Goal: Task Accomplishment & Management: Manage account settings

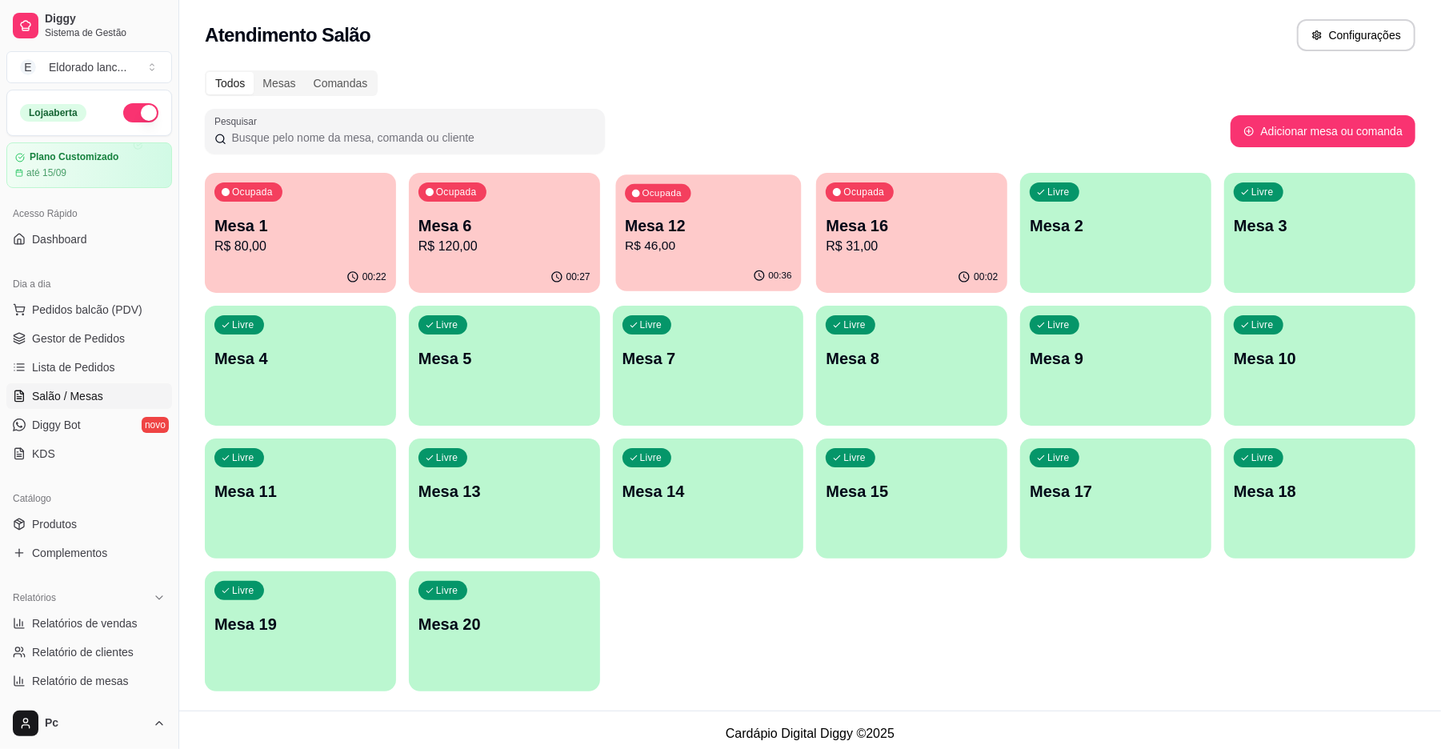
click at [688, 263] on div "00:36" at bounding box center [708, 276] width 186 height 30
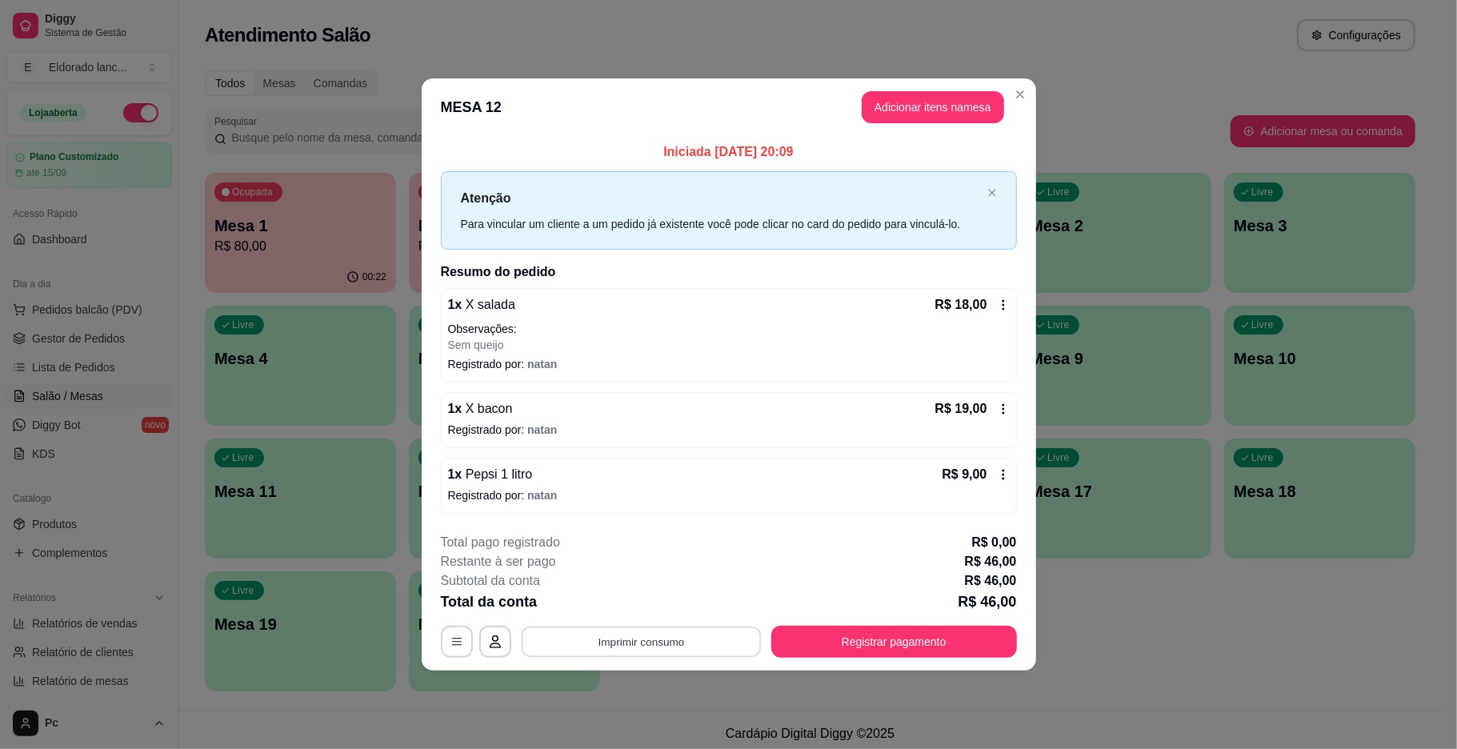
click at [708, 634] on button "Imprimir consumo" at bounding box center [641, 641] width 240 height 31
click at [651, 606] on button "IMPRESSORA" at bounding box center [646, 606] width 116 height 26
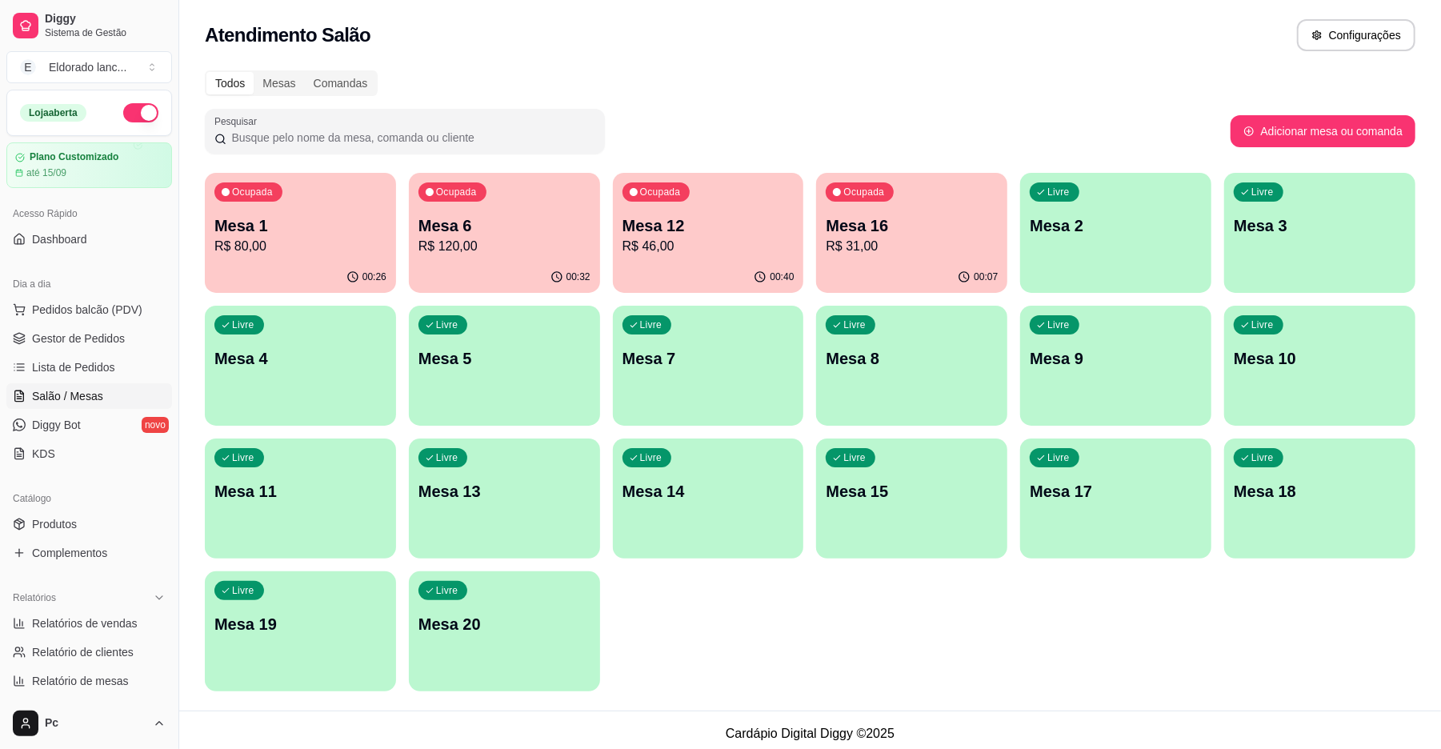
click at [689, 230] on p "Mesa 12" at bounding box center [708, 225] width 172 height 22
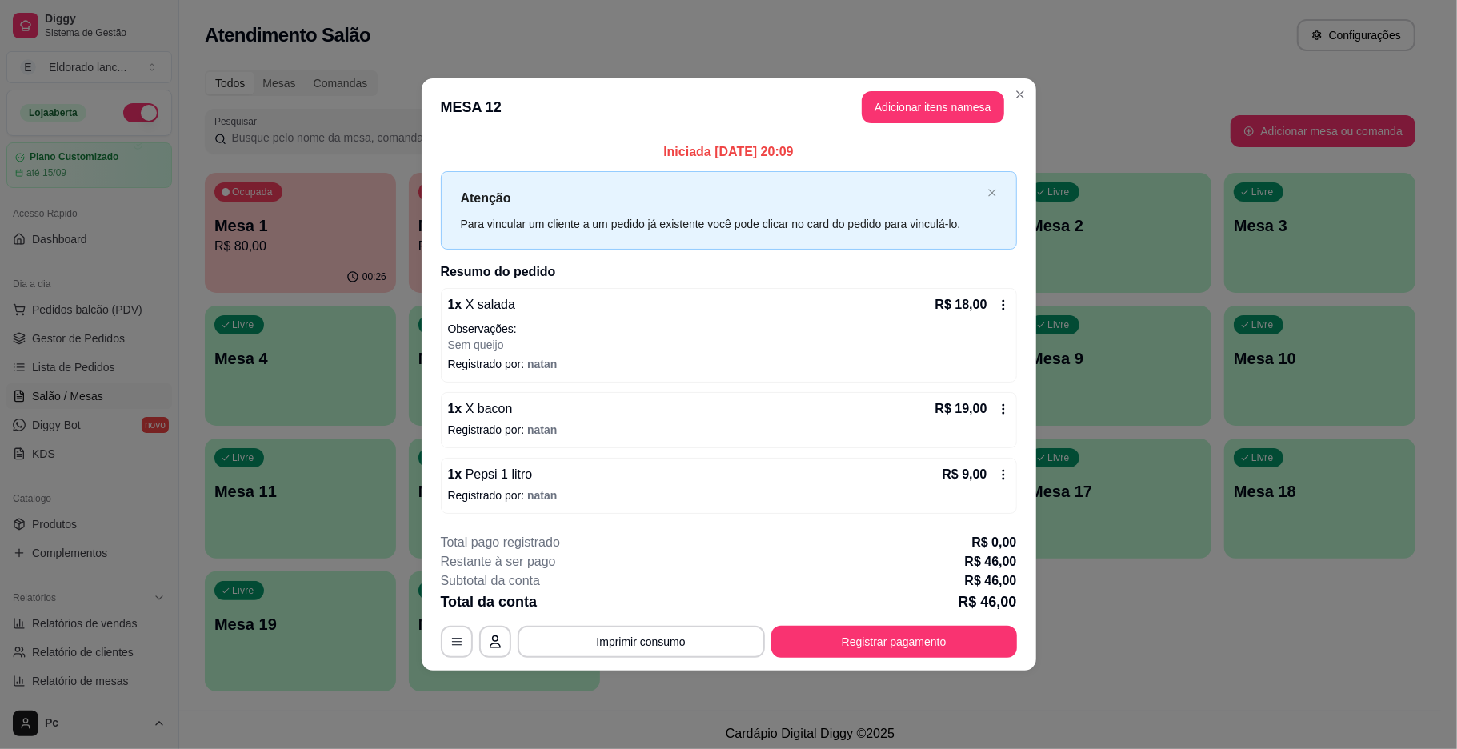
click at [836, 667] on footer "**********" at bounding box center [729, 595] width 614 height 150
click at [839, 654] on button "Registrar pagamento" at bounding box center [894, 642] width 246 height 32
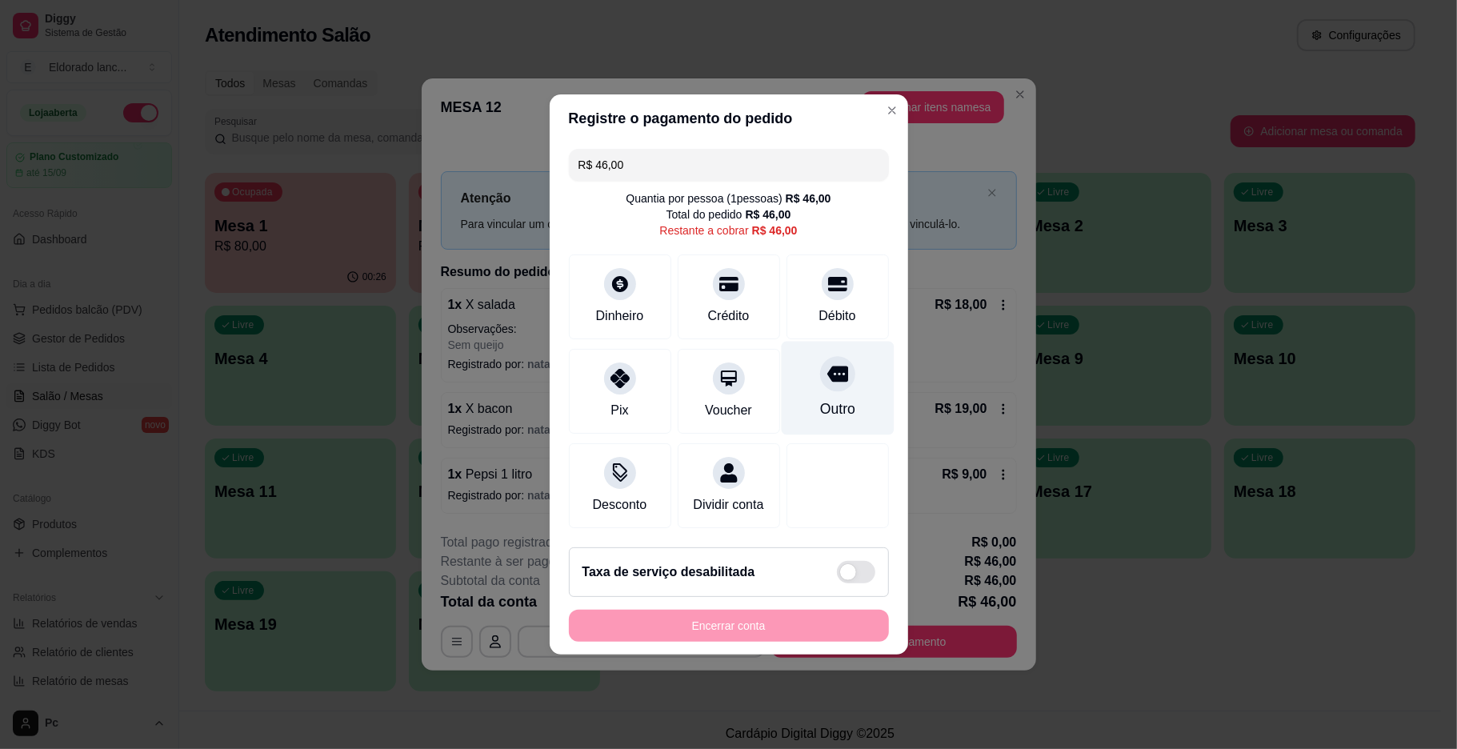
click at [823, 379] on div at bounding box center [837, 373] width 35 height 35
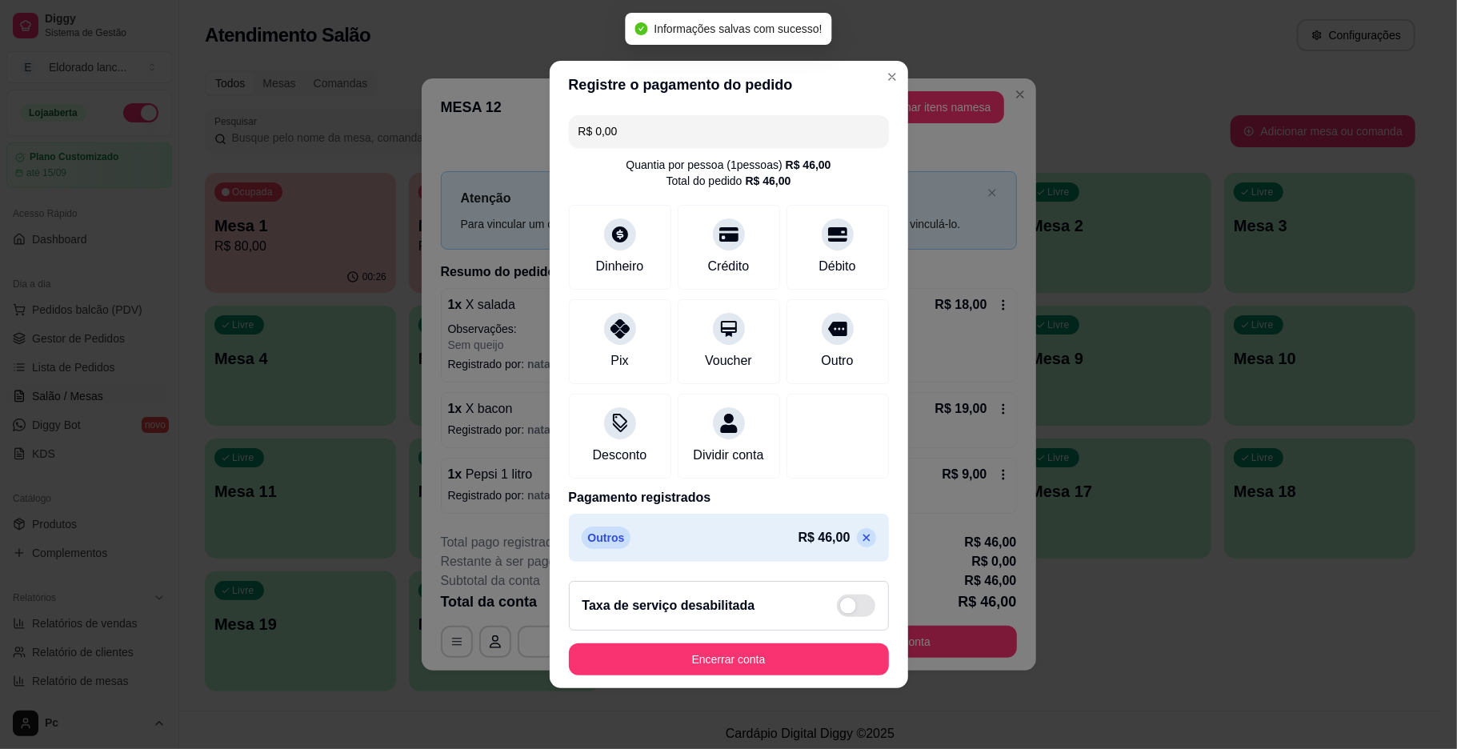
type input "R$ 0,00"
click at [776, 642] on footer "Taxa de serviço desabilitada Encerrar conta" at bounding box center [729, 628] width 358 height 120
click at [773, 674] on button "Encerrar conta" at bounding box center [729, 659] width 320 height 32
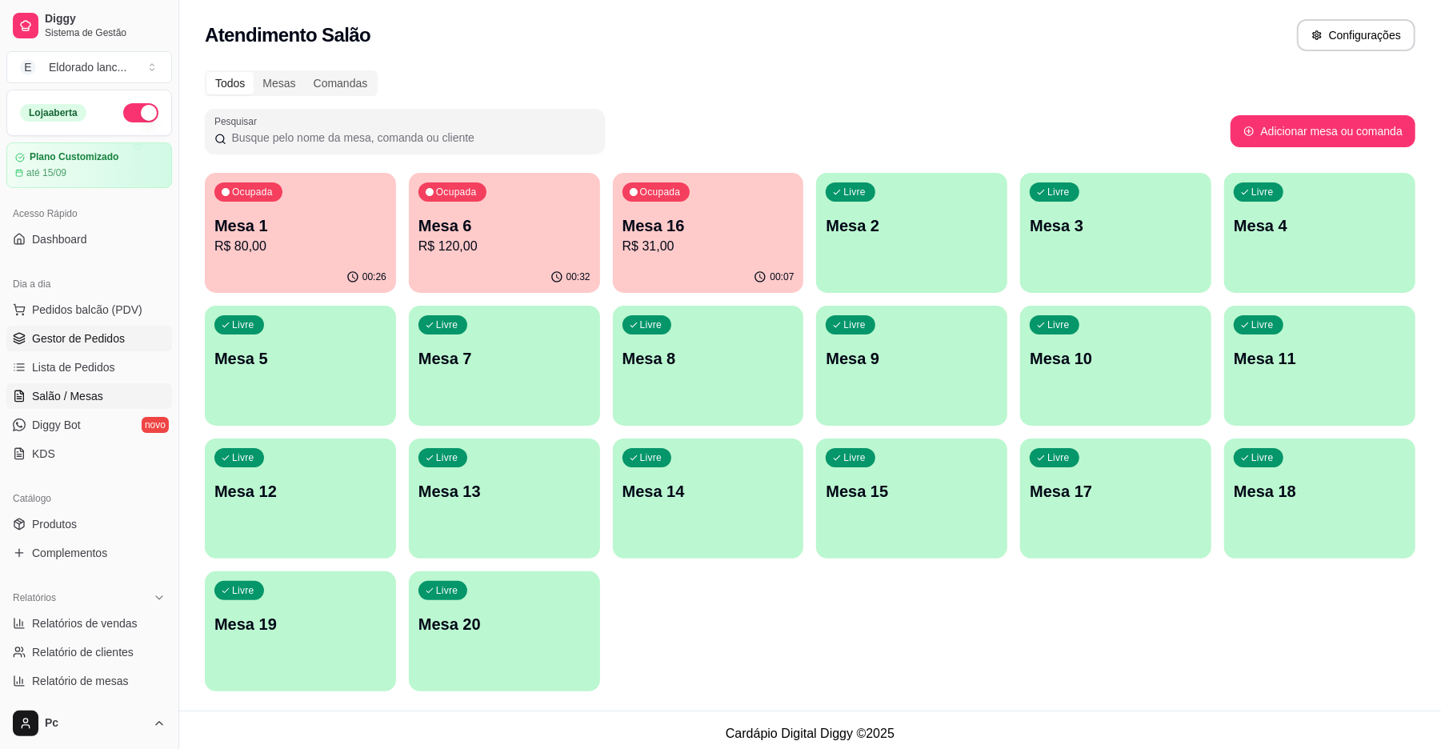
click at [98, 346] on span "Gestor de Pedidos" at bounding box center [78, 338] width 93 height 16
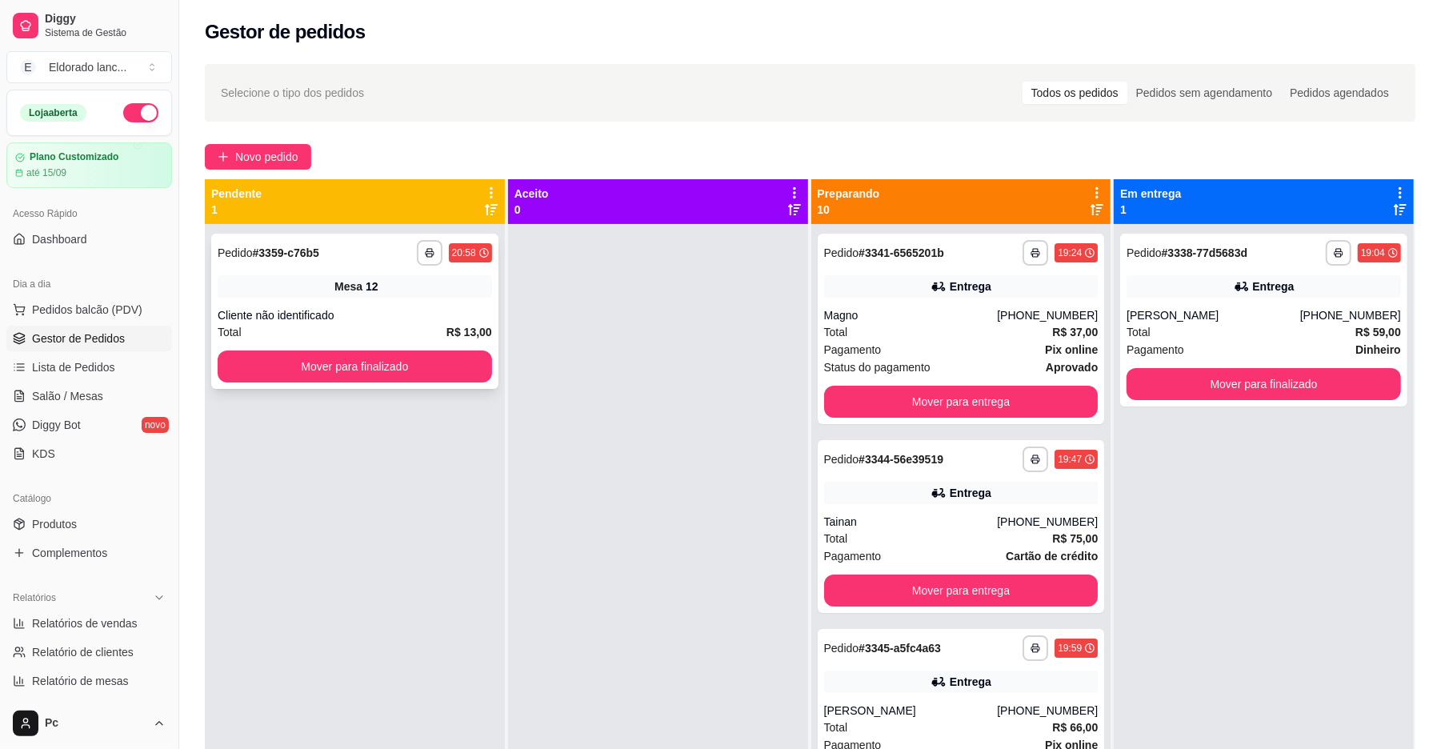
click at [339, 384] on div "**********" at bounding box center [354, 311] width 287 height 155
click at [339, 359] on button "Mover para finalizado" at bounding box center [355, 366] width 266 height 31
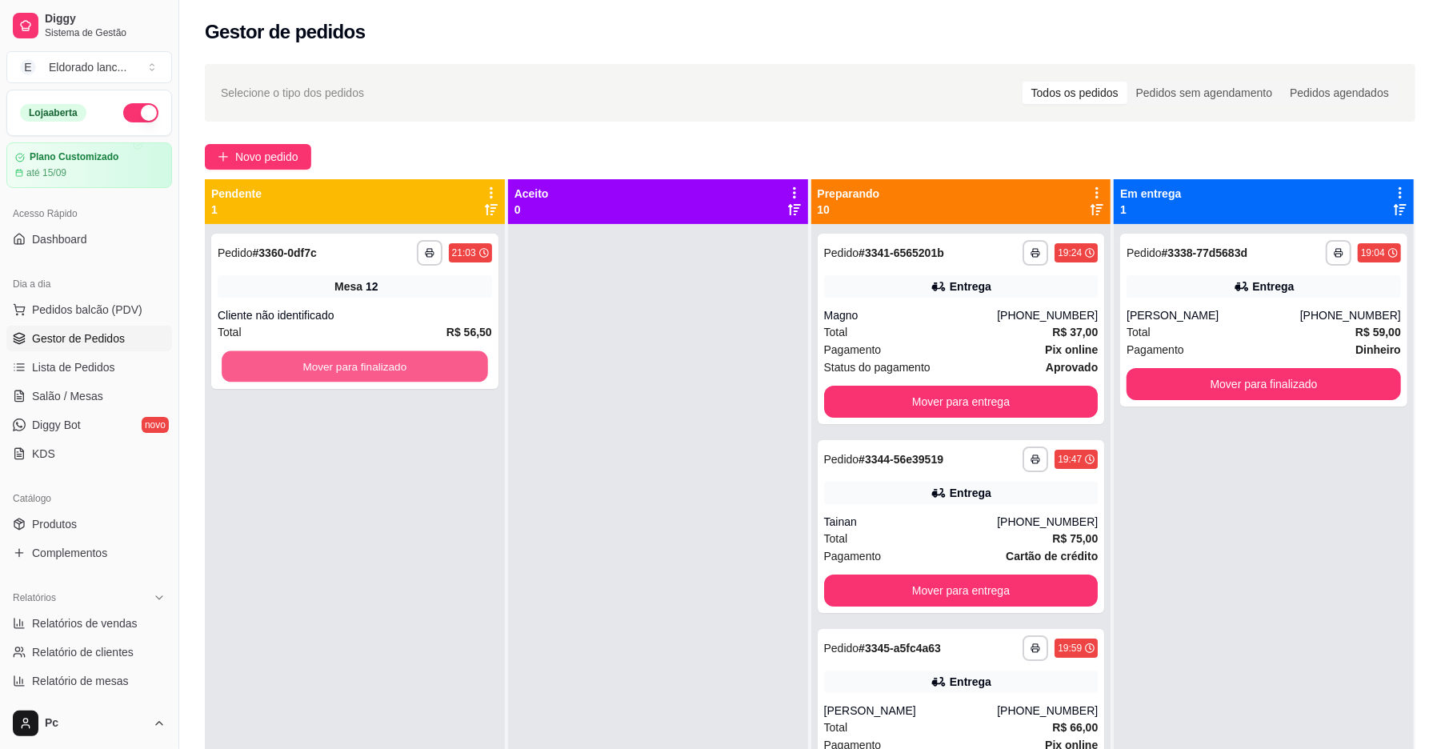
click at [339, 359] on button "Mover para finalizado" at bounding box center [355, 366] width 266 height 31
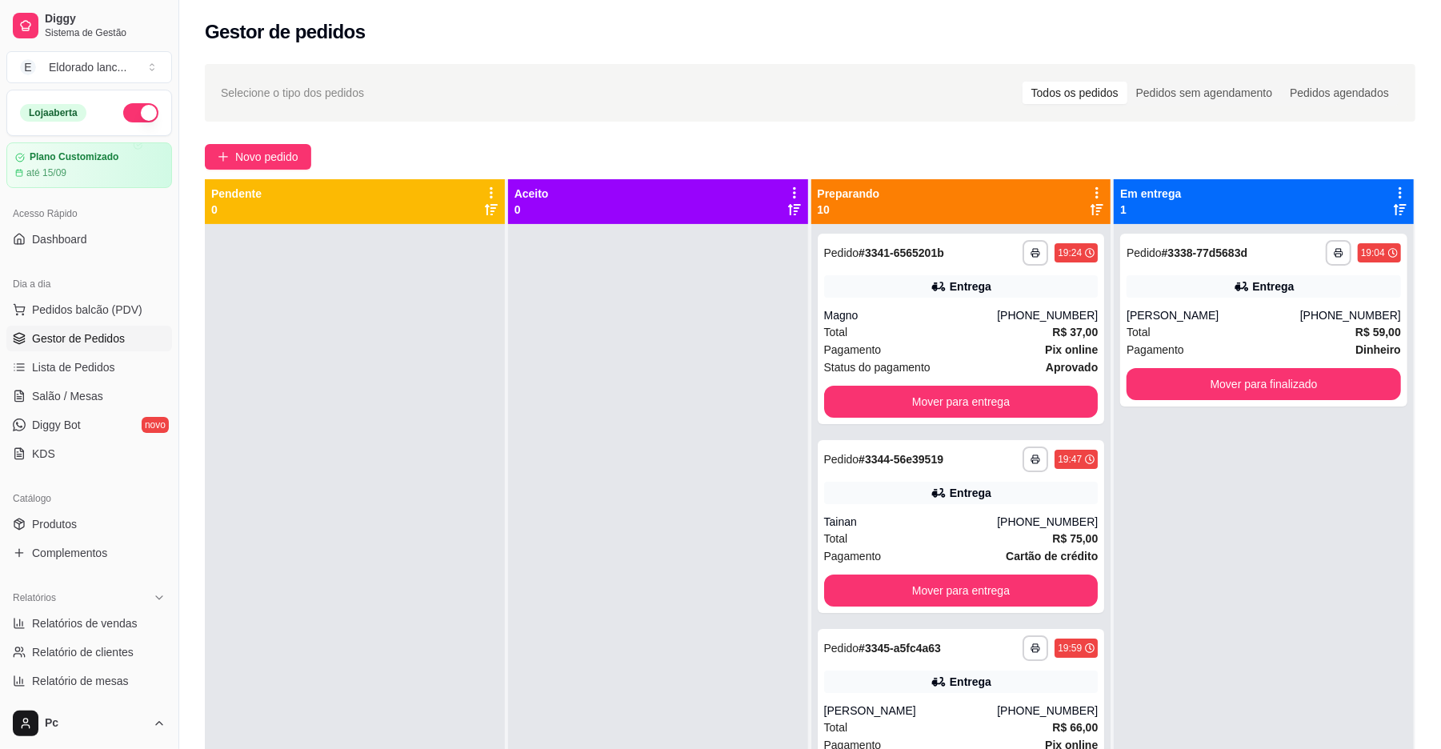
click at [339, 359] on div at bounding box center [355, 598] width 300 height 749
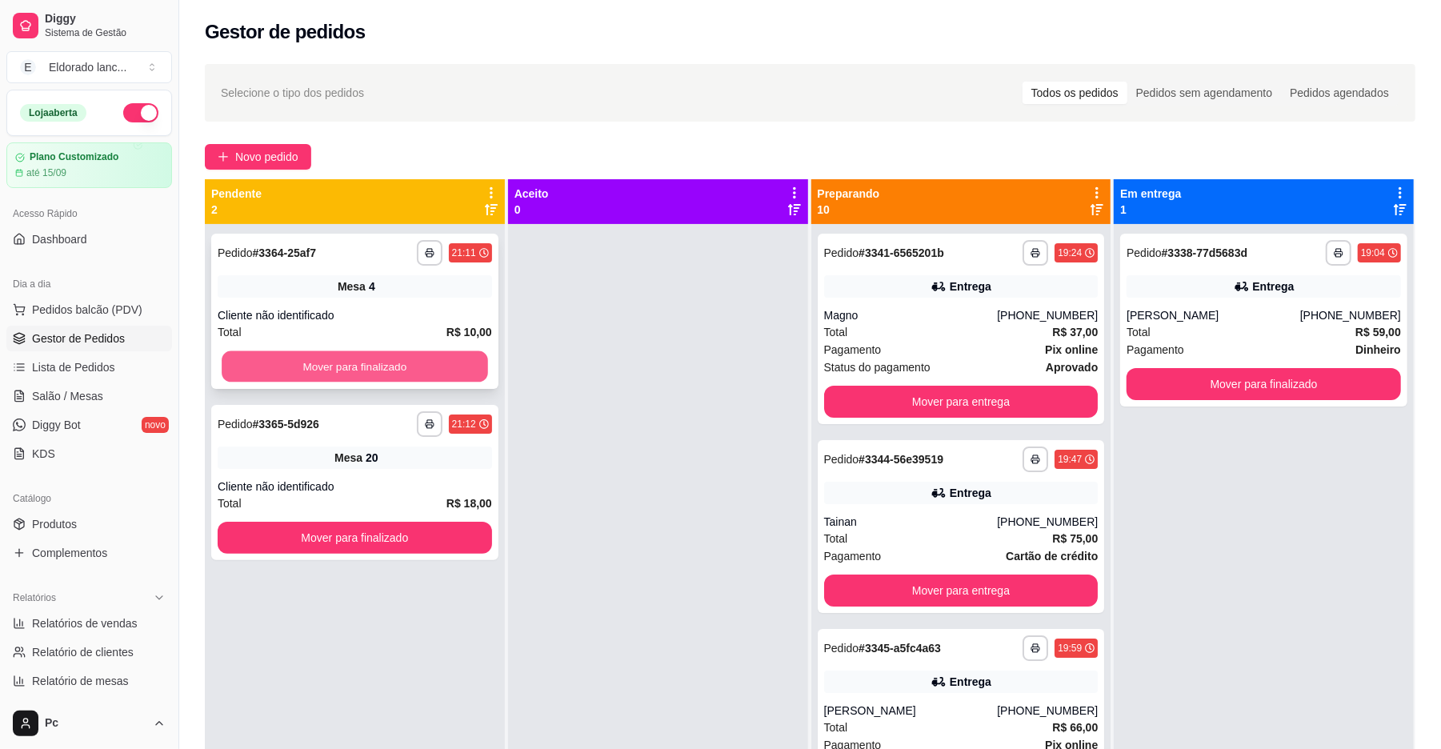
click at [413, 373] on button "Mover para finalizado" at bounding box center [355, 366] width 266 height 31
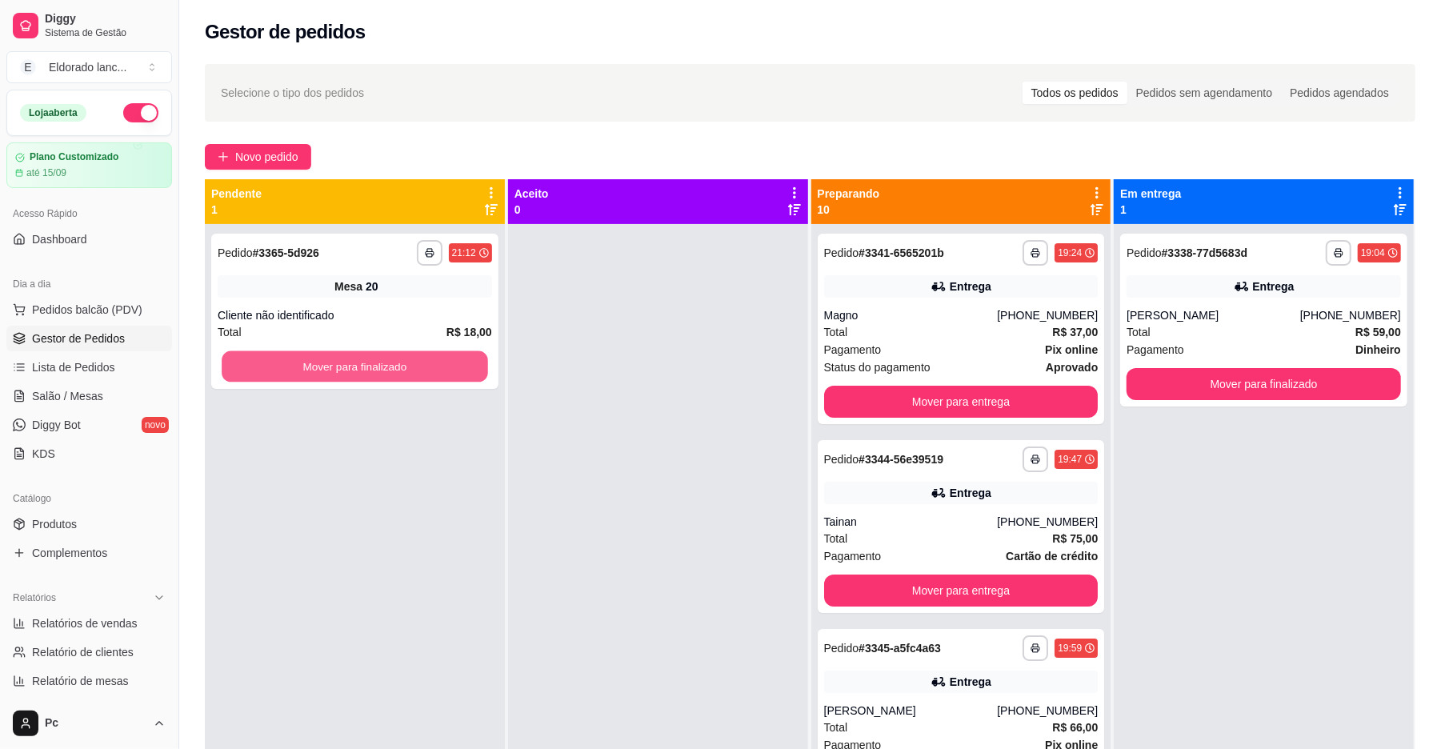
click at [413, 373] on button "Mover para finalizado" at bounding box center [355, 366] width 266 height 31
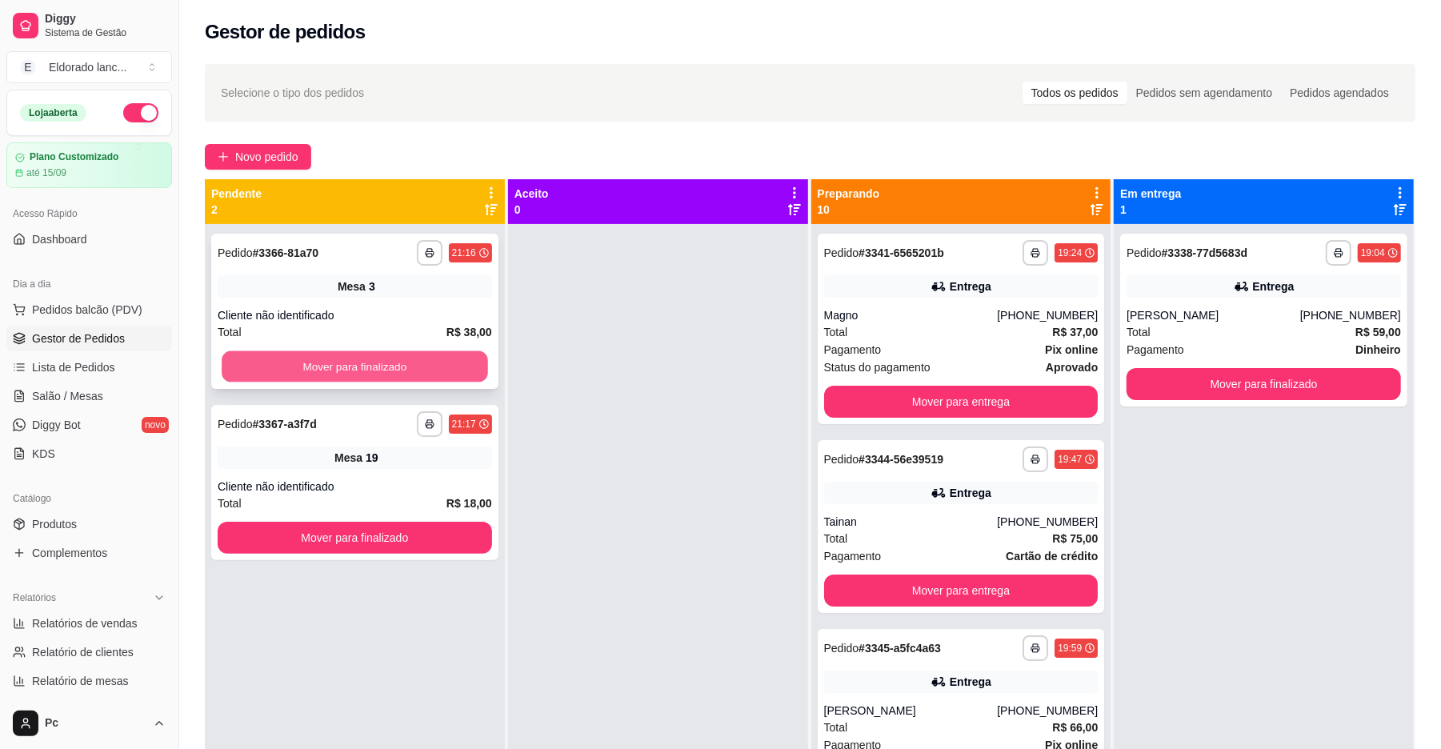
click at [422, 372] on button "Mover para finalizado" at bounding box center [355, 366] width 266 height 31
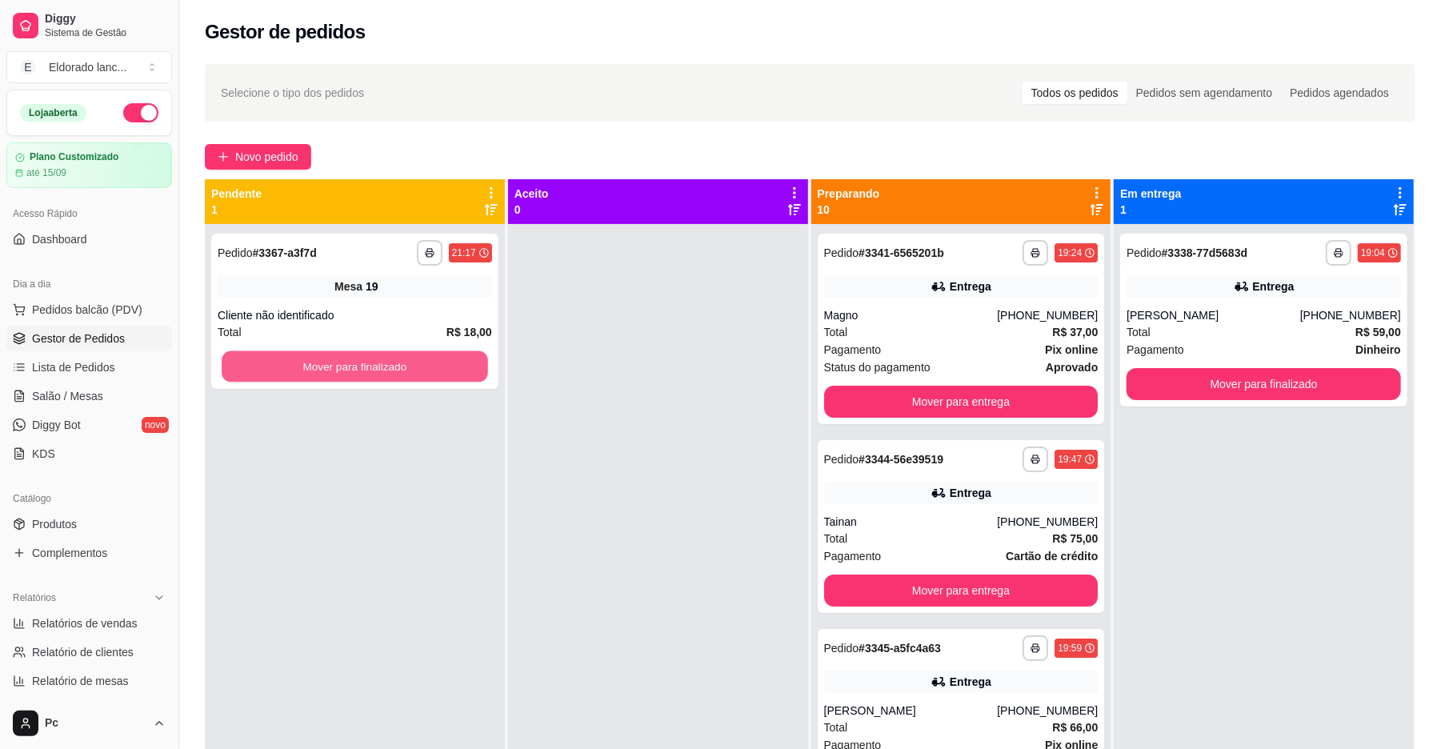
click at [422, 372] on button "Mover para finalizado" at bounding box center [355, 366] width 266 height 31
click at [422, 372] on button "Mover para finalizado" at bounding box center [355, 366] width 274 height 32
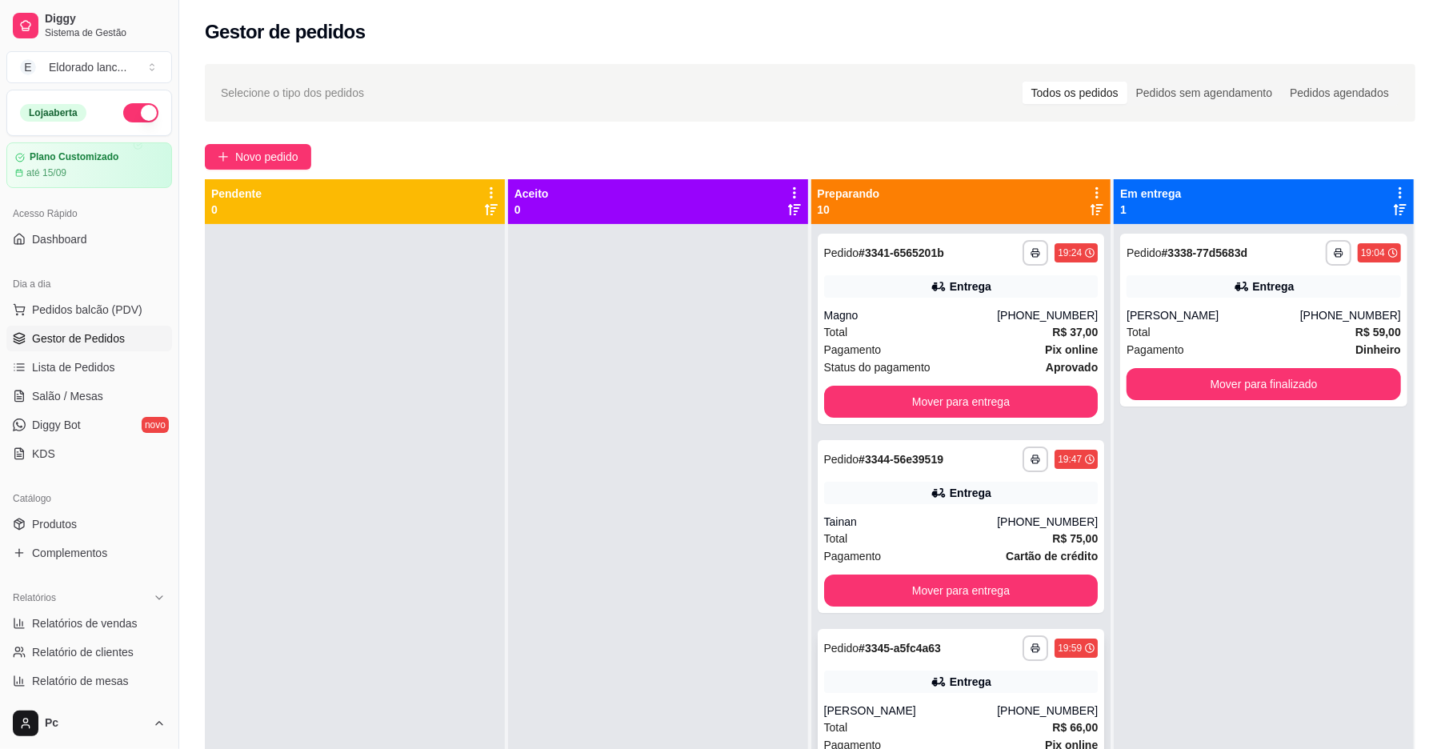
click at [968, 641] on div "**********" at bounding box center [961, 648] width 274 height 26
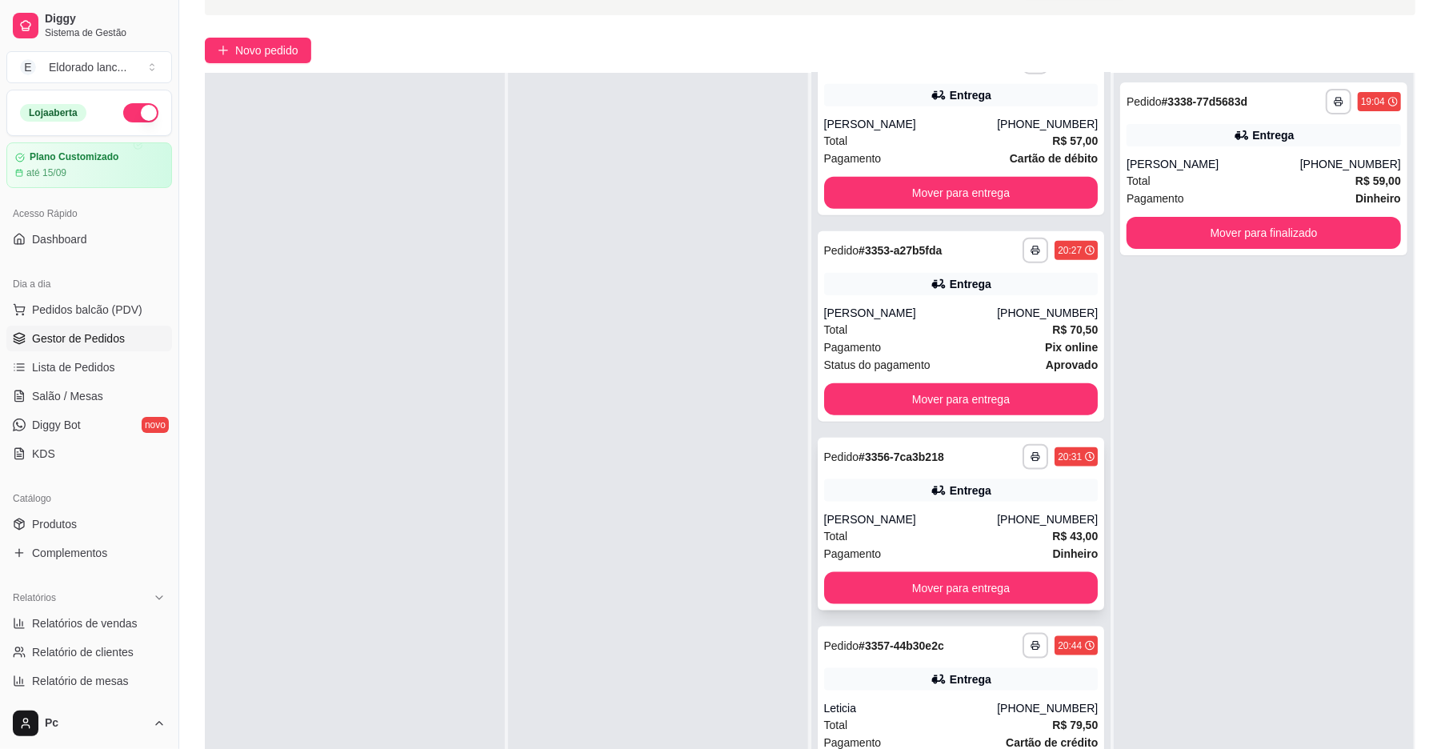
scroll to position [213, 0]
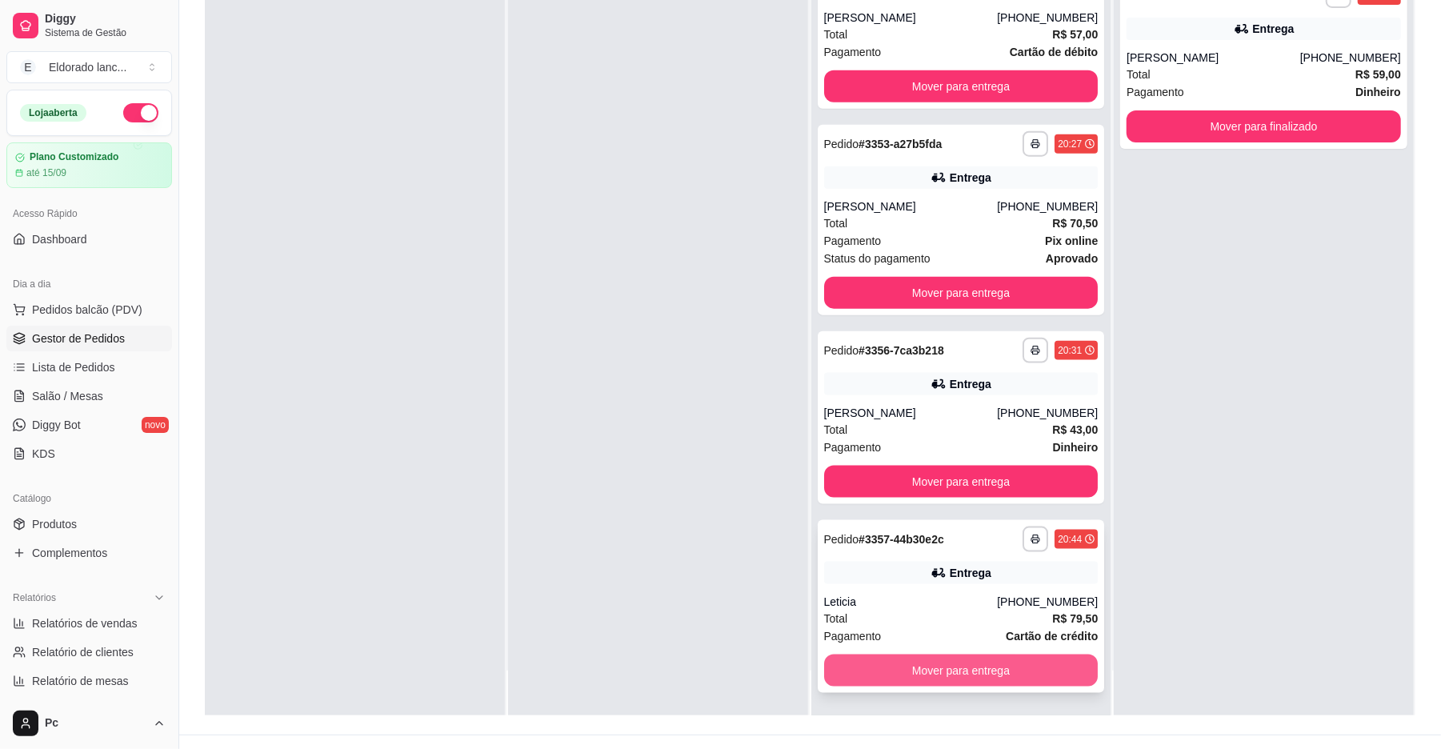
click at [950, 565] on div "Entrega" at bounding box center [971, 573] width 42 height 16
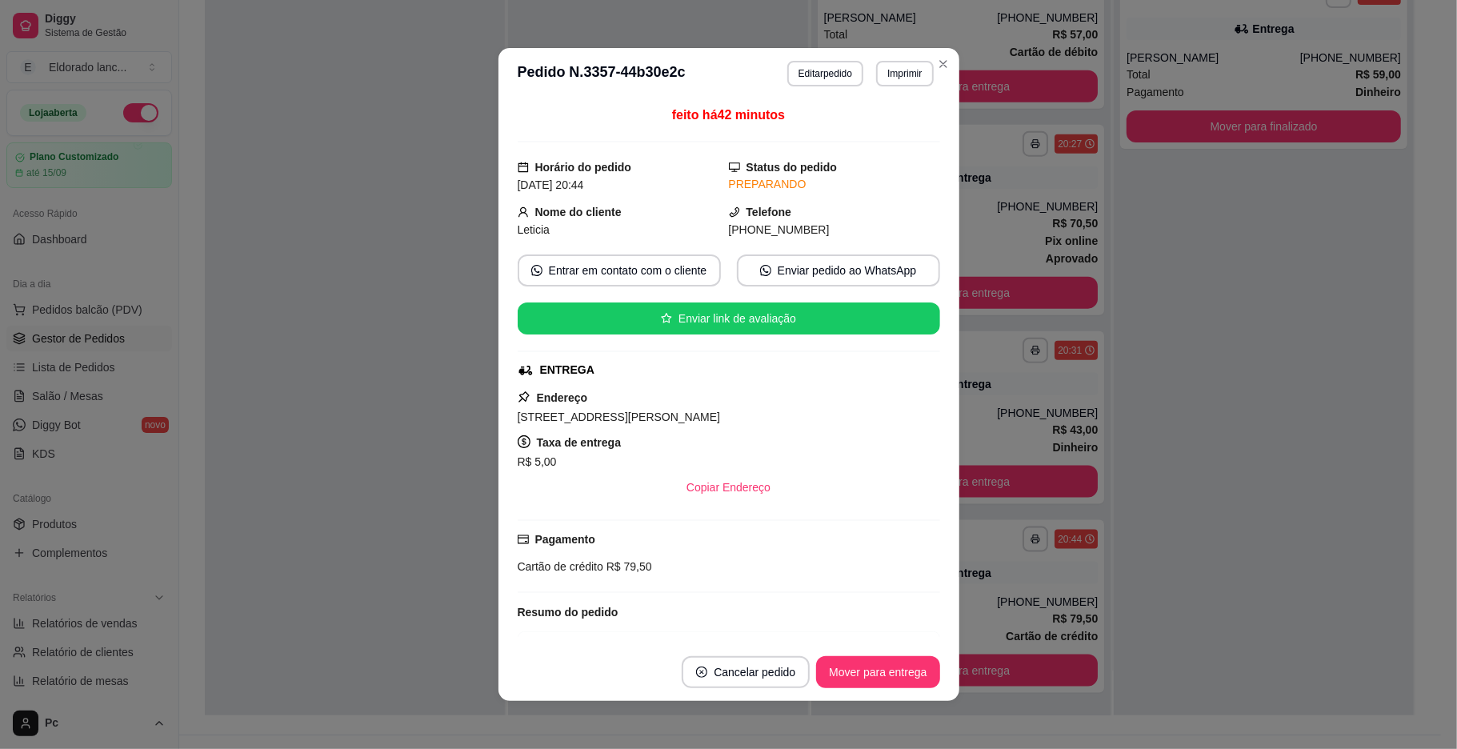
click at [330, 385] on div at bounding box center [355, 340] width 300 height 749
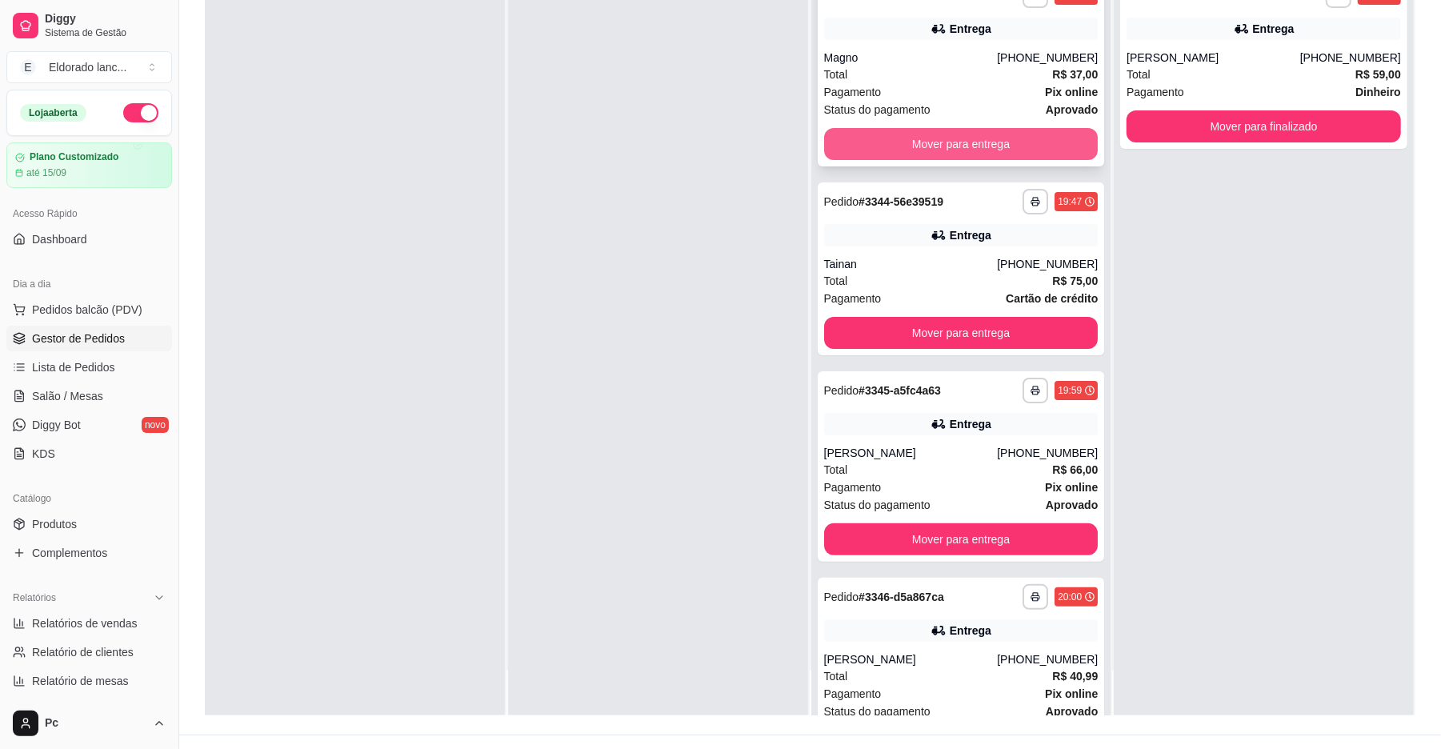
scroll to position [0, 0]
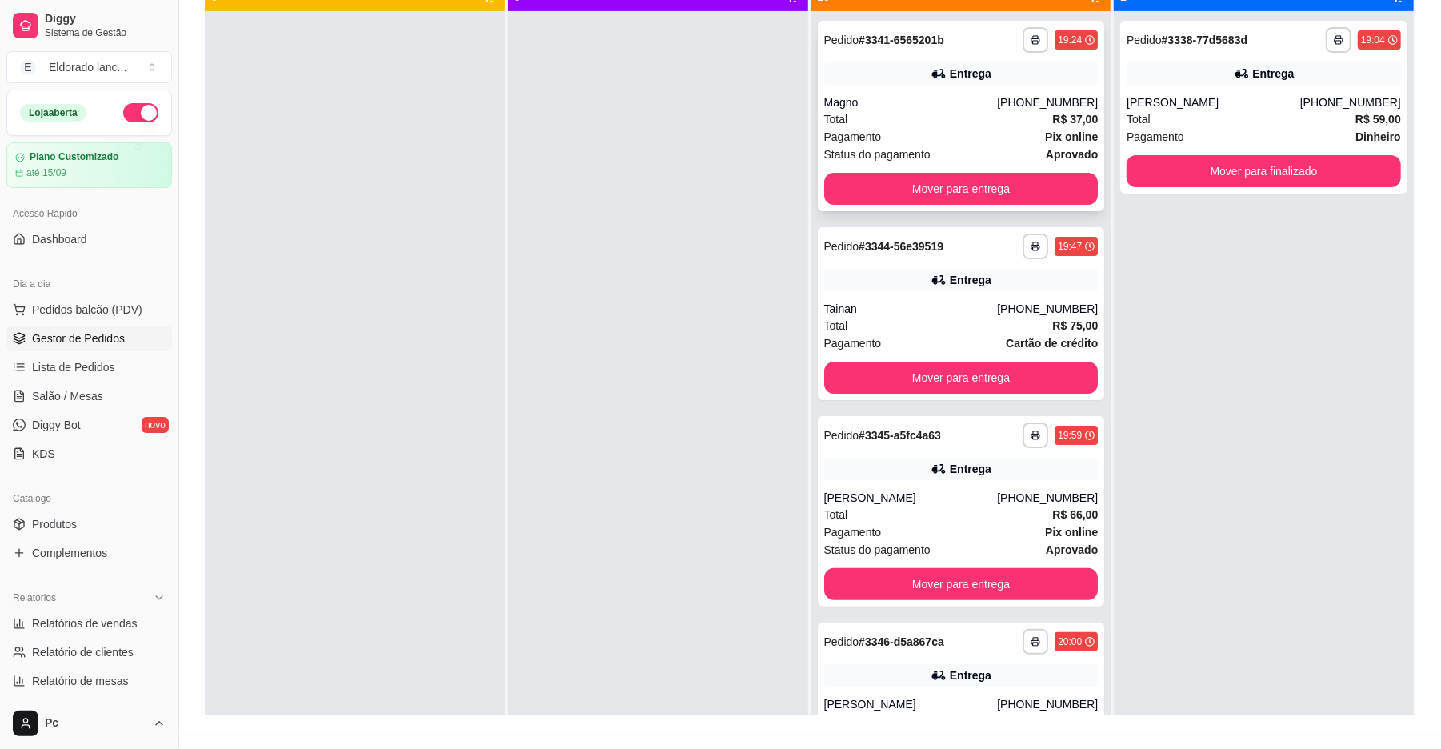
click at [1005, 122] on div "Total R$ 37,00" at bounding box center [961, 119] width 274 height 18
click at [1044, 186] on button "Mover para entrega" at bounding box center [961, 189] width 266 height 31
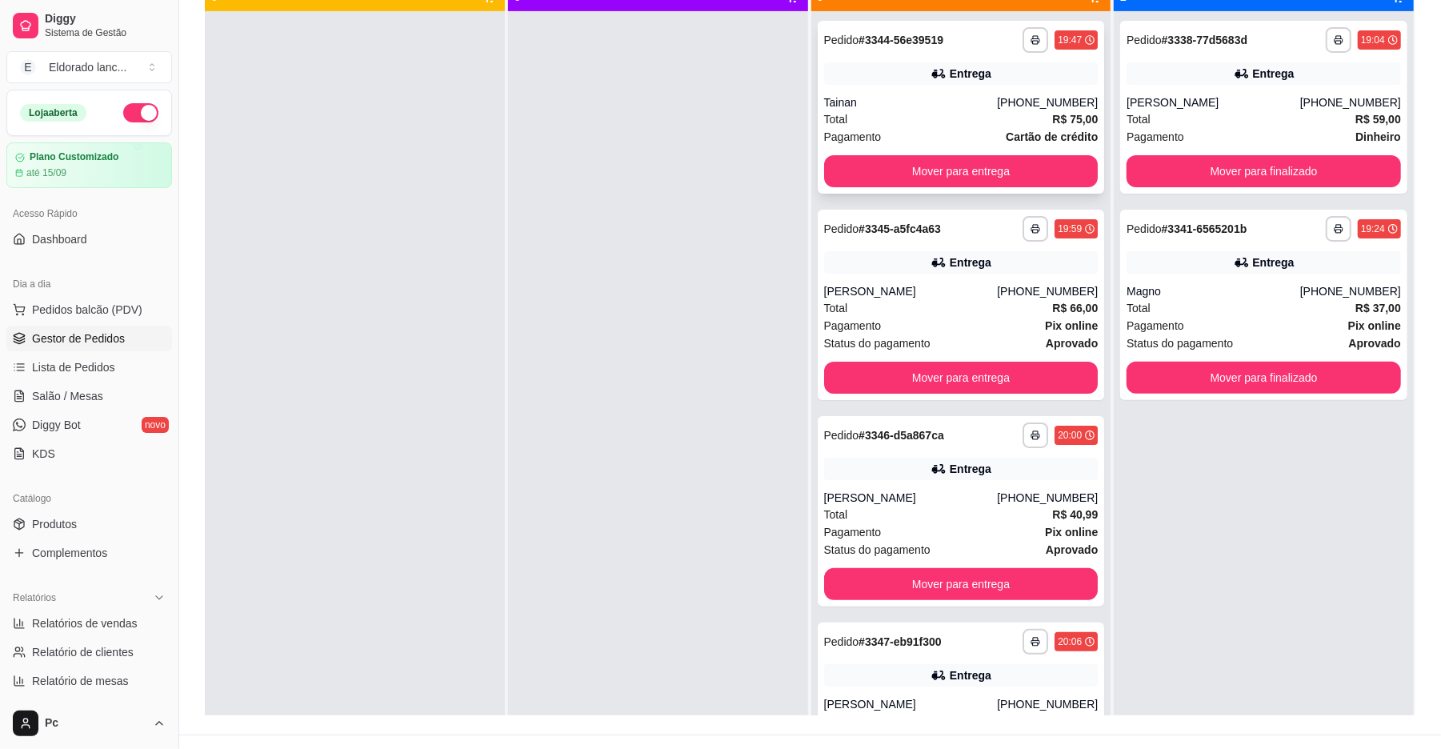
click at [938, 113] on div "Total R$ 75,00" at bounding box center [961, 119] width 274 height 18
click at [1016, 158] on button "Mover para entrega" at bounding box center [961, 171] width 274 height 32
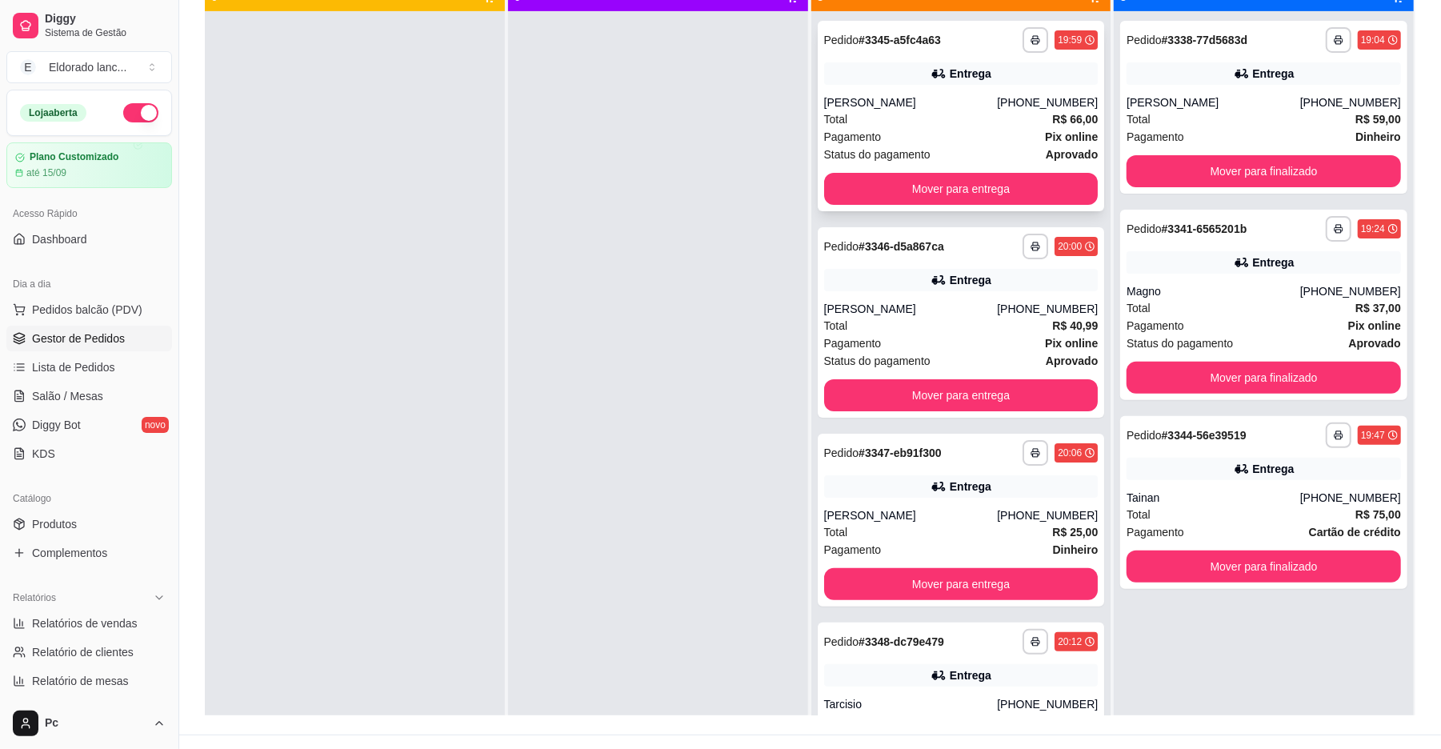
click at [962, 81] on div "Entrega" at bounding box center [961, 73] width 274 height 22
click at [994, 178] on button "Mover para entrega" at bounding box center [961, 189] width 266 height 31
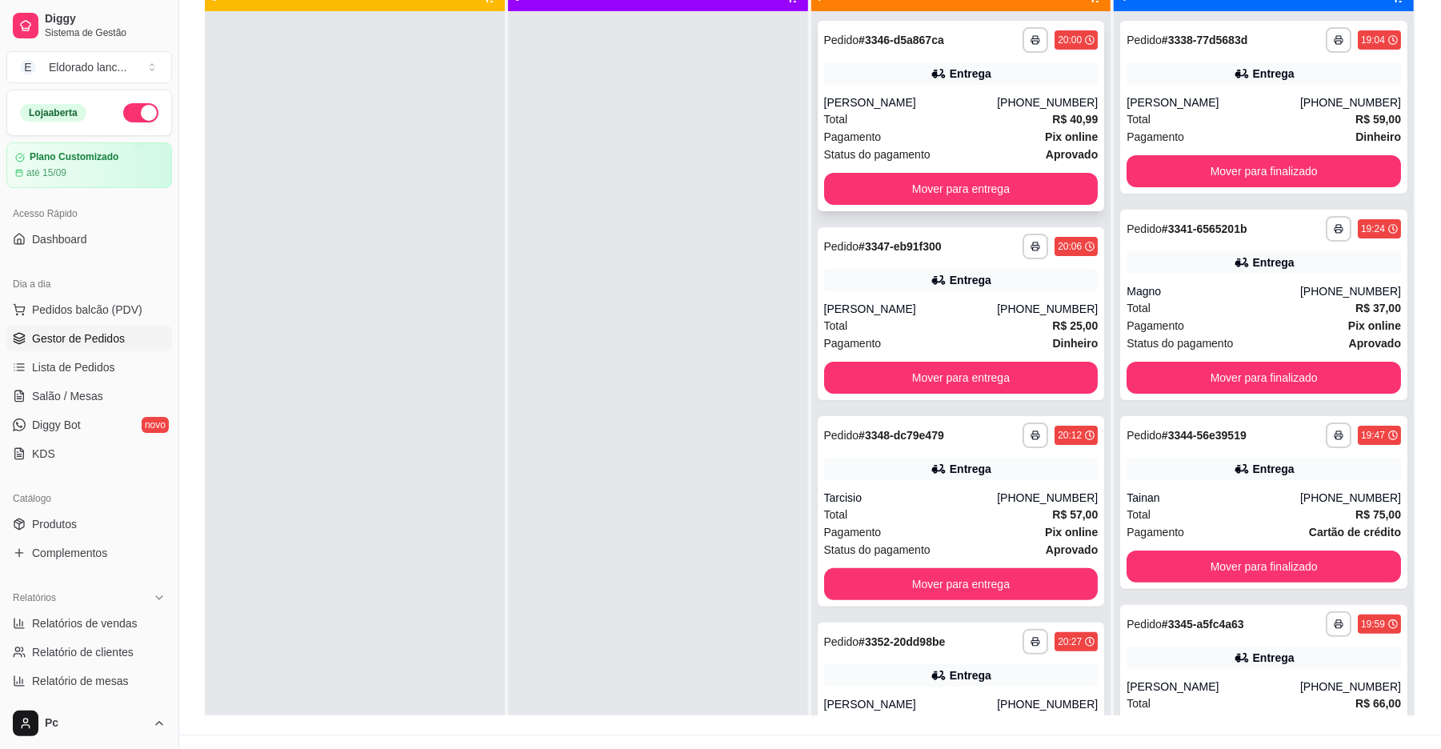
click at [987, 115] on div "Total R$ 40,99" at bounding box center [961, 119] width 274 height 18
click at [1040, 189] on button "Mover para entrega" at bounding box center [961, 189] width 274 height 32
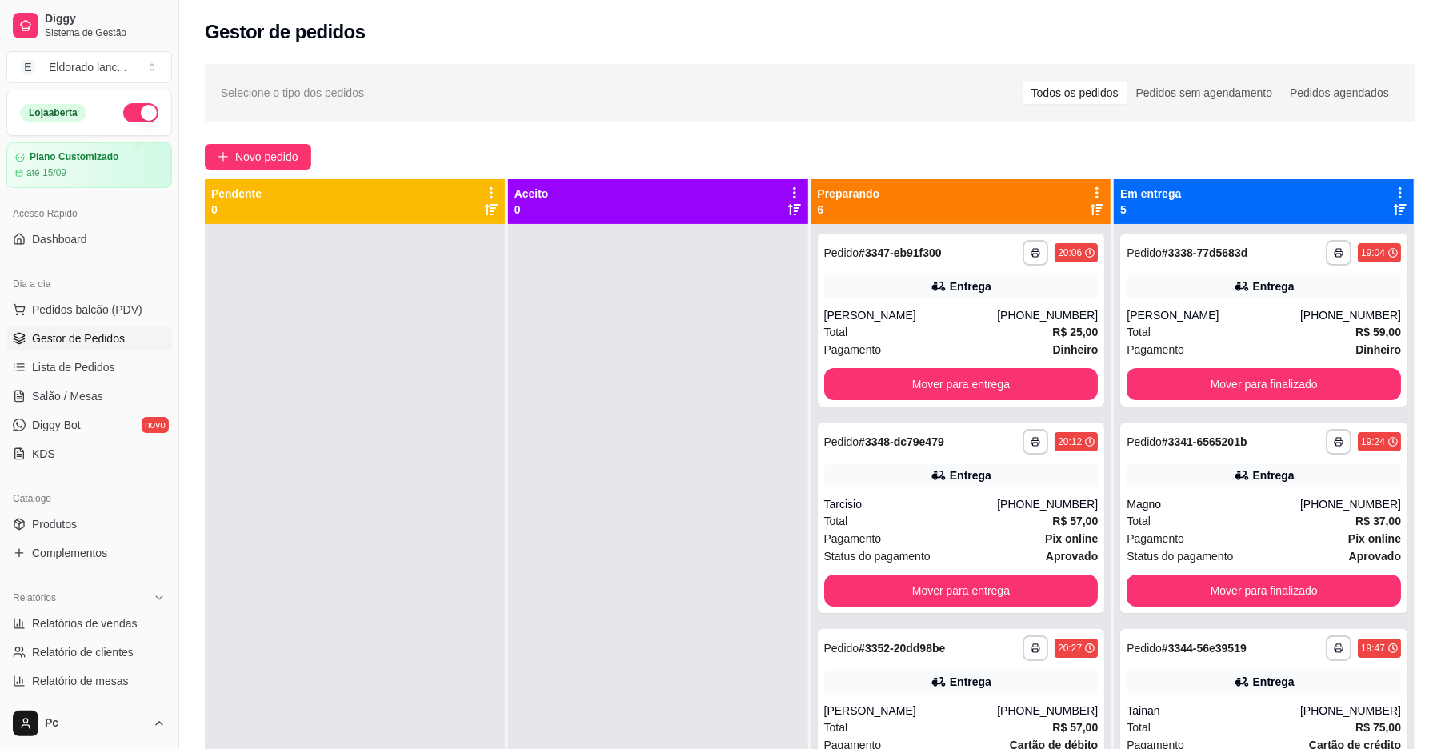
click at [846, 195] on p "Preparando" at bounding box center [849, 194] width 62 height 16
click at [902, 282] on div "Entrega" at bounding box center [961, 286] width 274 height 22
click at [1000, 394] on button "Mover para entrega" at bounding box center [961, 384] width 274 height 32
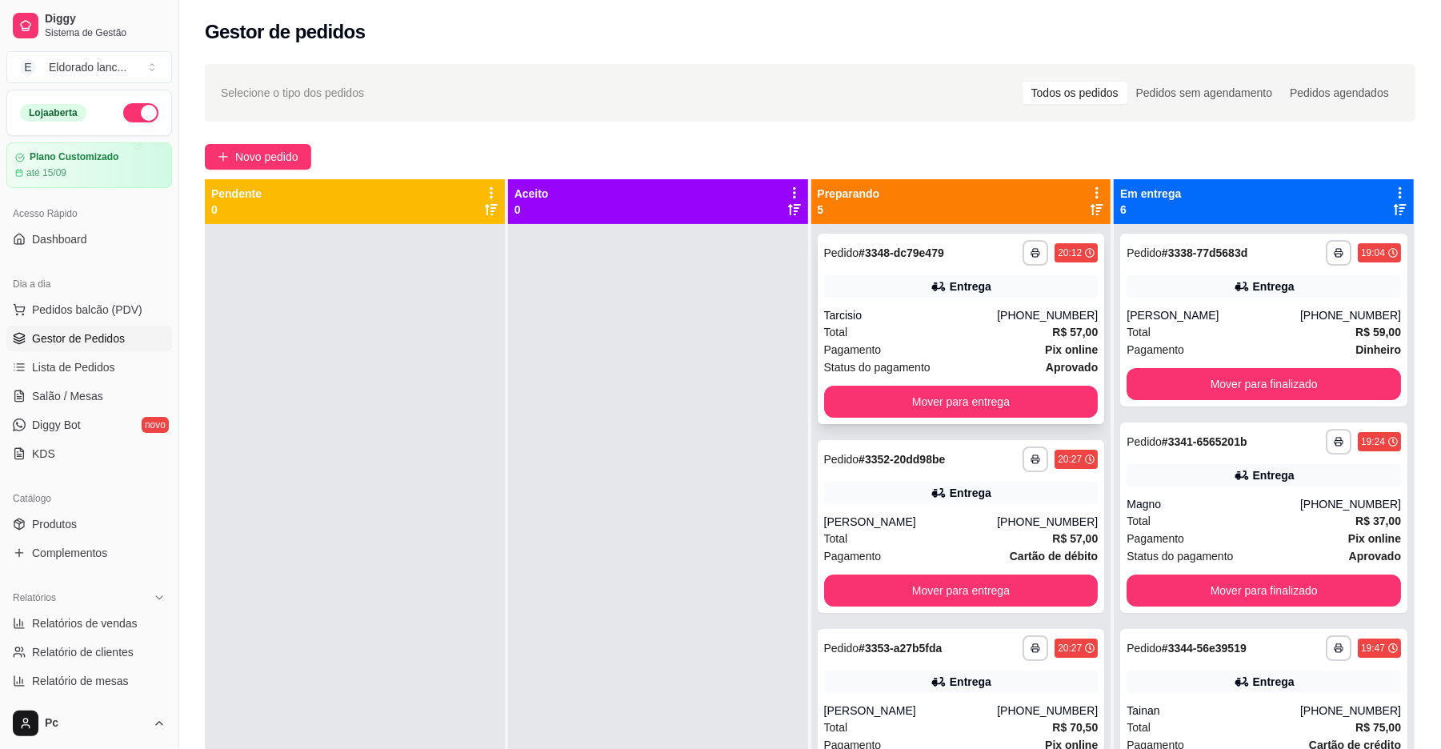
click at [946, 311] on div "Tarcisio" at bounding box center [911, 315] width 174 height 16
click at [1009, 402] on button "Mover para entrega" at bounding box center [961, 401] width 266 height 31
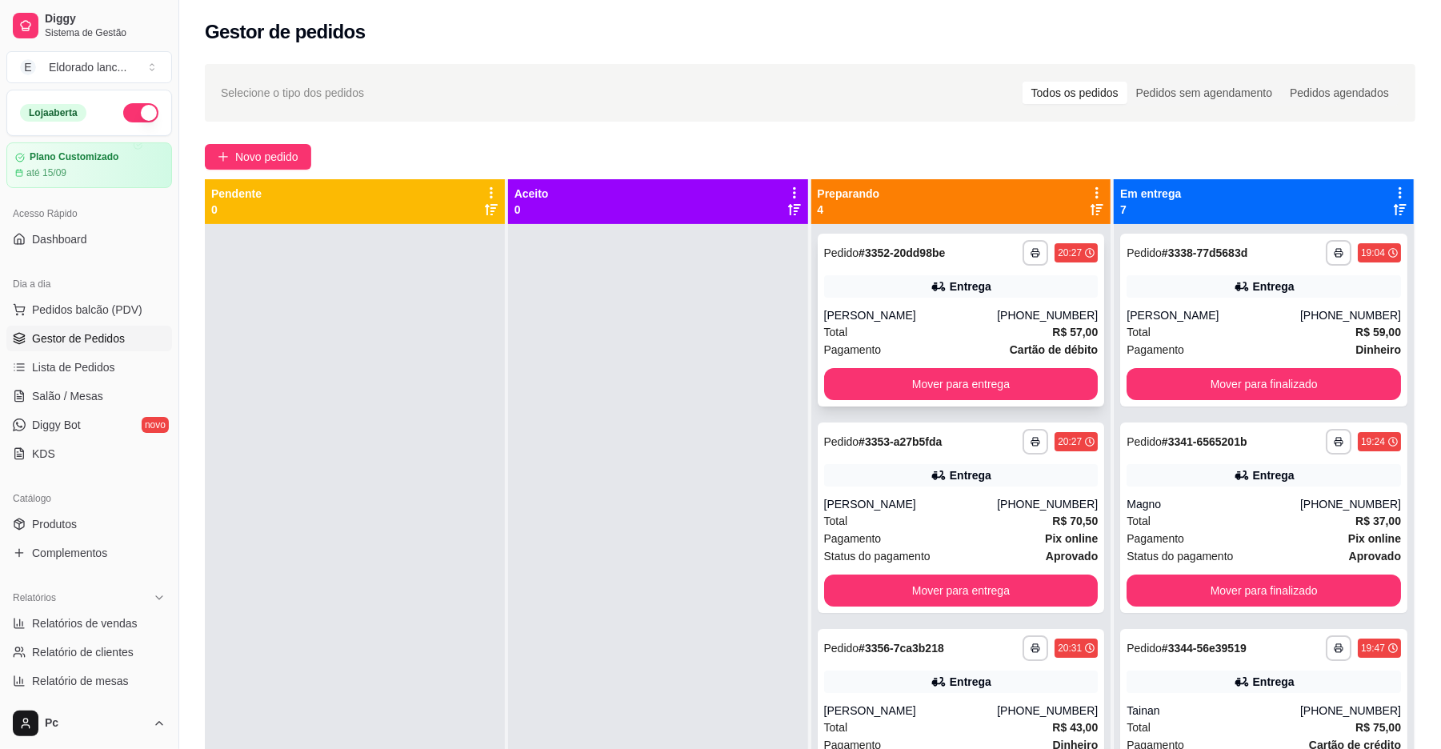
click at [1015, 339] on div "Total R$ 57,00" at bounding box center [961, 332] width 274 height 18
click at [987, 373] on button "Mover para entrega" at bounding box center [961, 384] width 274 height 32
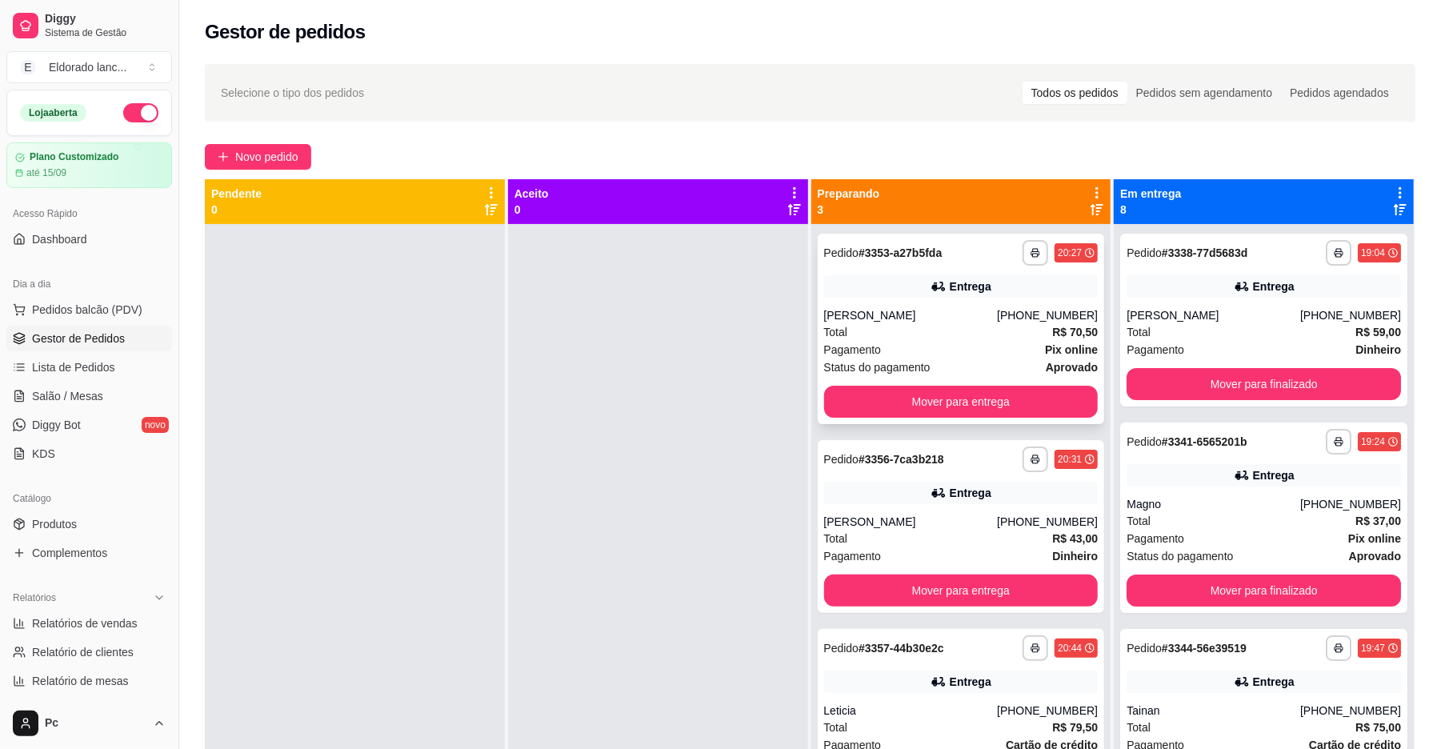
click at [989, 343] on div "Pagamento Pix online" at bounding box center [961, 350] width 274 height 18
click at [1006, 413] on button "Mover para entrega" at bounding box center [961, 401] width 266 height 31
click at [987, 330] on div "Total R$ 70,50" at bounding box center [961, 332] width 274 height 18
click at [989, 408] on button "Mover para entrega" at bounding box center [961, 402] width 274 height 32
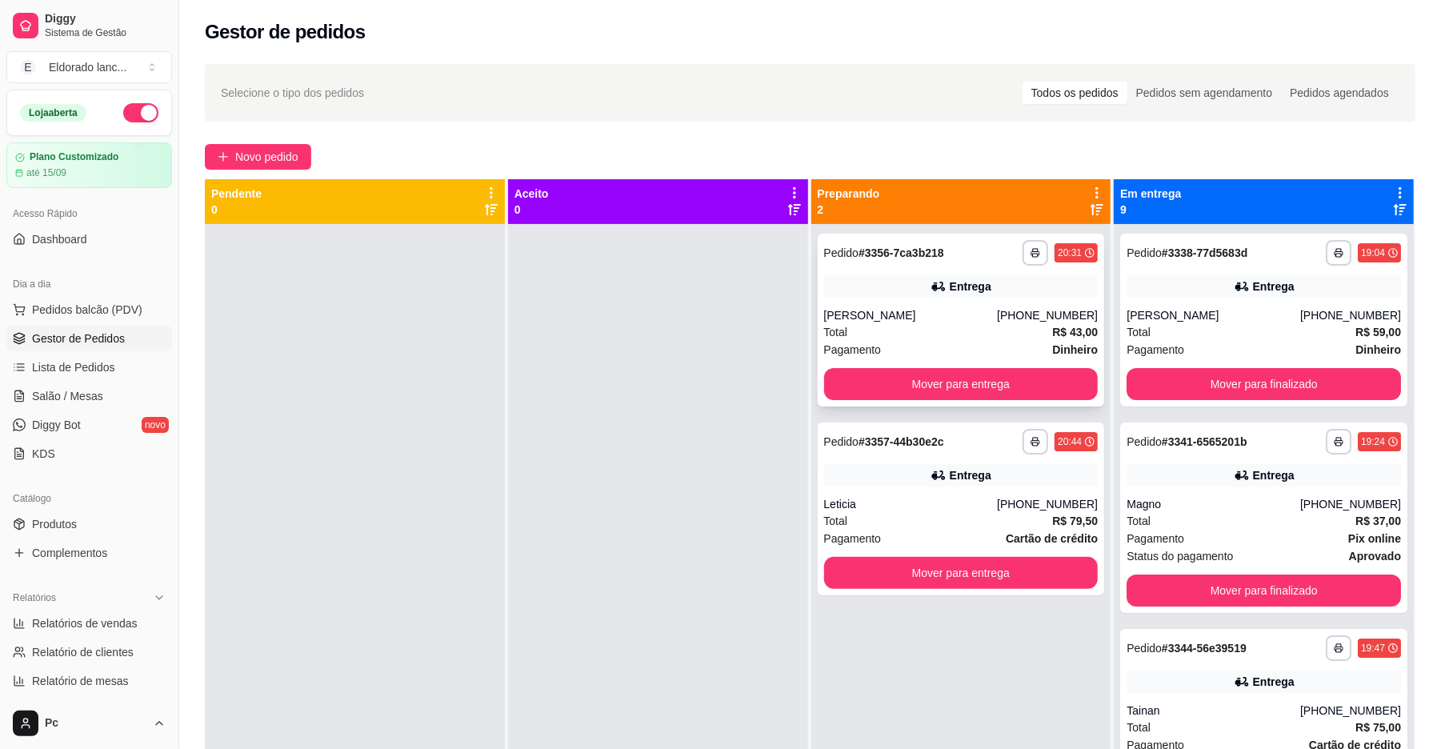
click at [998, 321] on div "[PERSON_NAME]" at bounding box center [911, 315] width 174 height 16
click at [1044, 382] on button "Mover para entrega" at bounding box center [961, 384] width 274 height 32
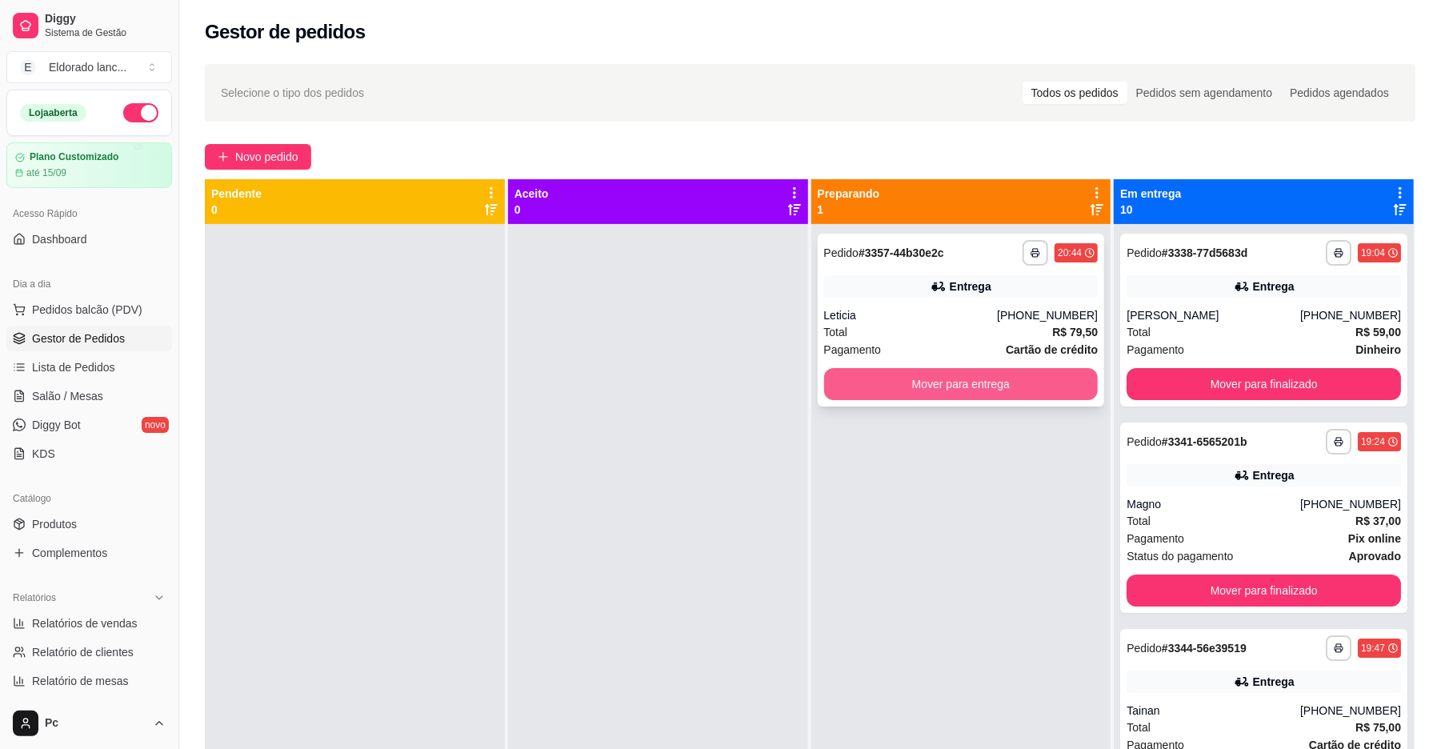
click at [1008, 375] on button "Mover para entrega" at bounding box center [961, 384] width 274 height 32
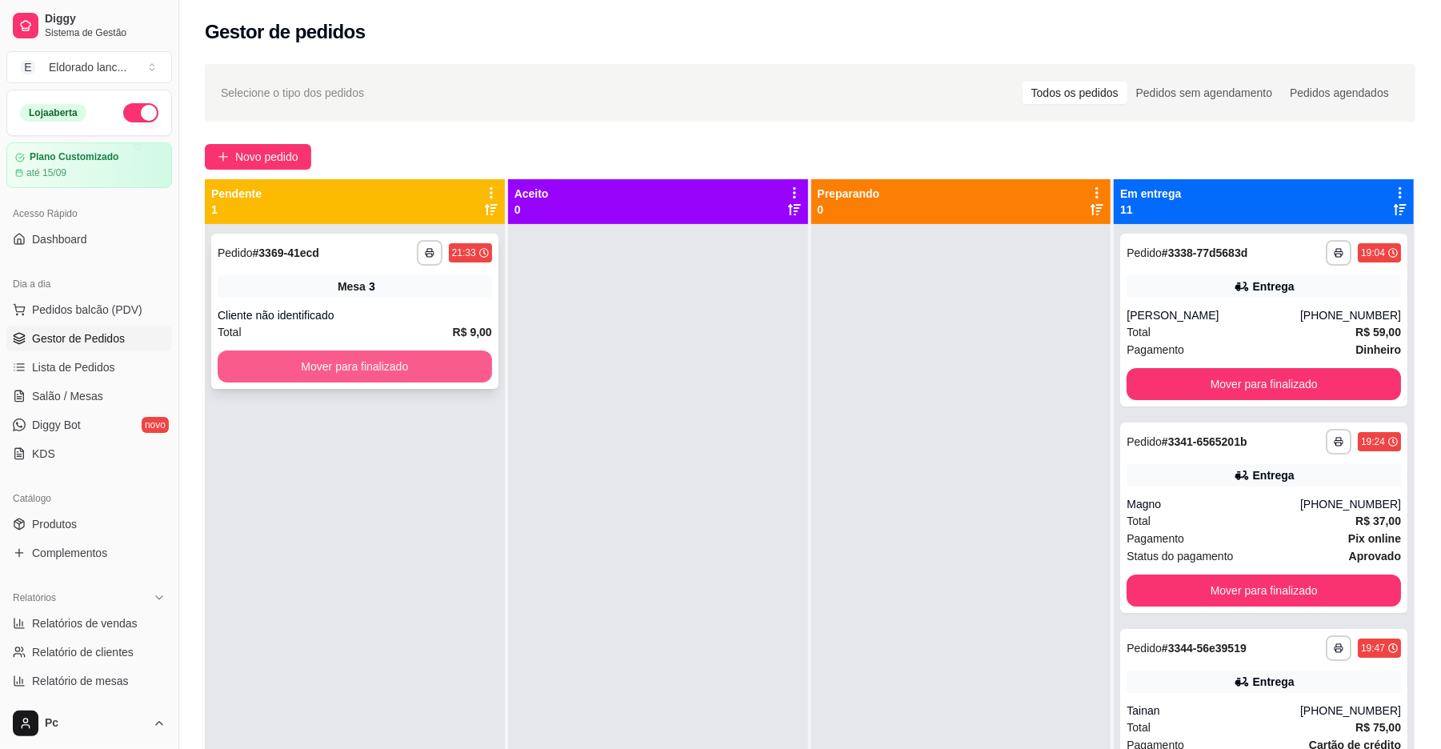
click at [405, 359] on button "Mover para finalizado" at bounding box center [355, 366] width 274 height 32
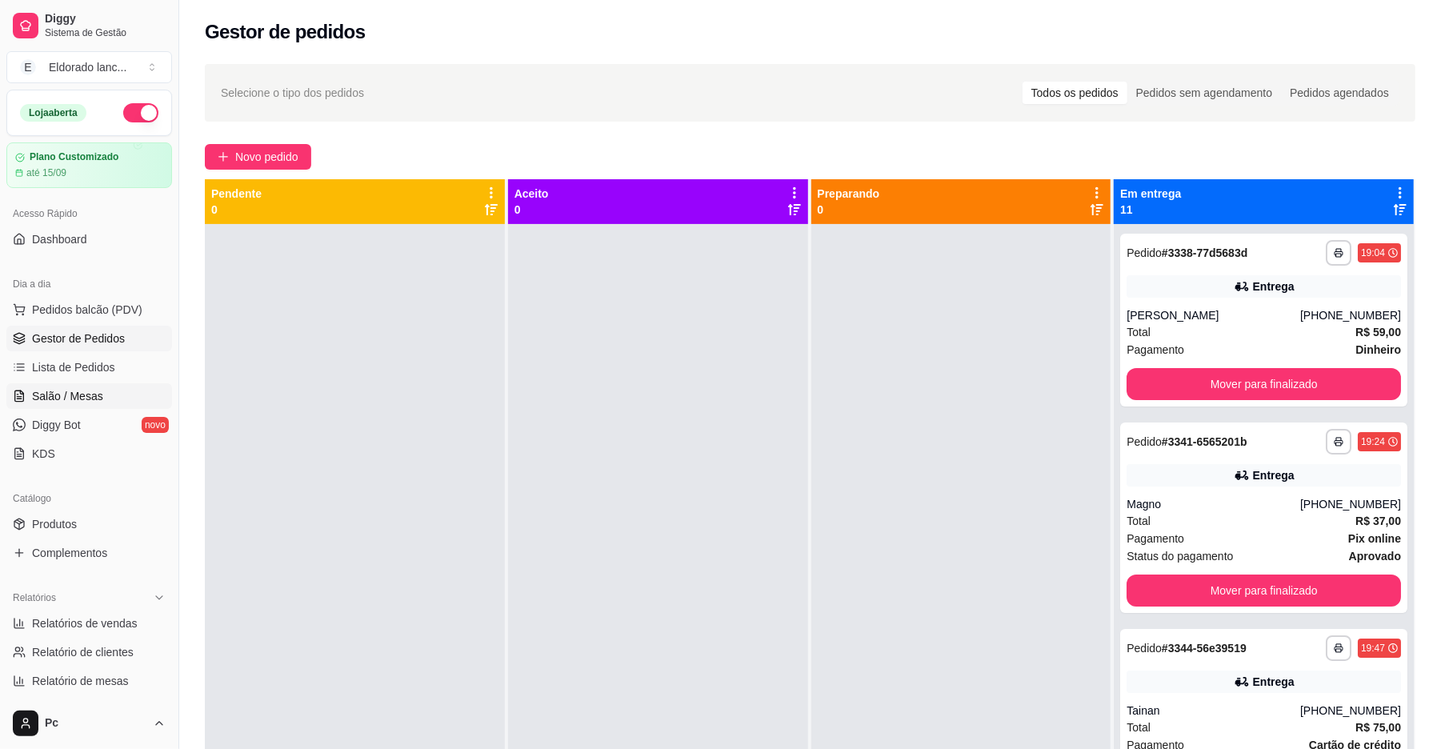
click at [109, 394] on link "Salão / Mesas" at bounding box center [89, 396] width 166 height 26
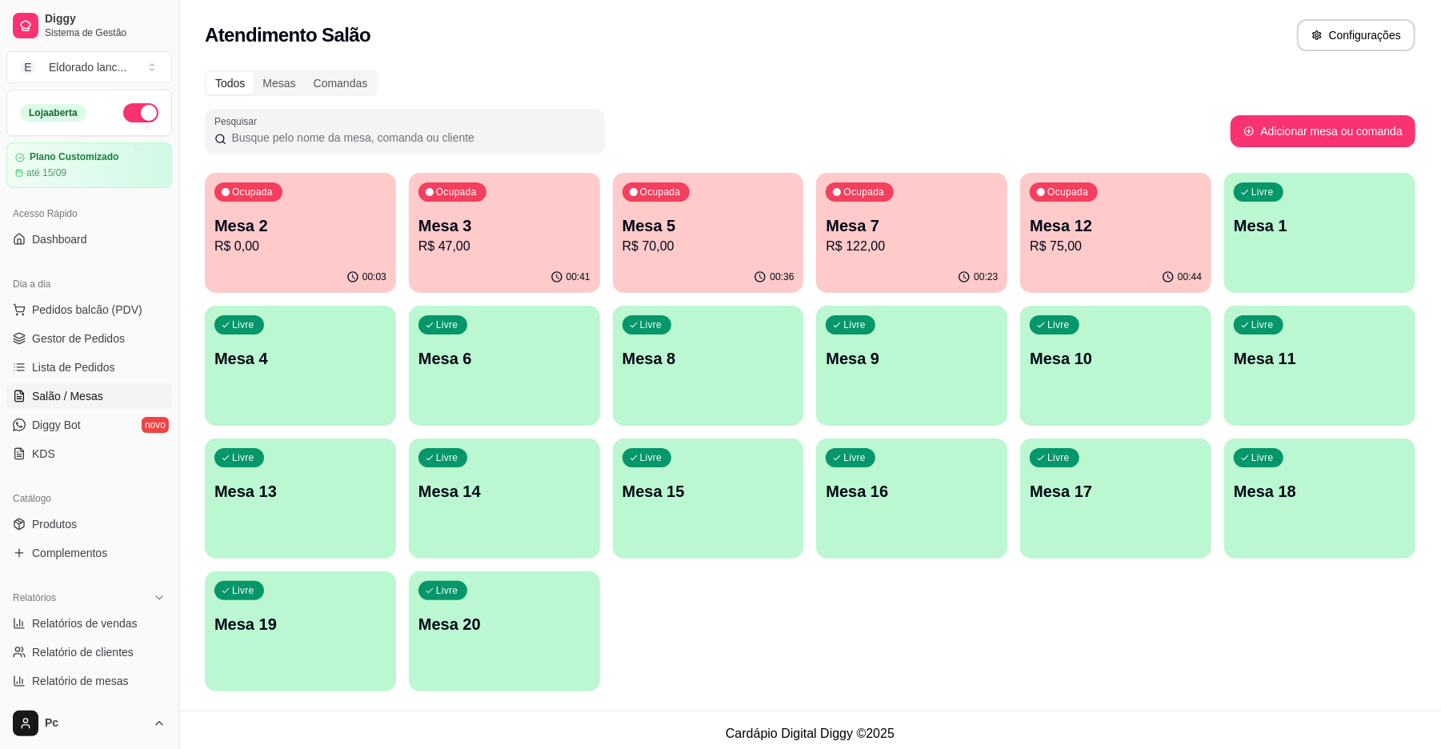
click at [749, 234] on p "Mesa 5" at bounding box center [708, 225] width 172 height 22
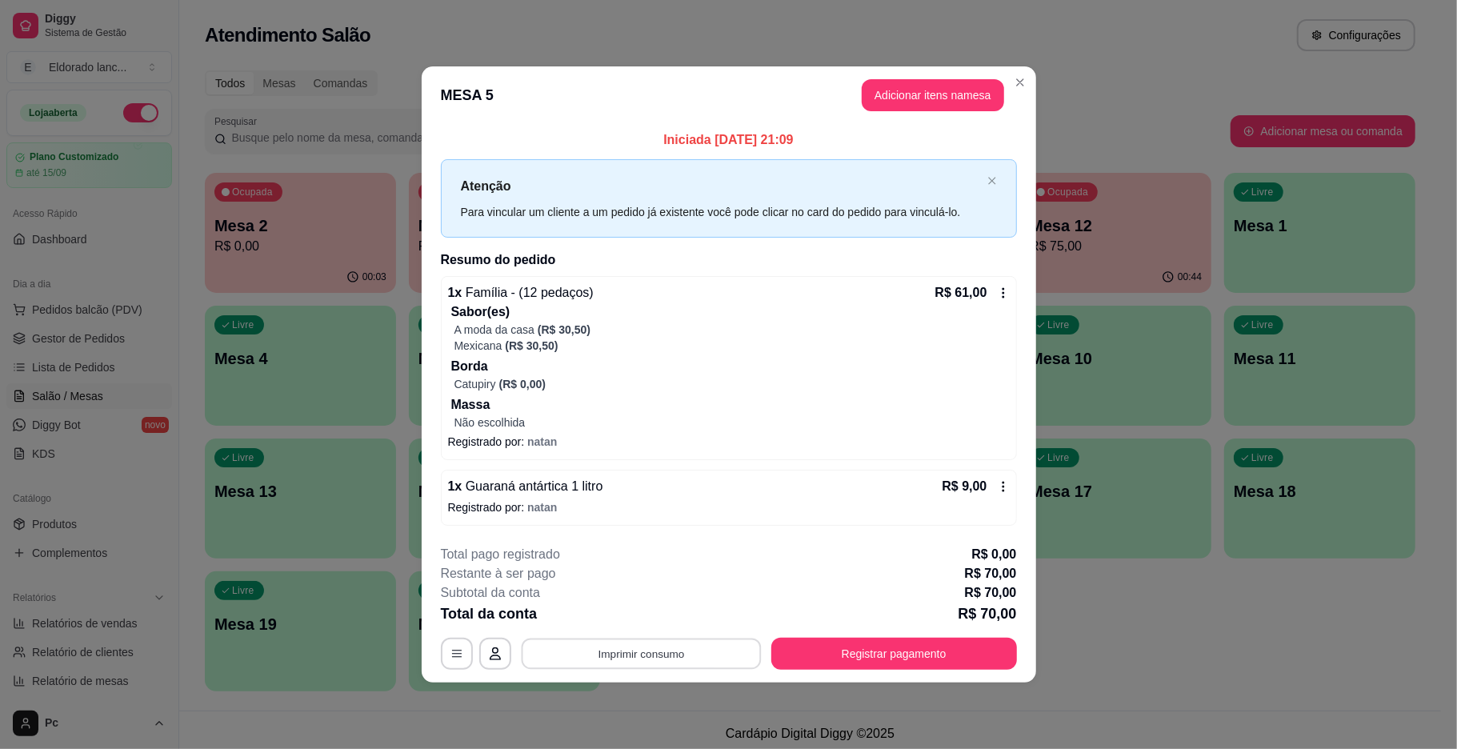
click at [624, 654] on button "Imprimir consumo" at bounding box center [641, 653] width 240 height 31
click at [798, 658] on button "Registrar pagamento" at bounding box center [894, 654] width 246 height 32
click at [789, 566] on div "Restante à ser pago R$ 70,00" at bounding box center [729, 573] width 576 height 19
click at [810, 657] on button "Registrar pagamento" at bounding box center [894, 654] width 246 height 32
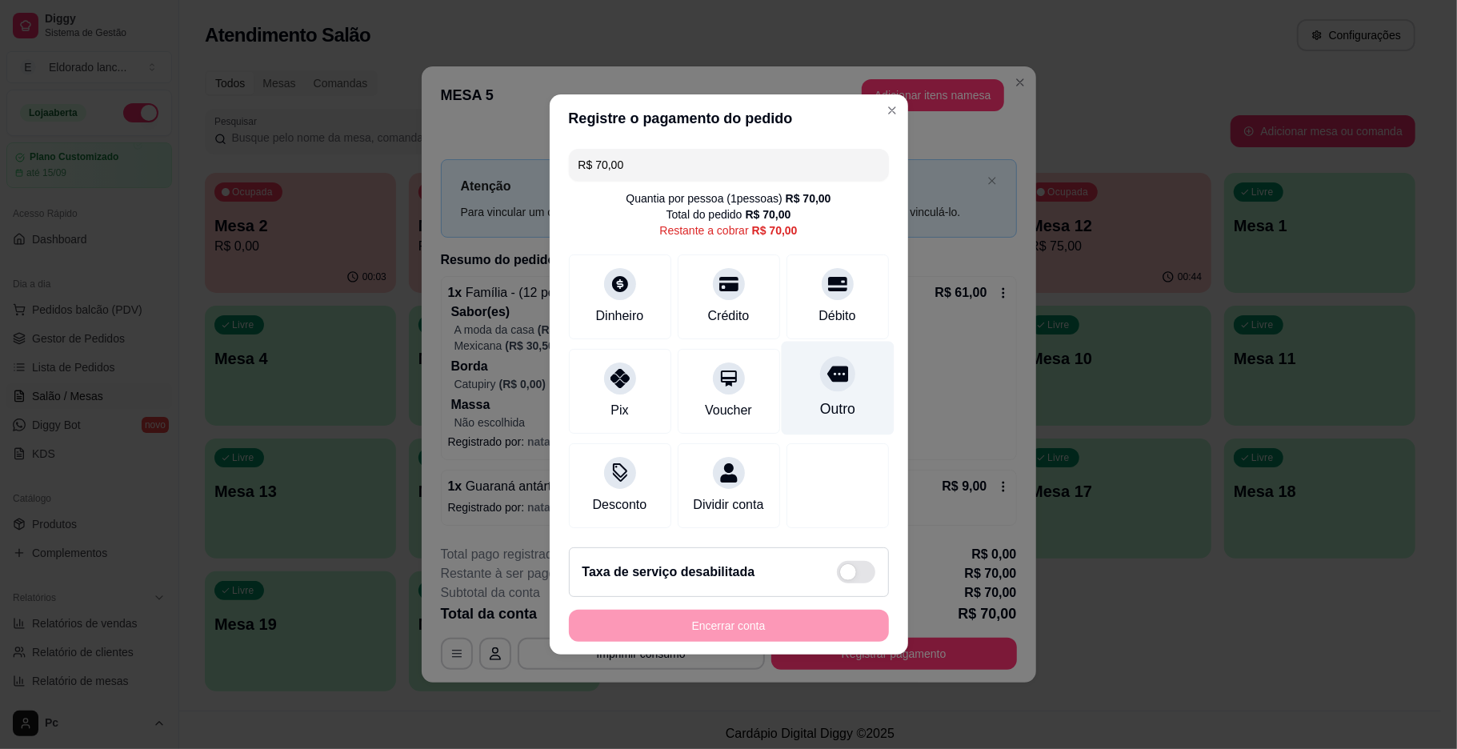
click at [852, 392] on div "Outro" at bounding box center [837, 389] width 113 height 94
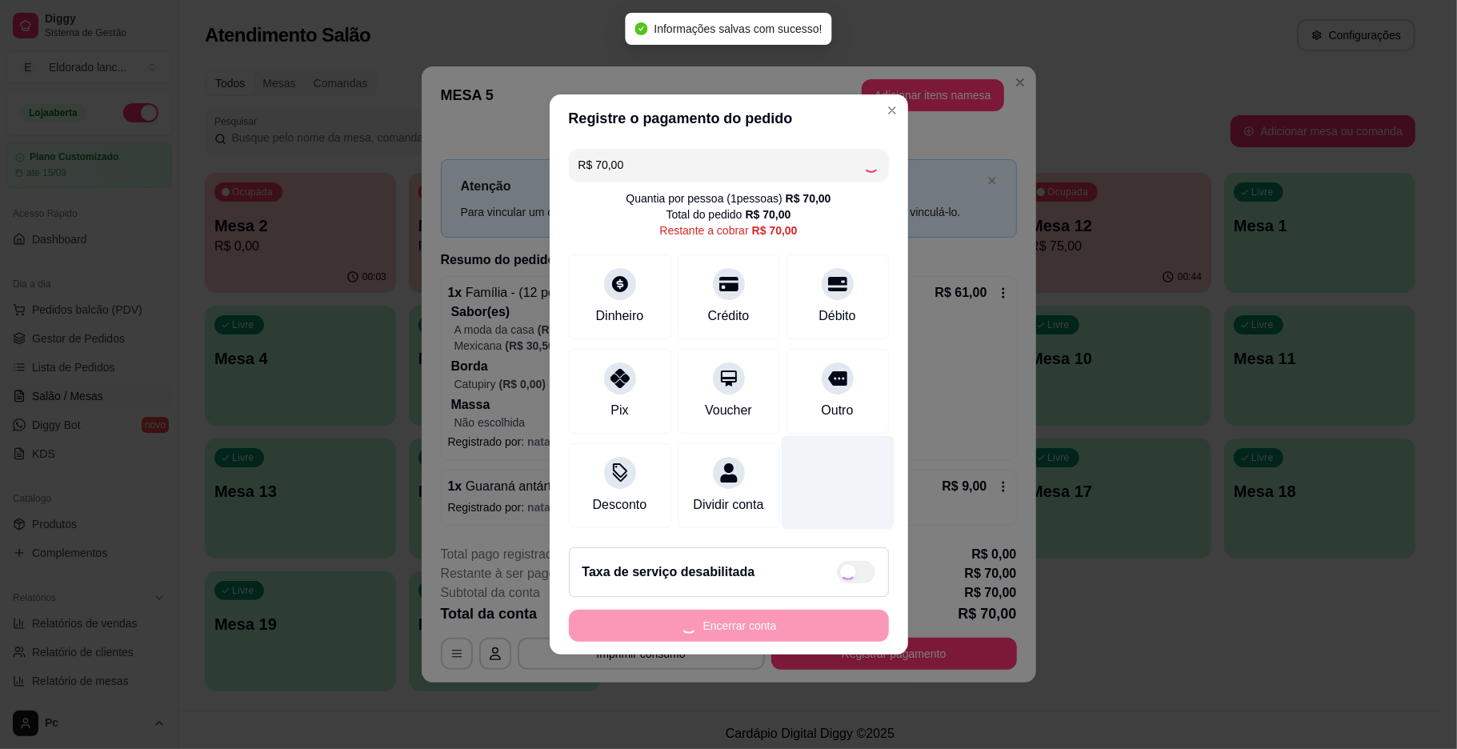
type input "R$ 0,00"
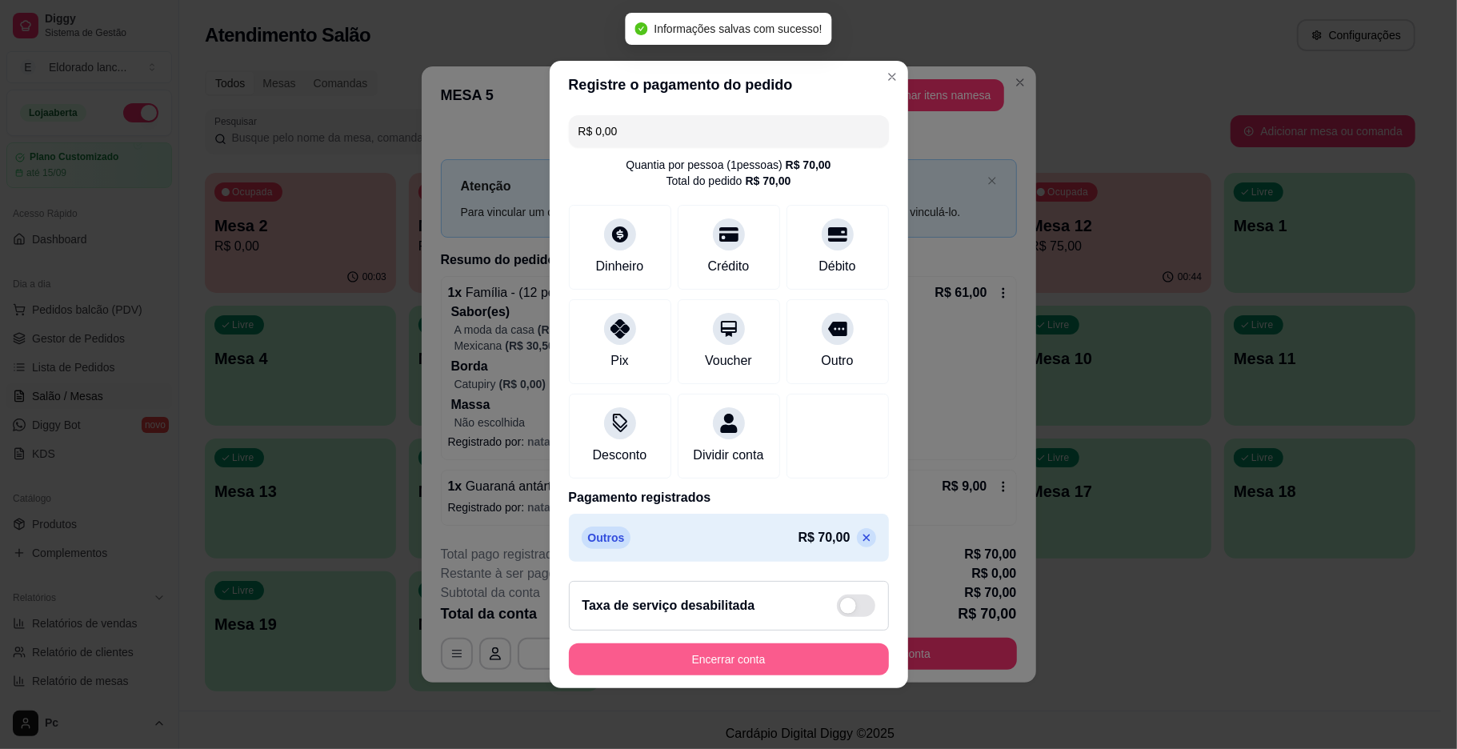
click at [753, 661] on button "Encerrar conta" at bounding box center [729, 659] width 320 height 32
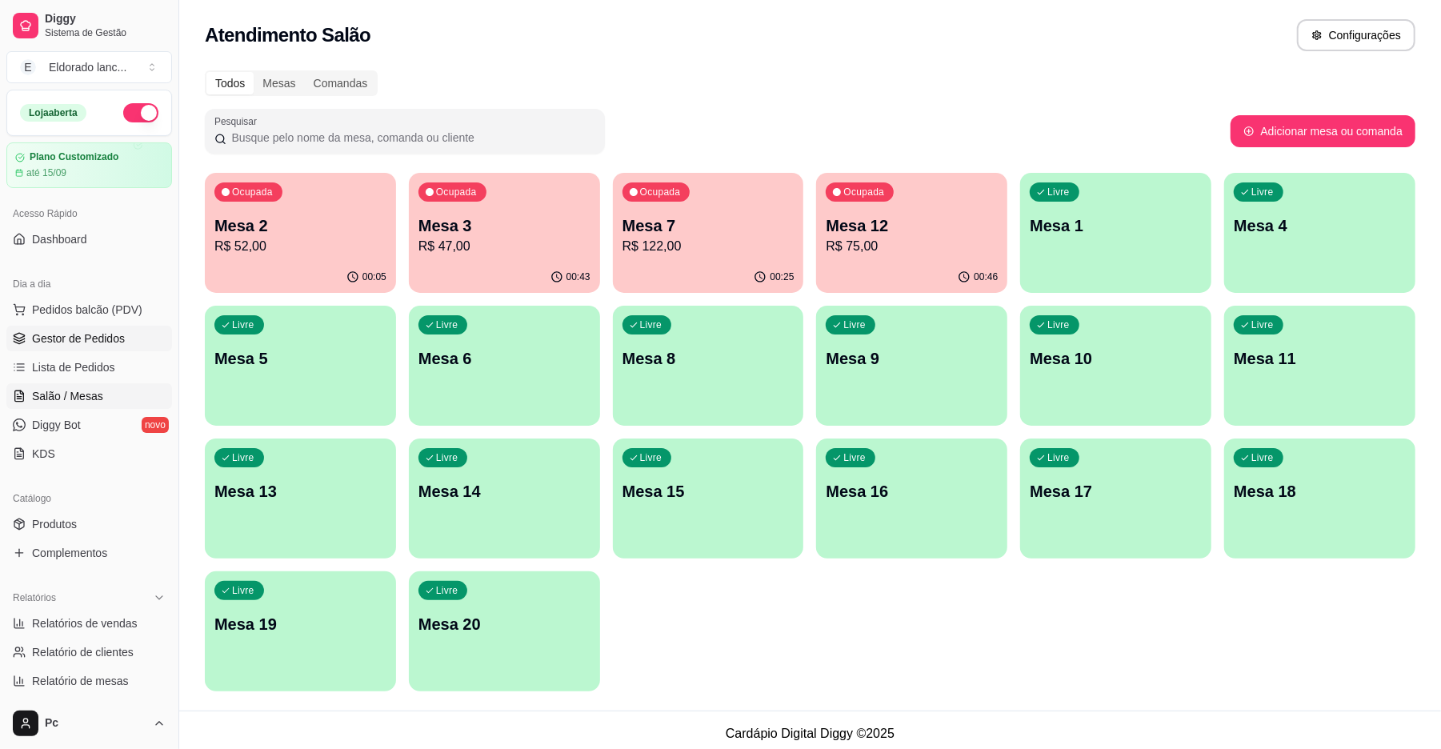
click at [117, 336] on span "Gestor de Pedidos" at bounding box center [78, 338] width 93 height 16
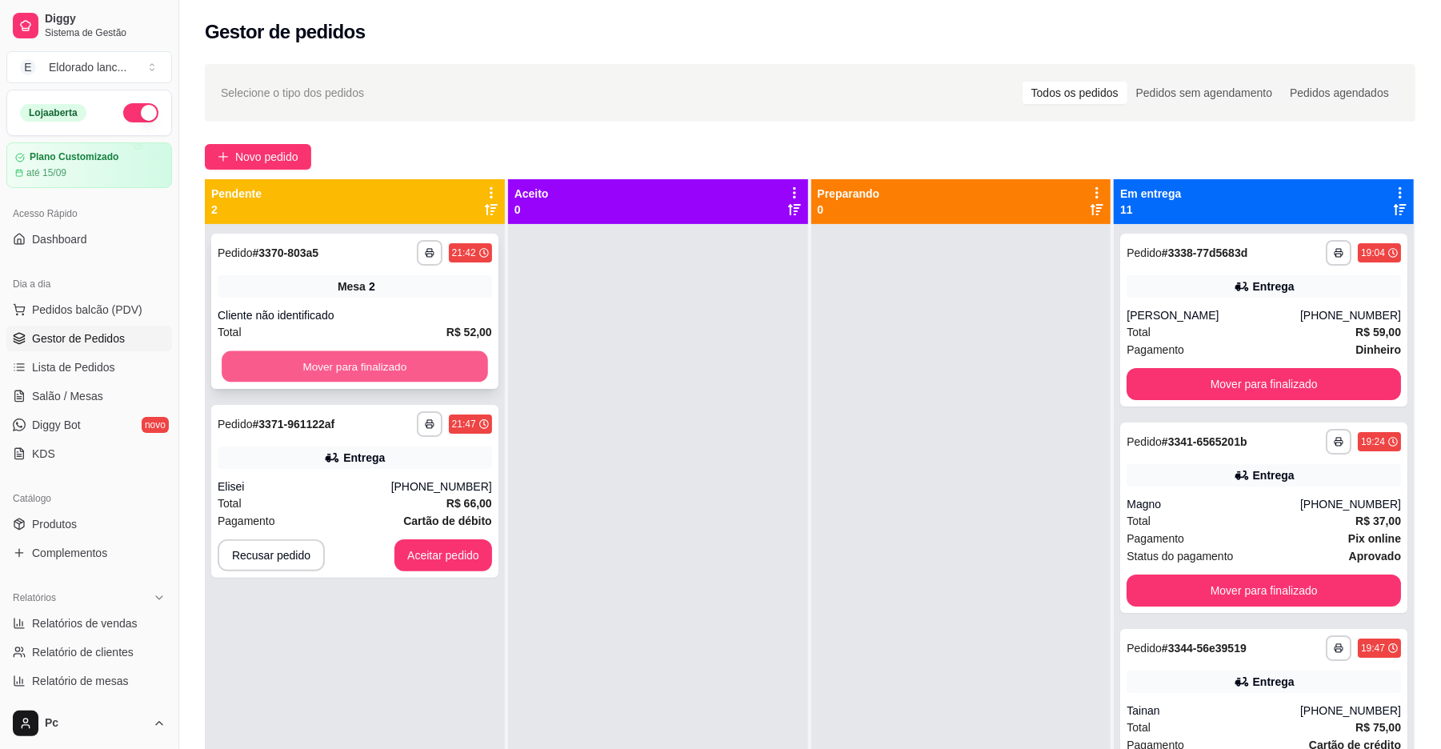
click at [440, 374] on button "Mover para finalizado" at bounding box center [355, 366] width 266 height 31
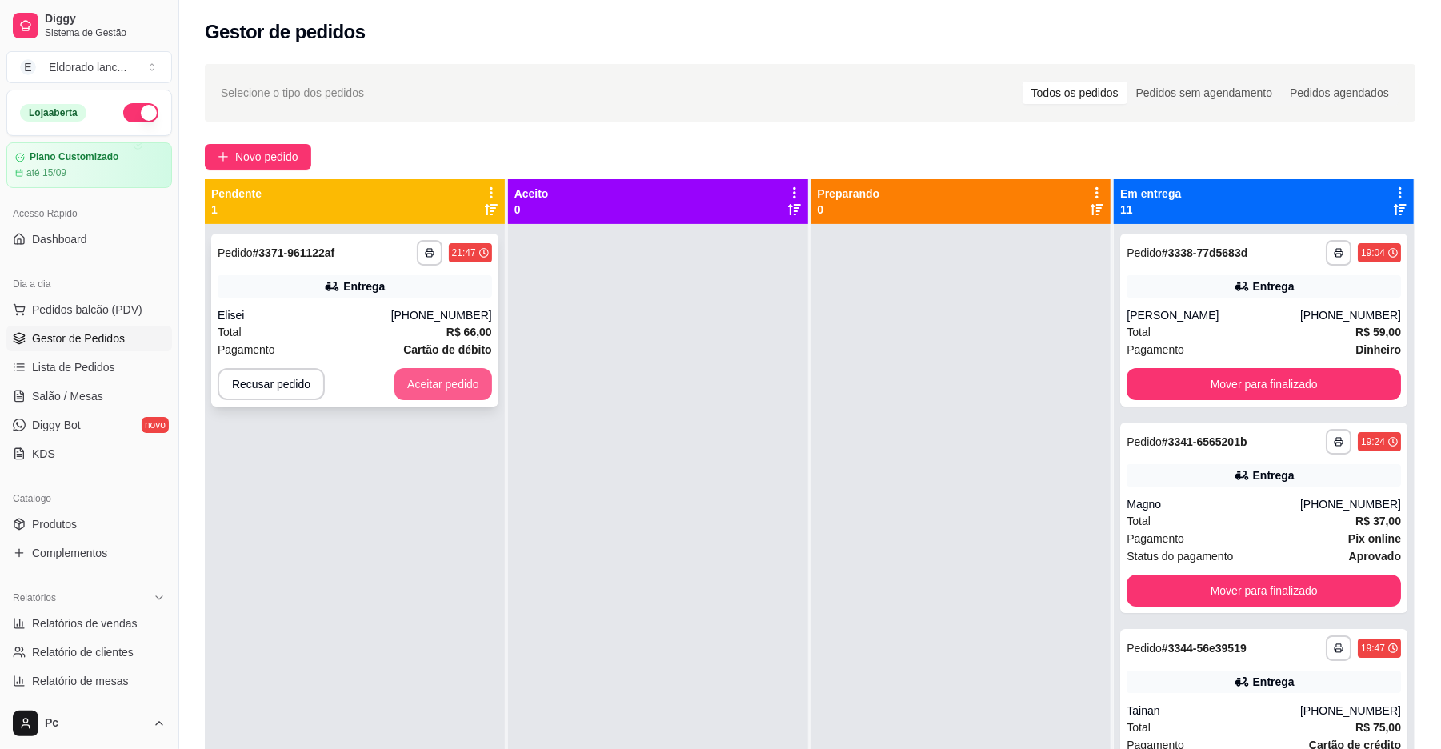
click at [468, 381] on button "Aceitar pedido" at bounding box center [443, 384] width 98 height 32
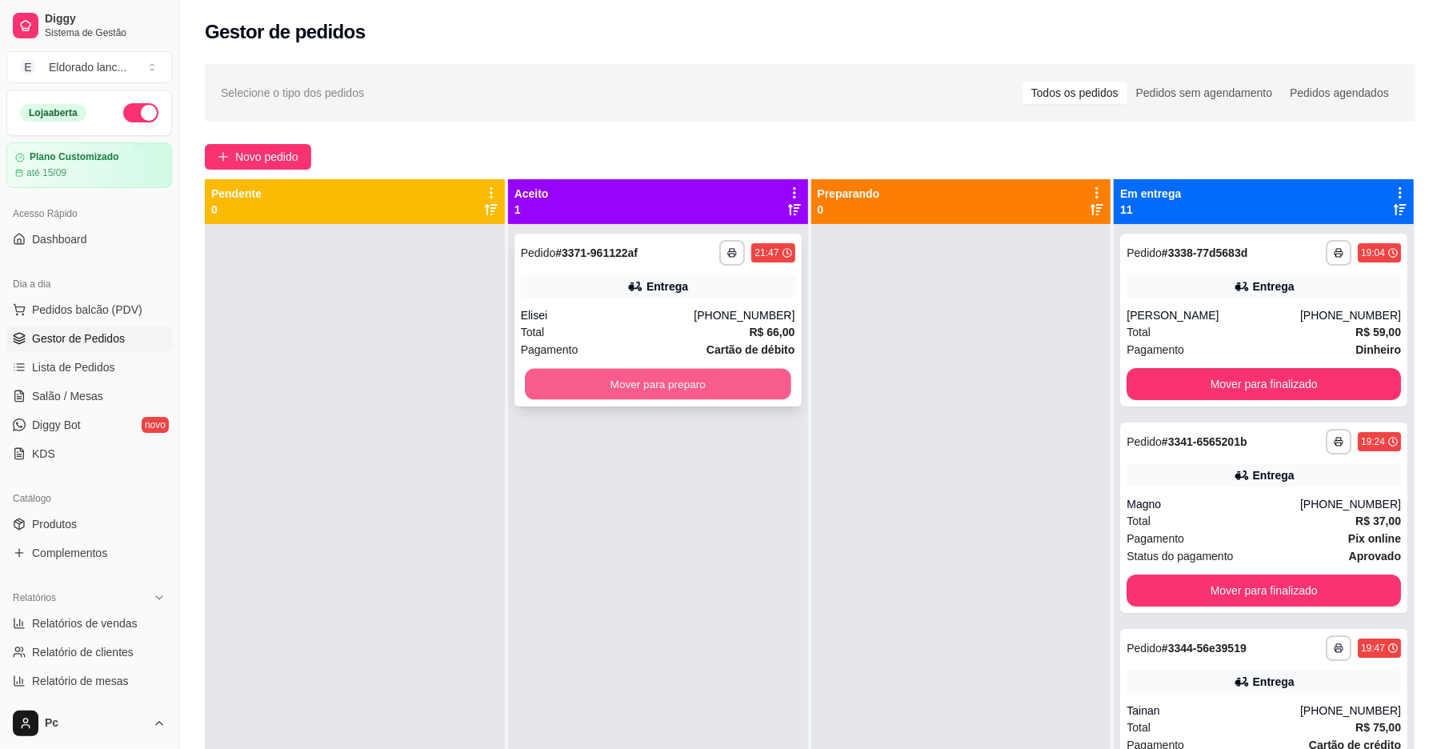
click at [710, 388] on button "Mover para preparo" at bounding box center [658, 384] width 266 height 31
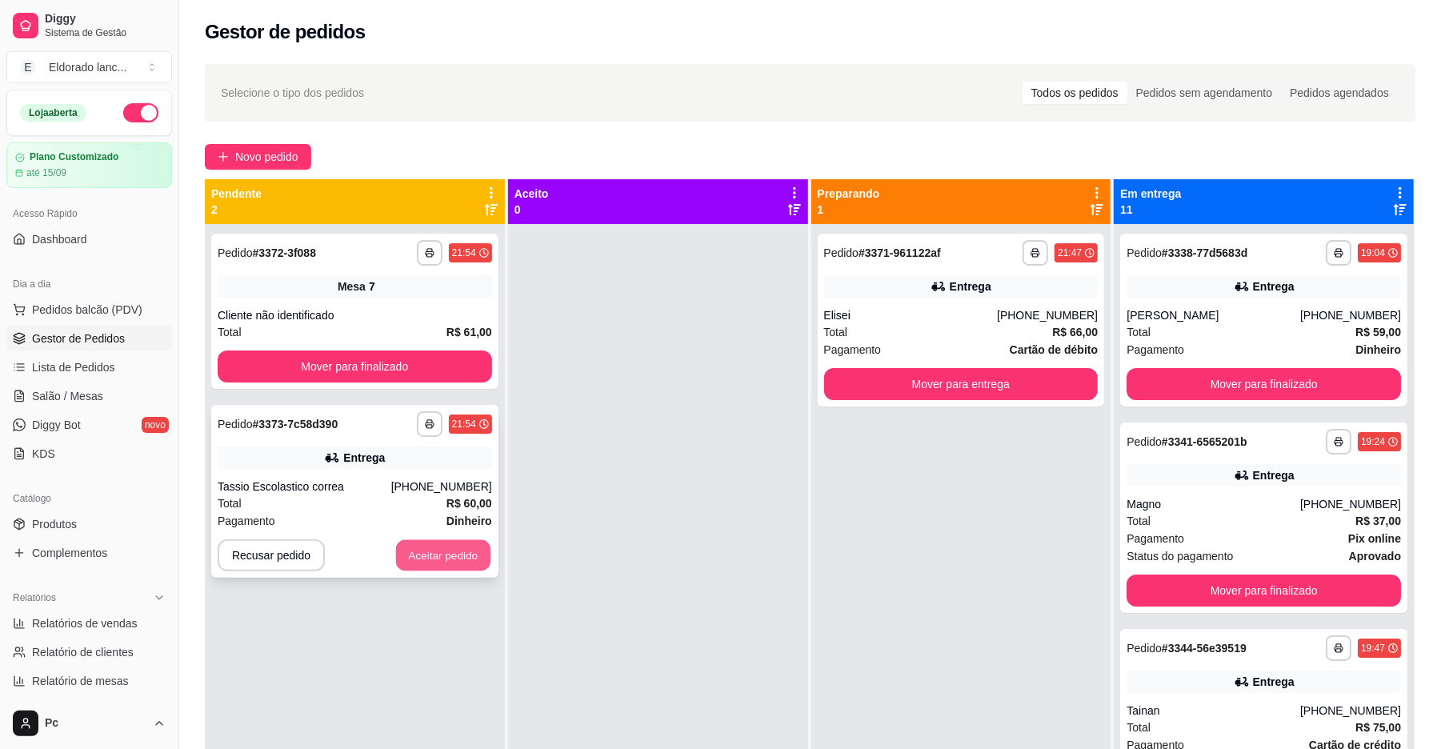
click at [430, 566] on button "Aceitar pedido" at bounding box center [443, 555] width 94 height 31
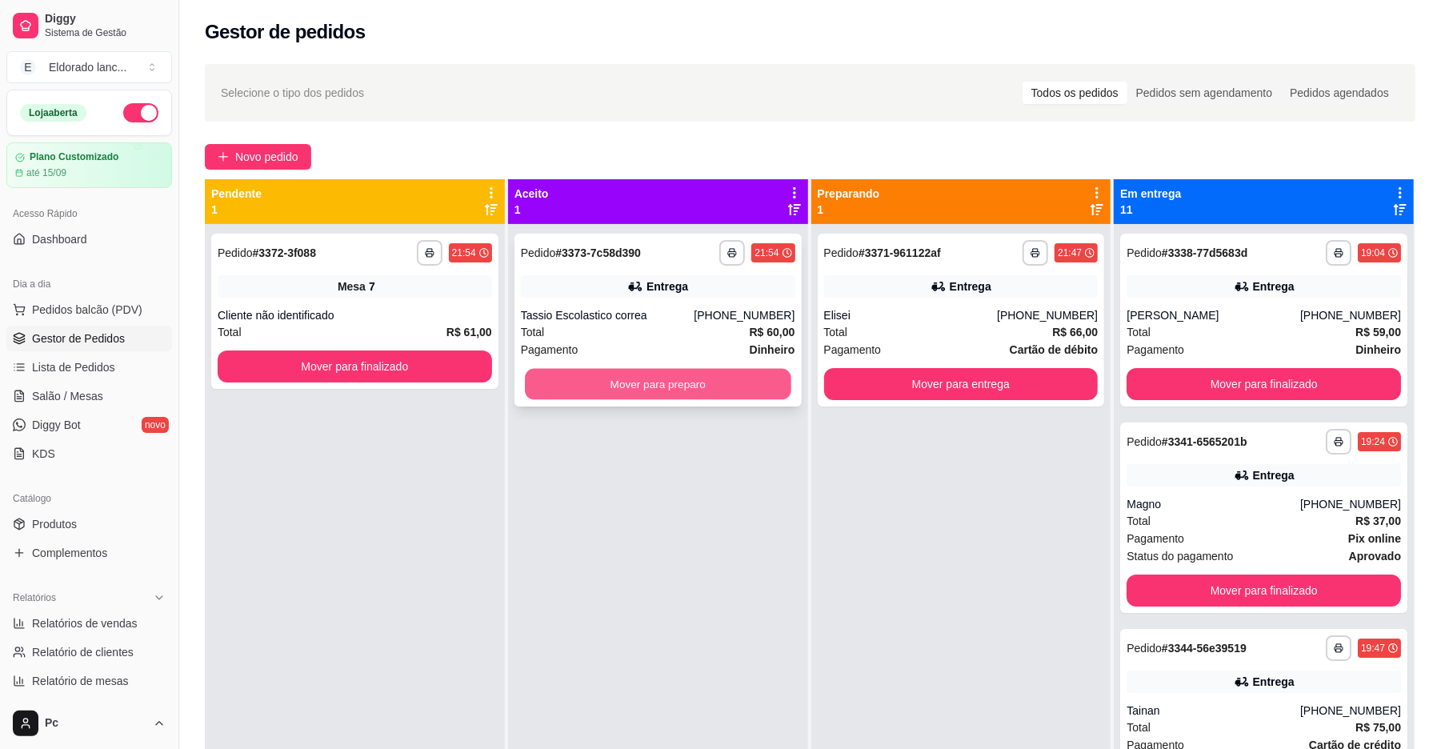
click at [683, 387] on button "Mover para preparo" at bounding box center [658, 384] width 266 height 31
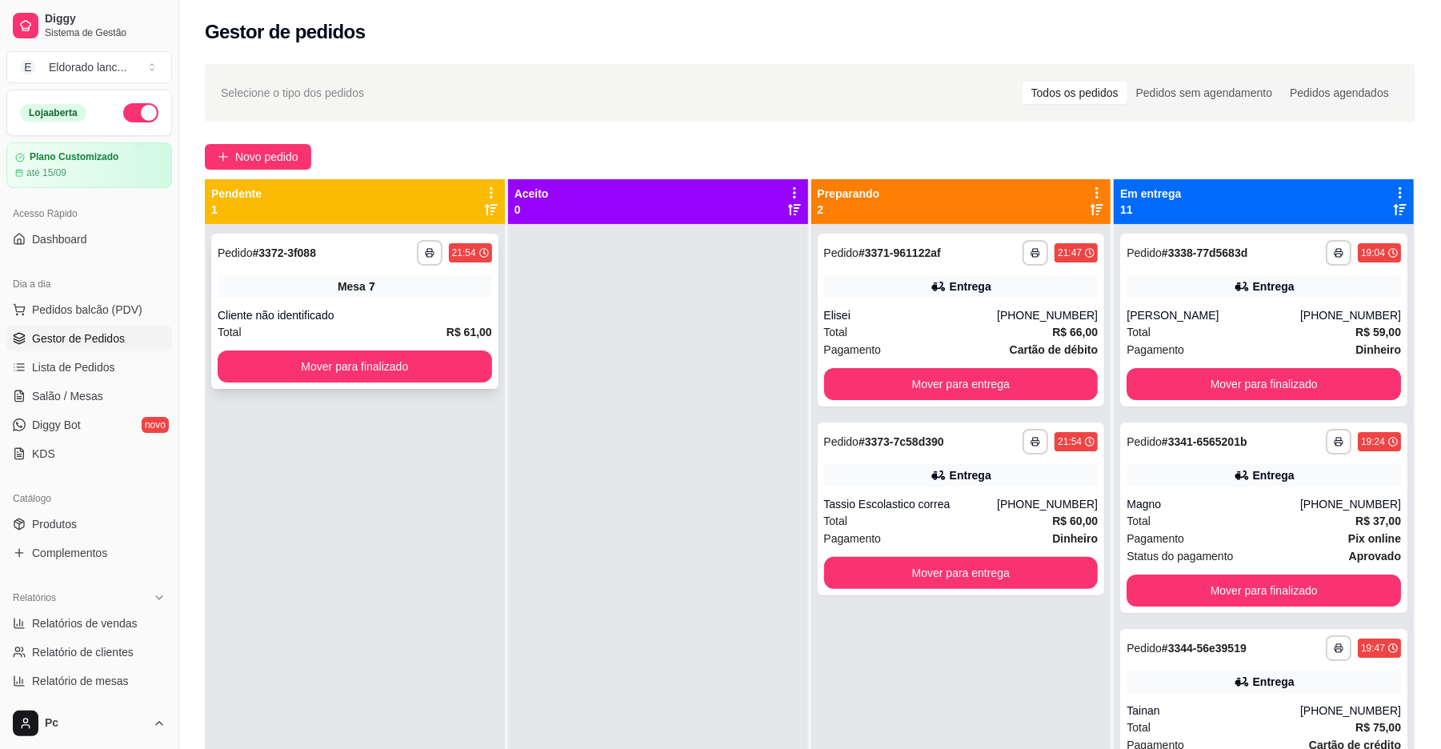
click at [370, 258] on div "**********" at bounding box center [355, 253] width 274 height 26
click at [346, 375] on button "Mover para finalizado" at bounding box center [355, 366] width 266 height 31
click at [346, 375] on button "Mover para finalizado" at bounding box center [355, 366] width 274 height 32
click at [366, 309] on div "Cliente não identificado" at bounding box center [355, 315] width 274 height 16
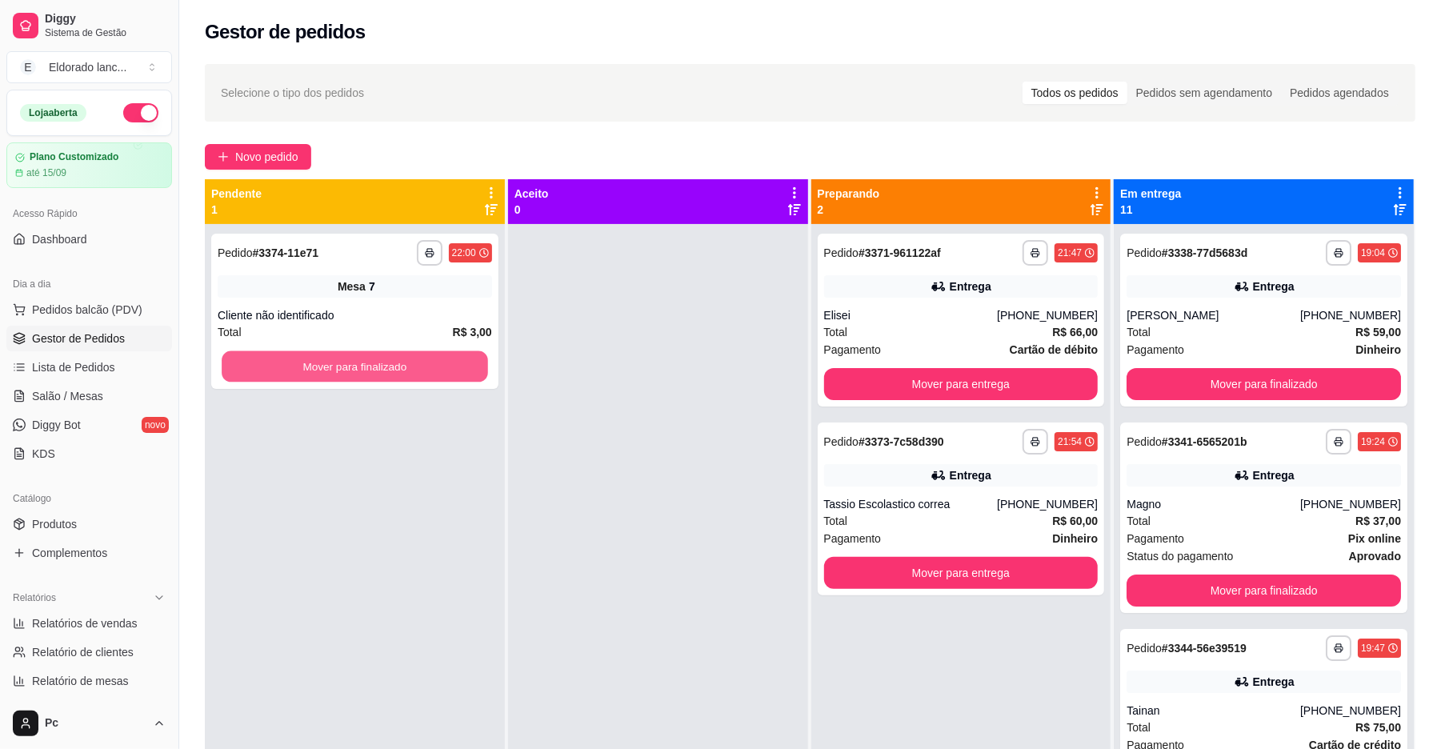
click at [378, 366] on button "Mover para finalizado" at bounding box center [355, 366] width 266 height 31
click at [378, 366] on button "Mover para finalizado" at bounding box center [355, 366] width 274 height 32
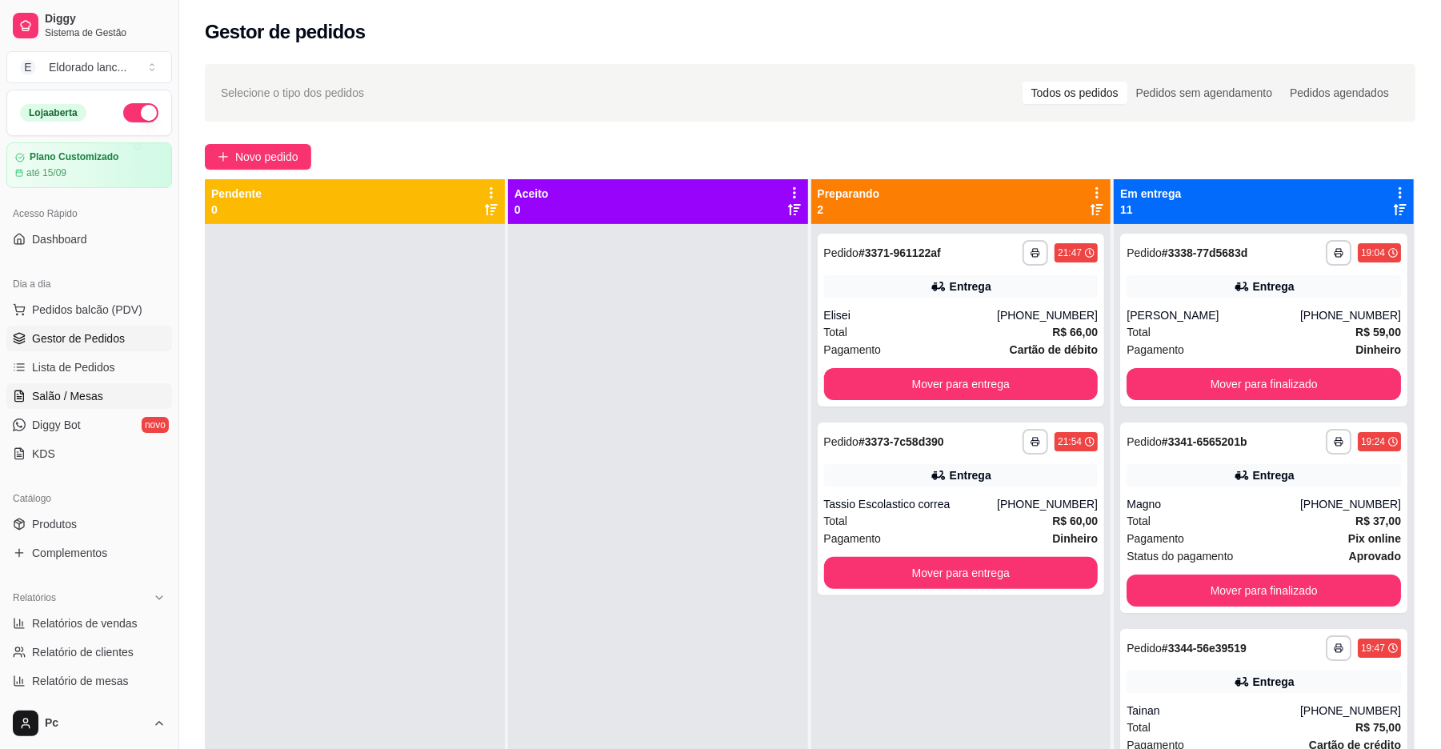
click at [109, 397] on link "Salão / Mesas" at bounding box center [89, 396] width 166 height 26
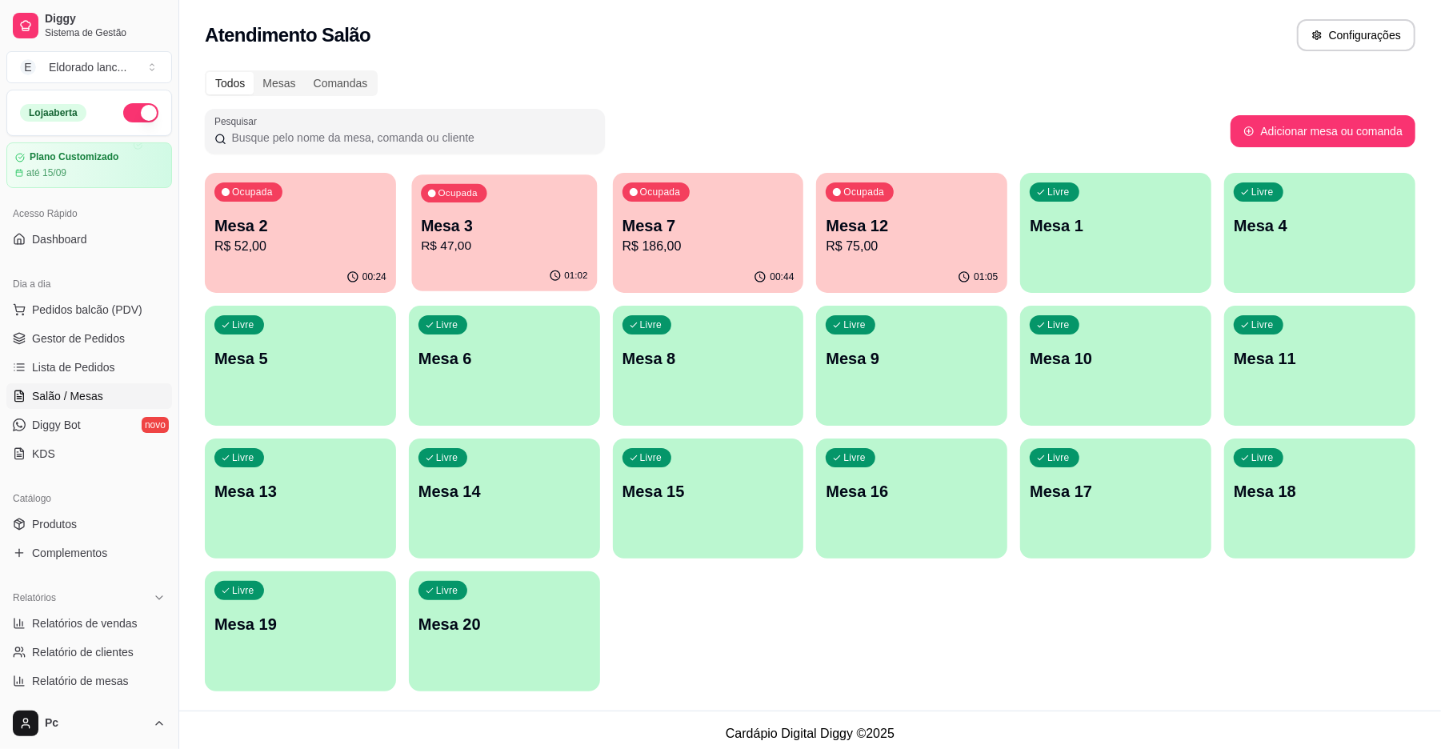
click at [474, 250] on p "R$ 47,00" at bounding box center [504, 246] width 166 height 18
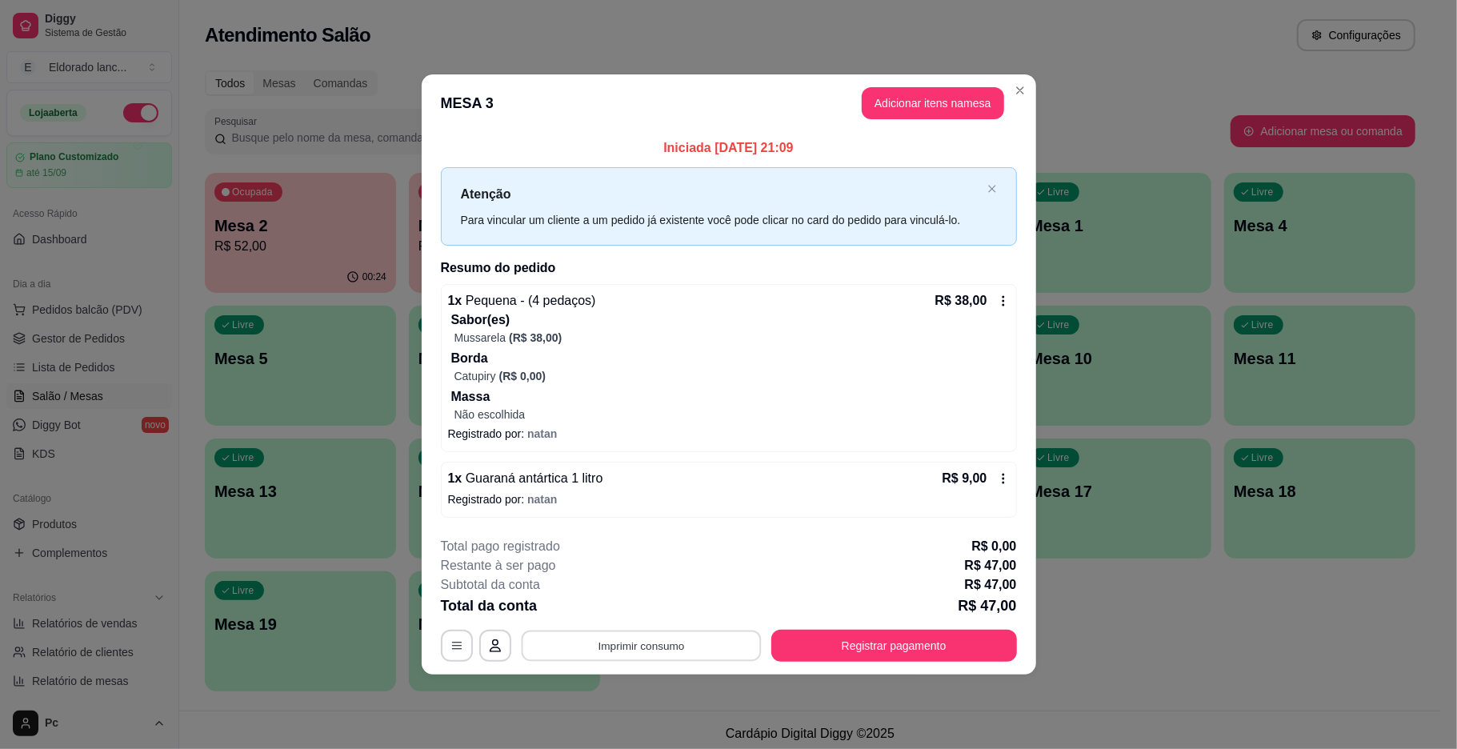
click at [714, 643] on button "Imprimir consumo" at bounding box center [641, 645] width 240 height 31
click at [659, 609] on button "IMPRESSORA" at bounding box center [646, 609] width 112 height 25
click at [858, 641] on button "Registrar pagamento" at bounding box center [893, 645] width 238 height 31
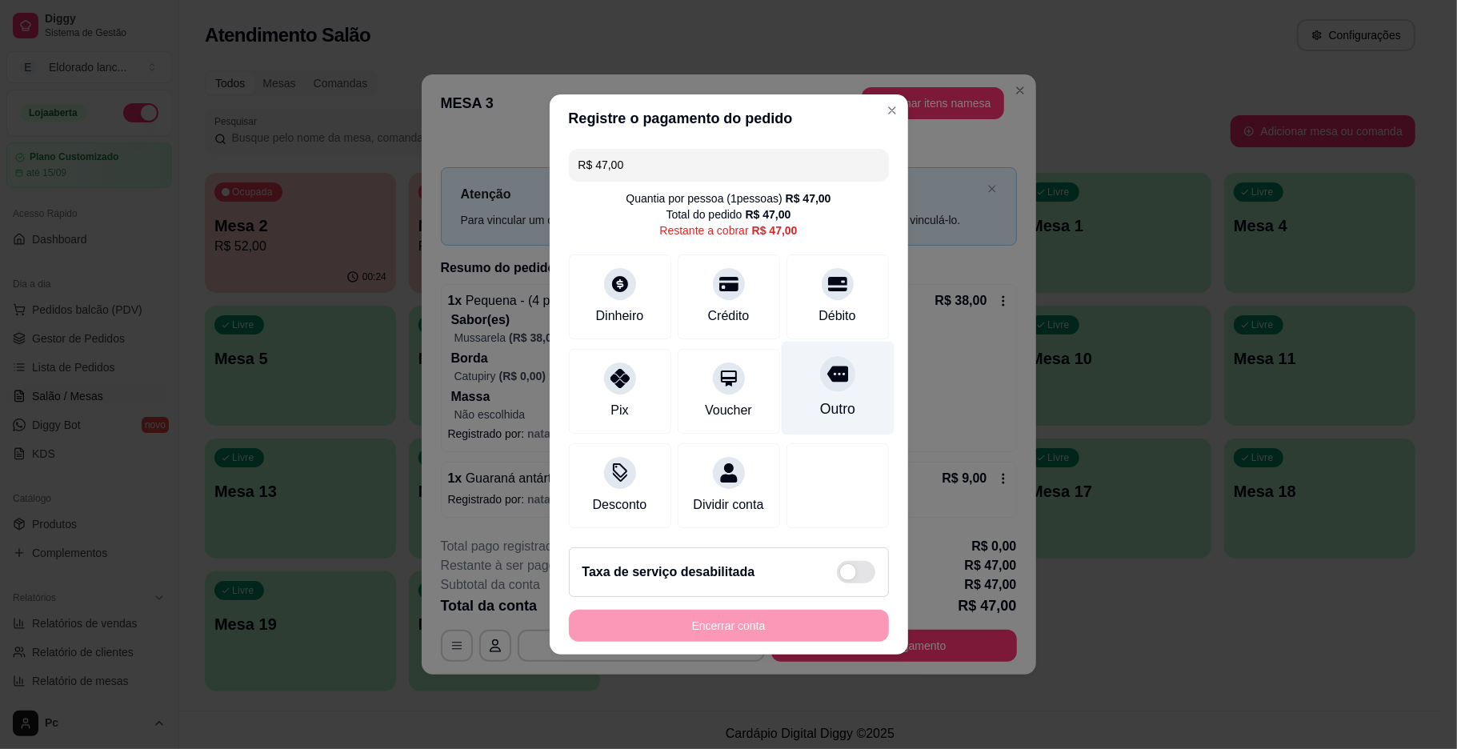
click at [786, 366] on div "Outro" at bounding box center [837, 389] width 113 height 94
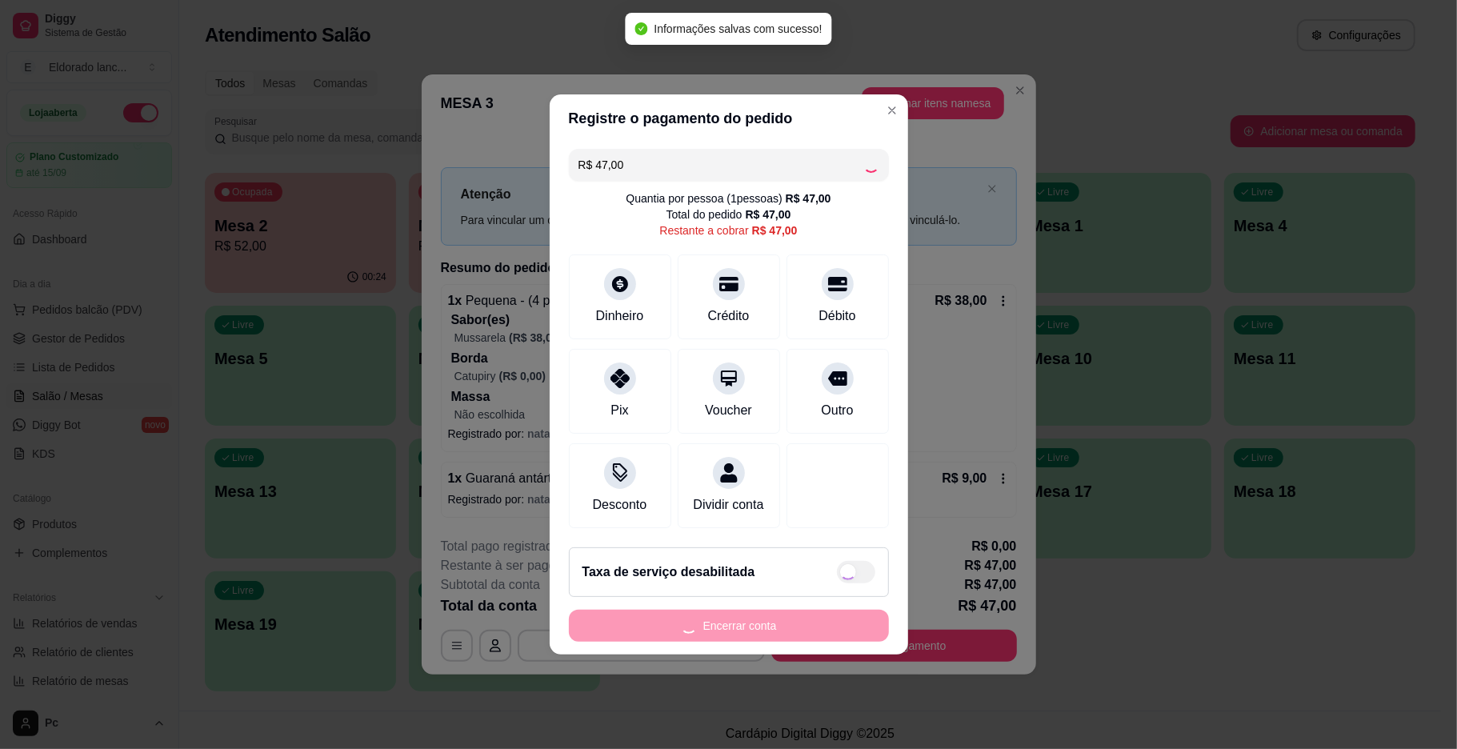
type input "R$ 0,00"
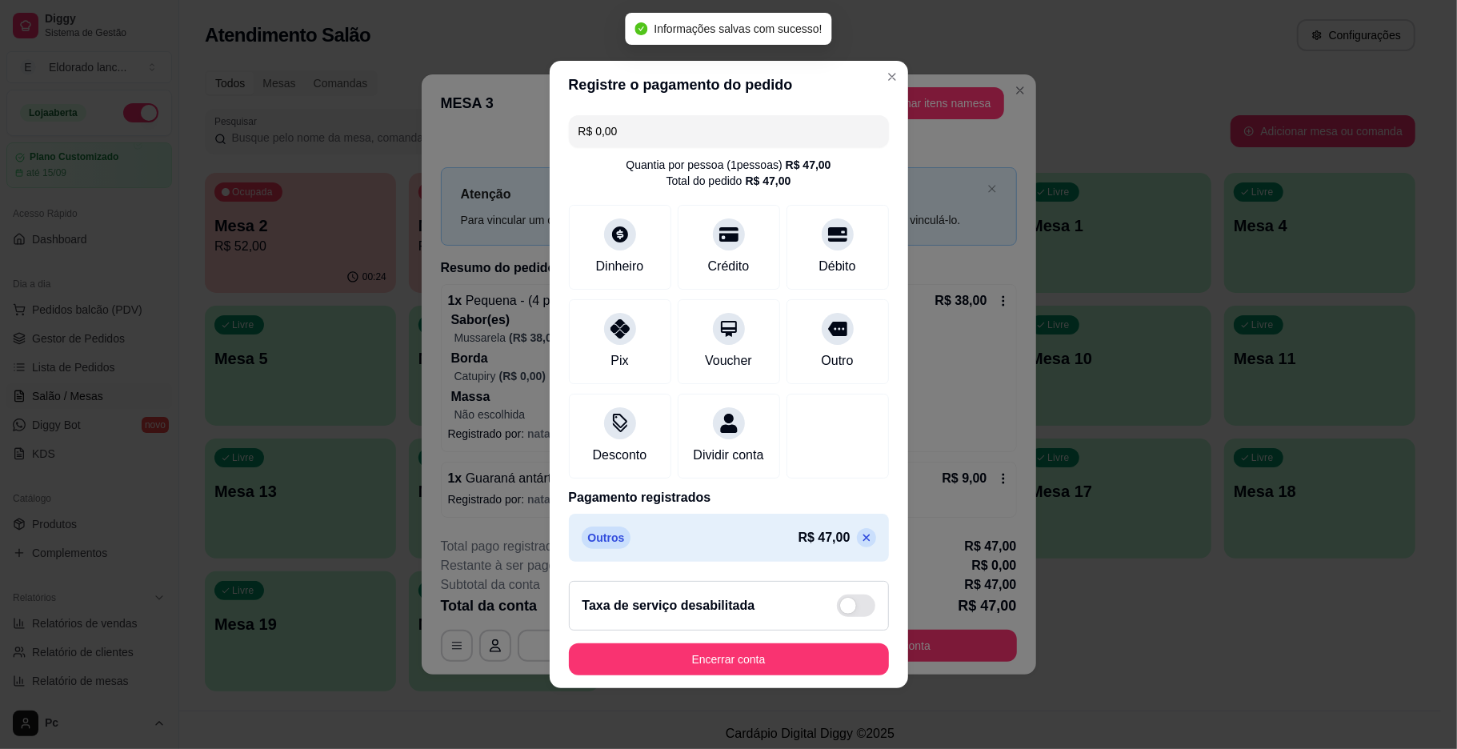
click at [730, 627] on div "Taxa de serviço desabilitada" at bounding box center [729, 606] width 320 height 50
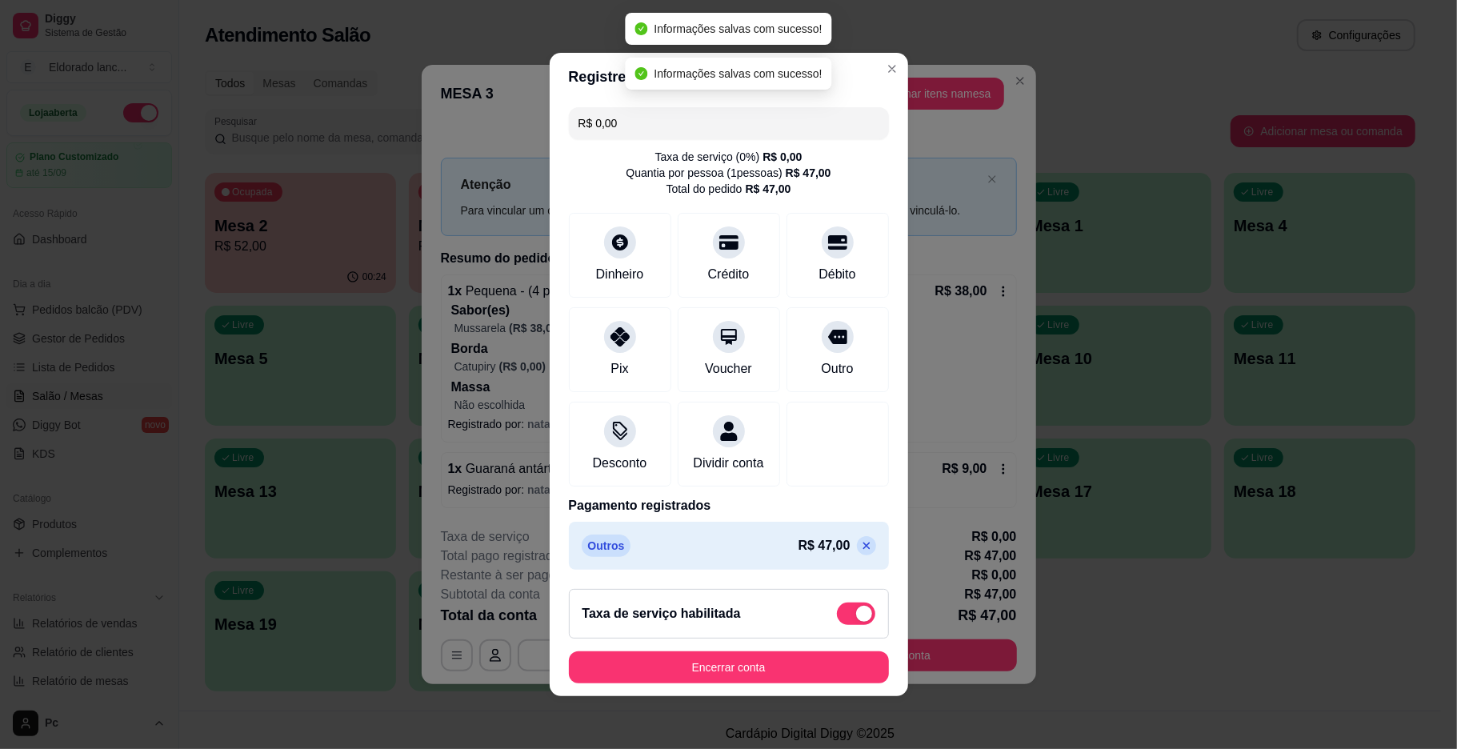
click at [762, 622] on div "Taxa de serviço habilitada" at bounding box center [728, 613] width 293 height 22
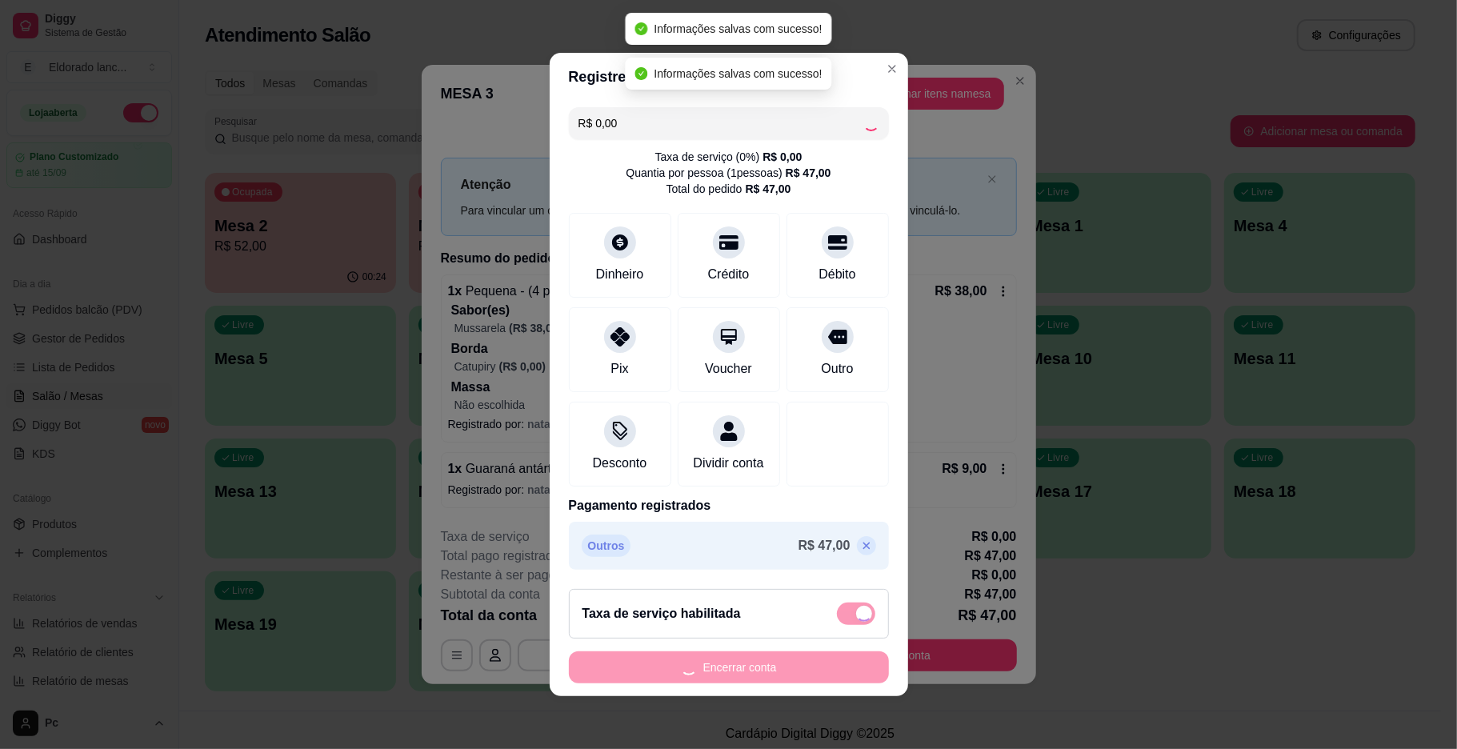
click at [752, 683] on div "Encerrar conta" at bounding box center [729, 667] width 320 height 32
checkbox input "false"
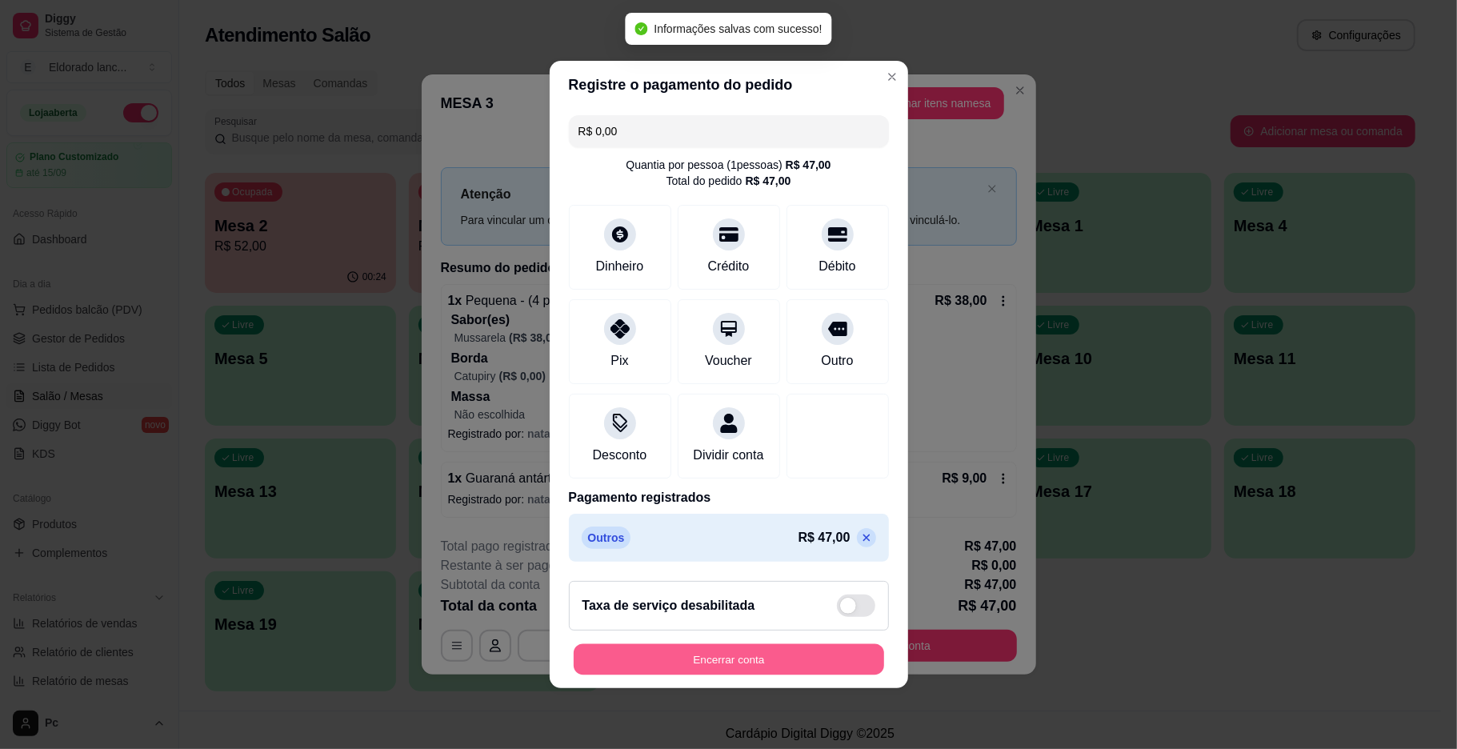
click at [752, 675] on button "Encerrar conta" at bounding box center [729, 659] width 310 height 31
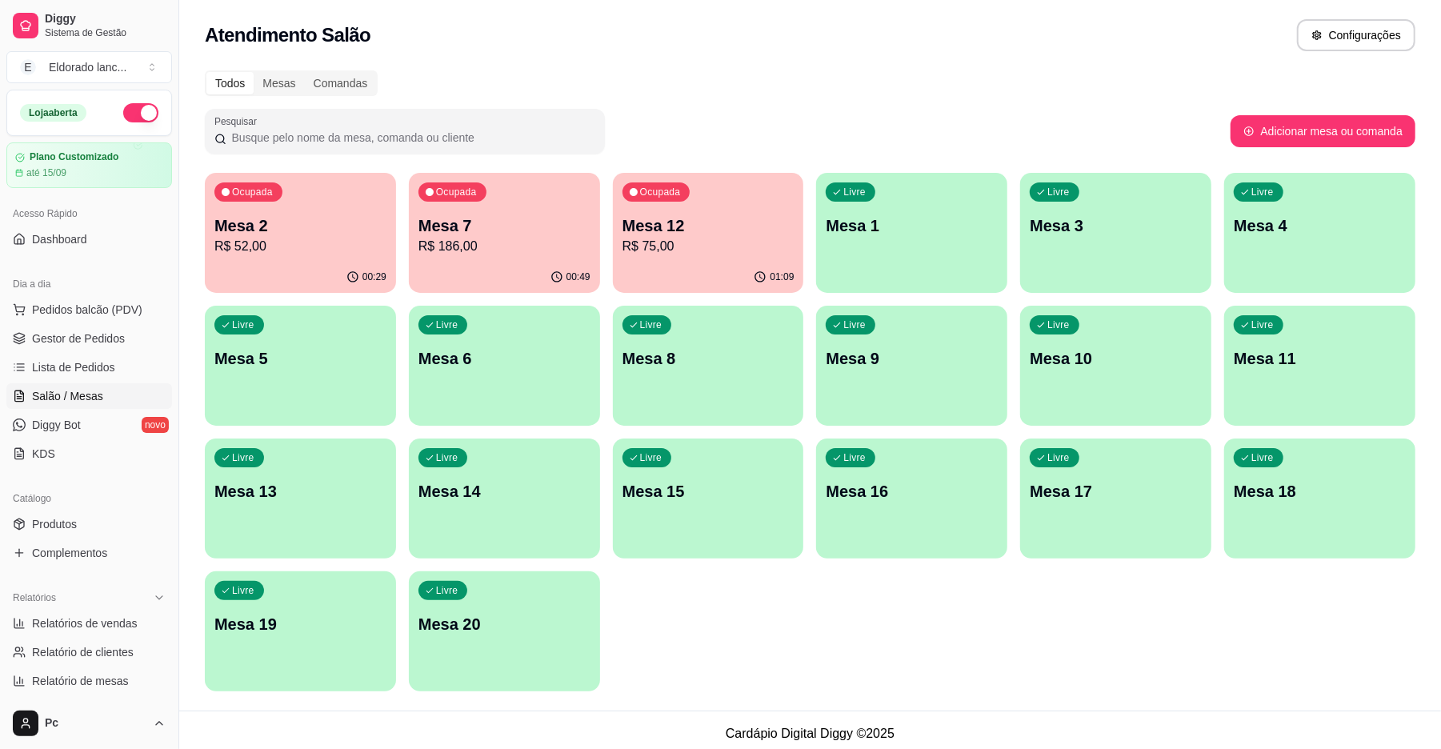
click at [740, 270] on div "01:09" at bounding box center [708, 277] width 191 height 31
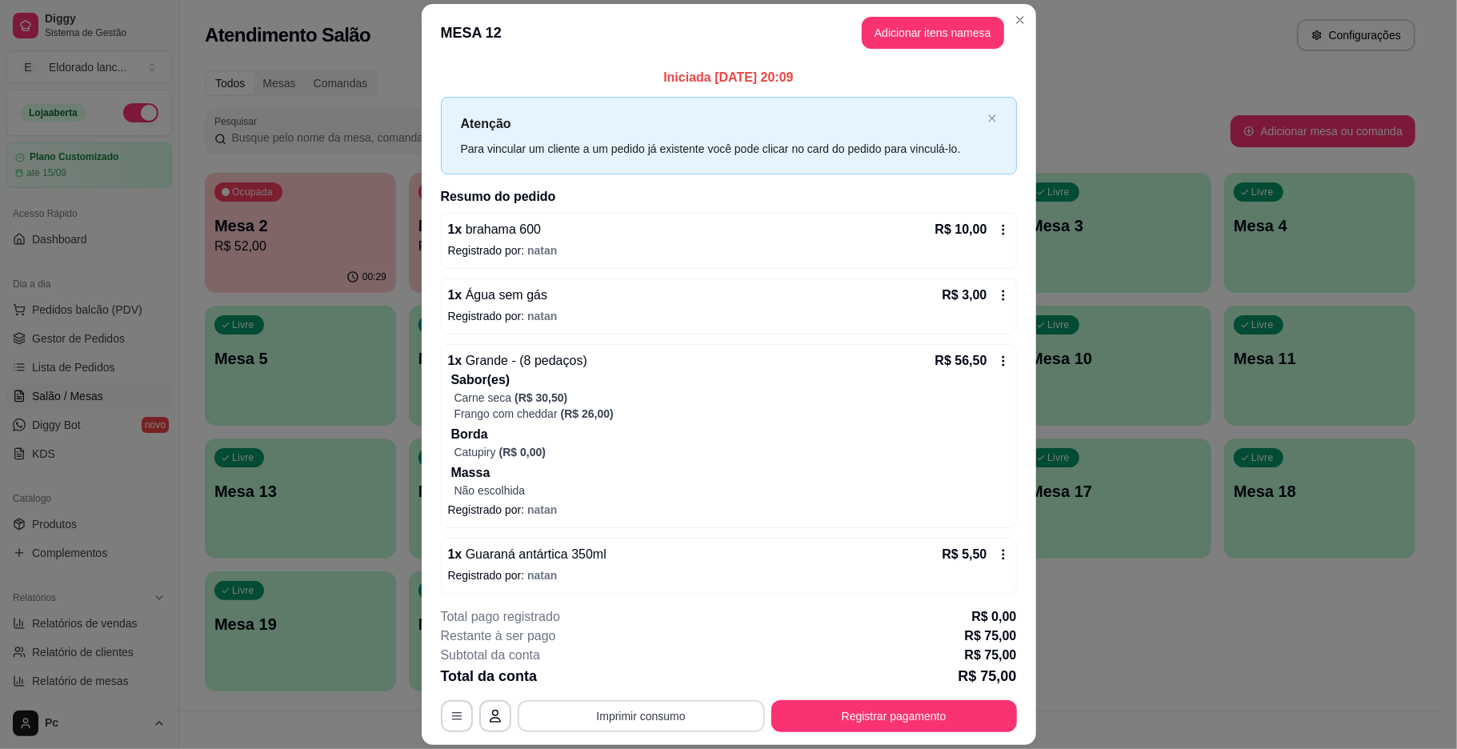
drag, startPoint x: 725, startPoint y: 696, endPoint x: 725, endPoint y: 714, distance: 18.4
click at [725, 714] on div "**********" at bounding box center [729, 669] width 576 height 125
click at [805, 723] on button "Registrar pagamento" at bounding box center [893, 716] width 238 height 31
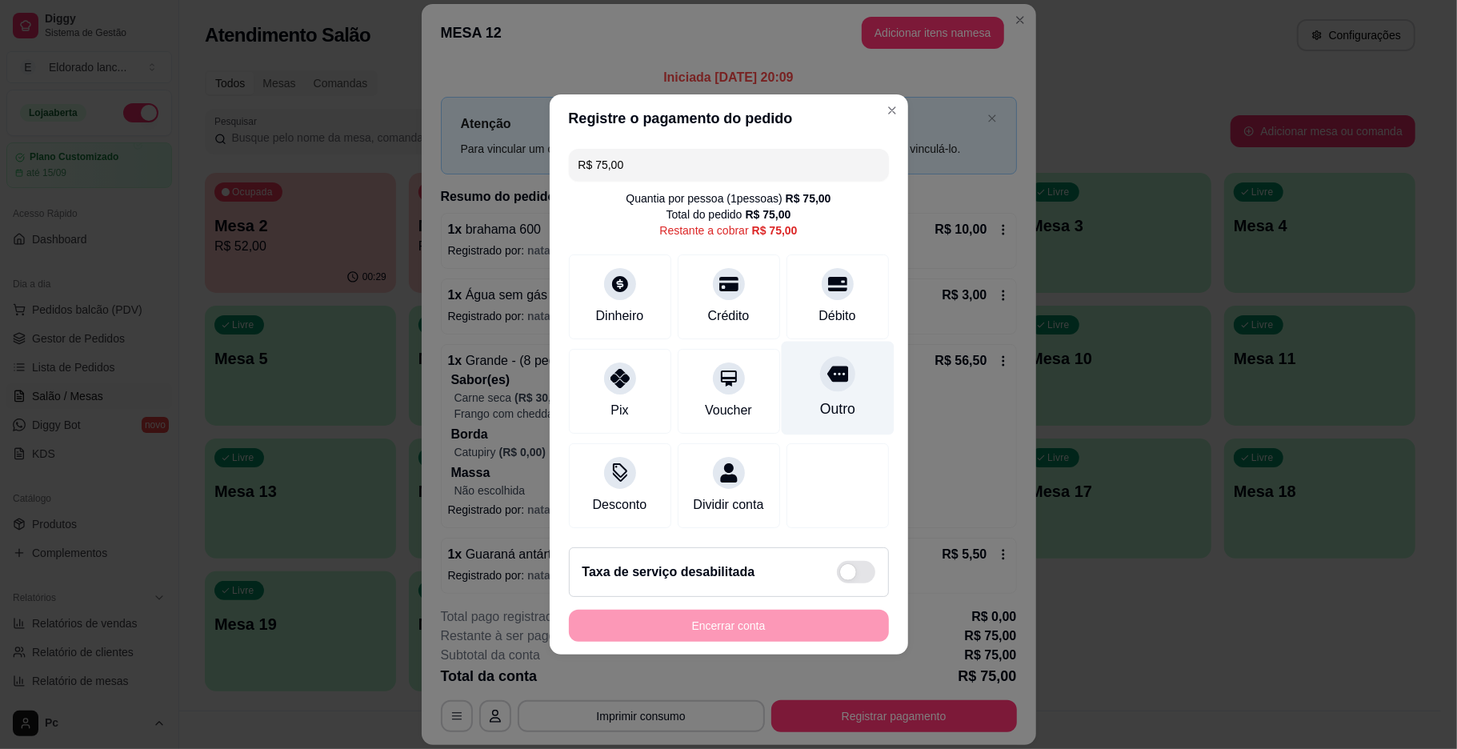
click at [826, 376] on div at bounding box center [837, 373] width 35 height 35
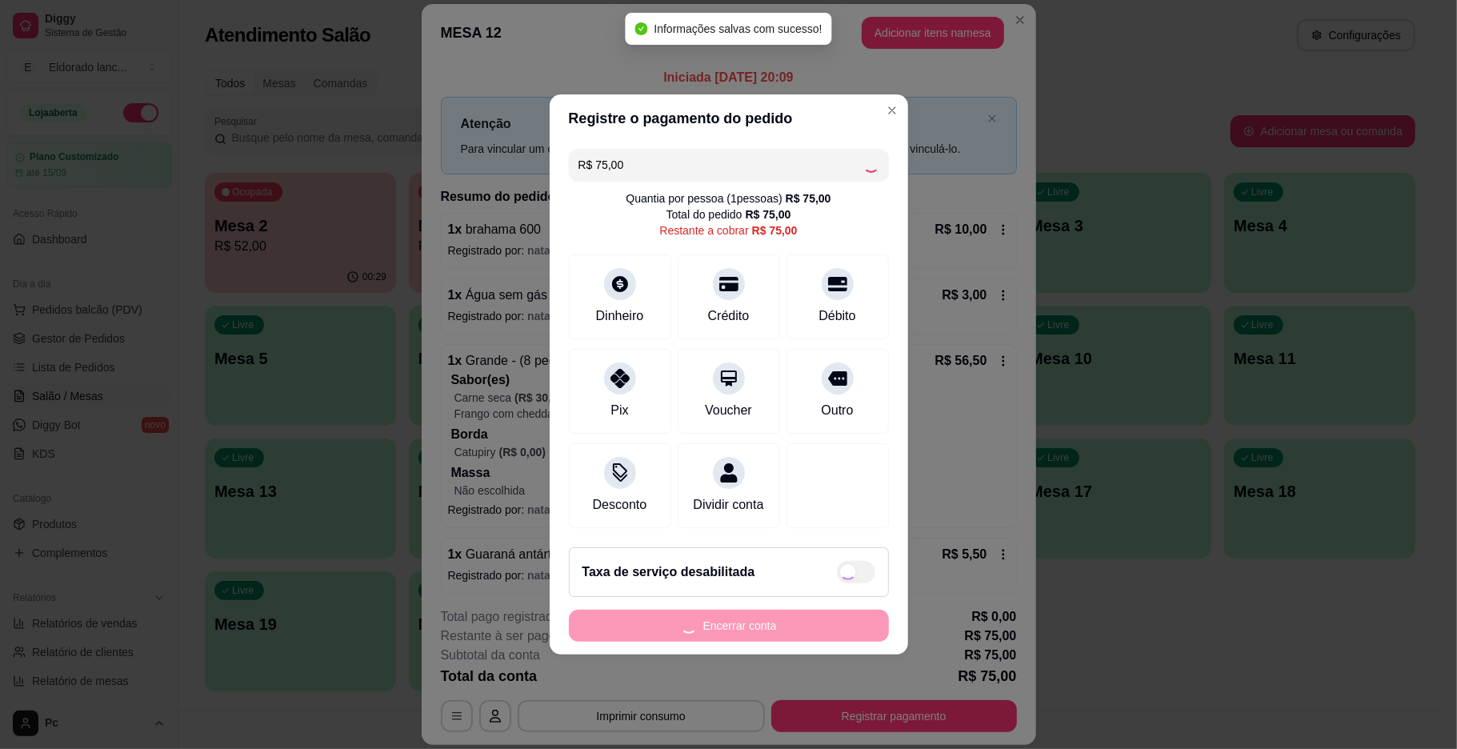
type input "R$ 0,00"
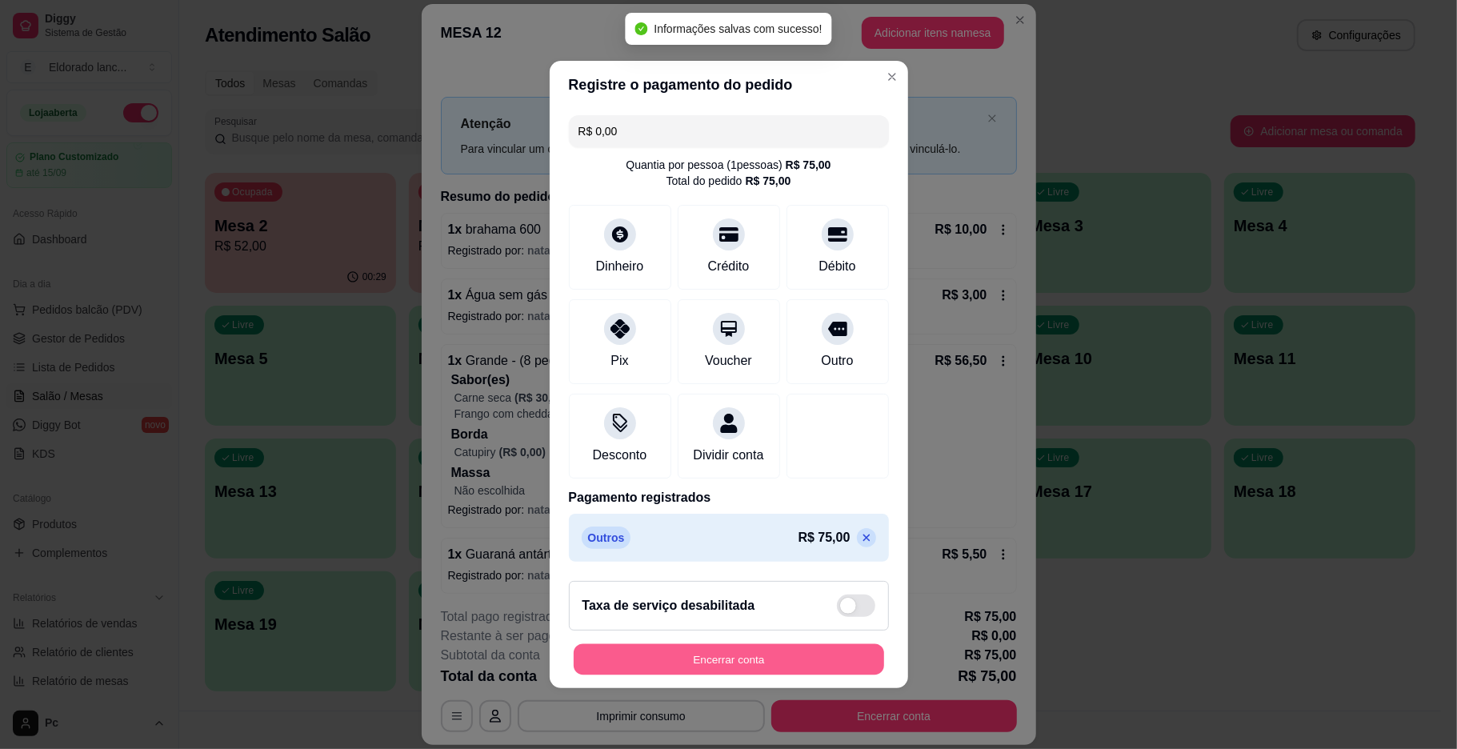
click at [740, 670] on button "Encerrar conta" at bounding box center [729, 659] width 310 height 31
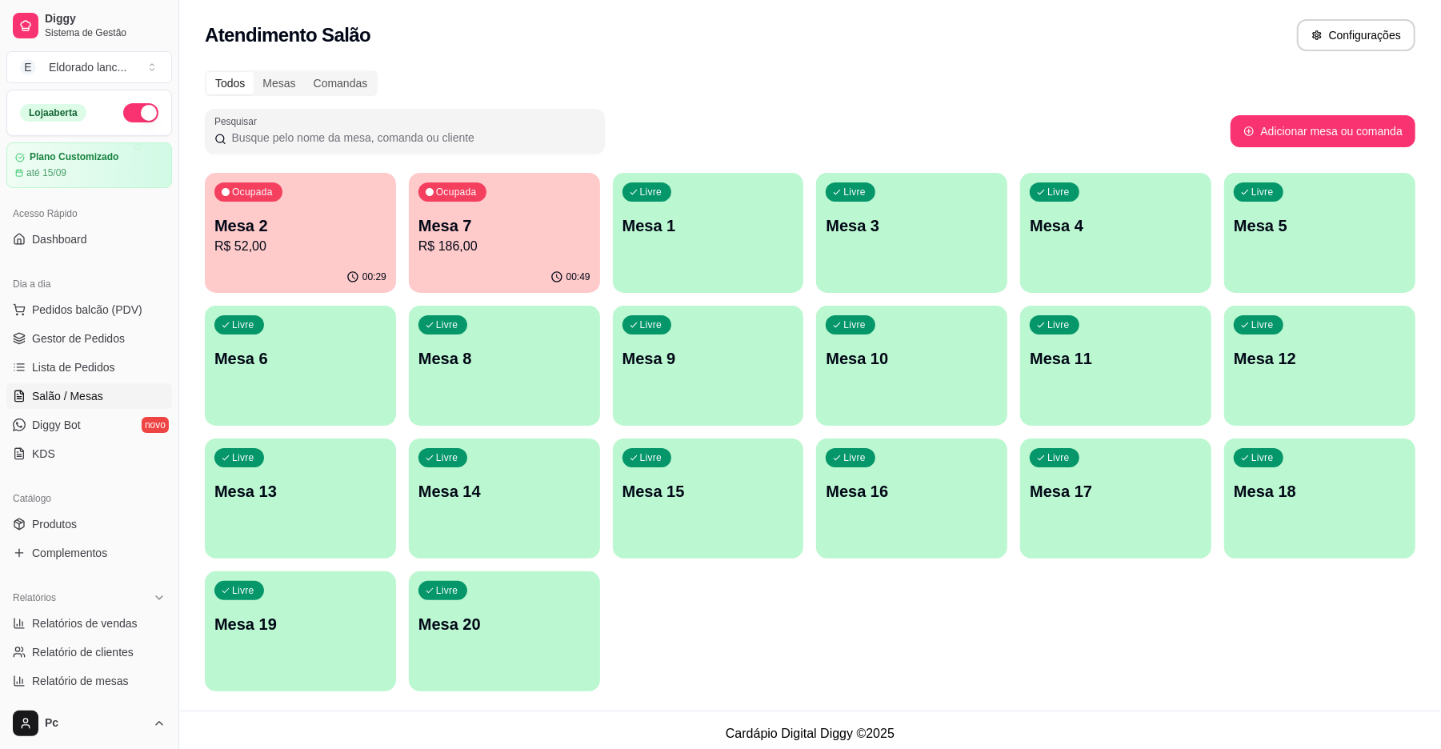
click at [310, 221] on p "Mesa 2" at bounding box center [300, 225] width 172 height 22
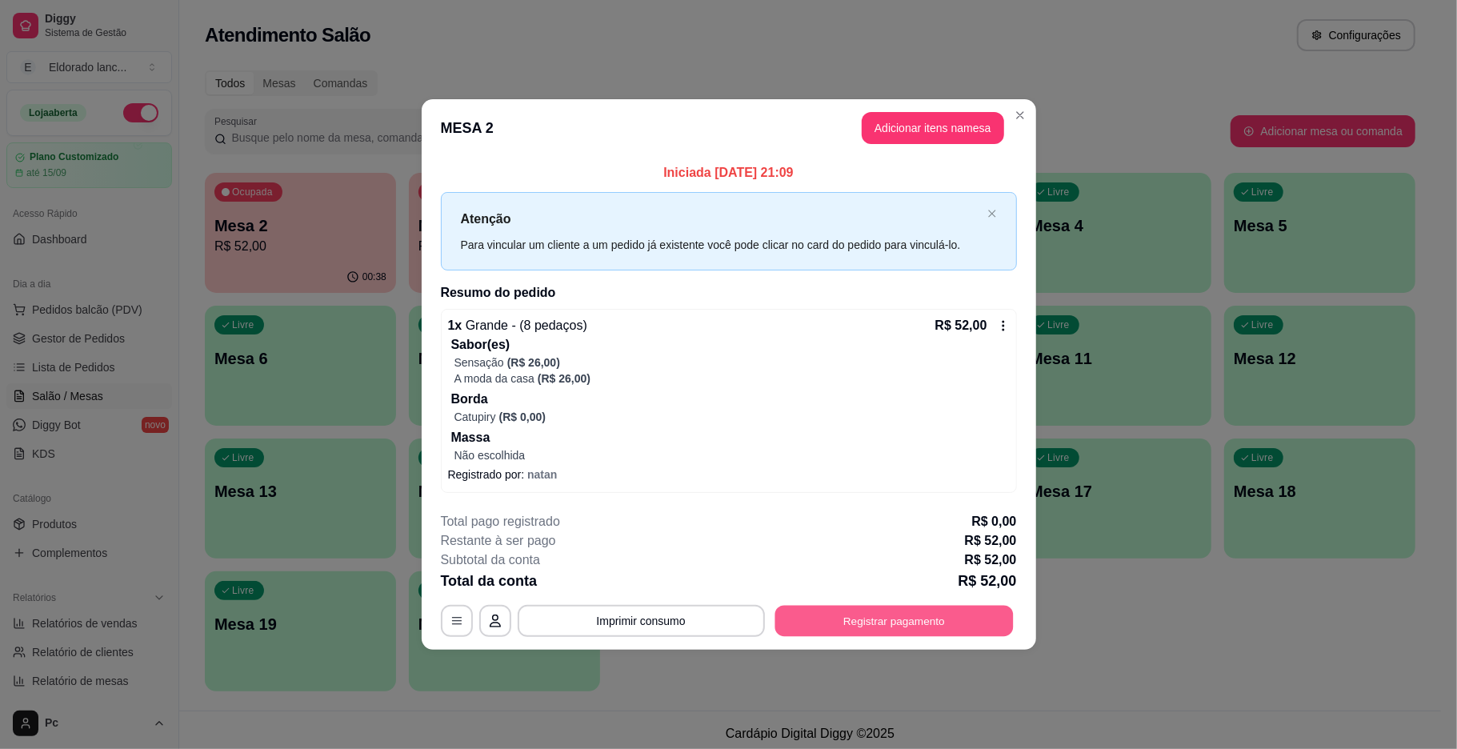
click at [851, 632] on button "Registrar pagamento" at bounding box center [893, 620] width 238 height 31
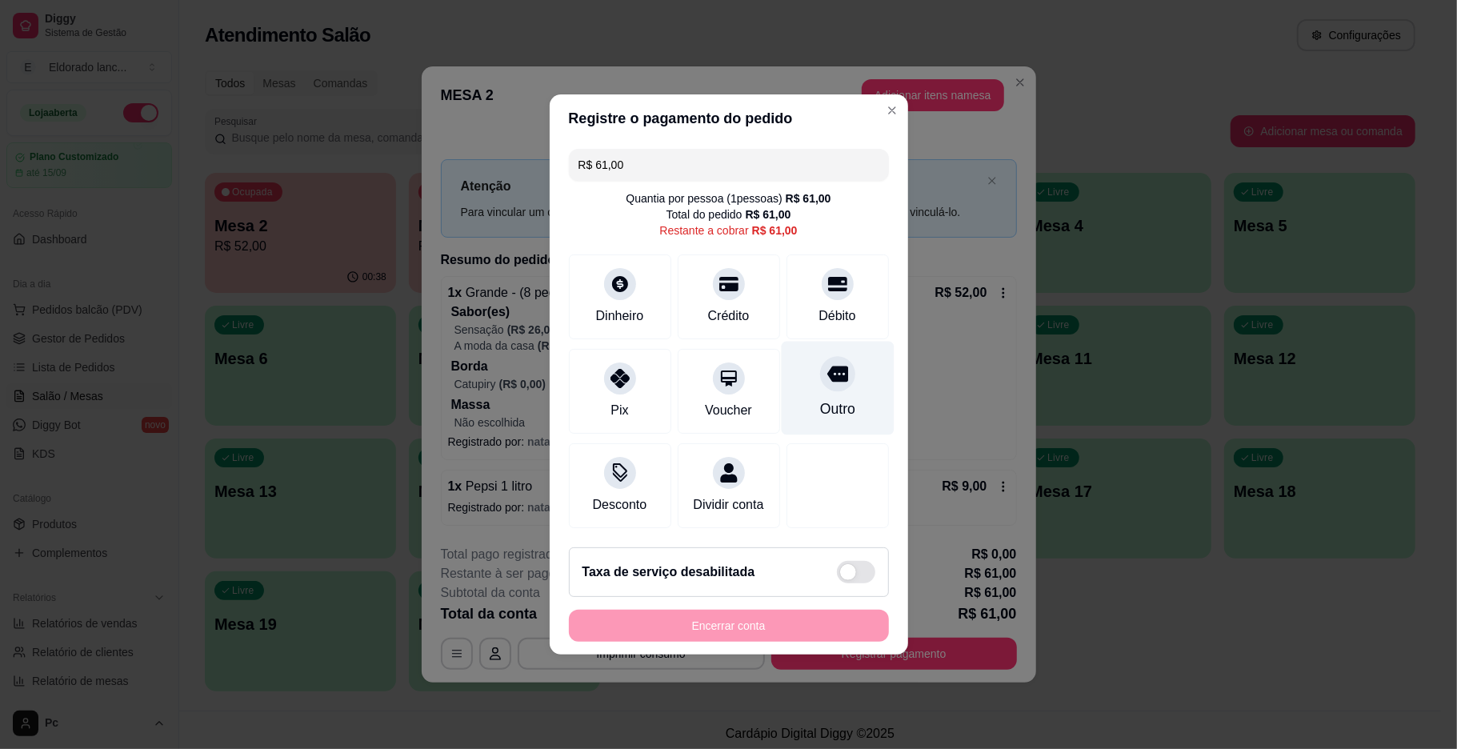
click at [829, 370] on icon at bounding box center [836, 374] width 21 height 16
type input "R$ 0,00"
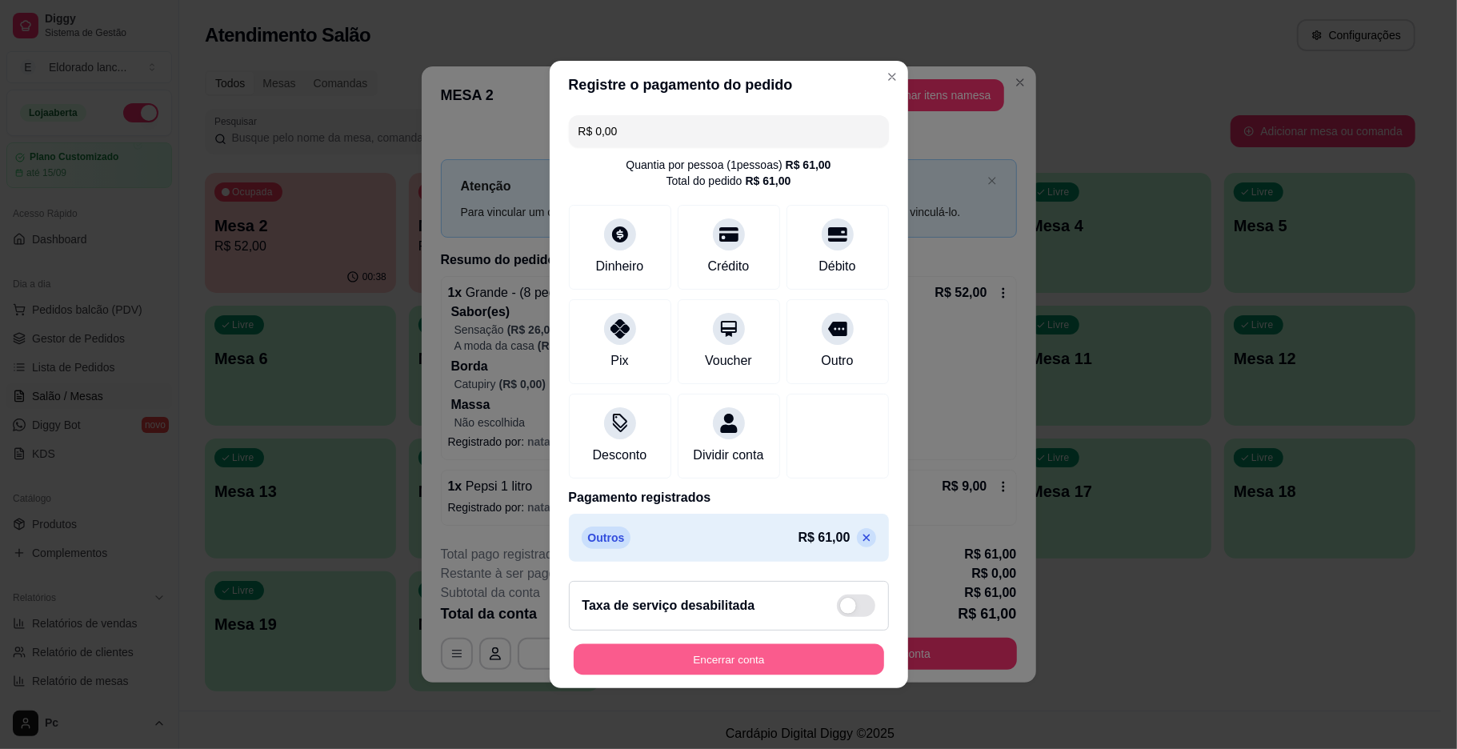
click at [754, 675] on button "Encerrar conta" at bounding box center [729, 659] width 310 height 31
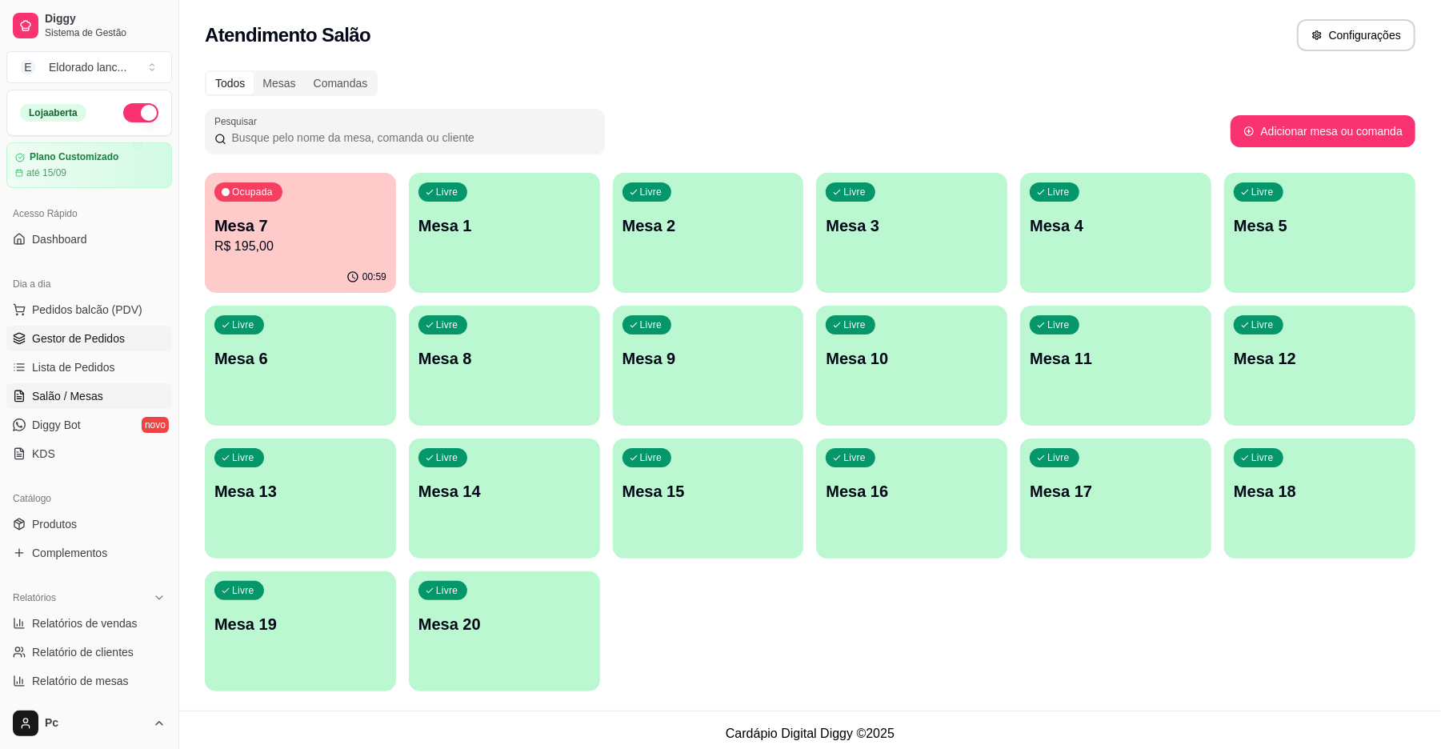
click at [116, 347] on link "Gestor de Pedidos" at bounding box center [89, 339] width 166 height 26
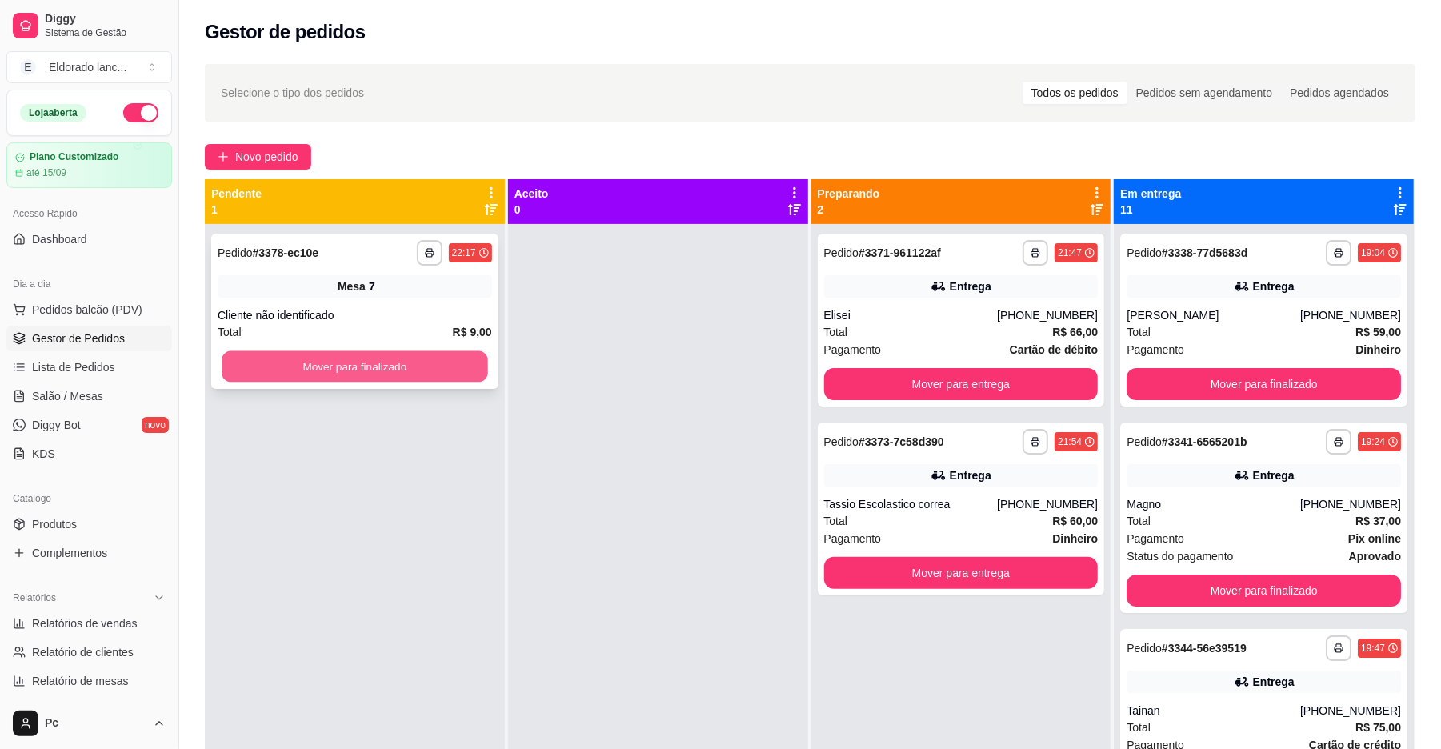
click at [392, 354] on button "Mover para finalizado" at bounding box center [355, 366] width 266 height 31
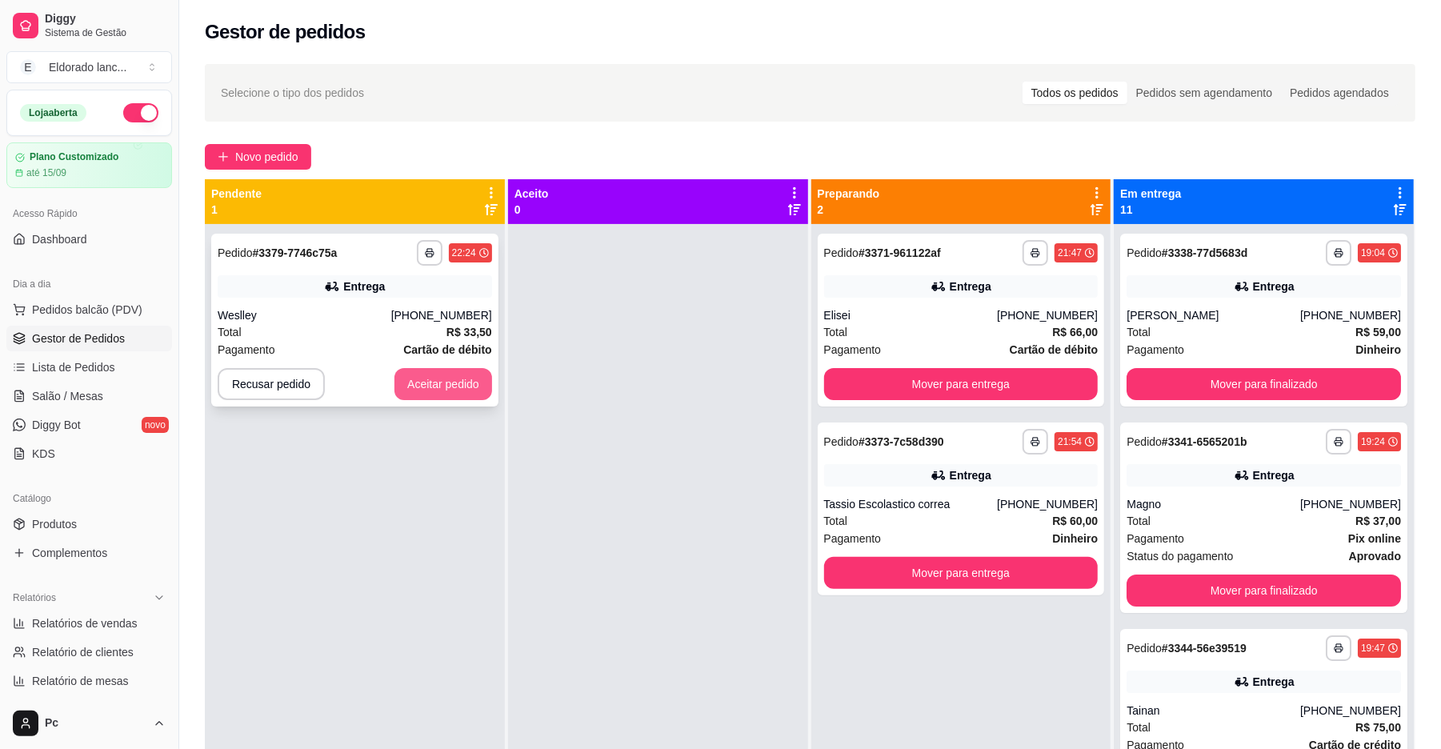
click at [420, 375] on button "Aceitar pedido" at bounding box center [443, 384] width 98 height 32
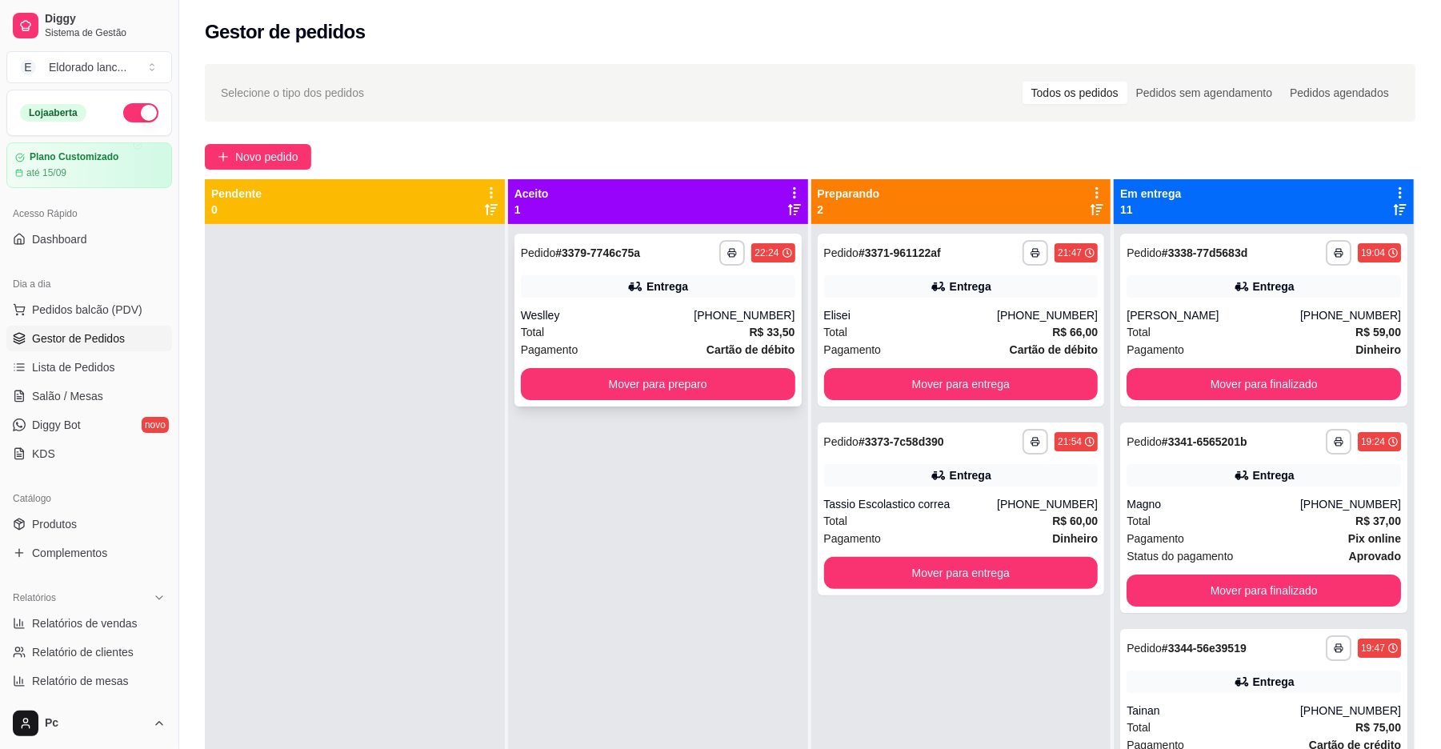
click at [632, 366] on div "**********" at bounding box center [657, 320] width 287 height 173
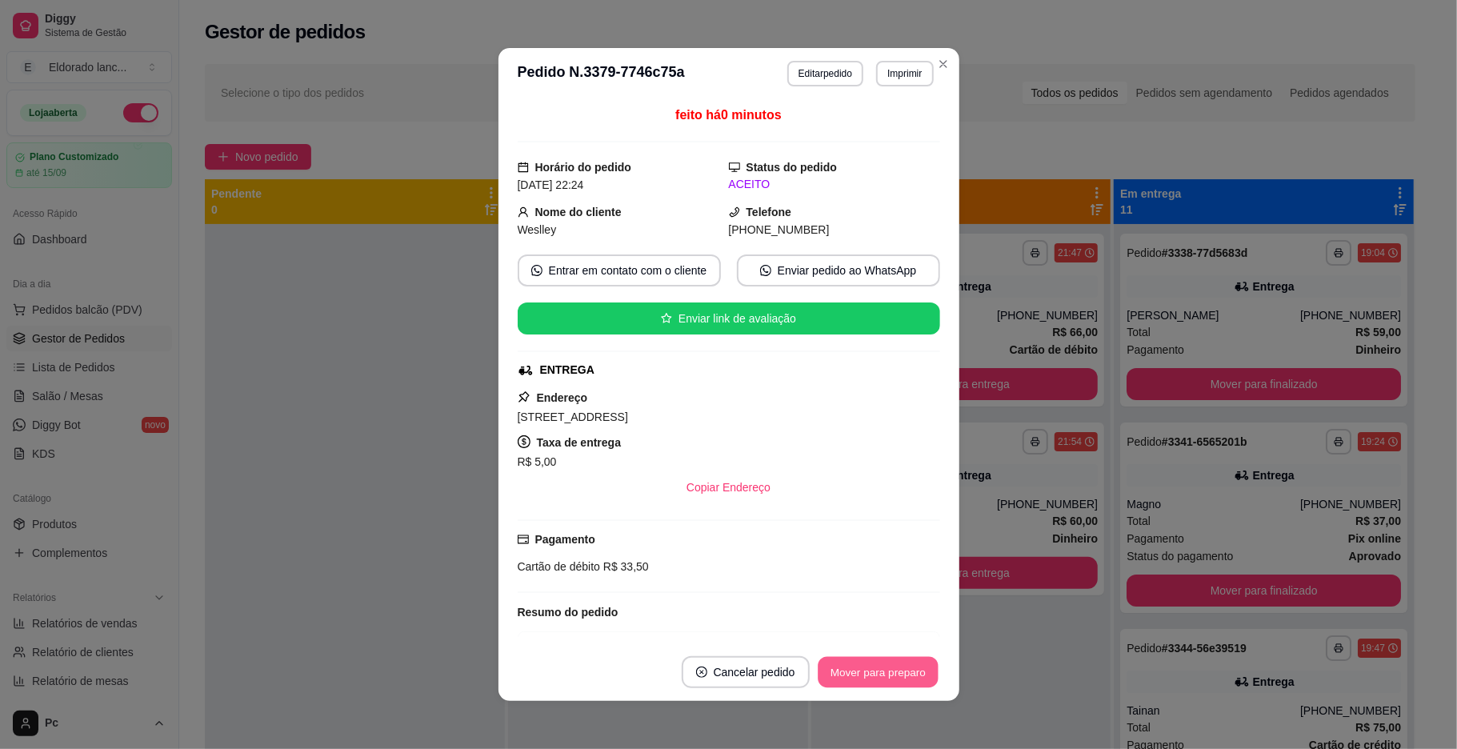
click at [859, 661] on button "Mover para preparo" at bounding box center [878, 672] width 120 height 31
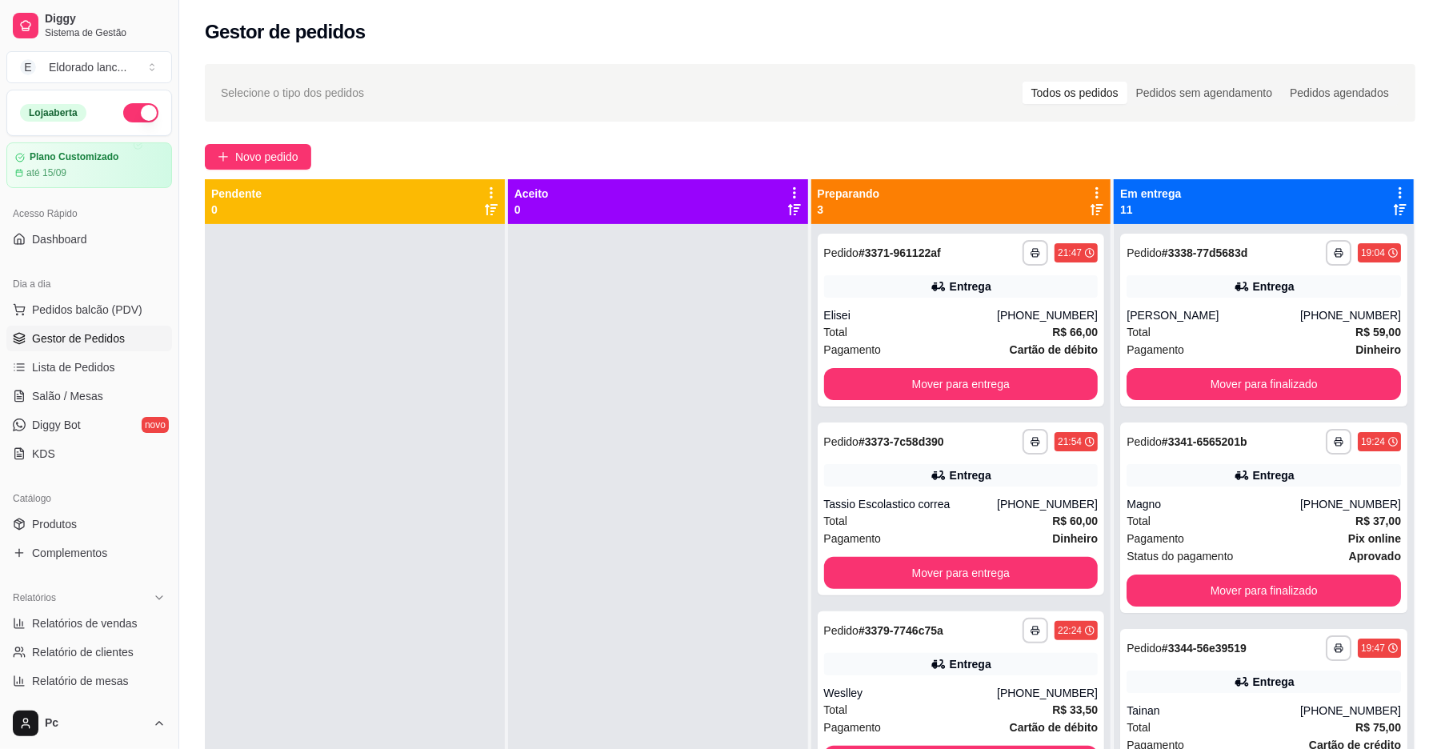
drag, startPoint x: 225, startPoint y: 445, endPoint x: 346, endPoint y: 384, distance: 136.0
click at [346, 384] on div at bounding box center [355, 598] width 300 height 749
click at [1300, 318] on div "[PHONE_NUMBER]" at bounding box center [1350, 315] width 101 height 16
click at [1282, 376] on button "Mover para finalizado" at bounding box center [1263, 384] width 274 height 32
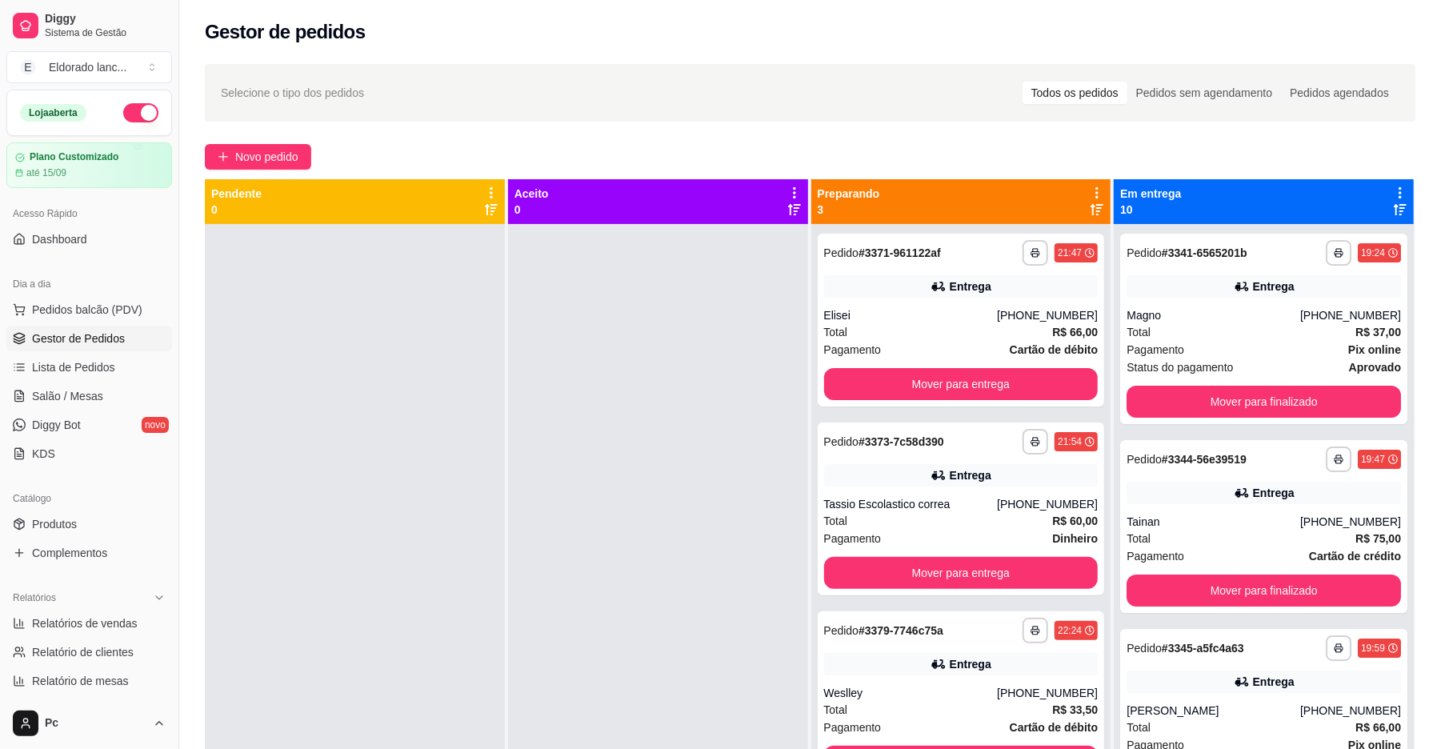
click at [1282, 376] on div "**********" at bounding box center [1263, 329] width 287 height 190
click at [1282, 389] on button "Mover para finalizado" at bounding box center [1263, 402] width 274 height 32
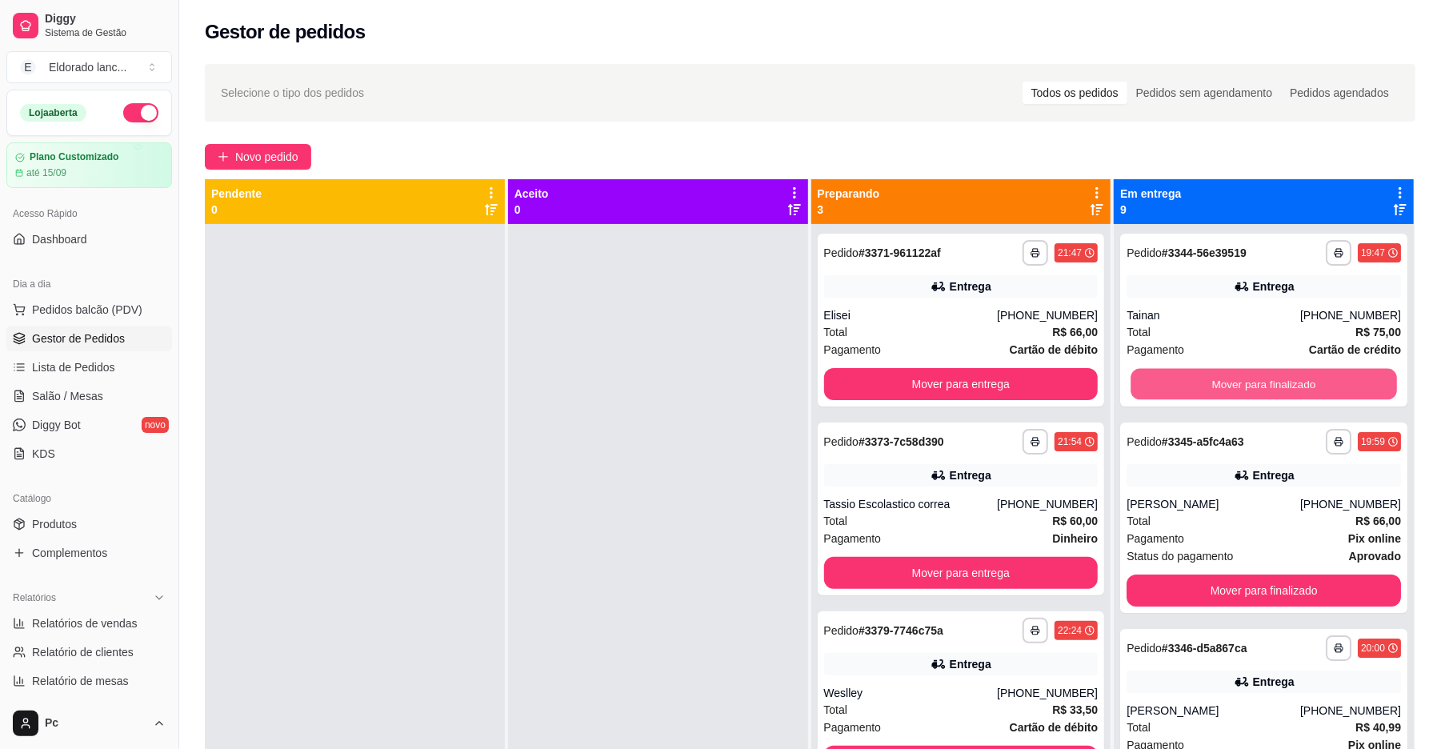
click at [1282, 389] on button "Mover para finalizado" at bounding box center [1263, 384] width 266 height 31
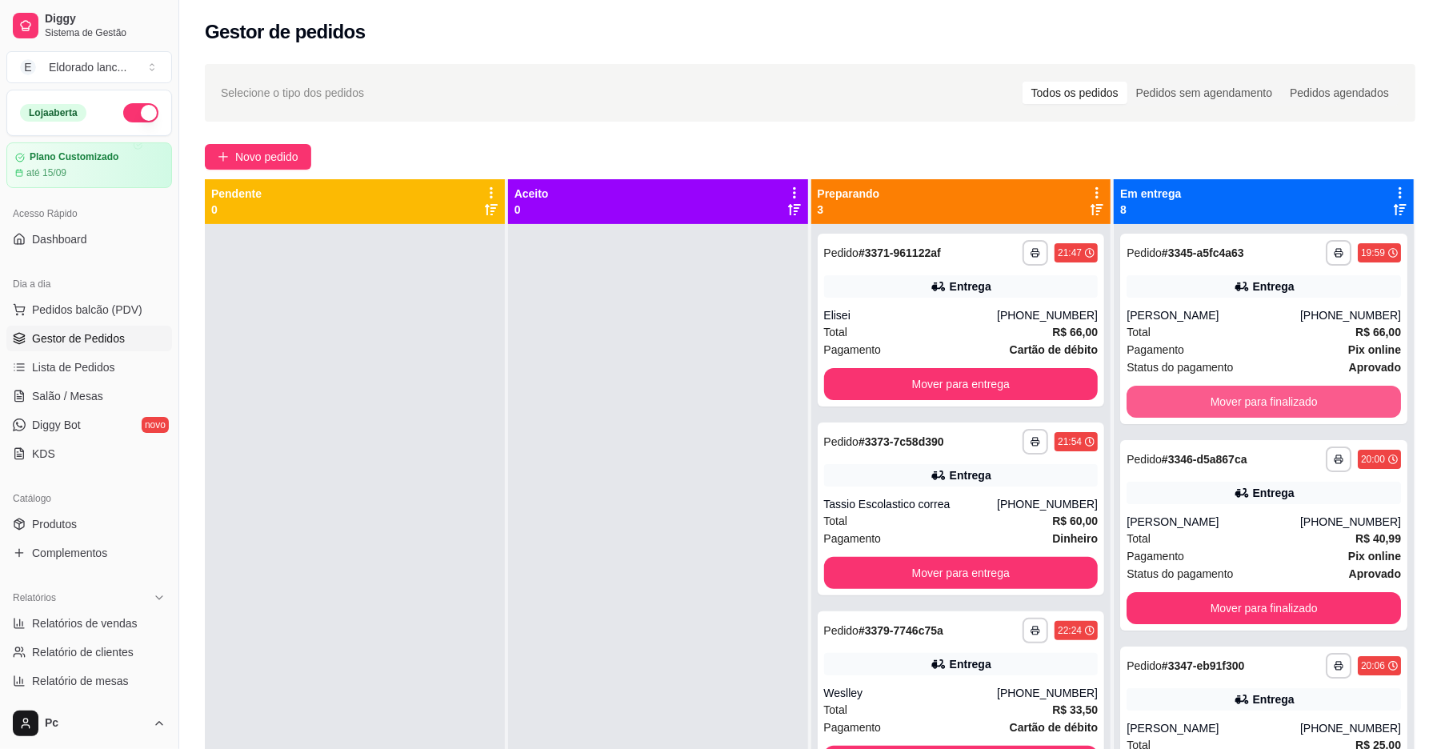
click at [1282, 389] on button "Mover para finalizado" at bounding box center [1263, 402] width 274 height 32
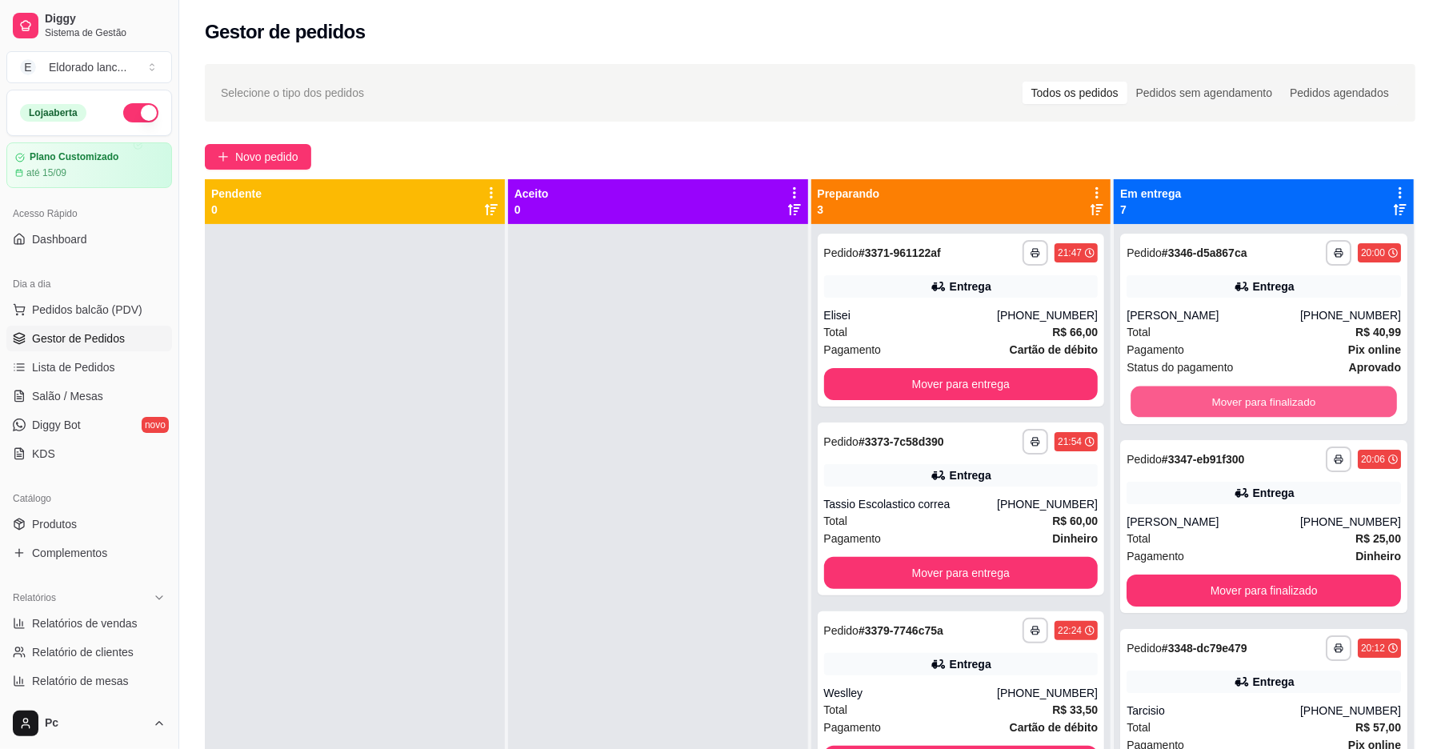
click at [1282, 389] on button "Mover para finalizado" at bounding box center [1263, 401] width 266 height 31
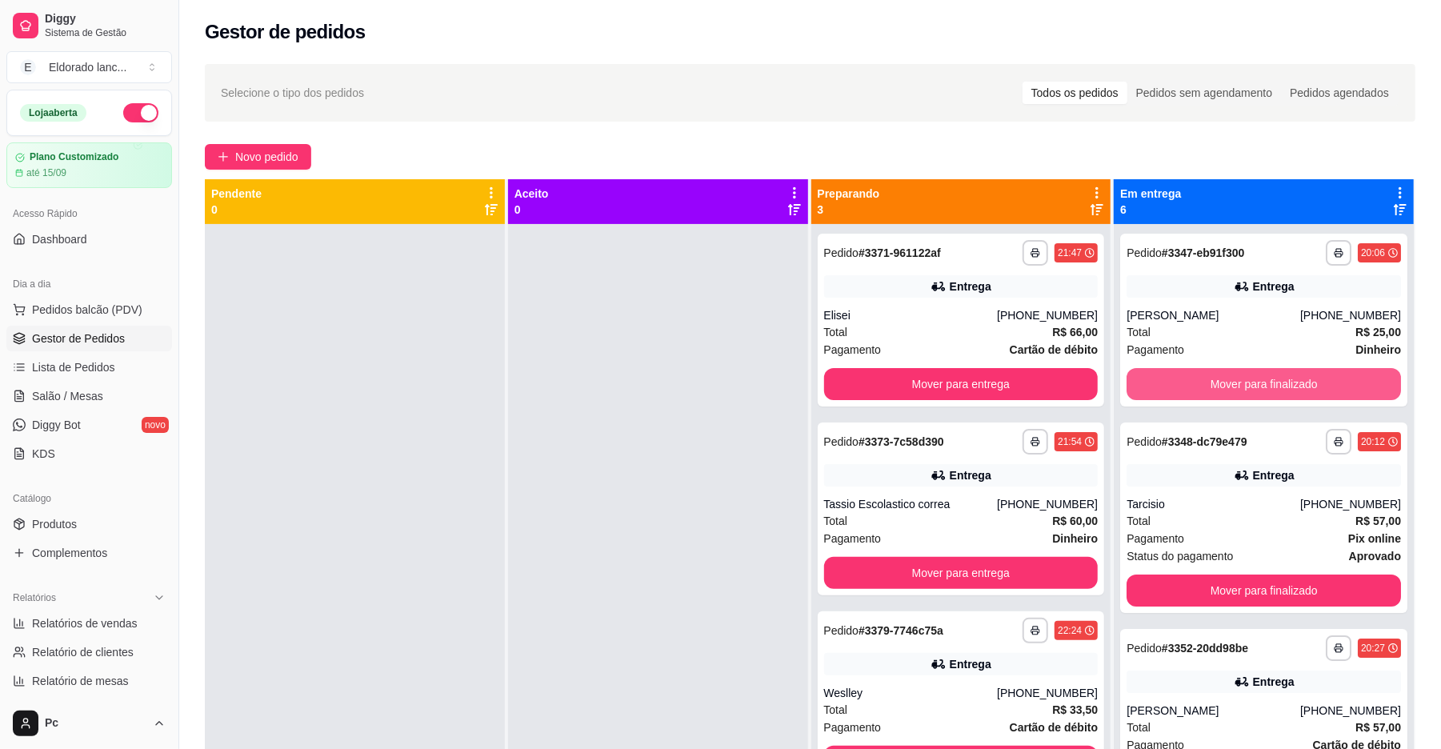
click at [1282, 389] on button "Mover para finalizado" at bounding box center [1263, 384] width 274 height 32
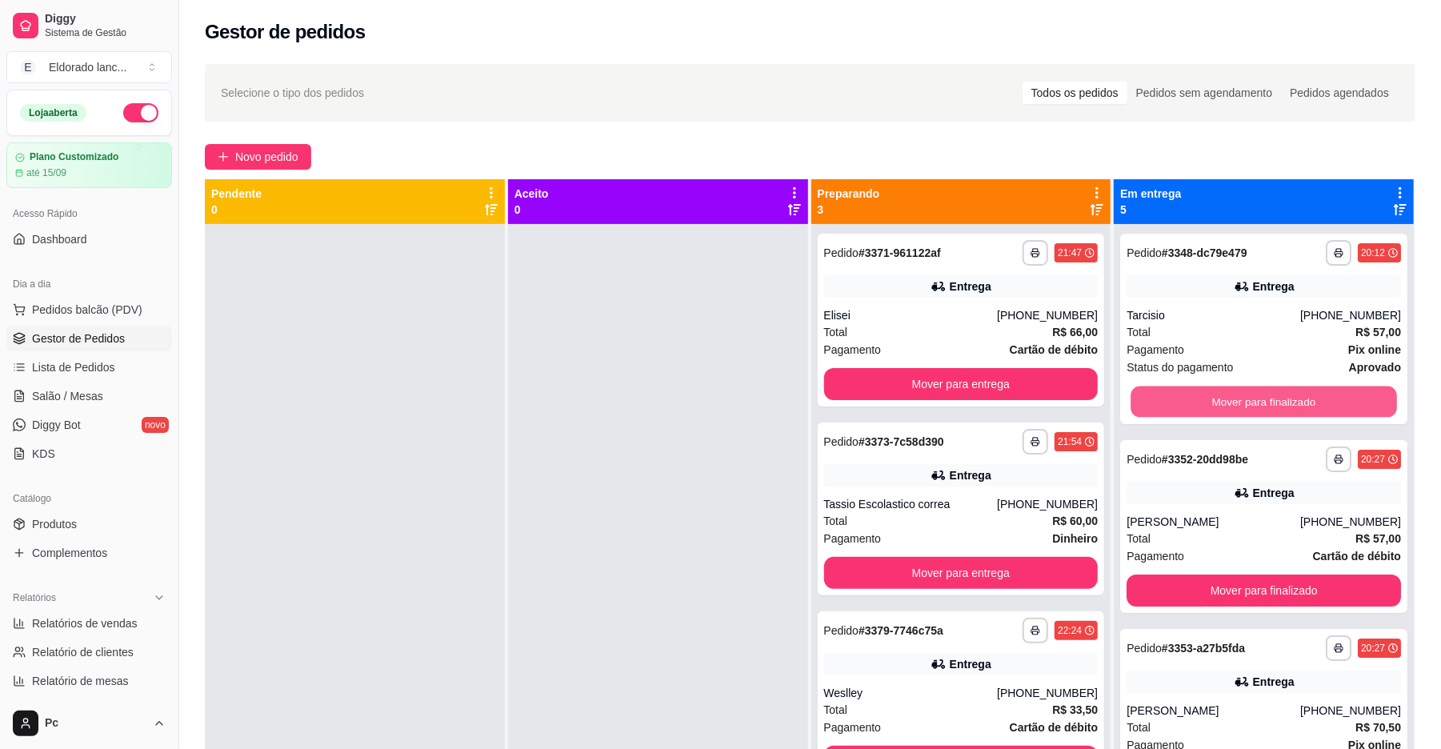
click at [1282, 389] on button "Mover para finalizado" at bounding box center [1263, 401] width 266 height 31
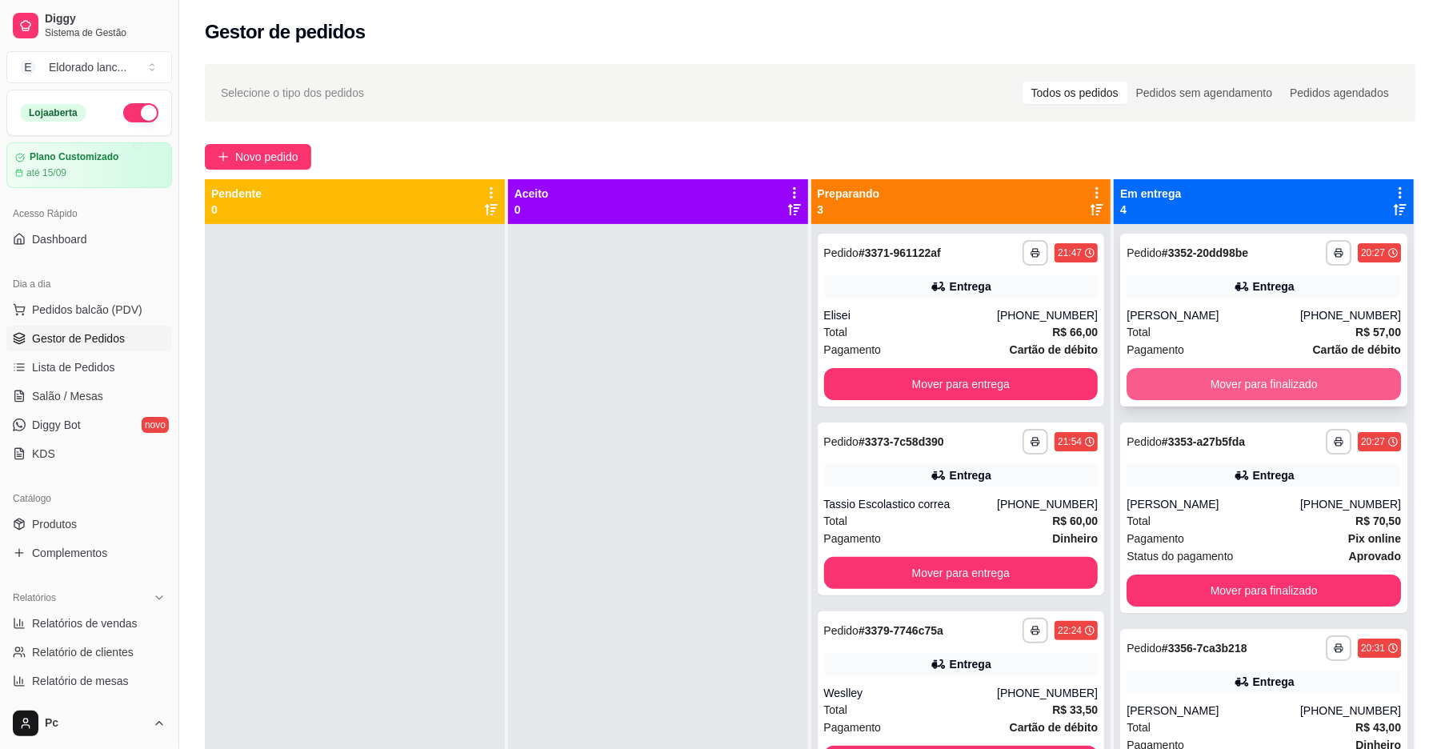
click at [1282, 384] on button "Mover para finalizado" at bounding box center [1263, 384] width 274 height 32
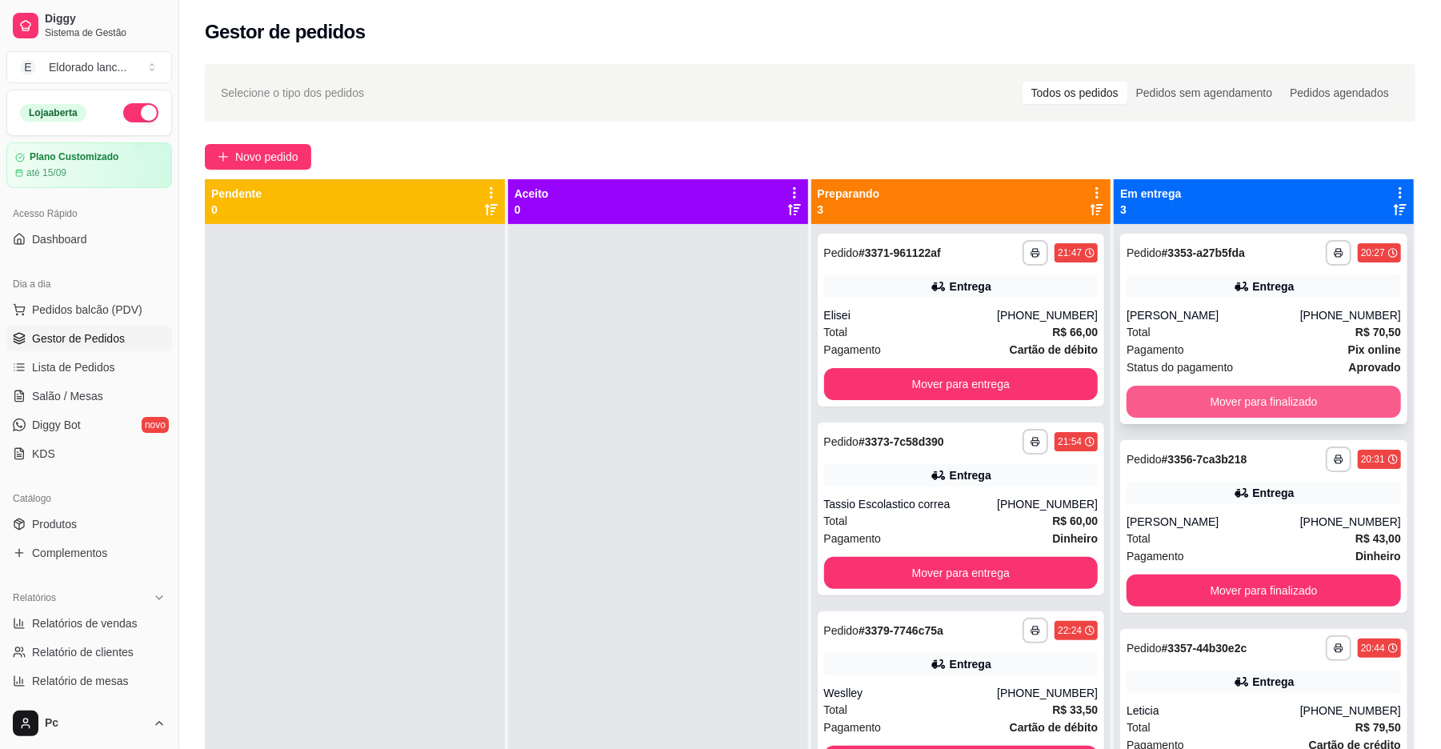
click at [1282, 389] on button "Mover para finalizado" at bounding box center [1263, 402] width 274 height 32
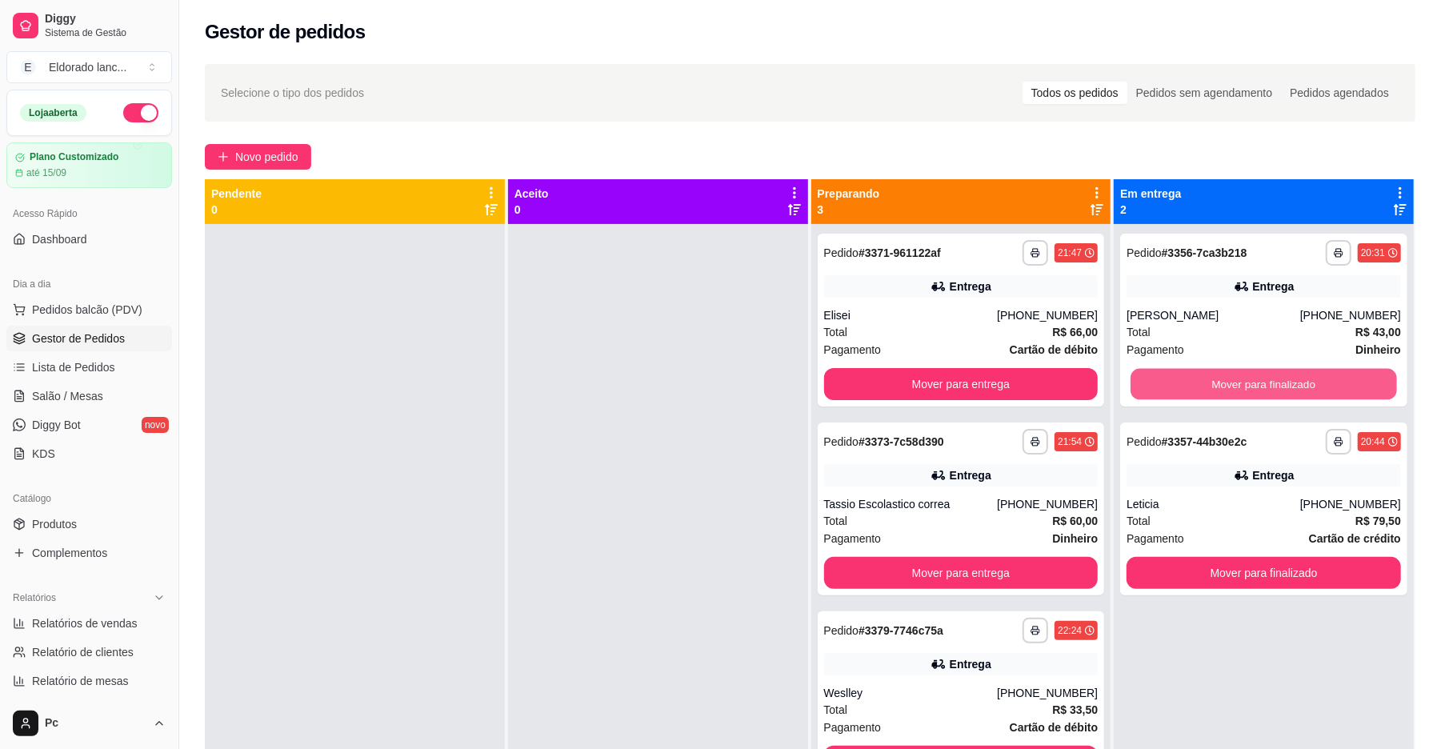
click at [1282, 389] on button "Mover para finalizado" at bounding box center [1263, 384] width 266 height 31
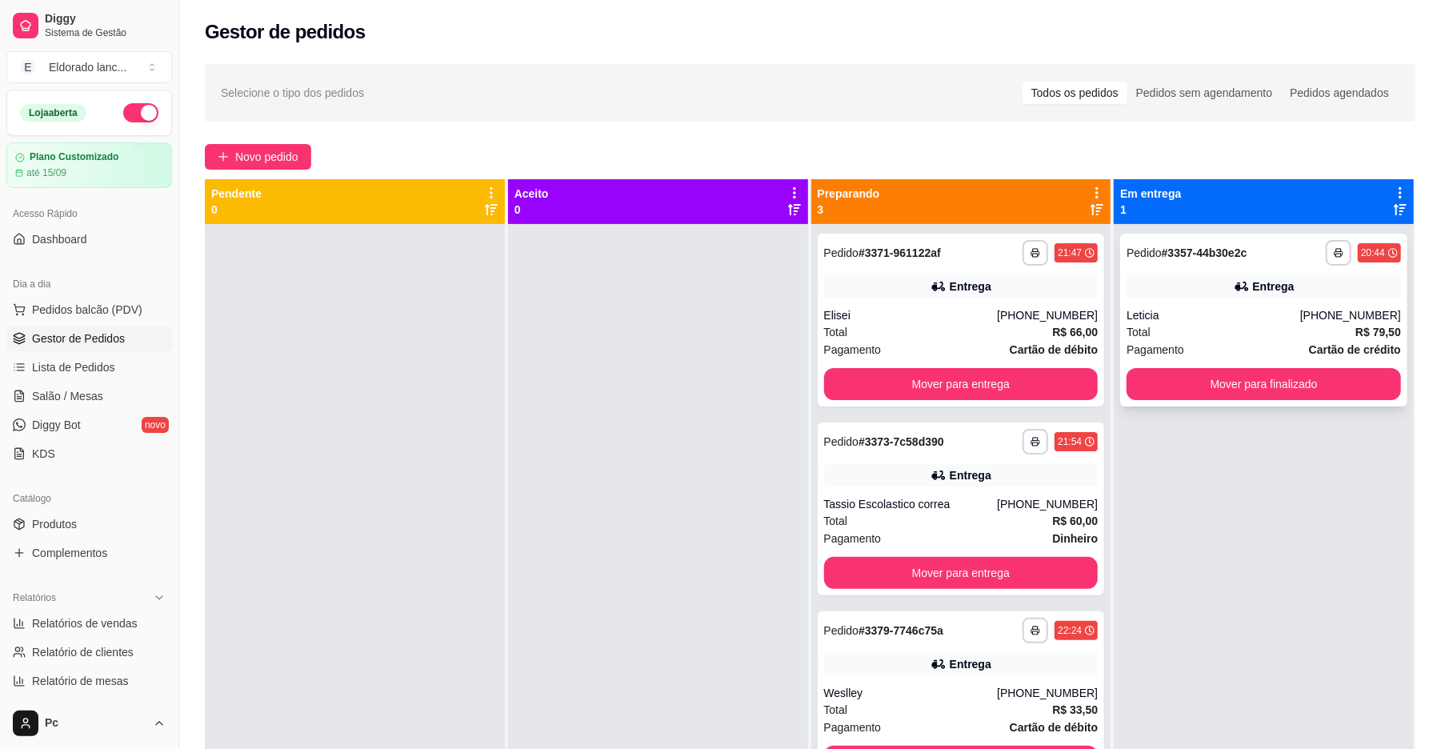
click at [1280, 291] on div "Entrega" at bounding box center [1263, 286] width 274 height 22
click at [1286, 375] on button "Mover para finalizado" at bounding box center [1263, 384] width 274 height 32
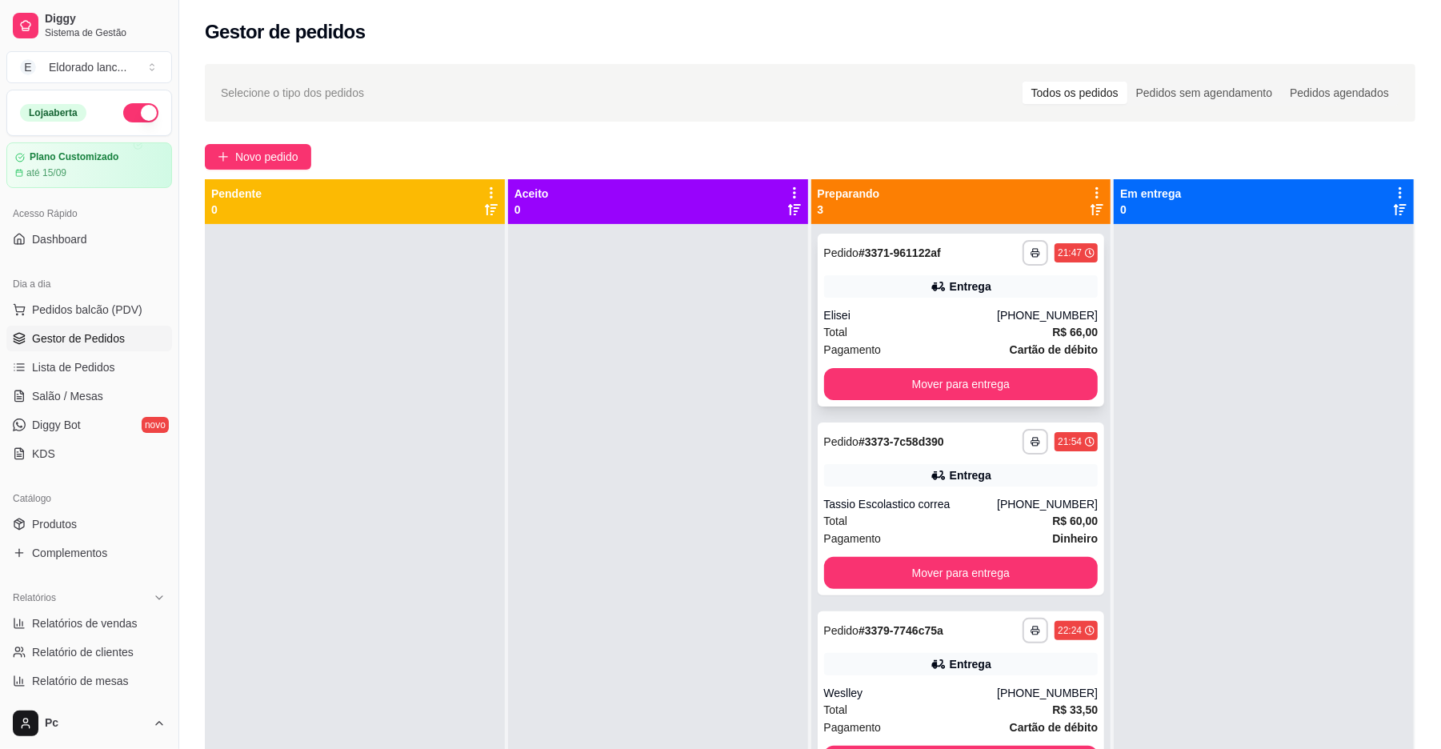
click at [995, 365] on div "**********" at bounding box center [961, 320] width 287 height 173
click at [990, 334] on div "Total R$ 66,00" at bounding box center [961, 332] width 274 height 18
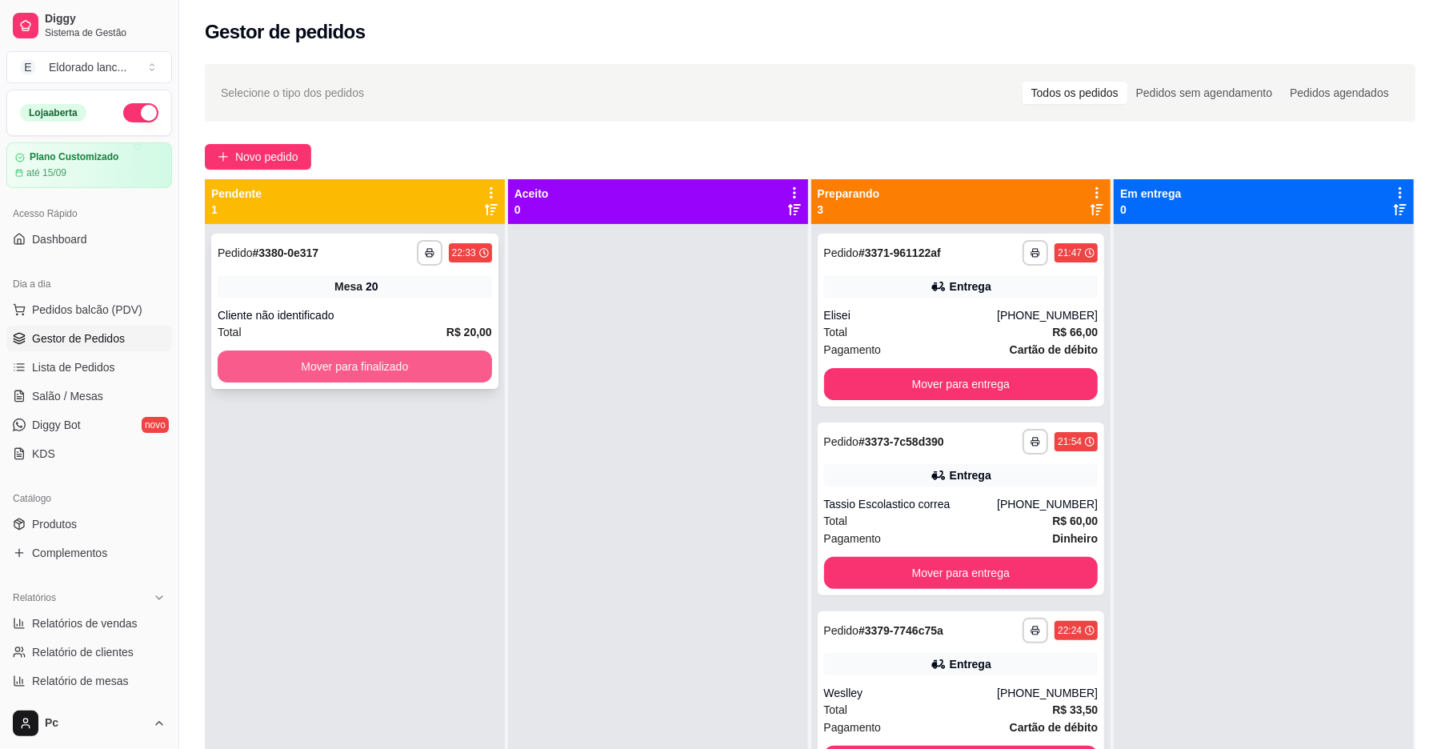
click at [426, 355] on button "Mover para finalizado" at bounding box center [355, 366] width 274 height 32
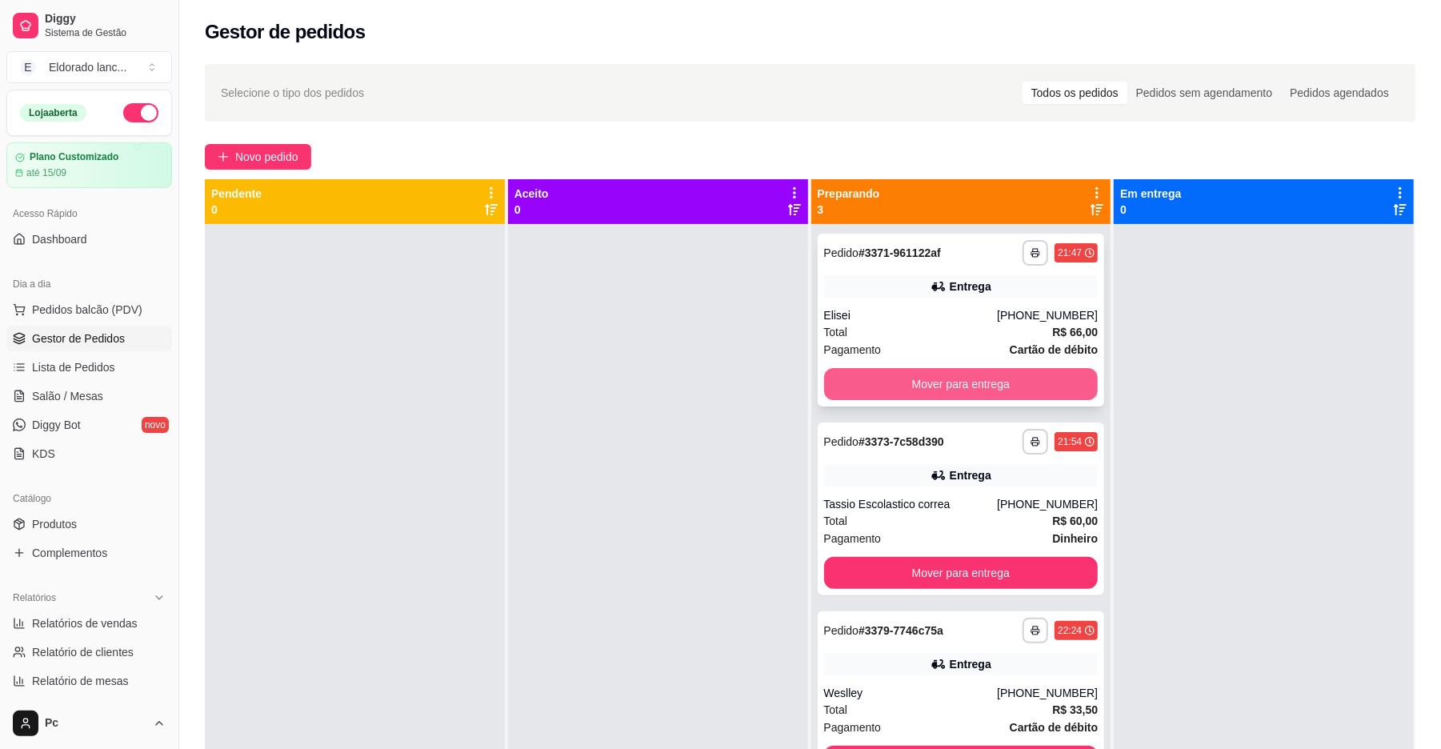
click at [898, 374] on button "Mover para entrega" at bounding box center [961, 384] width 274 height 32
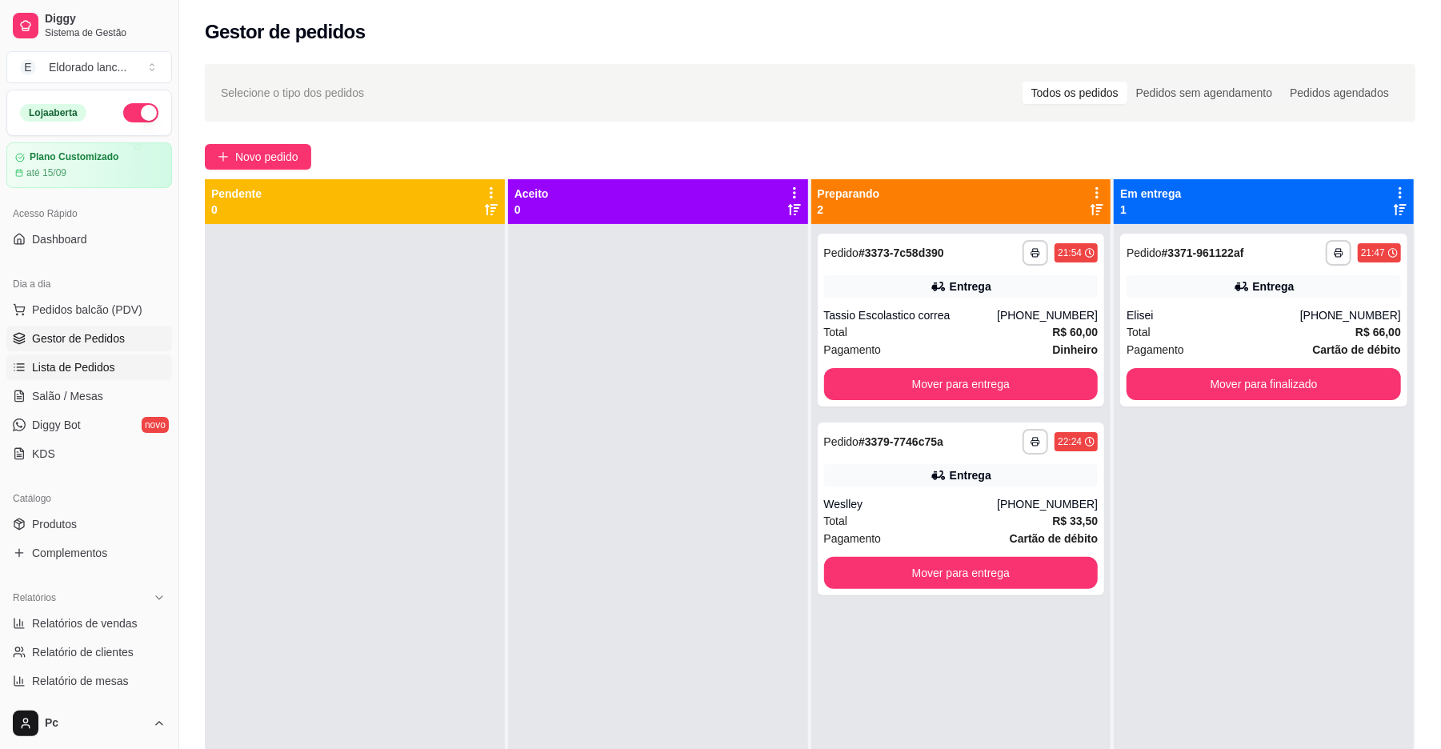
click at [87, 366] on span "Lista de Pedidos" at bounding box center [73, 367] width 83 height 16
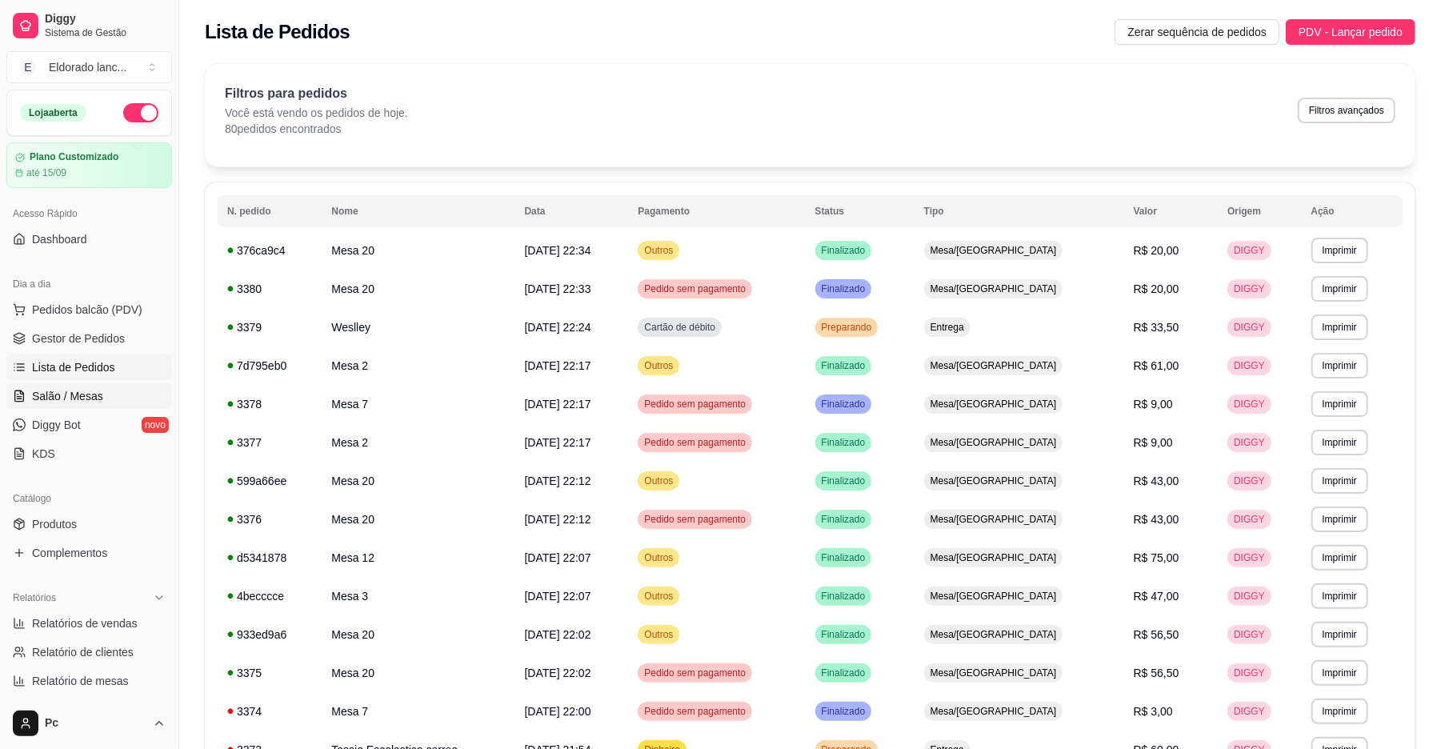
click at [116, 390] on link "Salão / Mesas" at bounding box center [89, 396] width 166 height 26
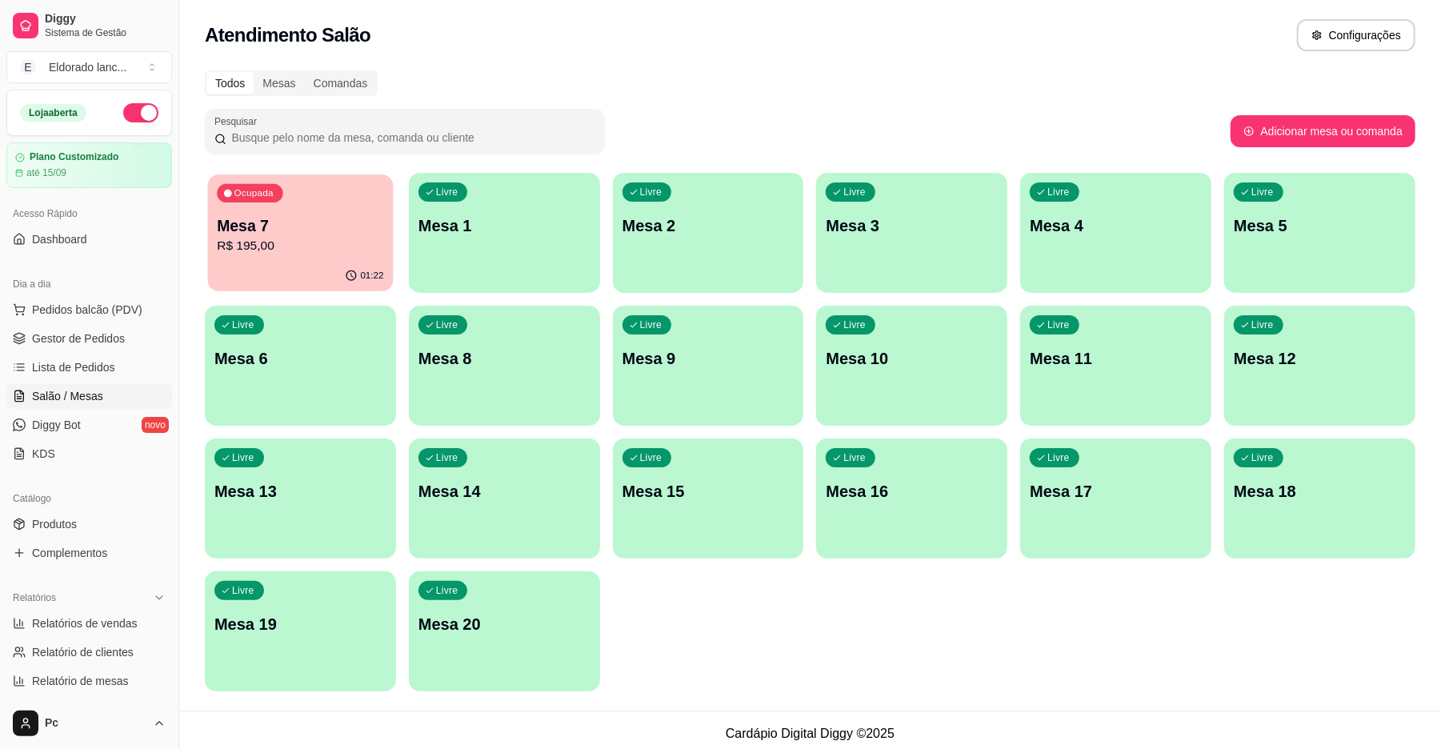
click at [306, 244] on p "R$ 195,00" at bounding box center [300, 246] width 166 height 18
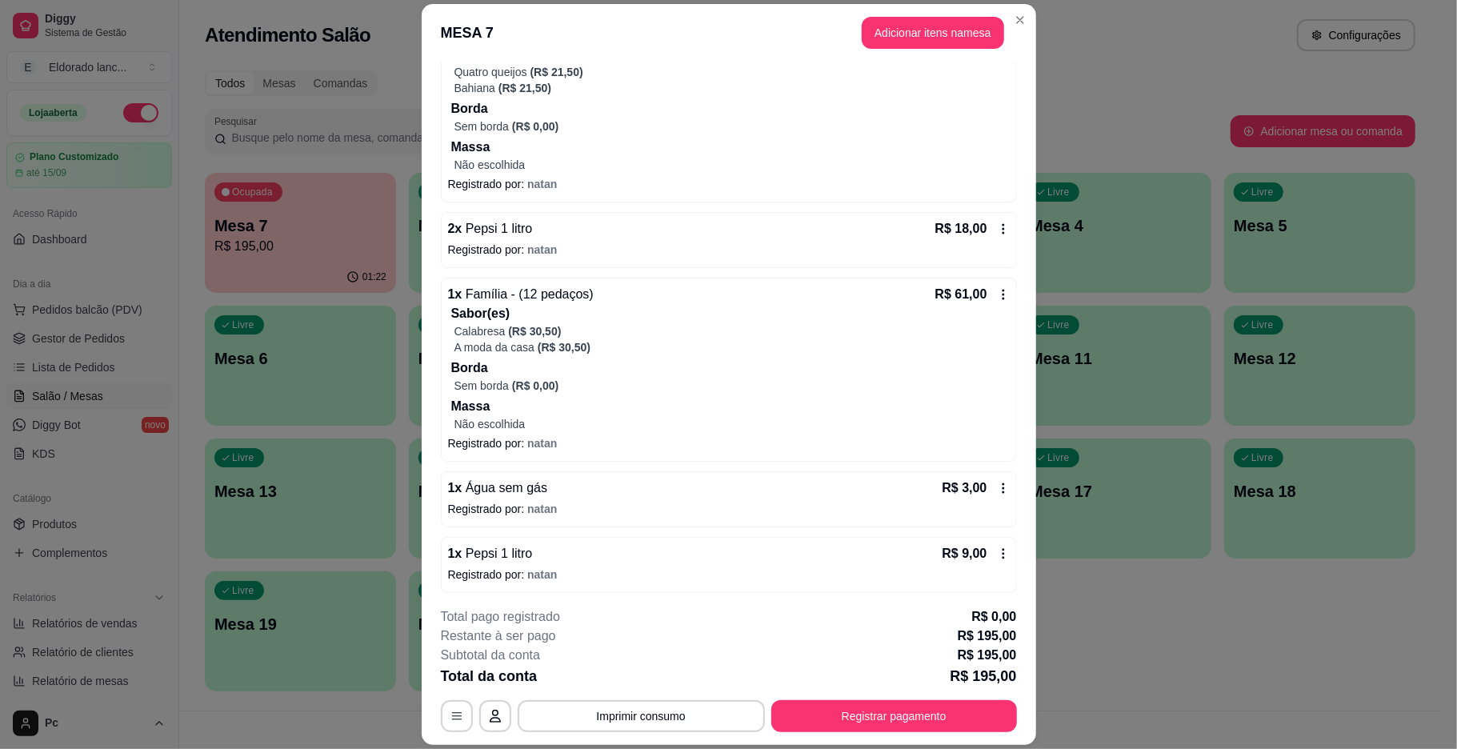
scroll to position [395, 0]
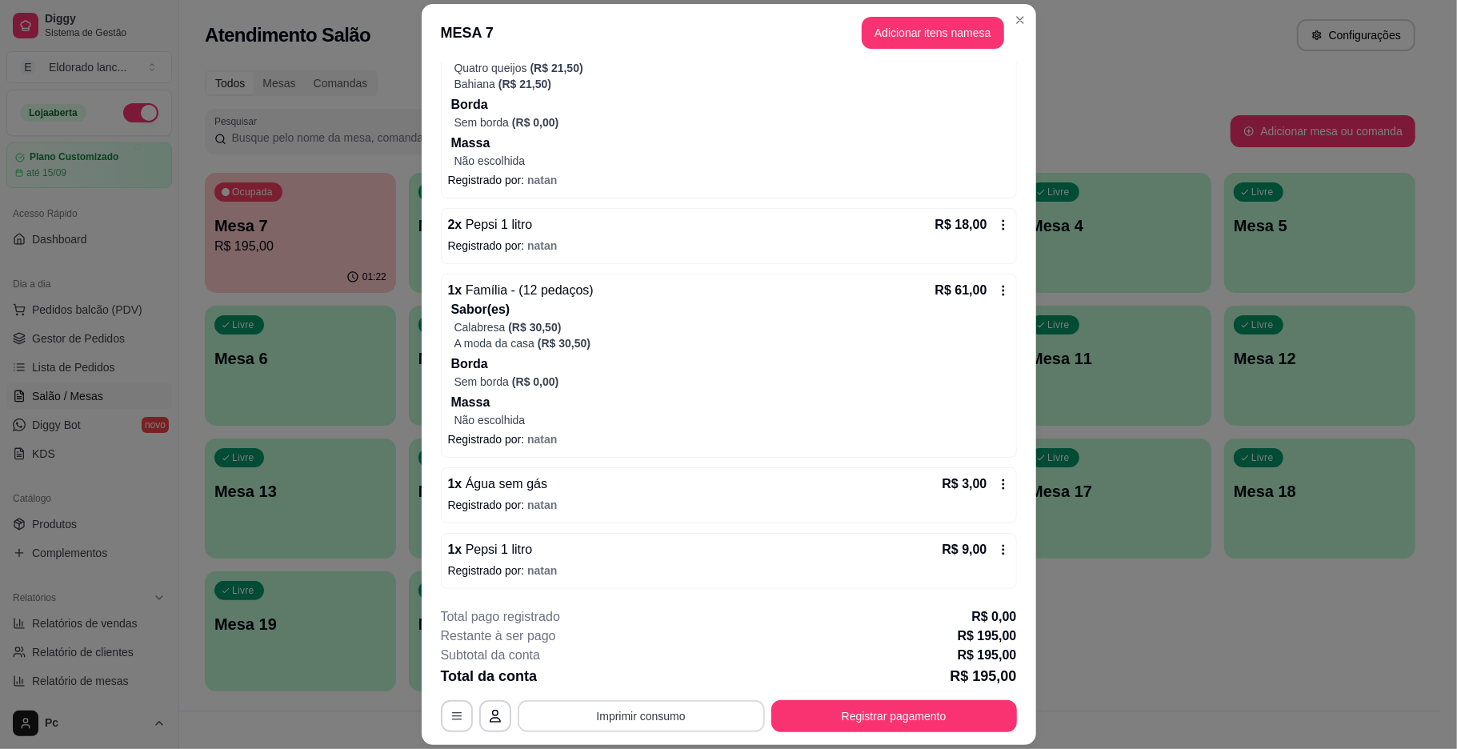
click at [743, 709] on button "Imprimir consumo" at bounding box center [641, 716] width 247 height 32
click at [666, 678] on button "IMPRESSORA" at bounding box center [638, 679] width 116 height 26
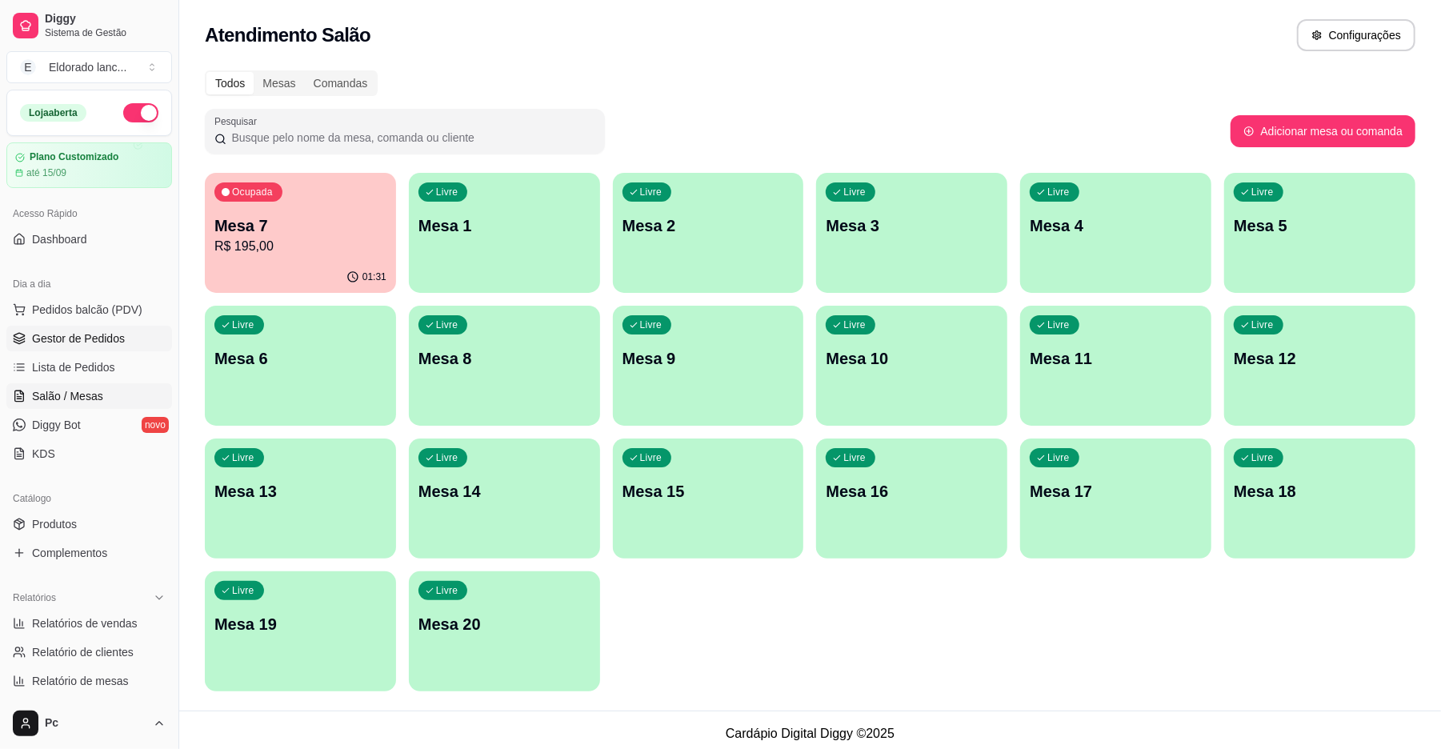
click at [101, 341] on span "Gestor de Pedidos" at bounding box center [78, 338] width 93 height 16
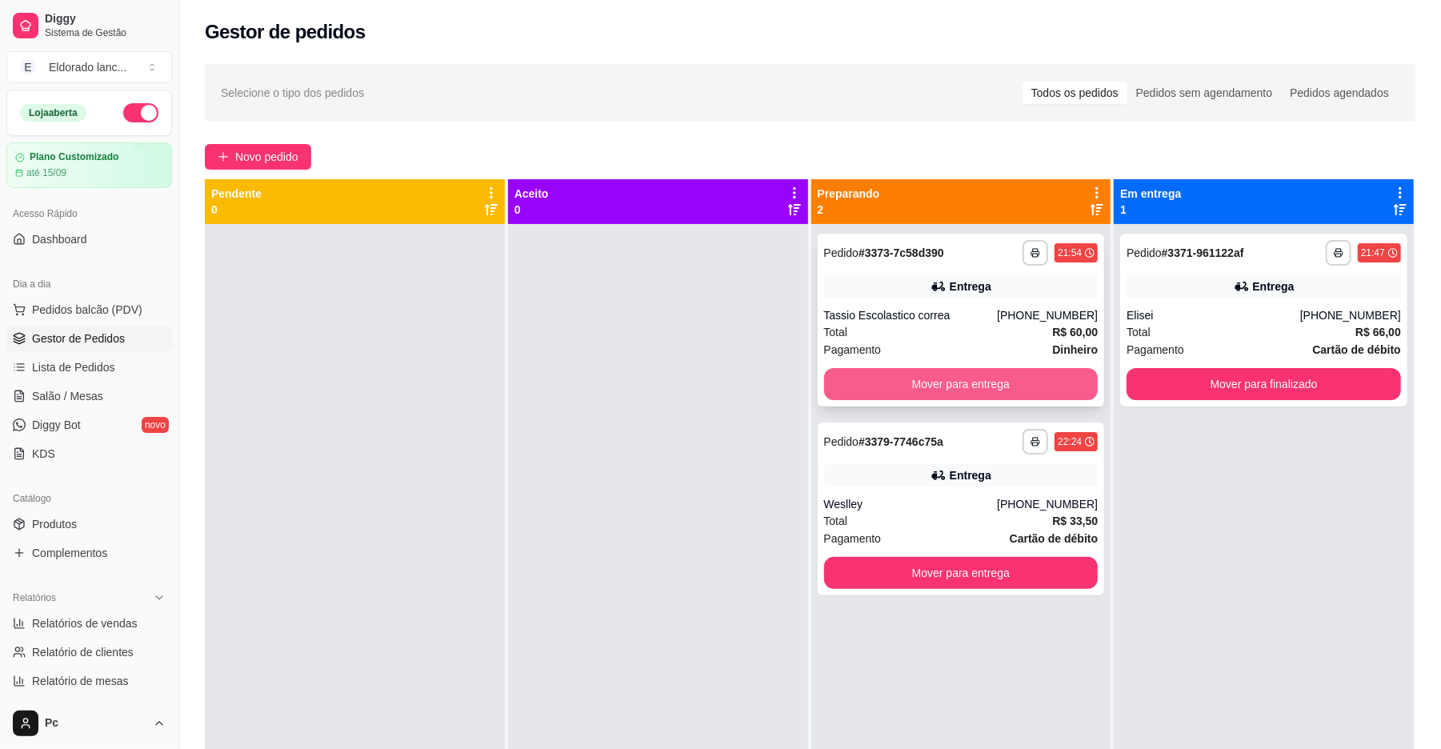
click at [1002, 398] on button "Mover para entrega" at bounding box center [961, 384] width 274 height 32
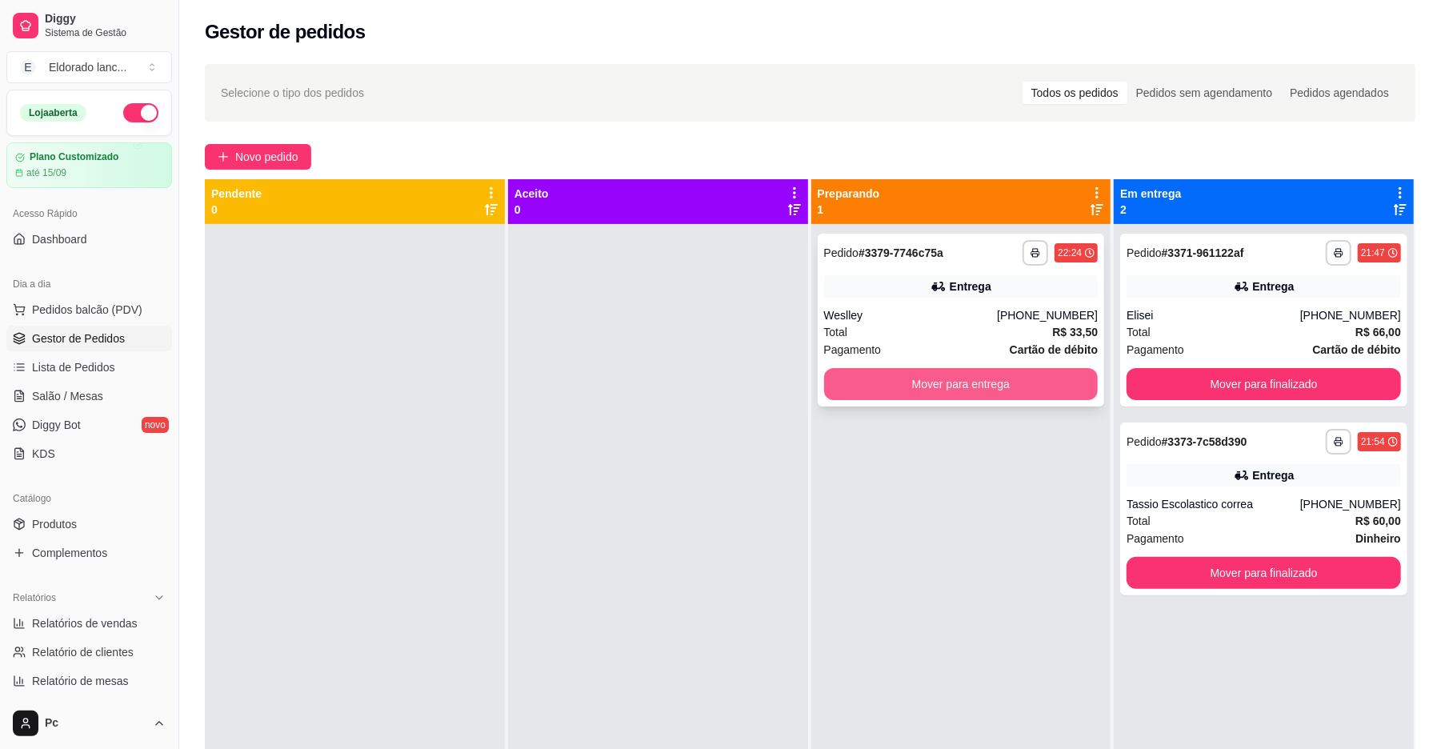
click at [1044, 376] on button "Mover para entrega" at bounding box center [961, 384] width 274 height 32
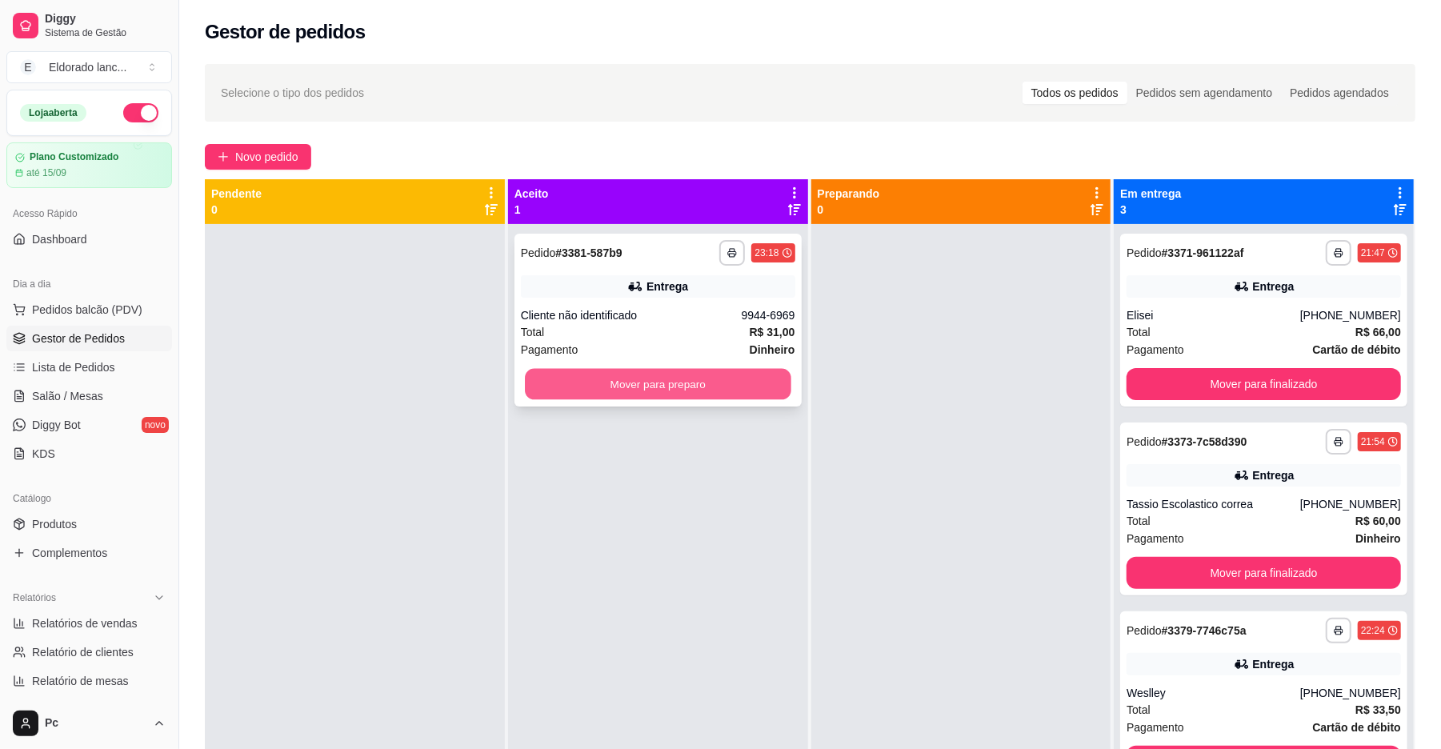
click at [731, 374] on button "Mover para preparo" at bounding box center [658, 384] width 266 height 31
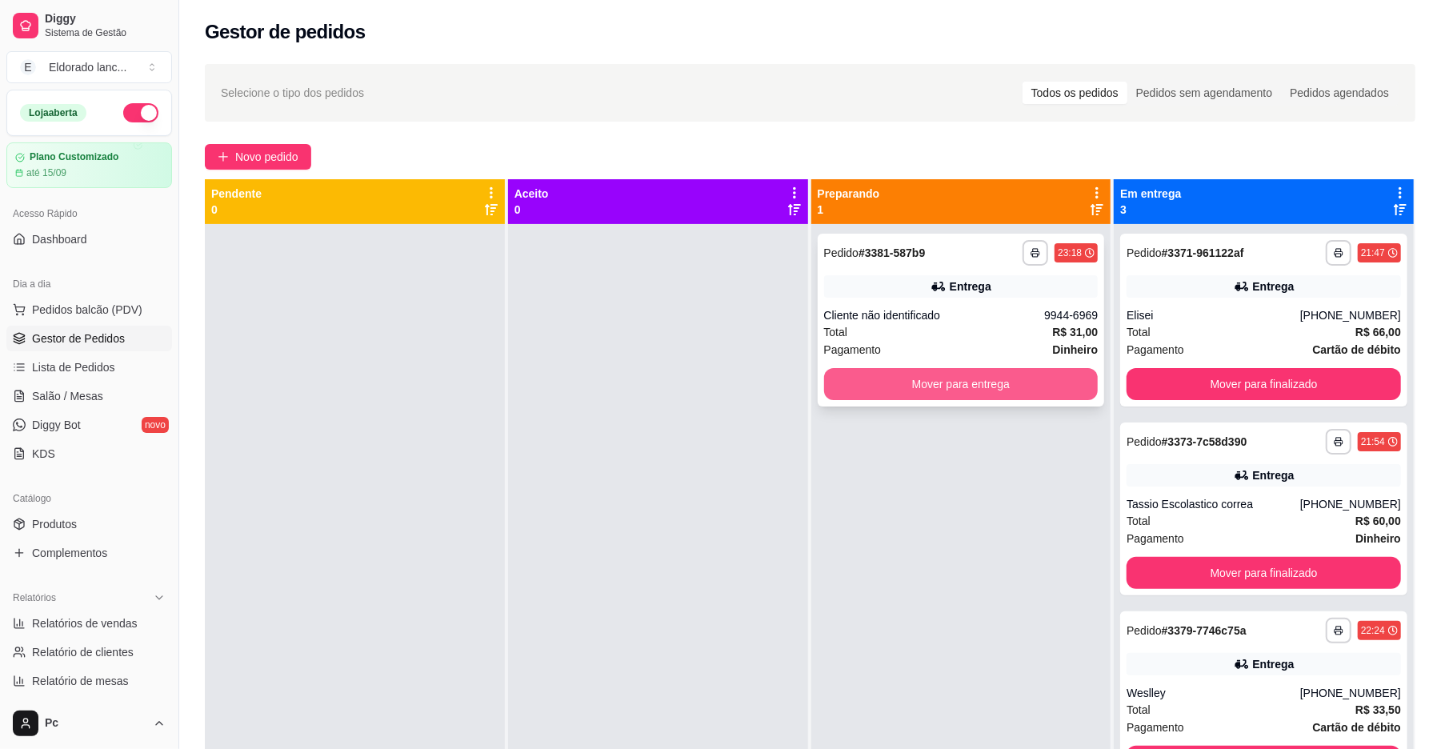
click at [864, 373] on button "Mover para entrega" at bounding box center [961, 384] width 274 height 32
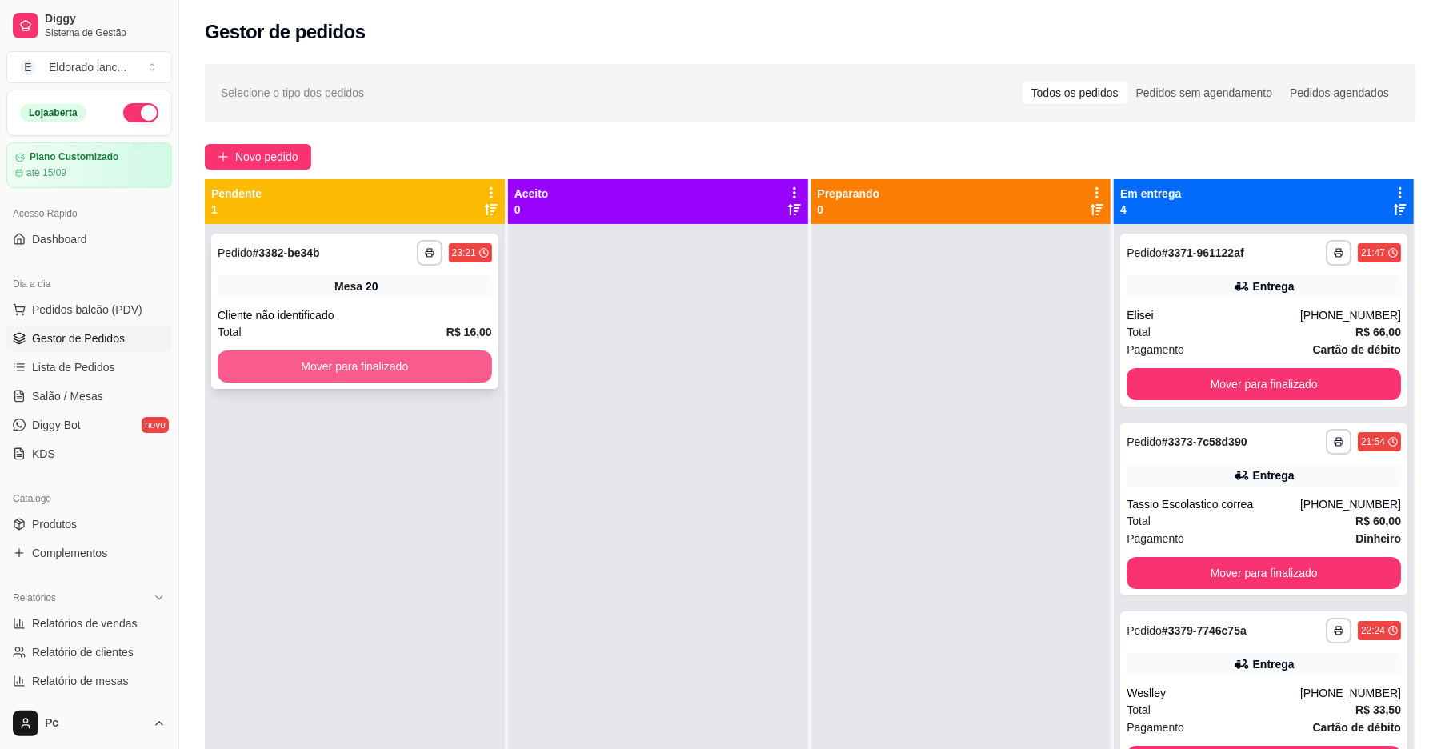
click at [403, 356] on button "Mover para finalizado" at bounding box center [355, 366] width 274 height 32
click at [403, 356] on button "Mover para finalizado" at bounding box center [355, 366] width 266 height 31
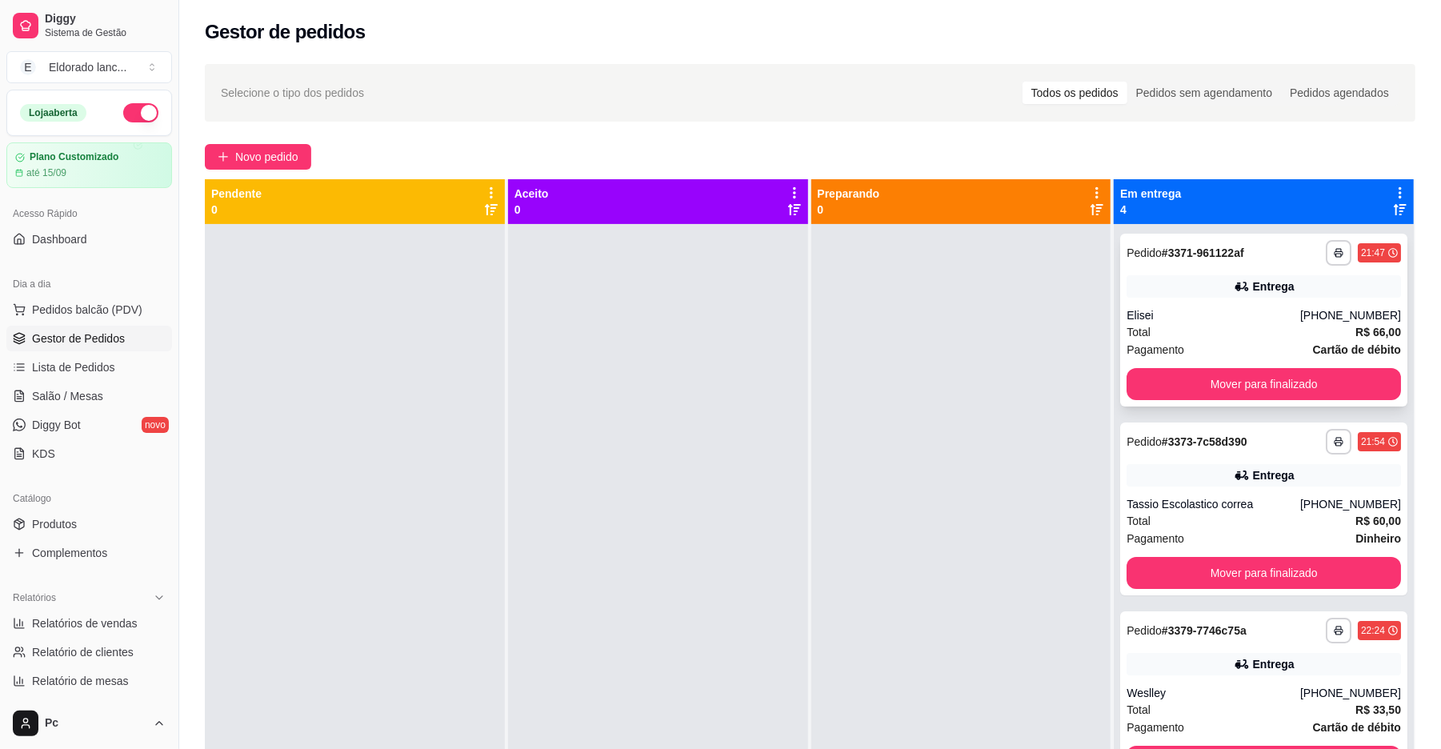
click at [1329, 295] on div "Entrega" at bounding box center [1263, 286] width 274 height 22
click at [1242, 378] on button "Mover para finalizado" at bounding box center [1263, 384] width 274 height 32
click at [1234, 292] on icon at bounding box center [1242, 286] width 16 height 16
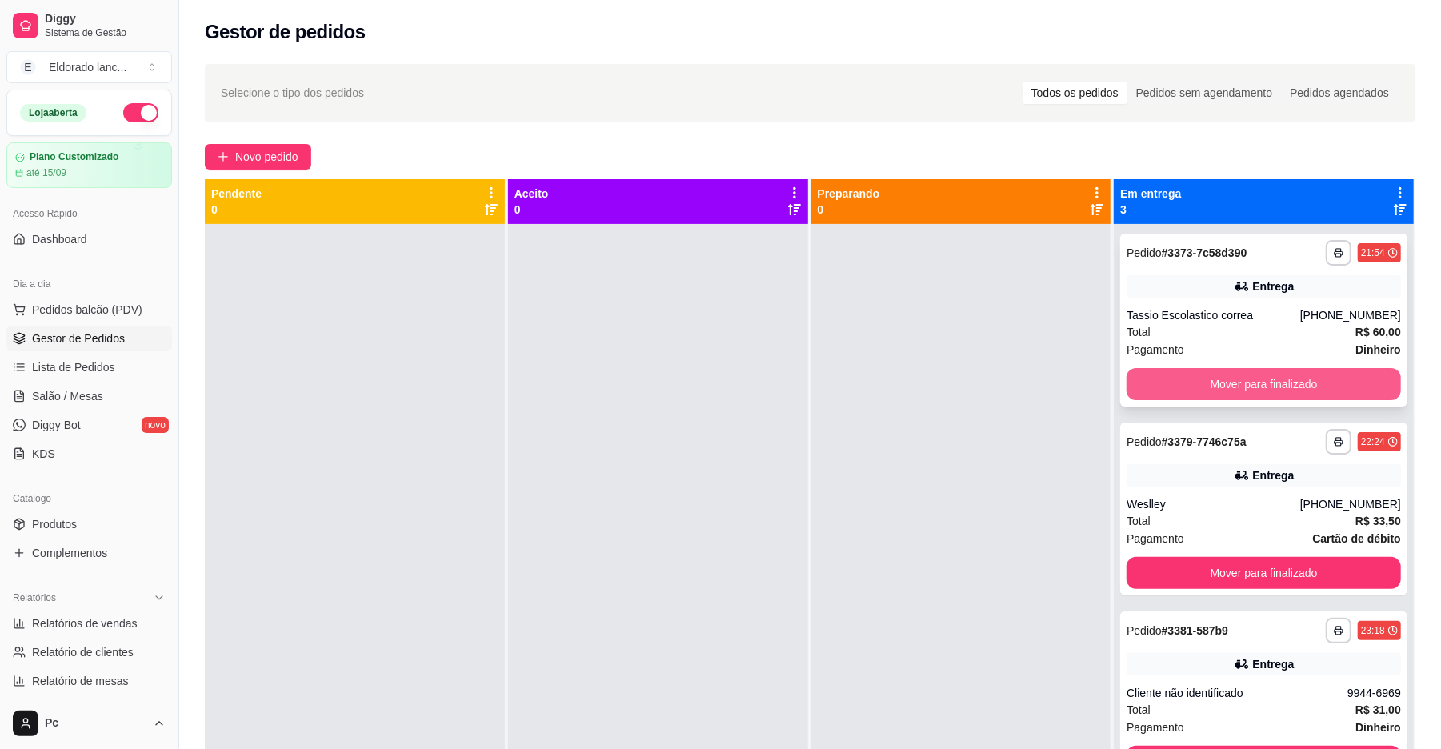
click at [1230, 378] on button "Mover para finalizado" at bounding box center [1263, 384] width 274 height 32
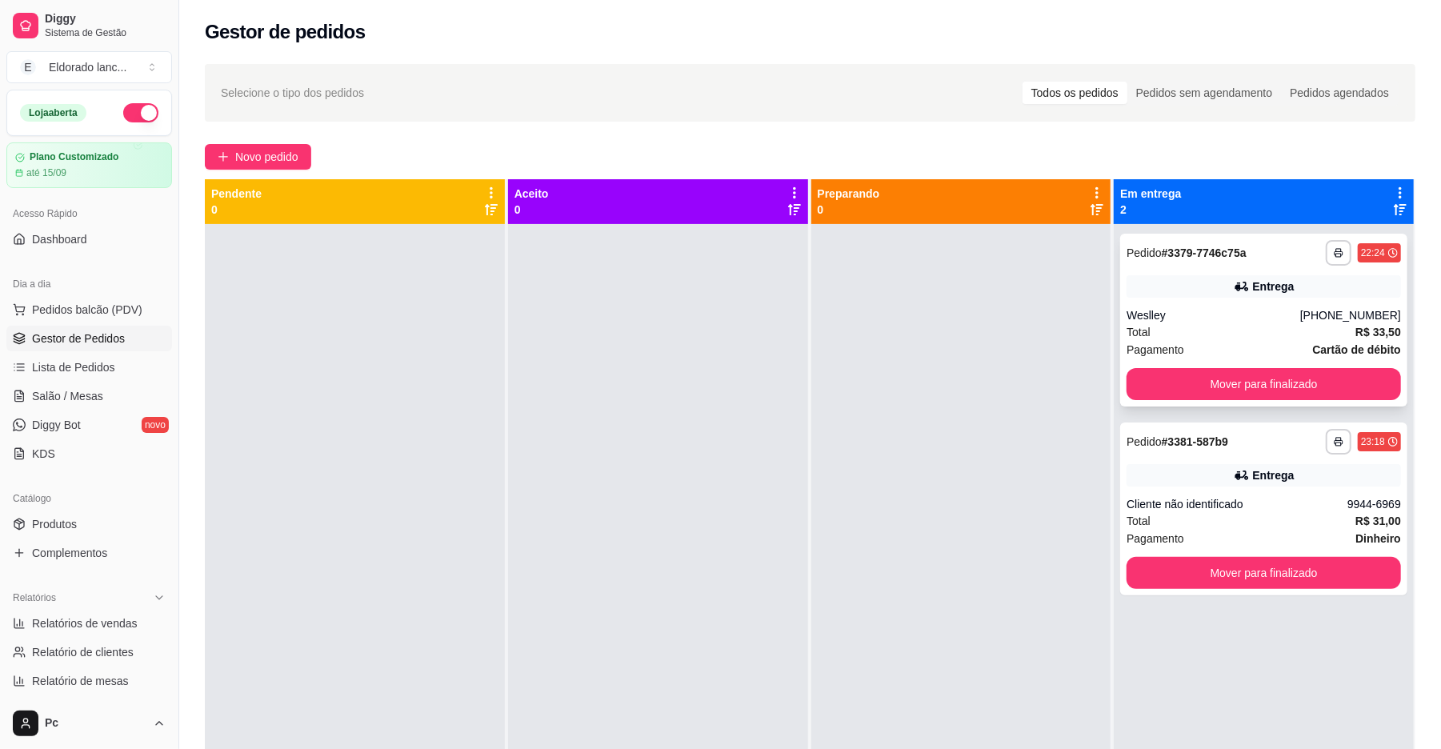
click at [1232, 296] on div "Entrega" at bounding box center [1263, 286] width 274 height 22
click at [1251, 381] on button "Mover para finalizado" at bounding box center [1263, 384] width 274 height 32
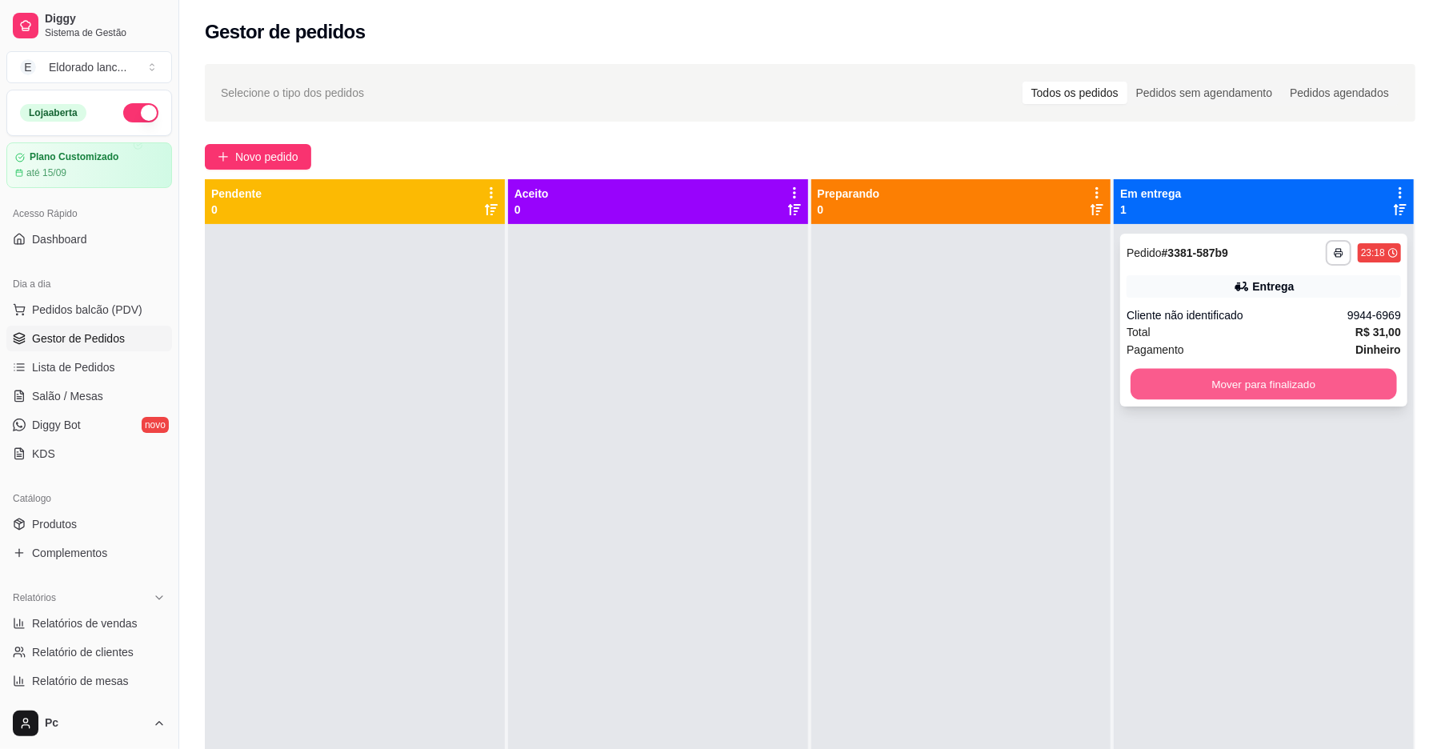
click at [1252, 375] on button "Mover para finalizado" at bounding box center [1263, 384] width 266 height 31
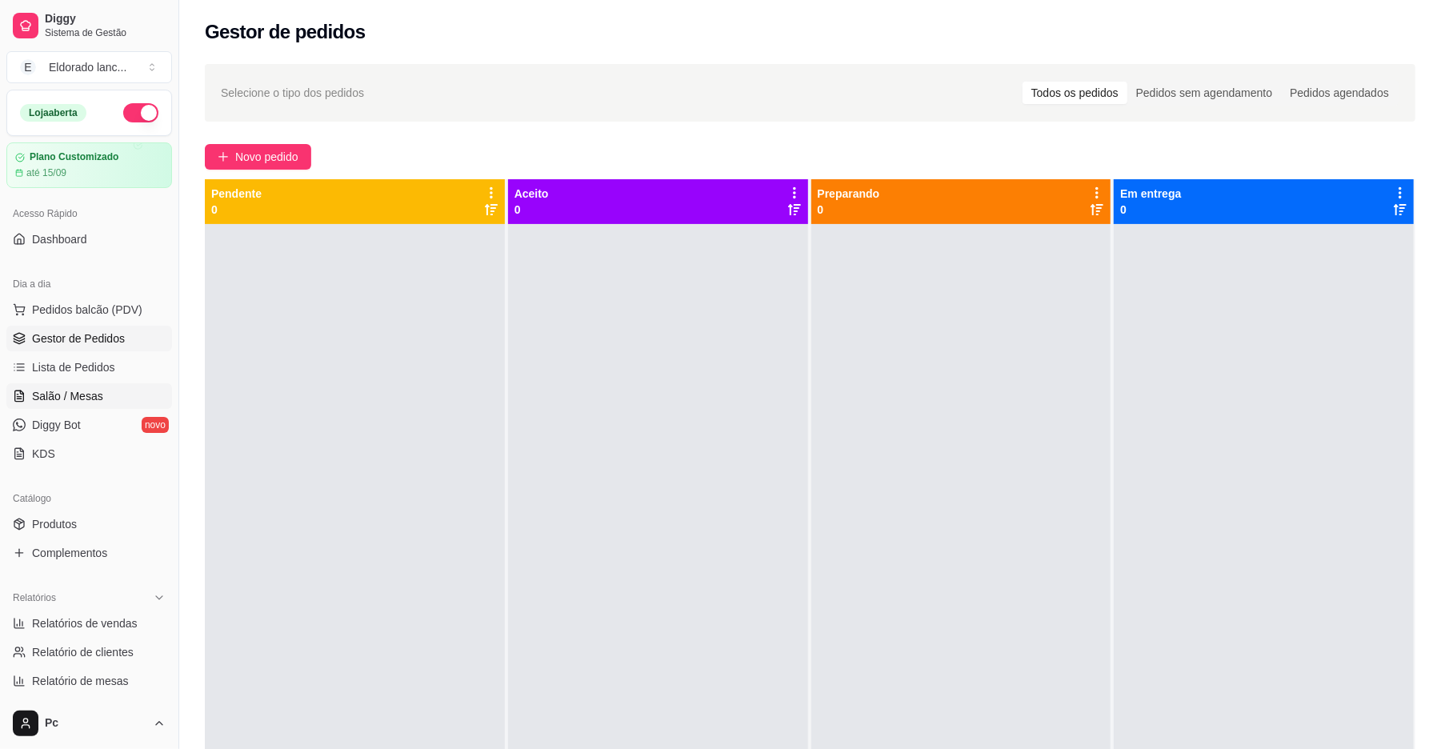
click at [126, 397] on link "Salão / Mesas" at bounding box center [89, 396] width 166 height 26
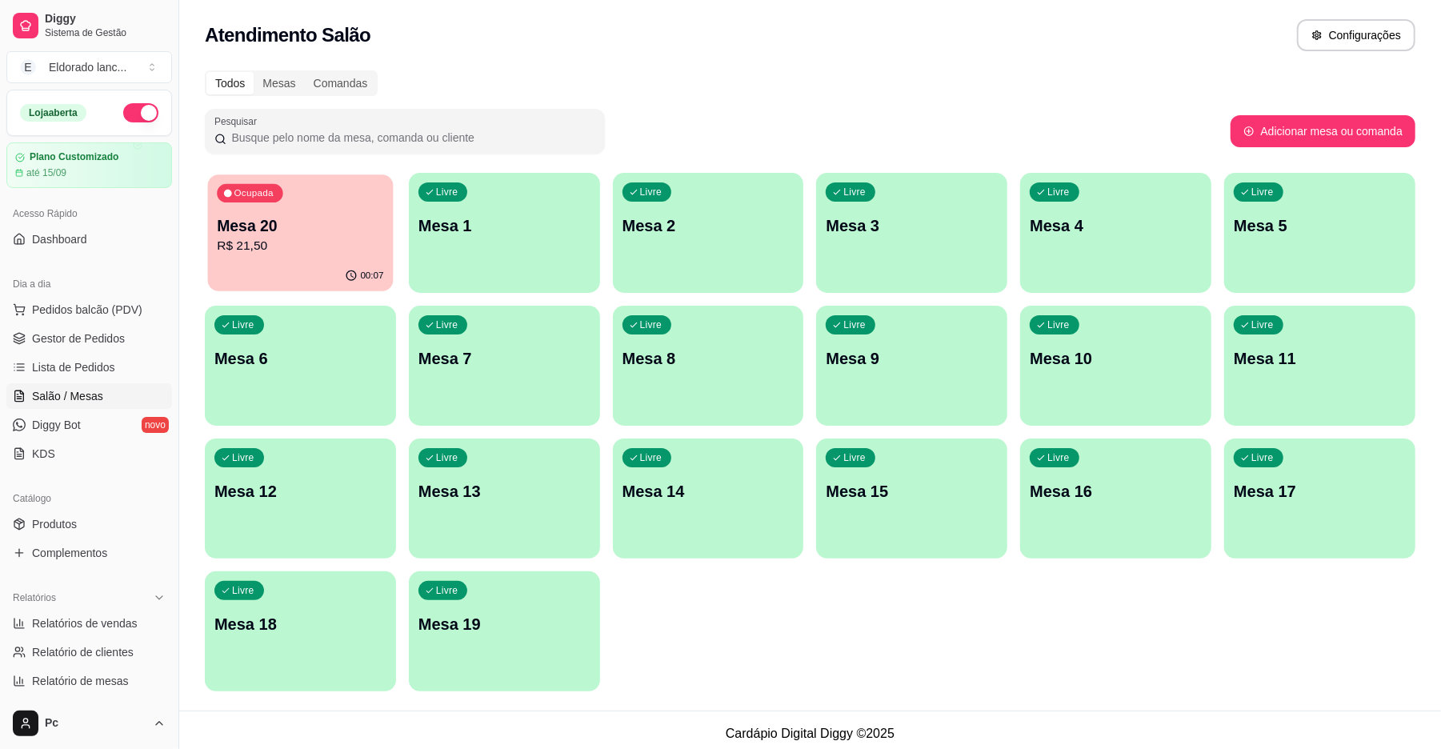
click at [311, 231] on p "Mesa 20" at bounding box center [300, 226] width 166 height 22
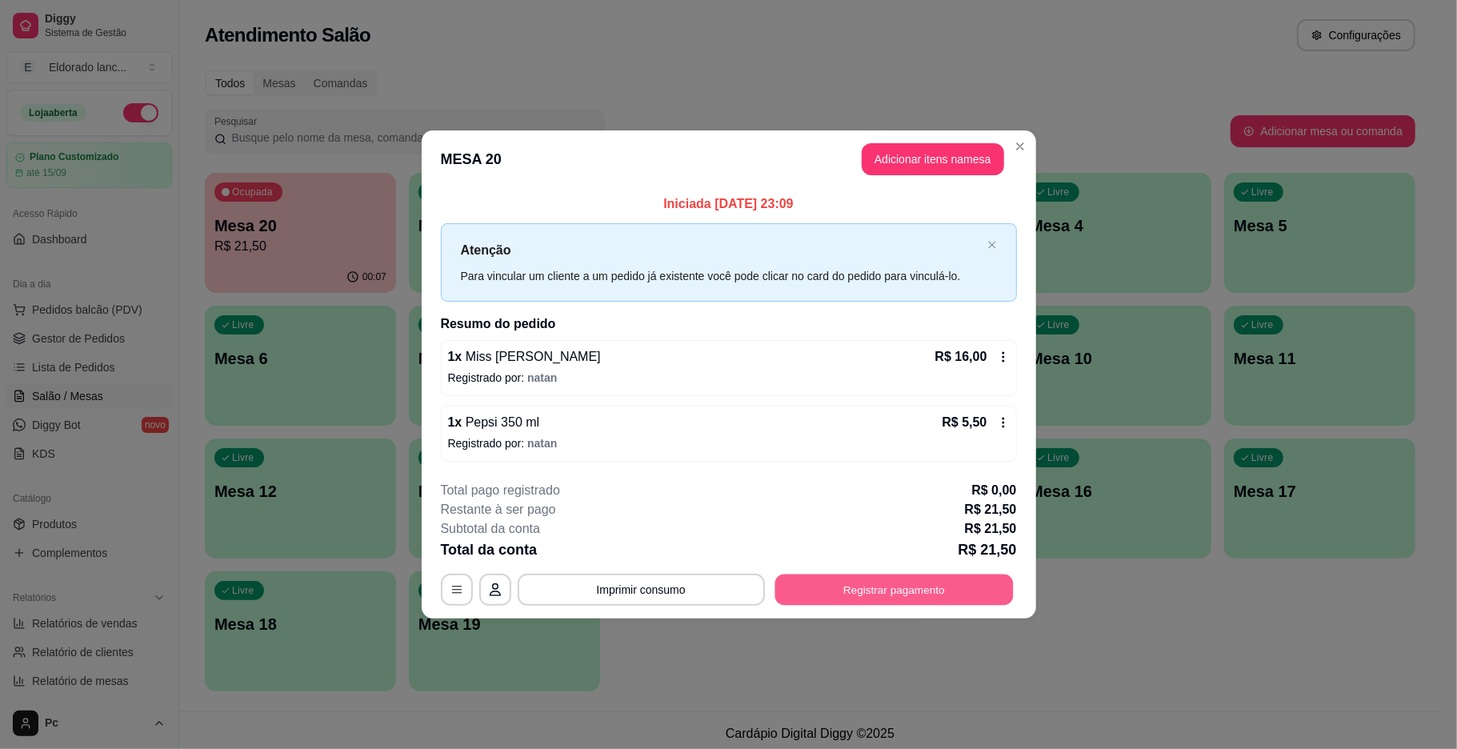
click at [874, 579] on button "Registrar pagamento" at bounding box center [893, 589] width 238 height 31
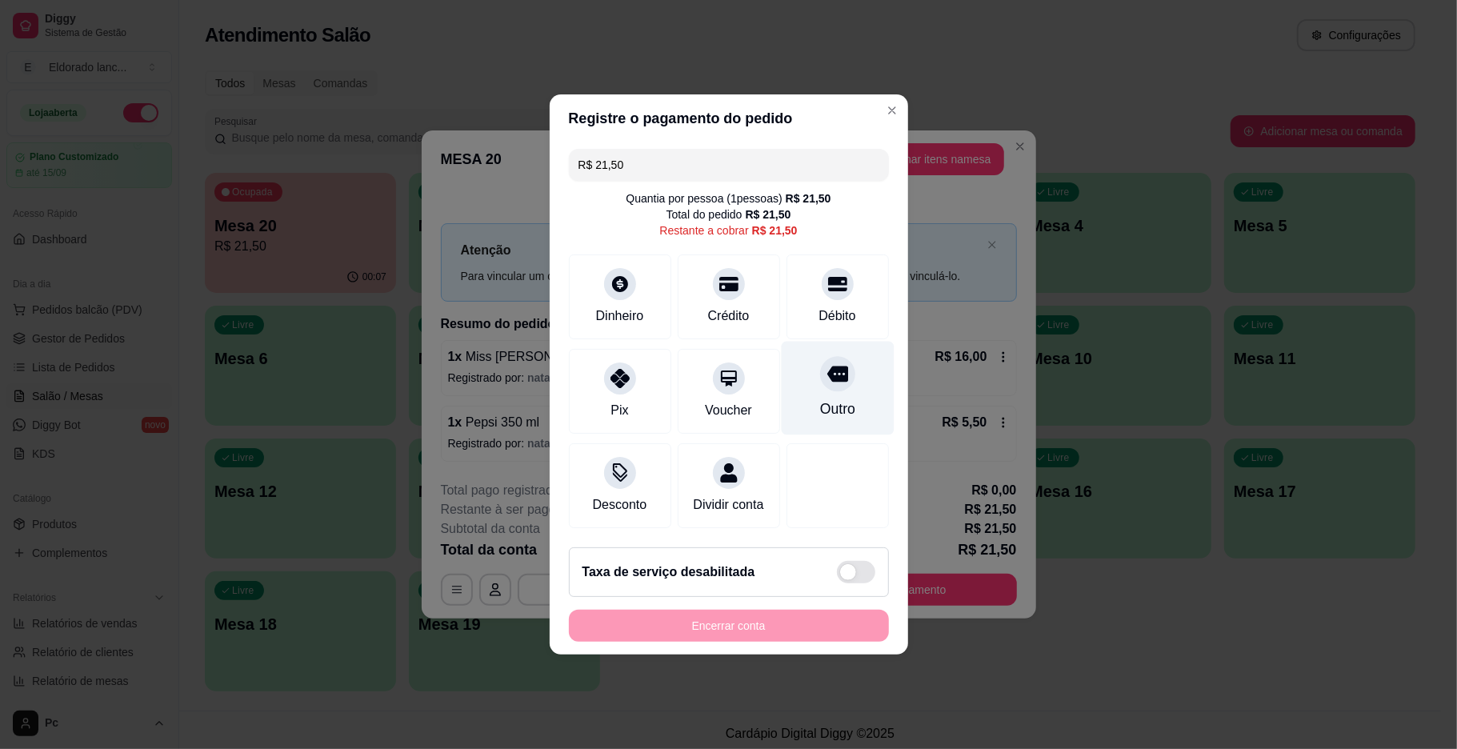
click at [836, 398] on div "Outro" at bounding box center [836, 408] width 35 height 21
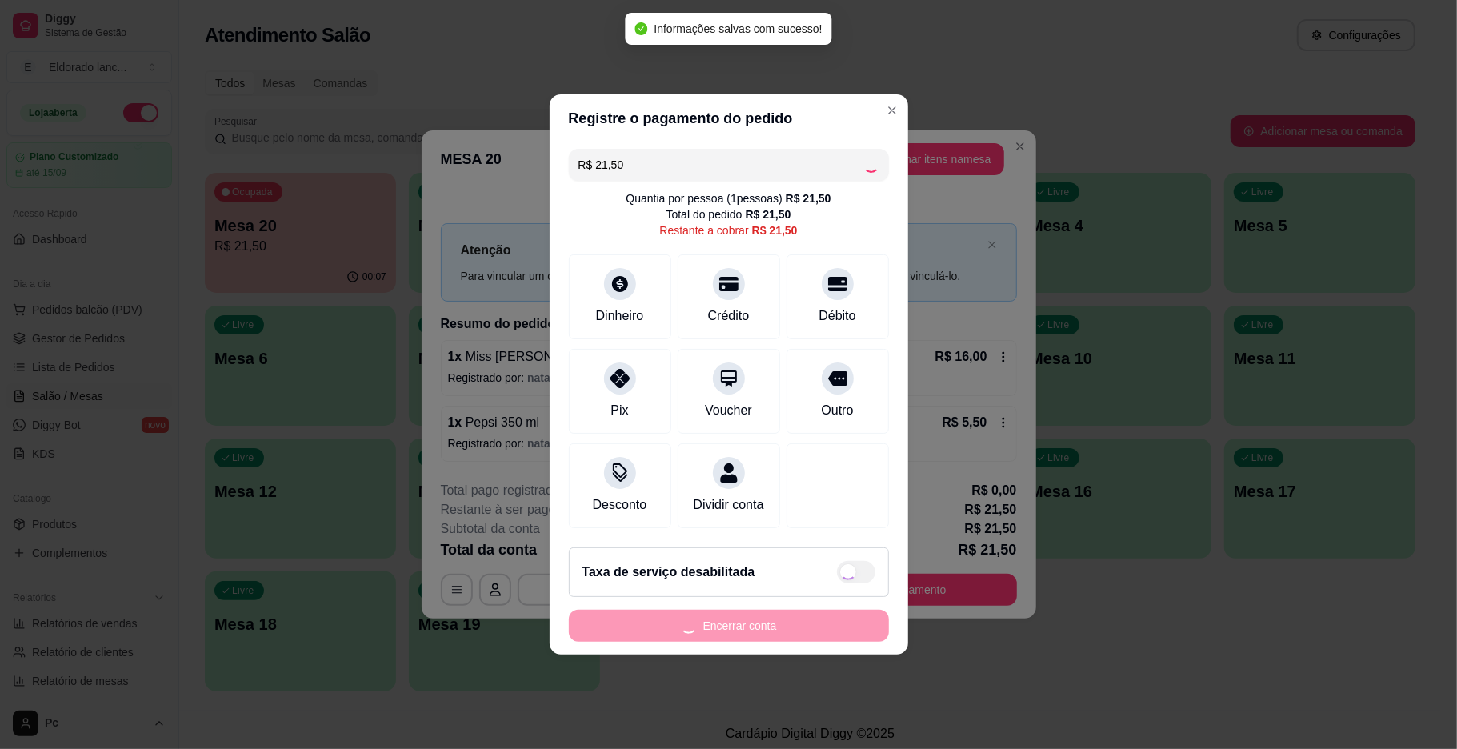
type input "R$ 0,00"
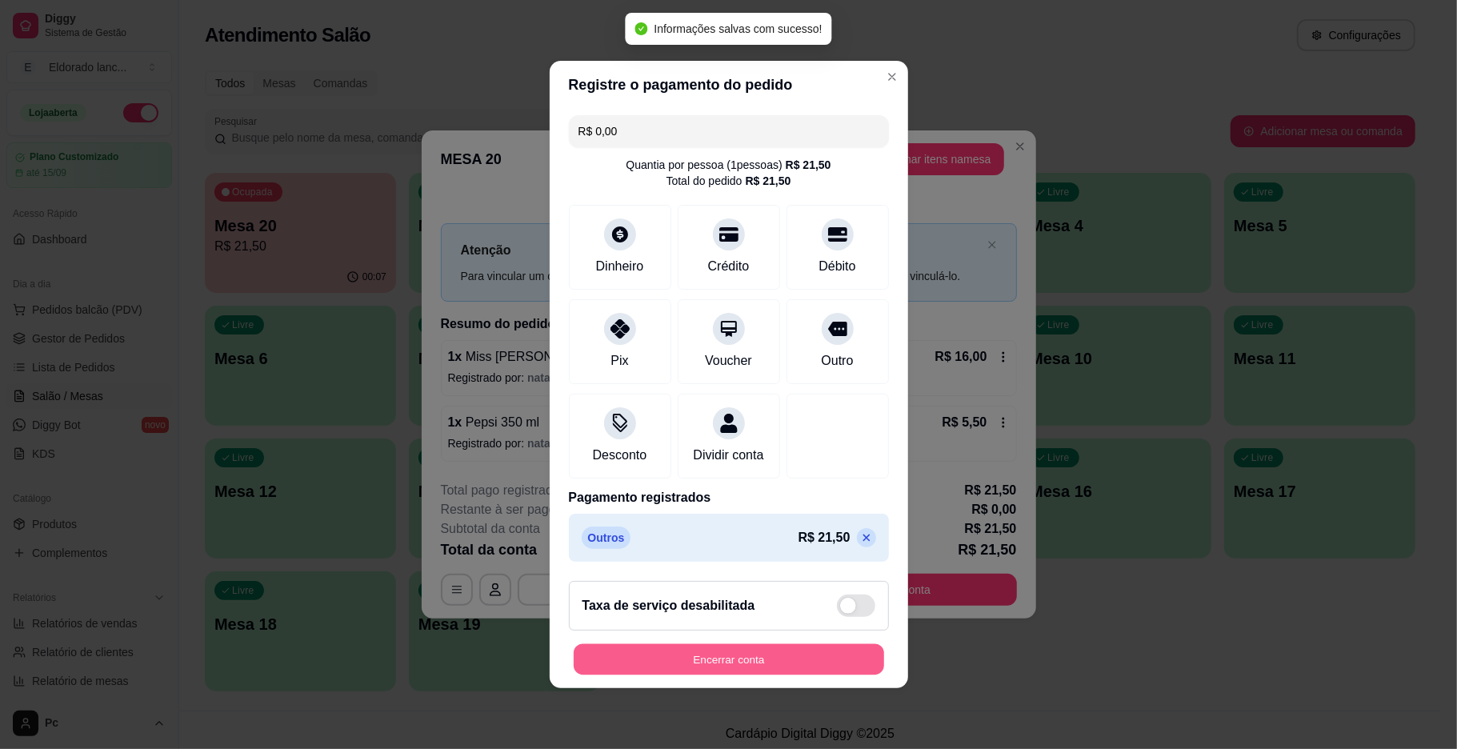
click at [816, 670] on button "Encerrar conta" at bounding box center [729, 659] width 310 height 31
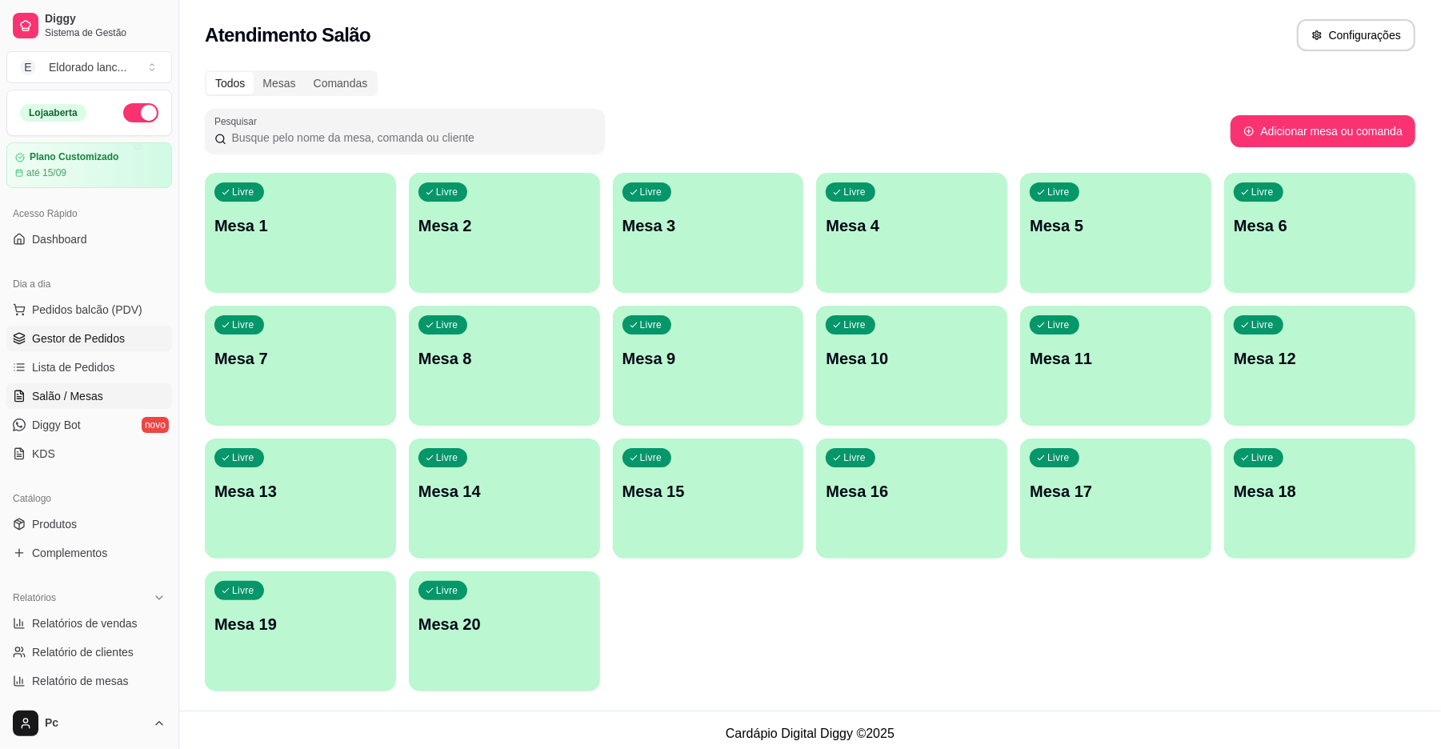
click at [109, 330] on link "Gestor de Pedidos" at bounding box center [89, 339] width 166 height 26
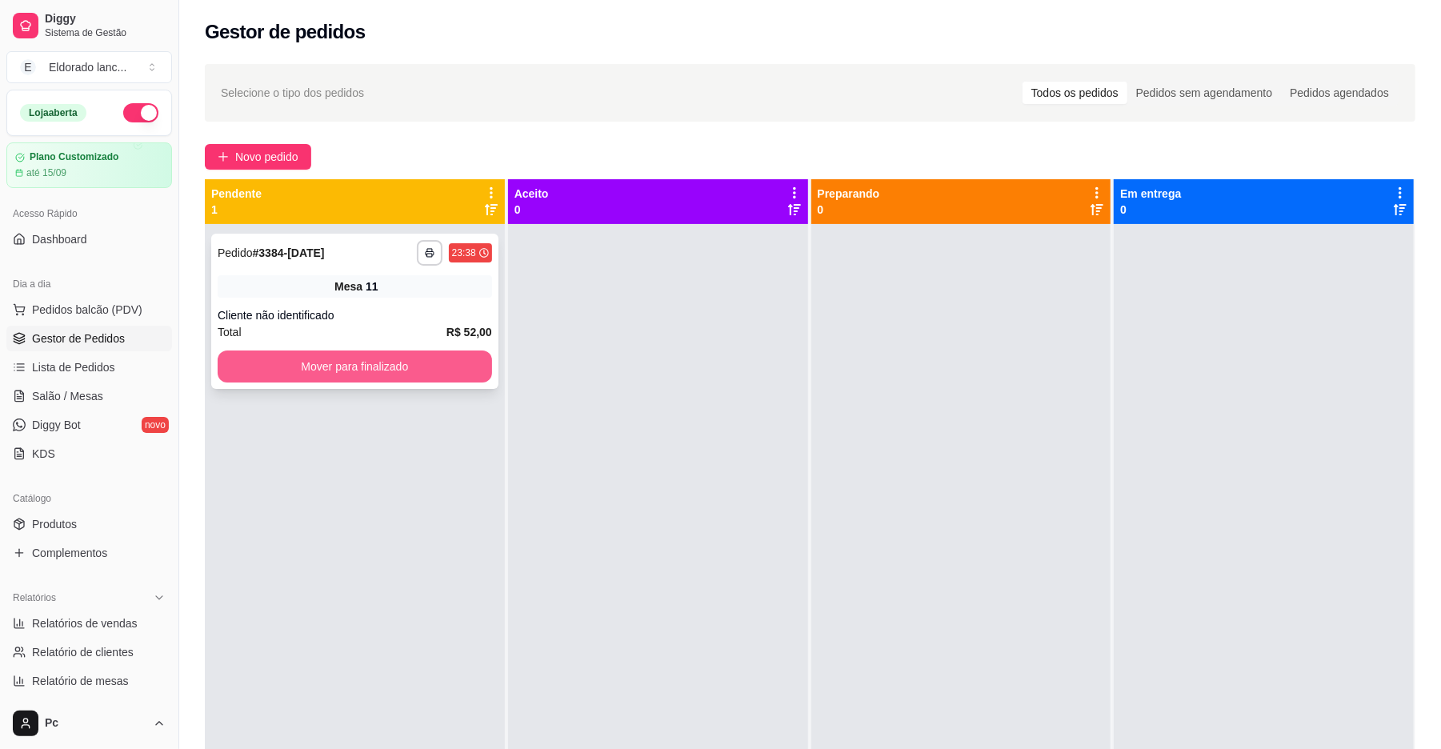
click at [397, 366] on button "Mover para finalizado" at bounding box center [355, 366] width 274 height 32
click at [419, 362] on button "Mover para finalizado" at bounding box center [355, 366] width 266 height 31
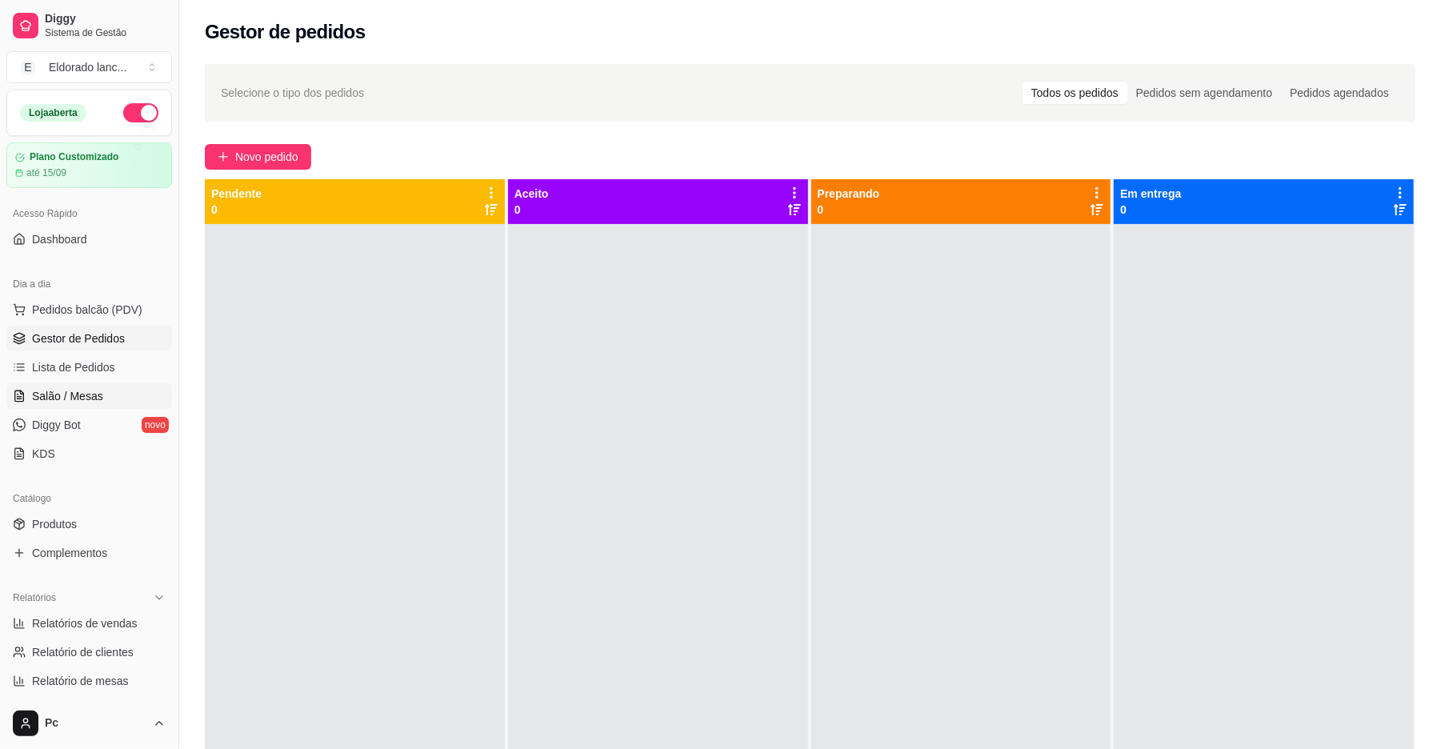
click at [88, 392] on span "Salão / Mesas" at bounding box center [67, 396] width 71 height 16
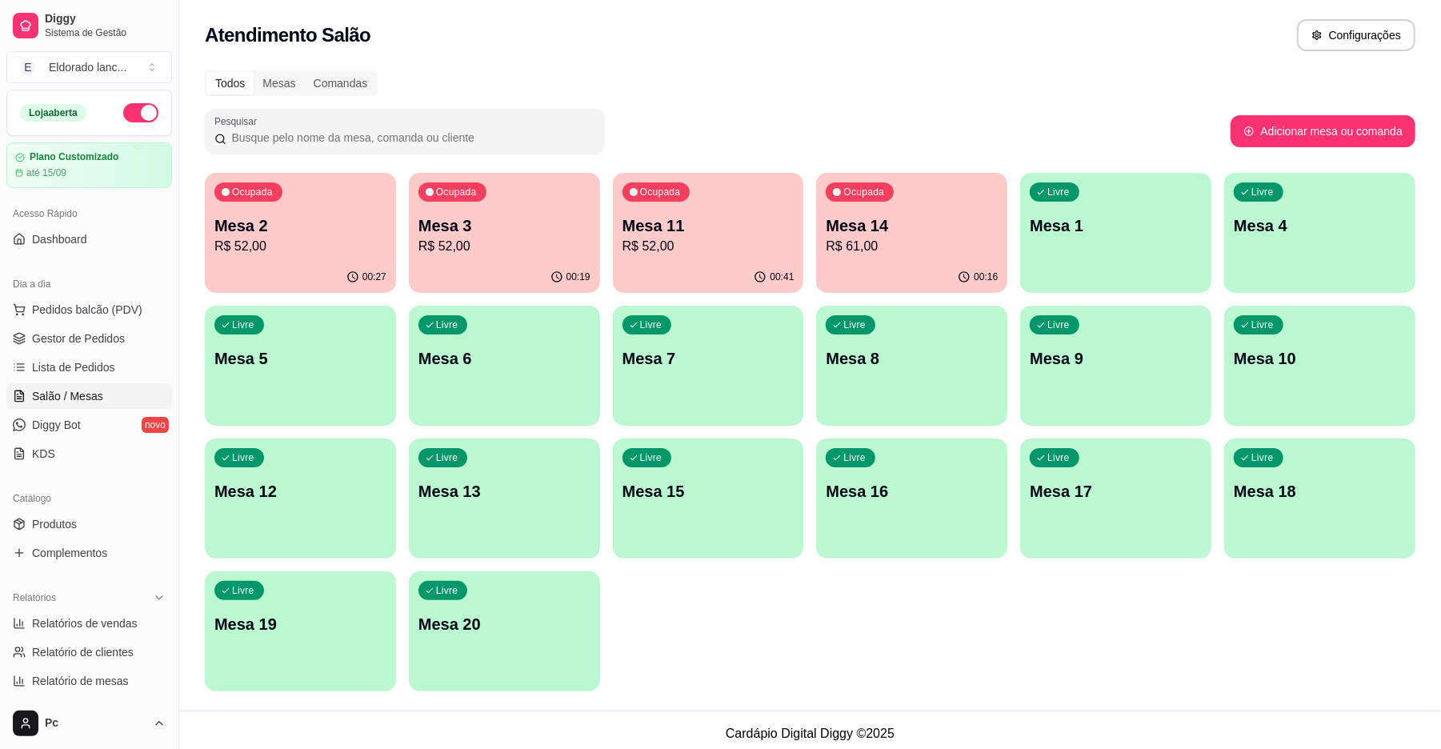
click at [896, 235] on div "Mesa 14 R$ 61,00" at bounding box center [912, 235] width 172 height 42
click at [120, 334] on span "Gestor de Pedidos" at bounding box center [78, 338] width 93 height 16
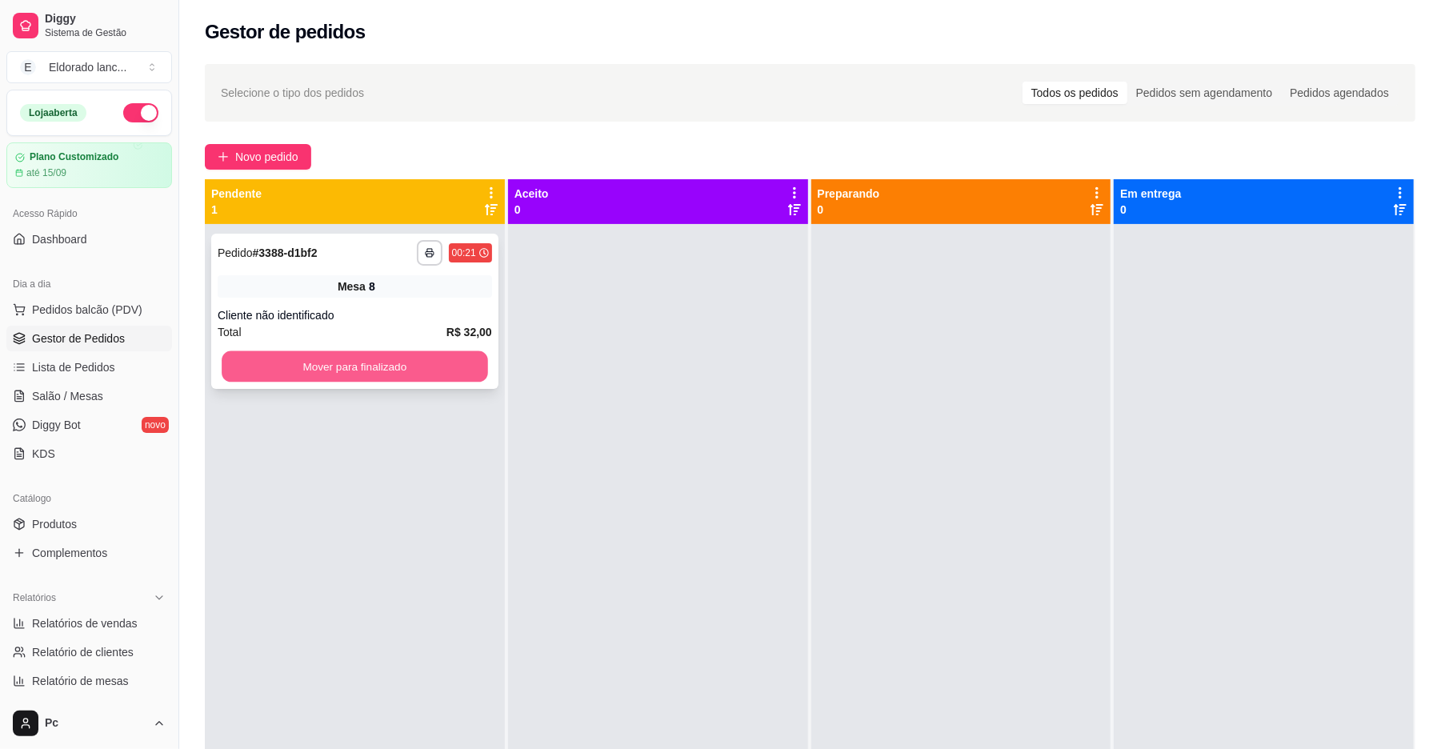
click at [334, 371] on button "Mover para finalizado" at bounding box center [355, 366] width 266 height 31
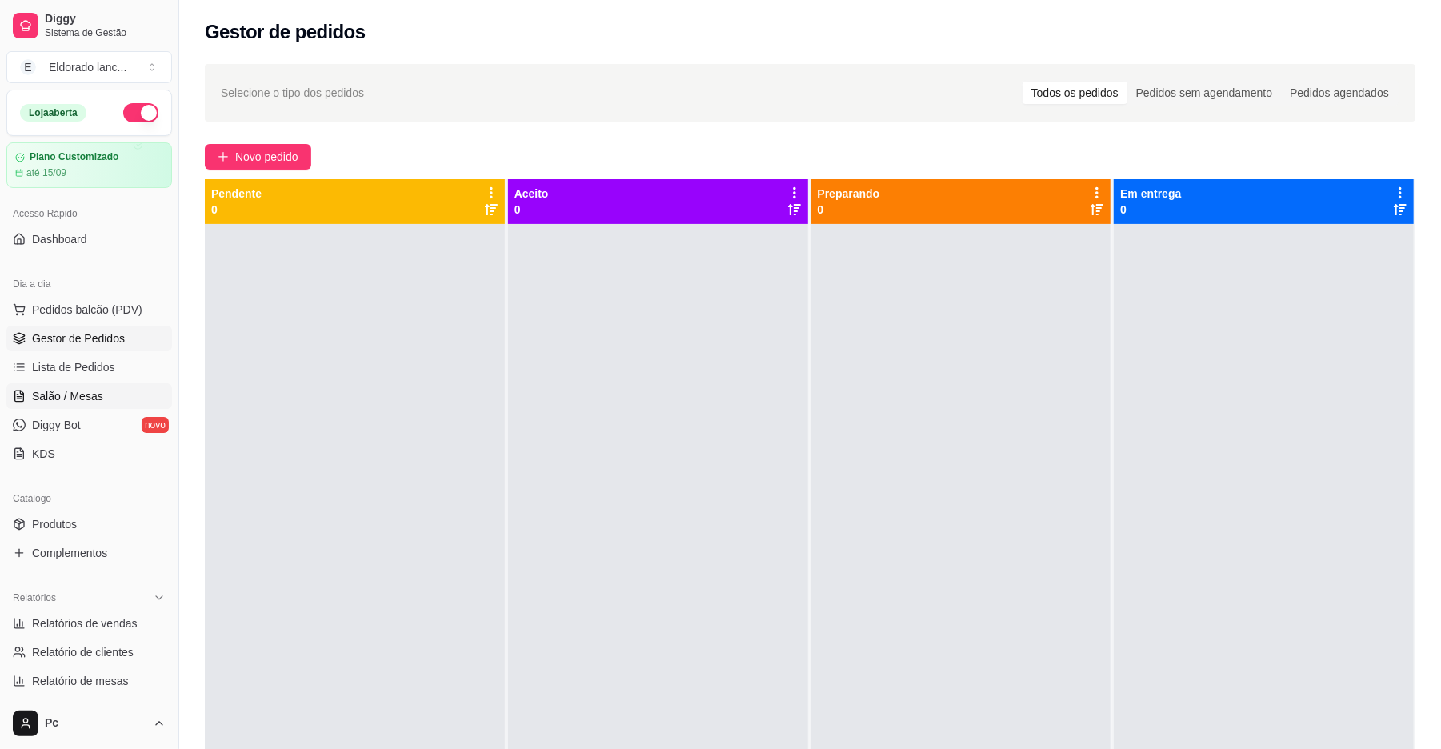
click at [72, 400] on span "Salão / Mesas" at bounding box center [67, 396] width 71 height 16
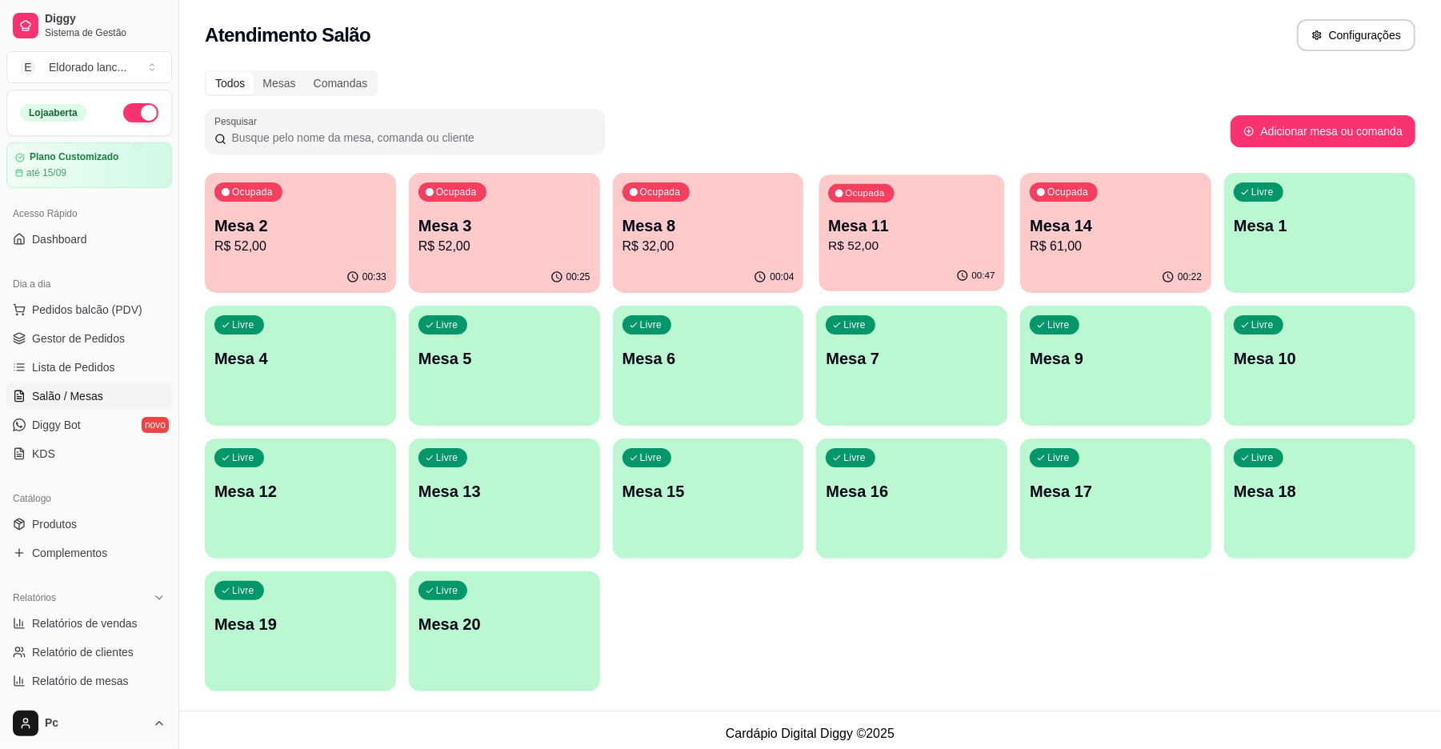
click at [899, 251] on p "R$ 52,00" at bounding box center [912, 246] width 166 height 18
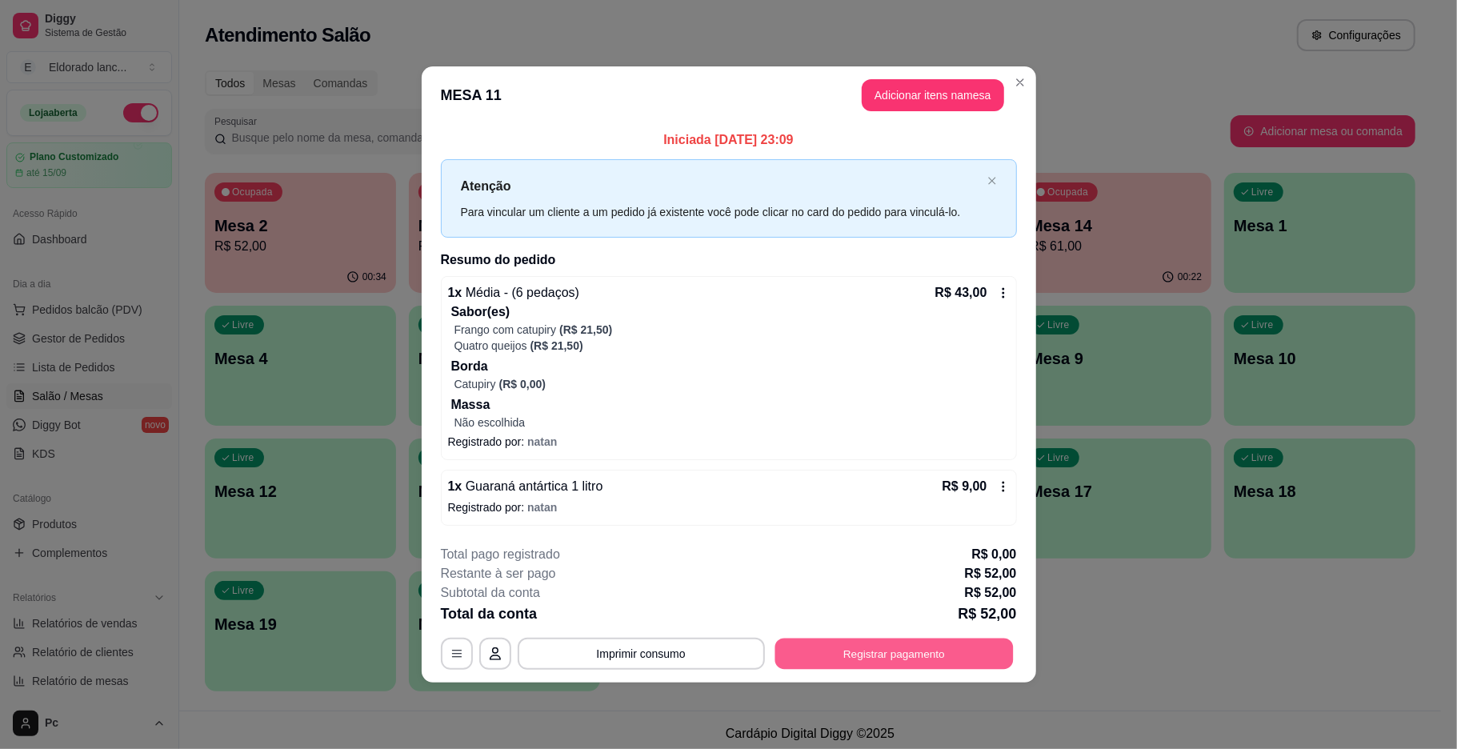
click at [837, 658] on button "Registrar pagamento" at bounding box center [893, 653] width 238 height 31
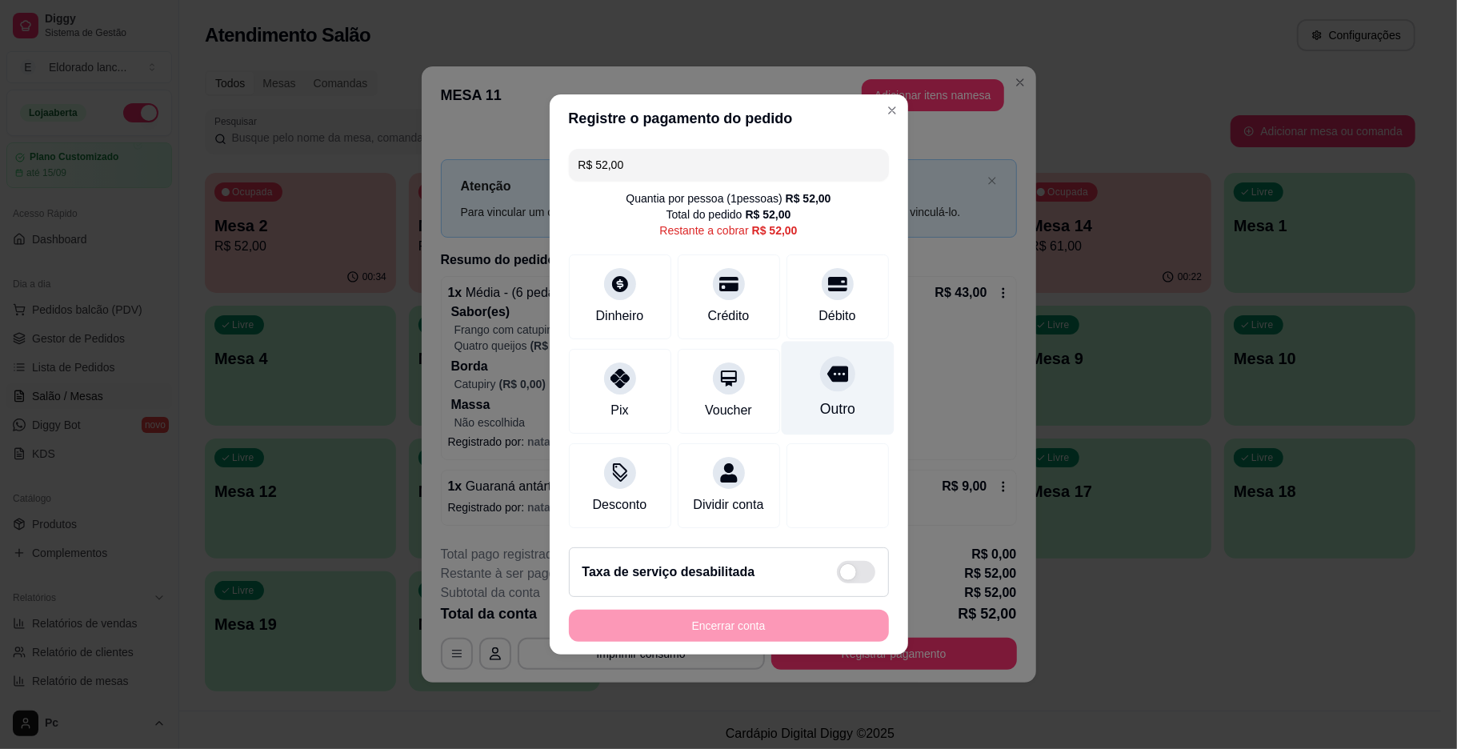
click at [806, 374] on div "Outro" at bounding box center [837, 389] width 113 height 94
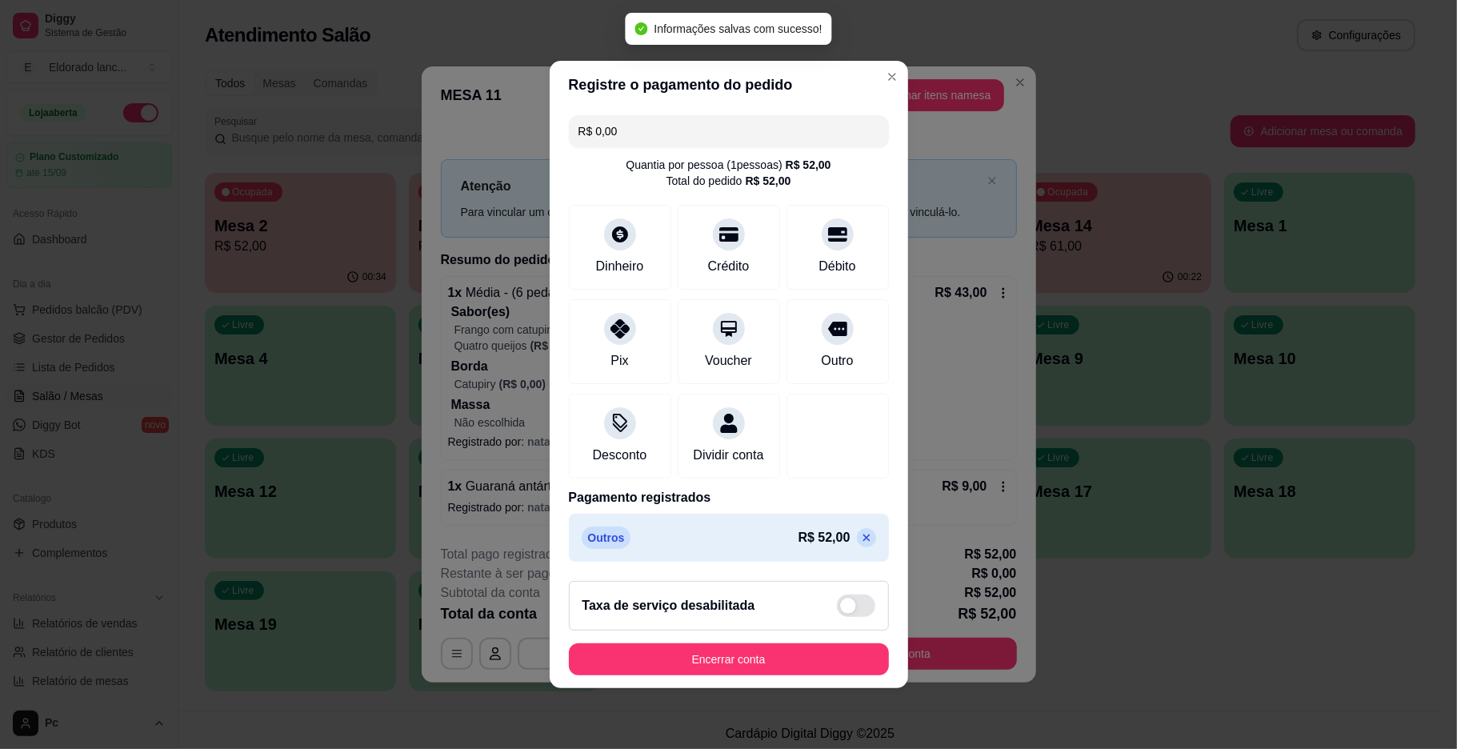
type input "R$ 0,00"
click at [715, 664] on button "Encerrar conta" at bounding box center [729, 659] width 310 height 31
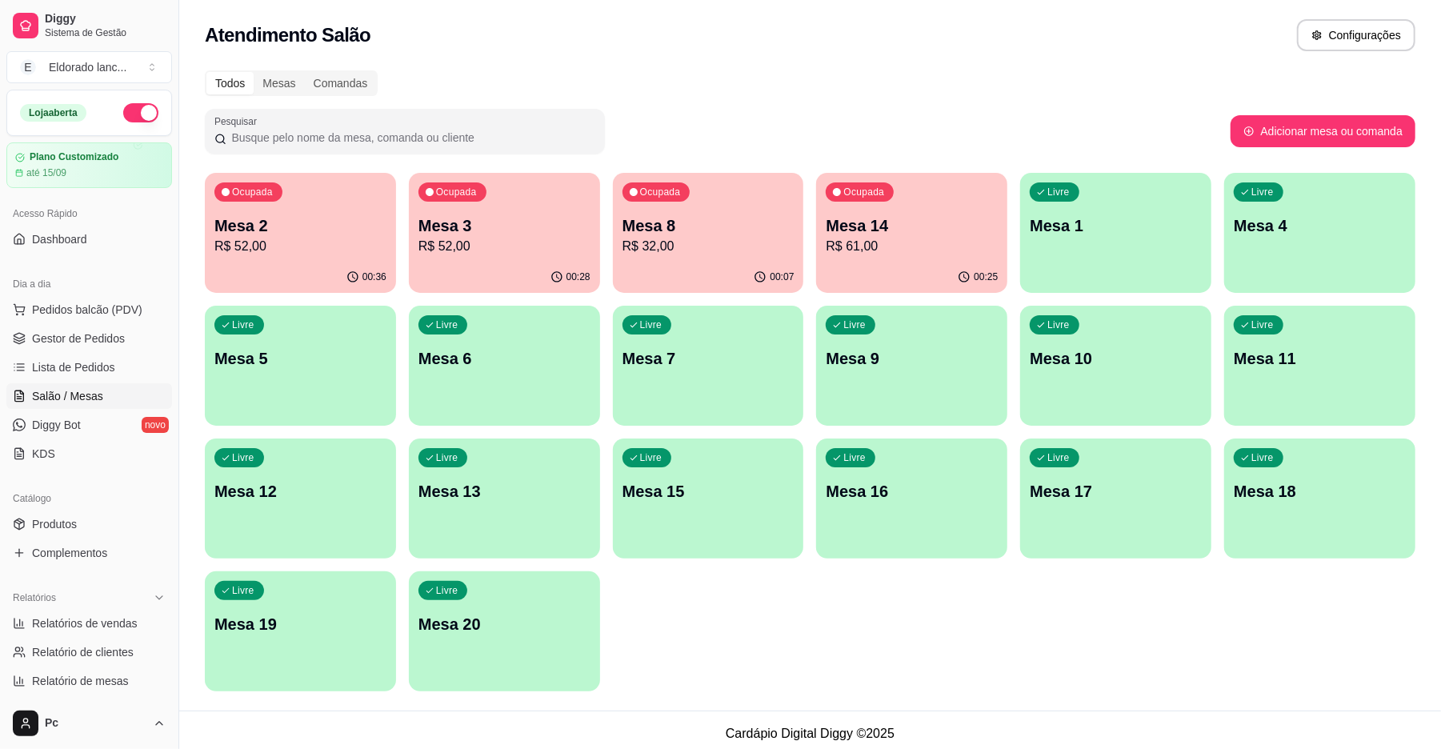
click at [123, 106] on button "button" at bounding box center [140, 112] width 35 height 19
click at [80, 349] on link "Gestor de Pedidos" at bounding box center [89, 339] width 166 height 26
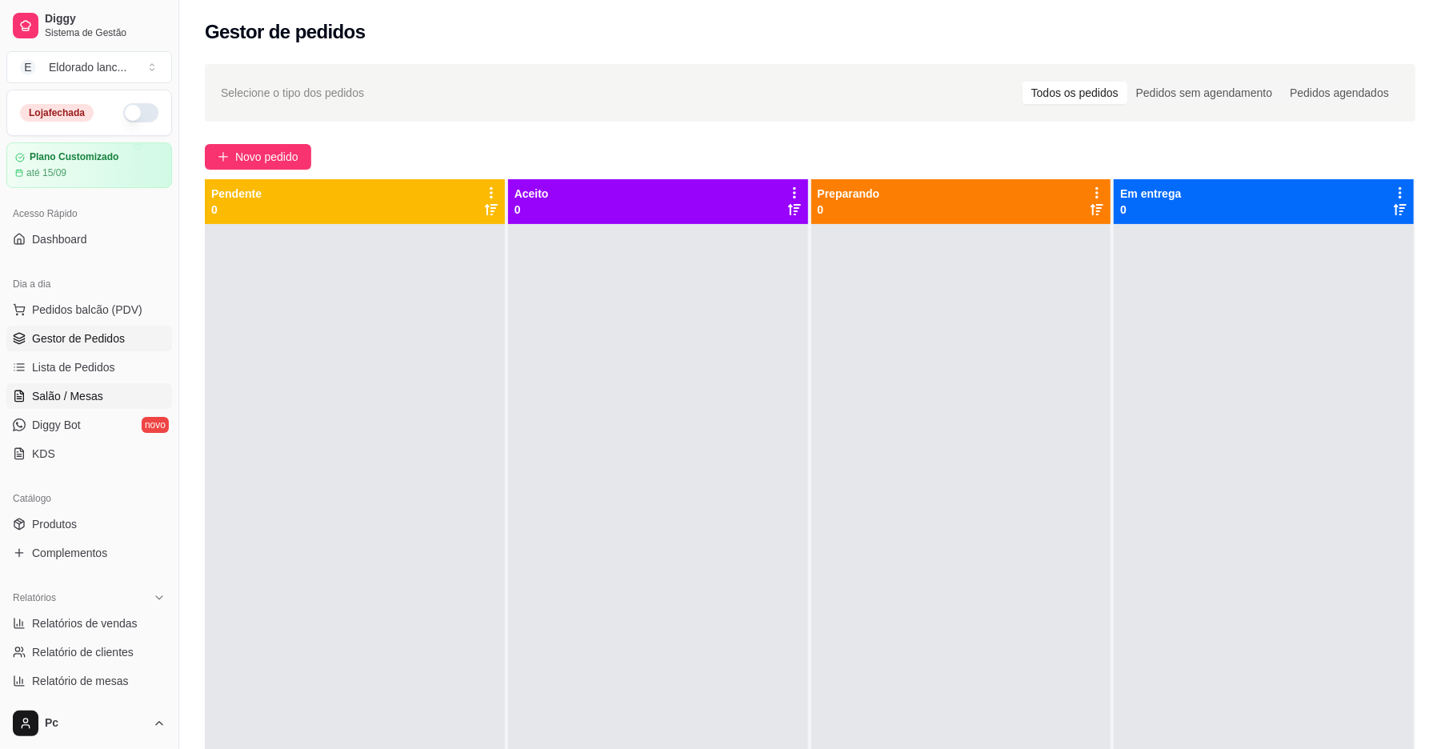
click at [66, 389] on span "Salão / Mesas" at bounding box center [67, 396] width 71 height 16
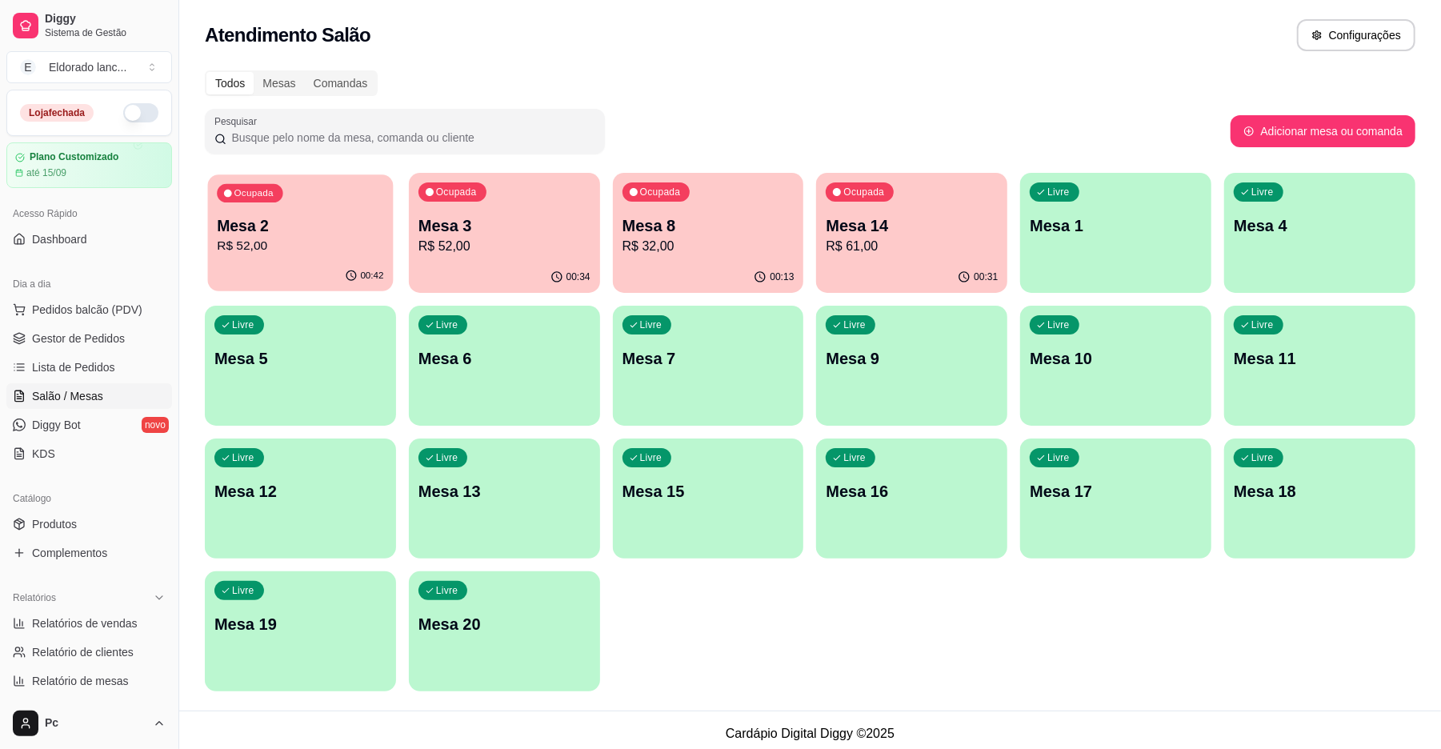
click at [359, 231] on p "Mesa 2" at bounding box center [300, 226] width 166 height 22
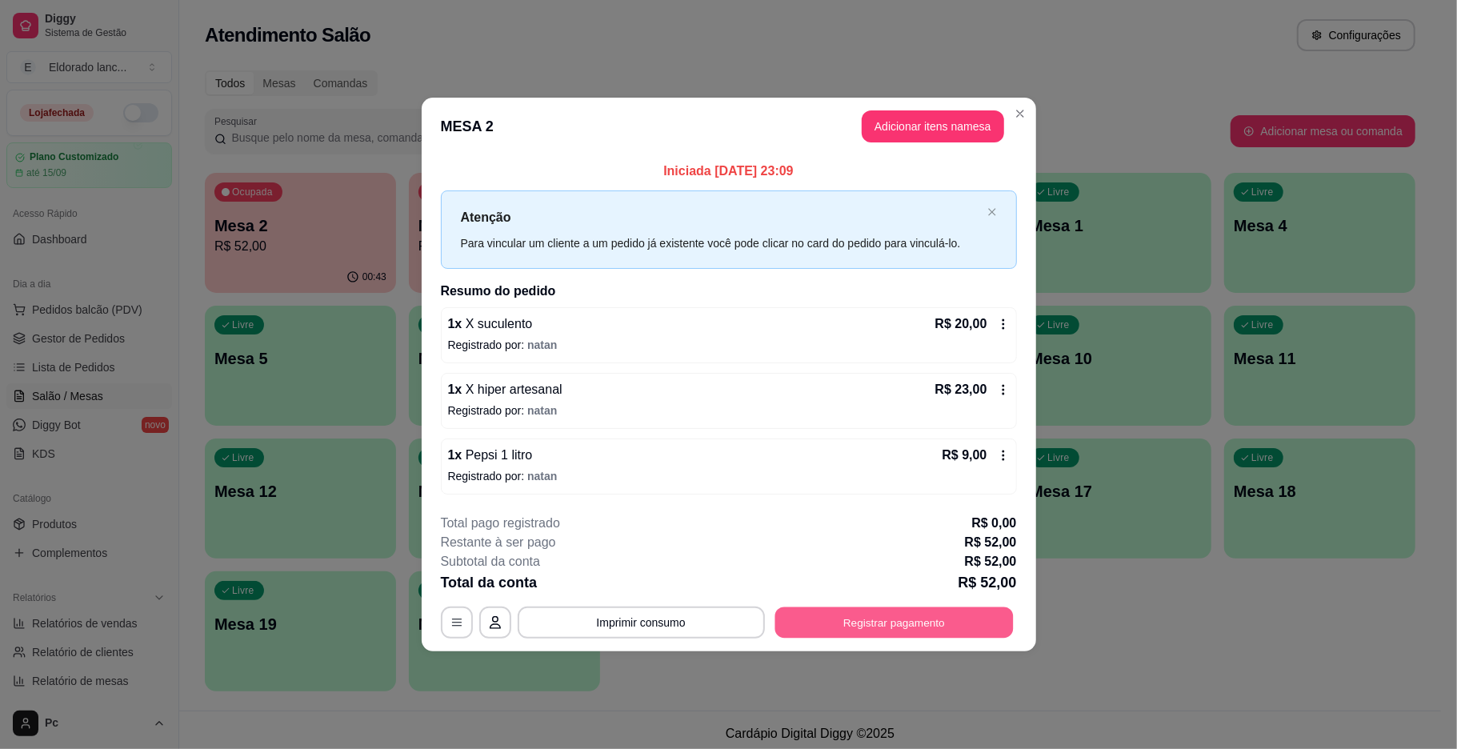
click at [820, 618] on button "Registrar pagamento" at bounding box center [893, 621] width 238 height 31
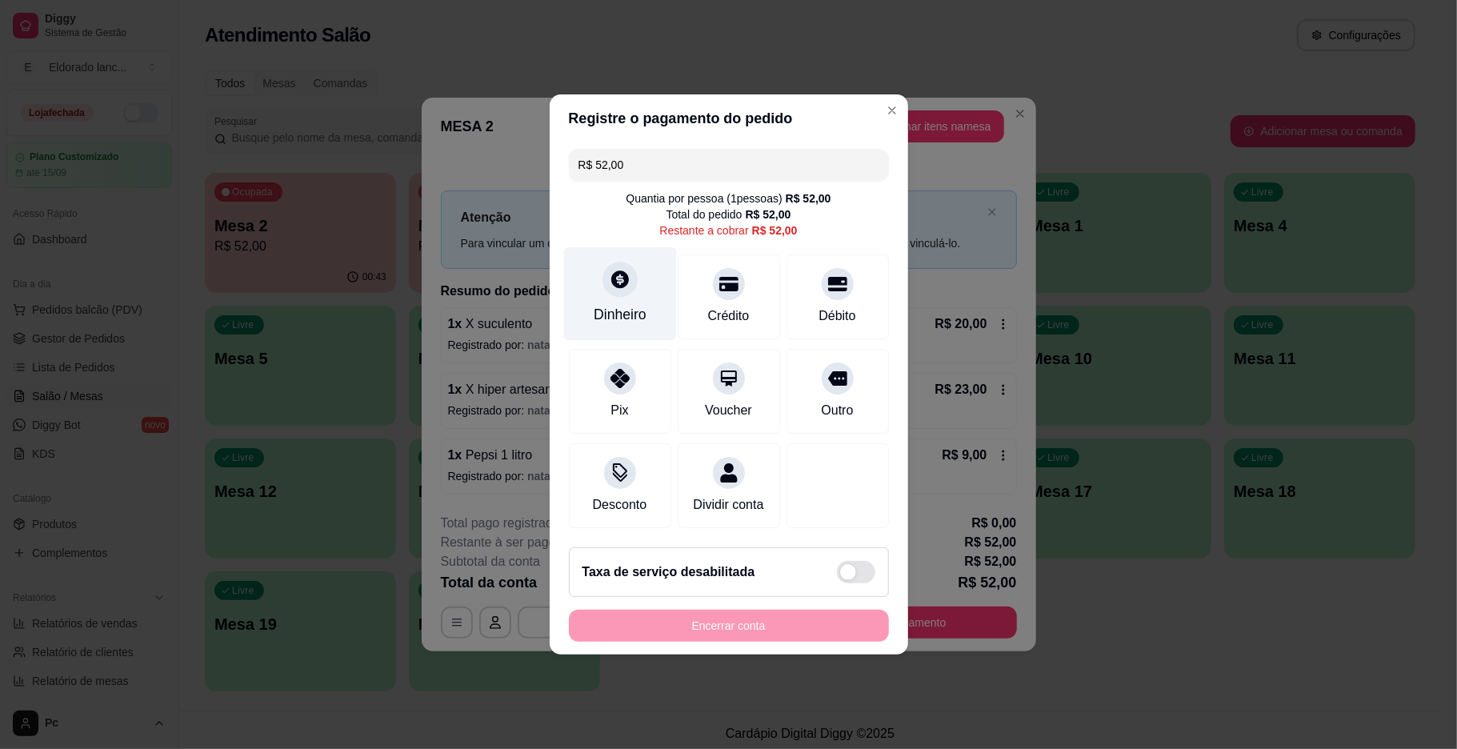
click at [622, 304] on div "Dinheiro" at bounding box center [620, 314] width 53 height 21
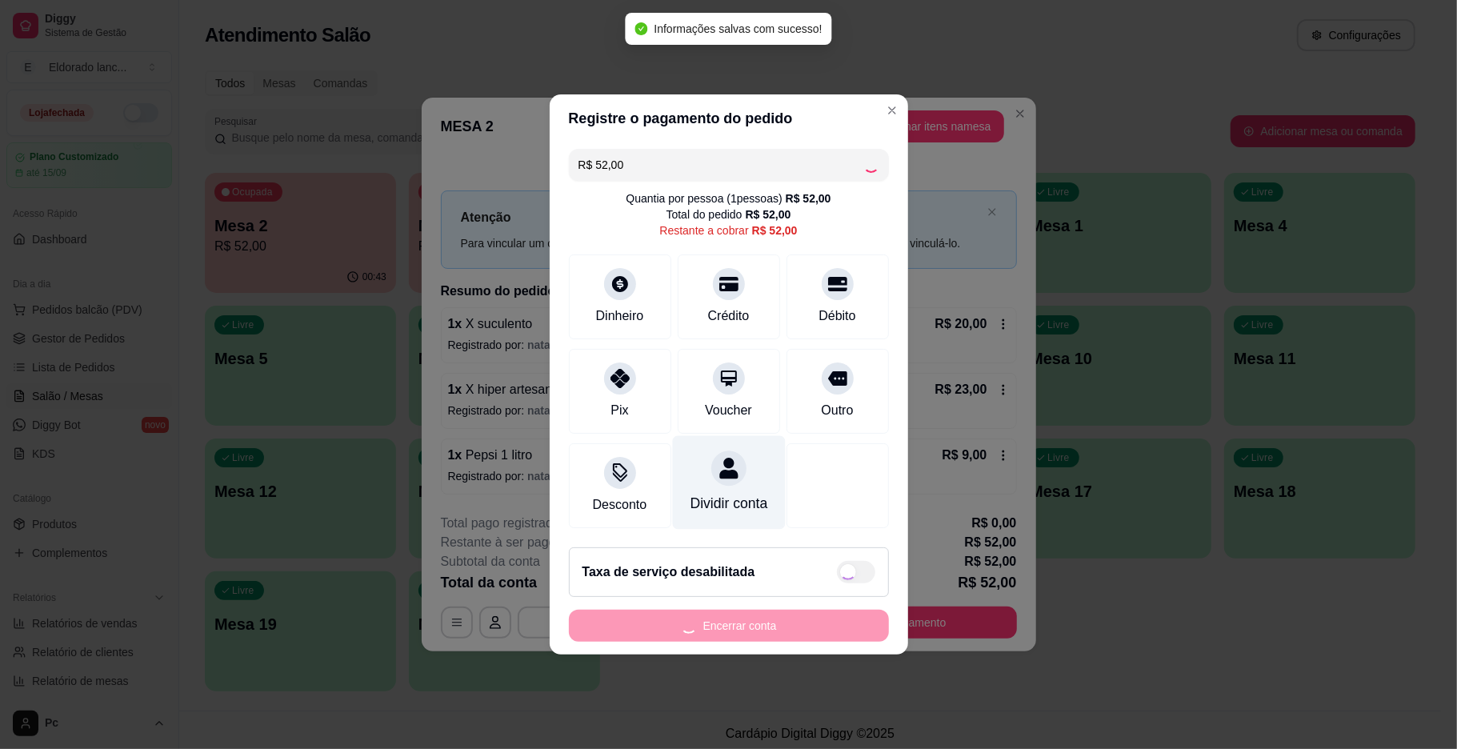
type input "R$ 0,00"
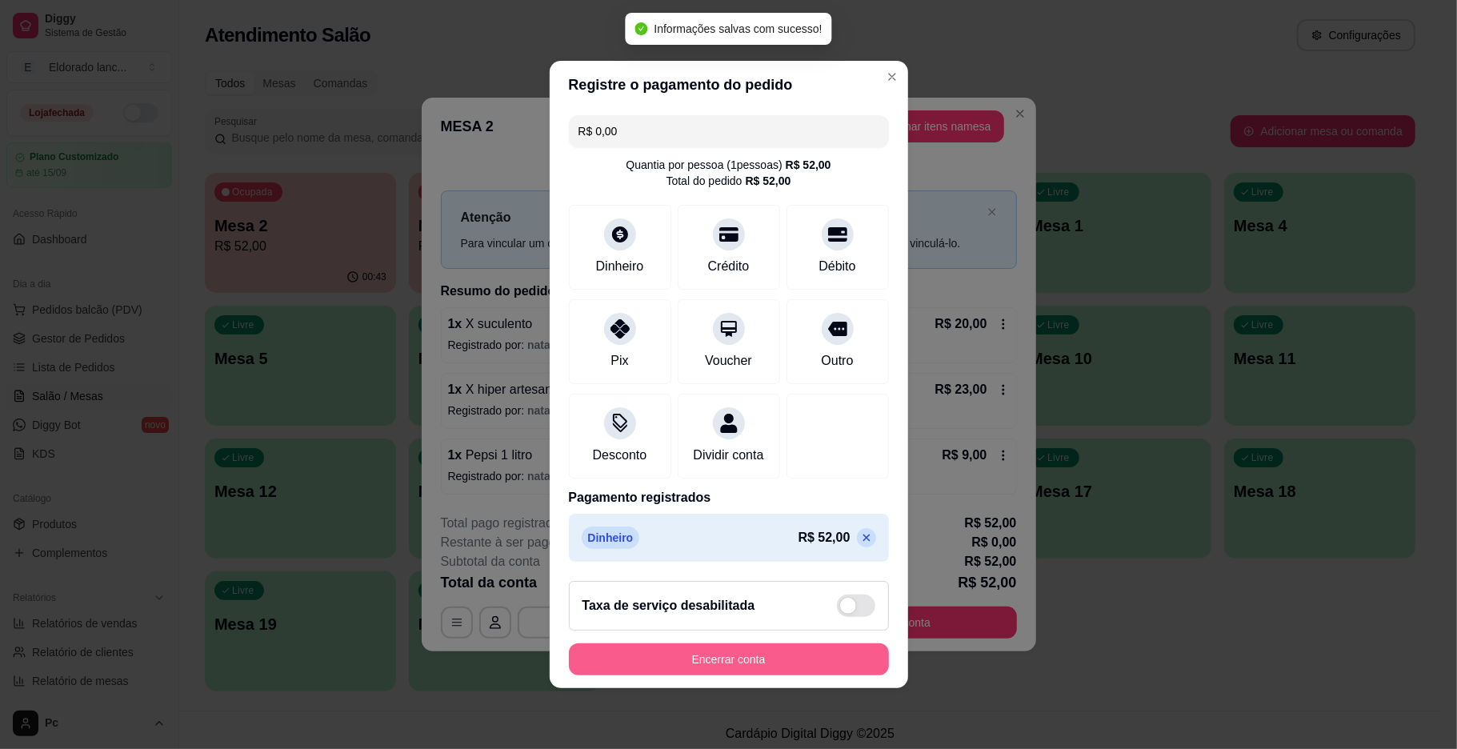
click at [771, 656] on button "Encerrar conta" at bounding box center [729, 659] width 320 height 32
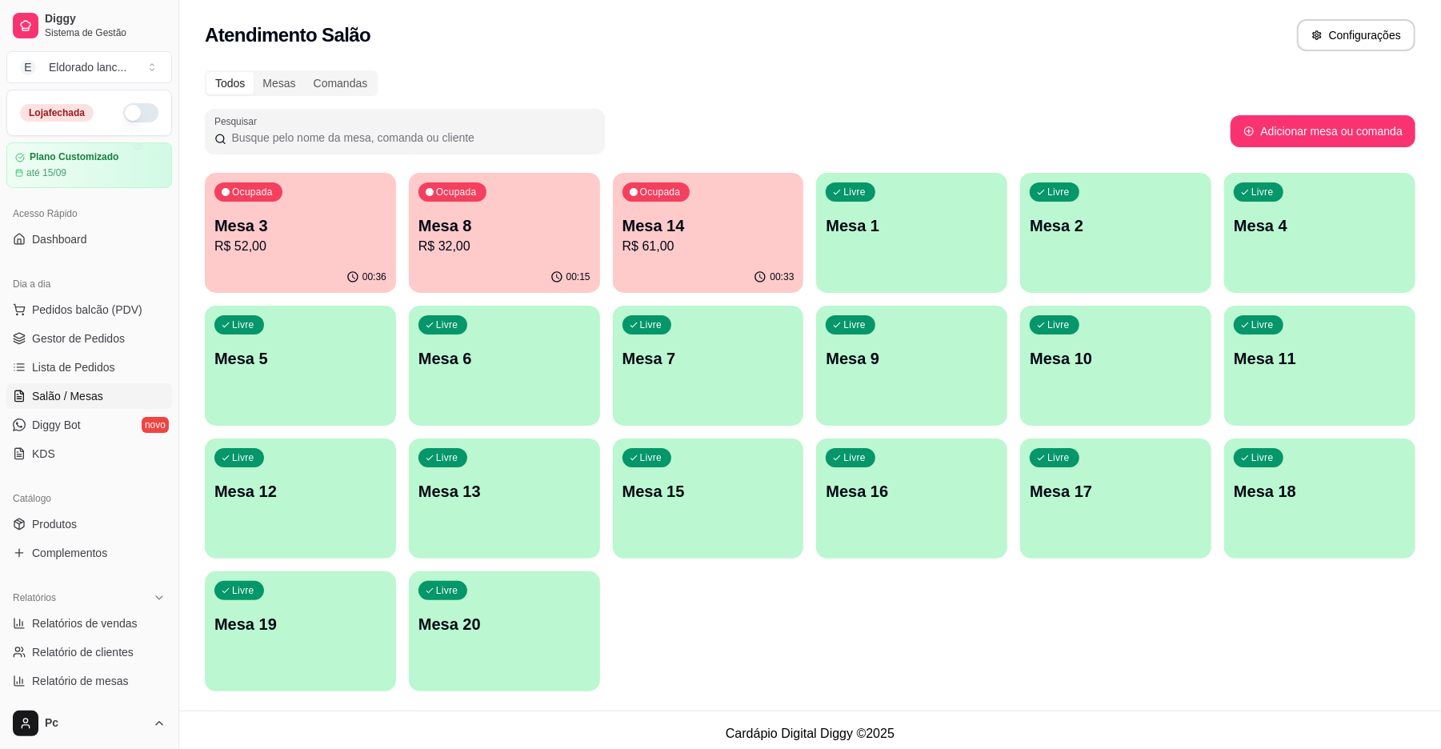
click at [336, 250] on p "R$ 52,00" at bounding box center [300, 246] width 172 height 19
click at [334, 250] on p "R$ 52,00" at bounding box center [300, 246] width 166 height 18
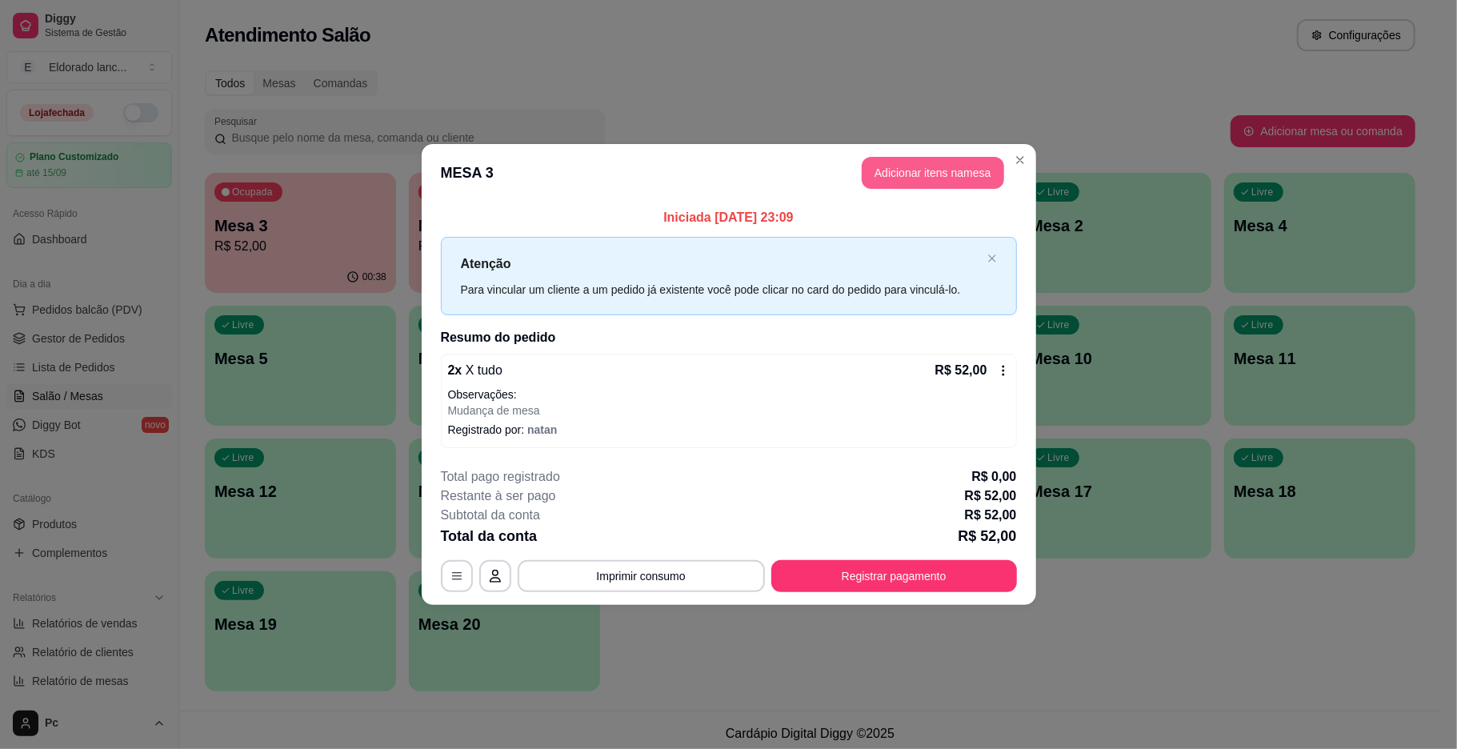
click at [952, 179] on button "Adicionar itens na mesa" at bounding box center [933, 173] width 142 height 32
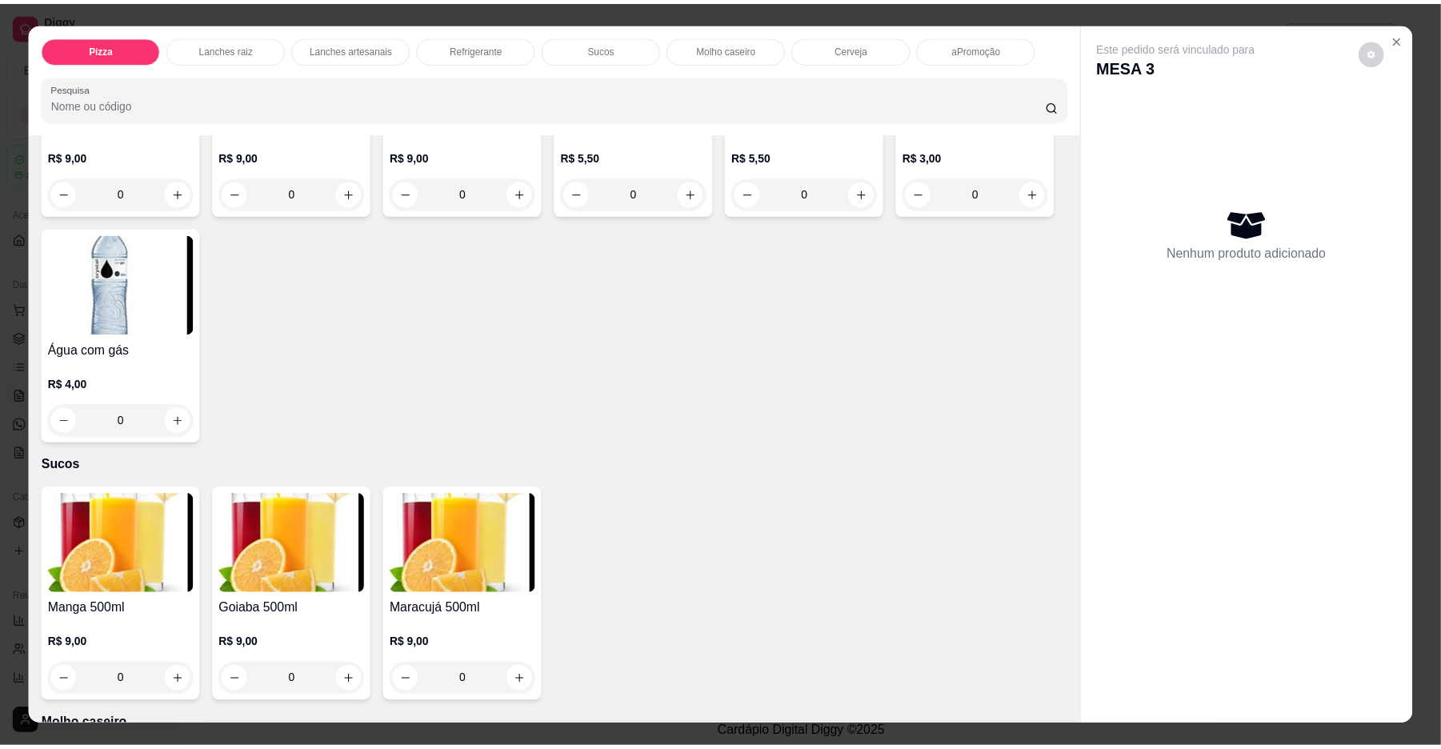
scroll to position [2174, 0]
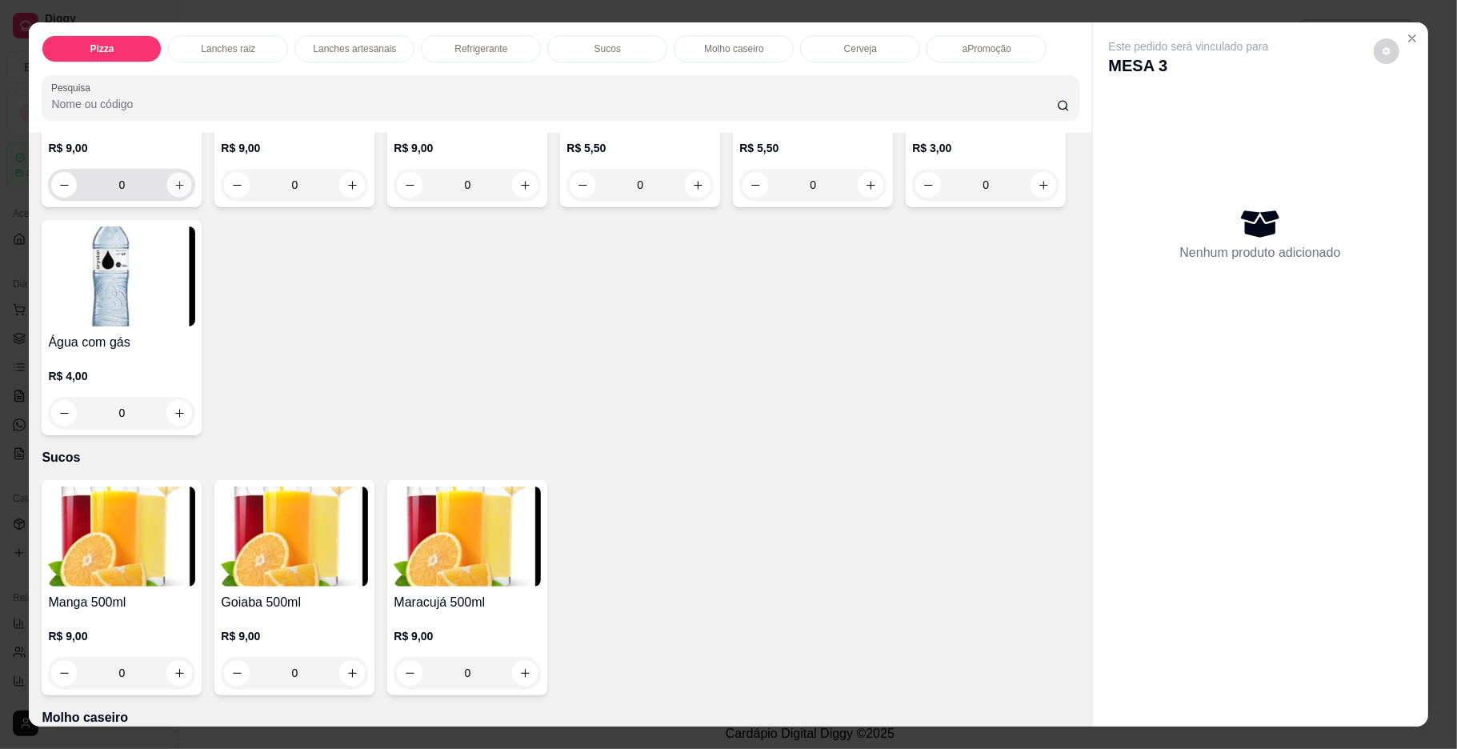
click at [170, 198] on button "increase-product-quantity" at bounding box center [179, 185] width 25 height 25
type input "1"
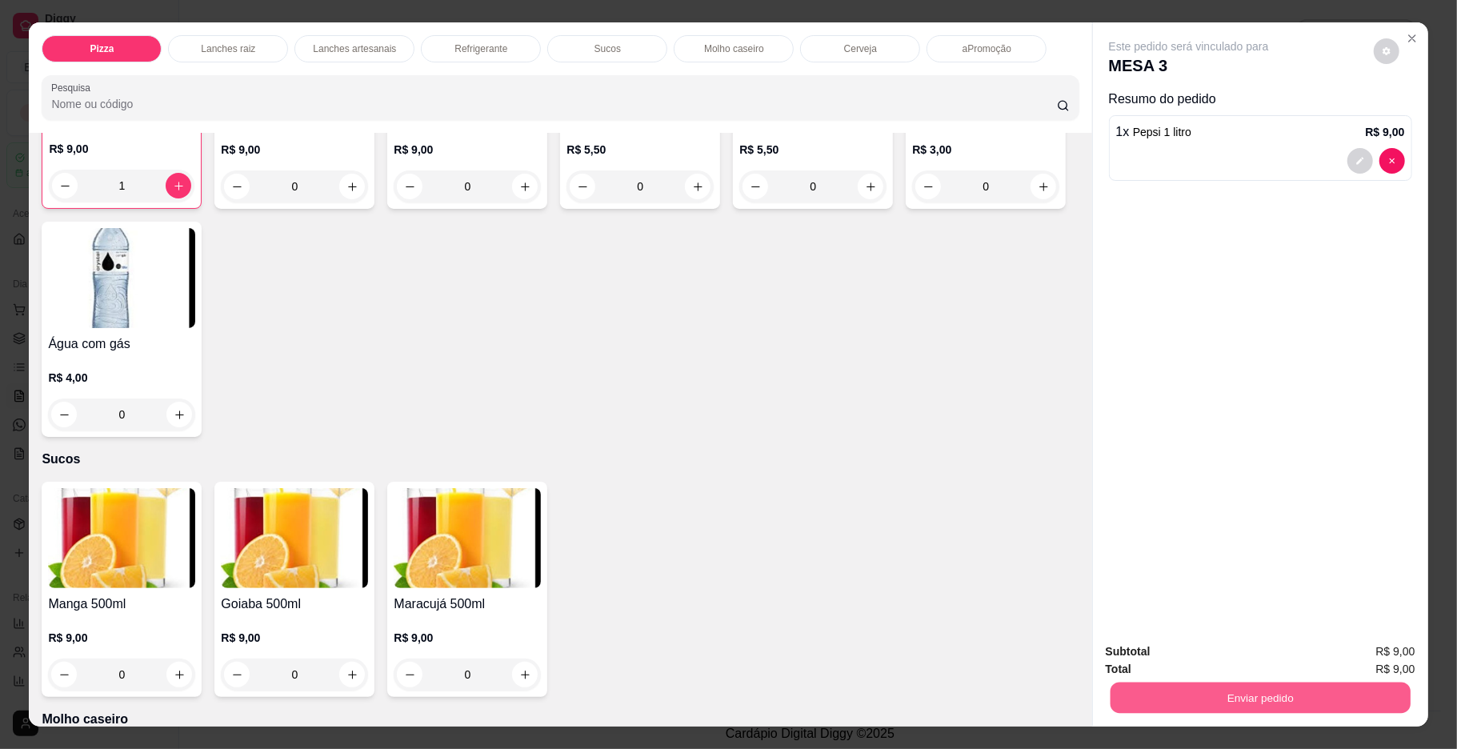
click at [1160, 691] on button "Enviar pedido" at bounding box center [1260, 697] width 300 height 31
click at [1176, 658] on button "Não registrar e enviar pedido" at bounding box center [1205, 658] width 166 height 30
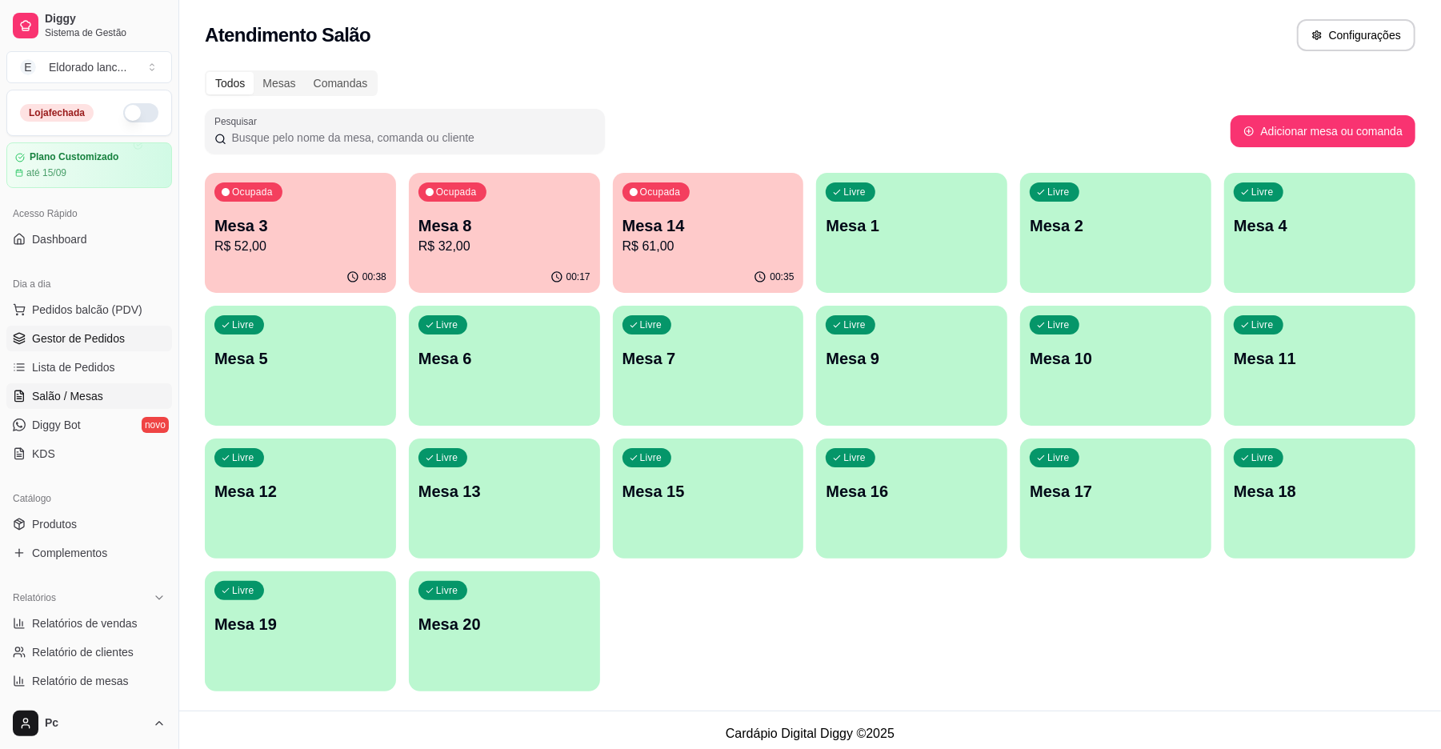
click at [107, 347] on link "Gestor de Pedidos" at bounding box center [89, 339] width 166 height 26
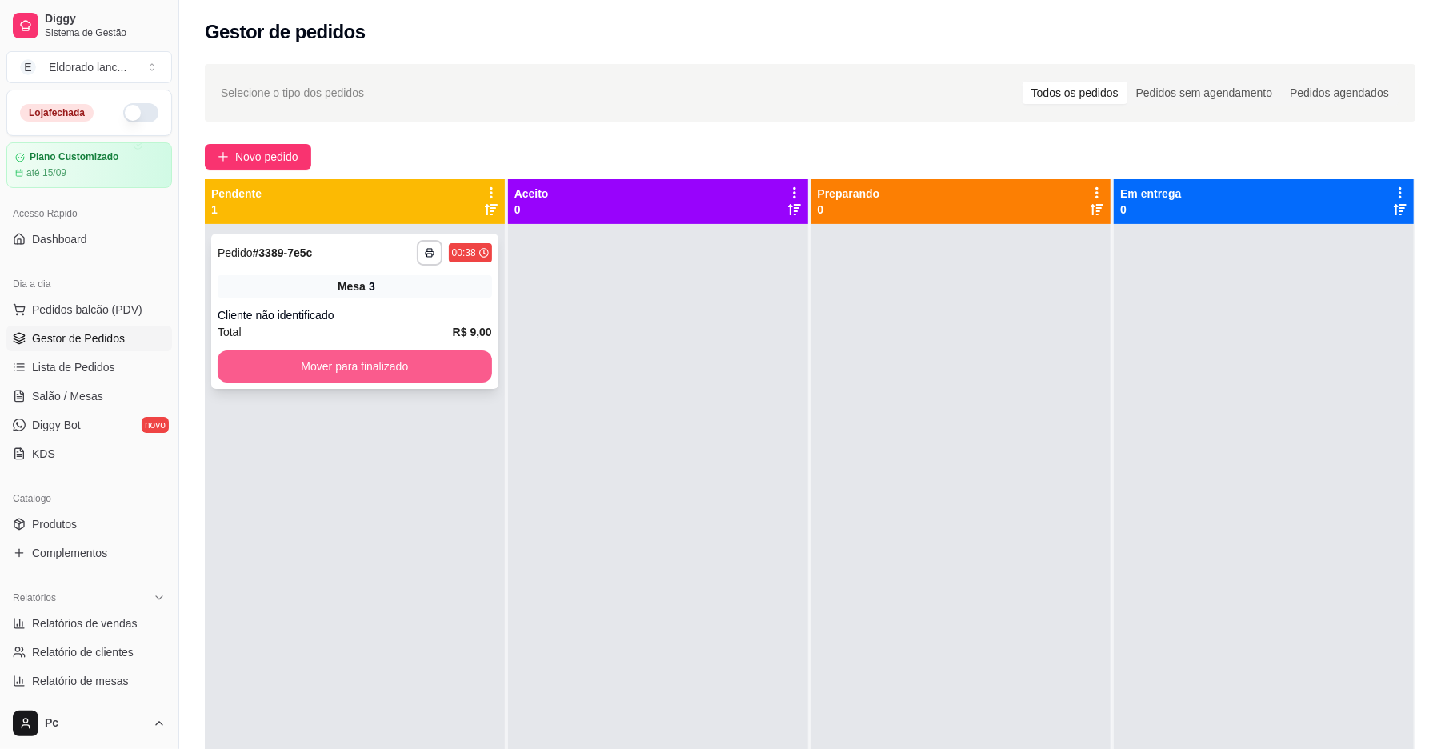
click at [390, 357] on button "Mover para finalizado" at bounding box center [355, 366] width 274 height 32
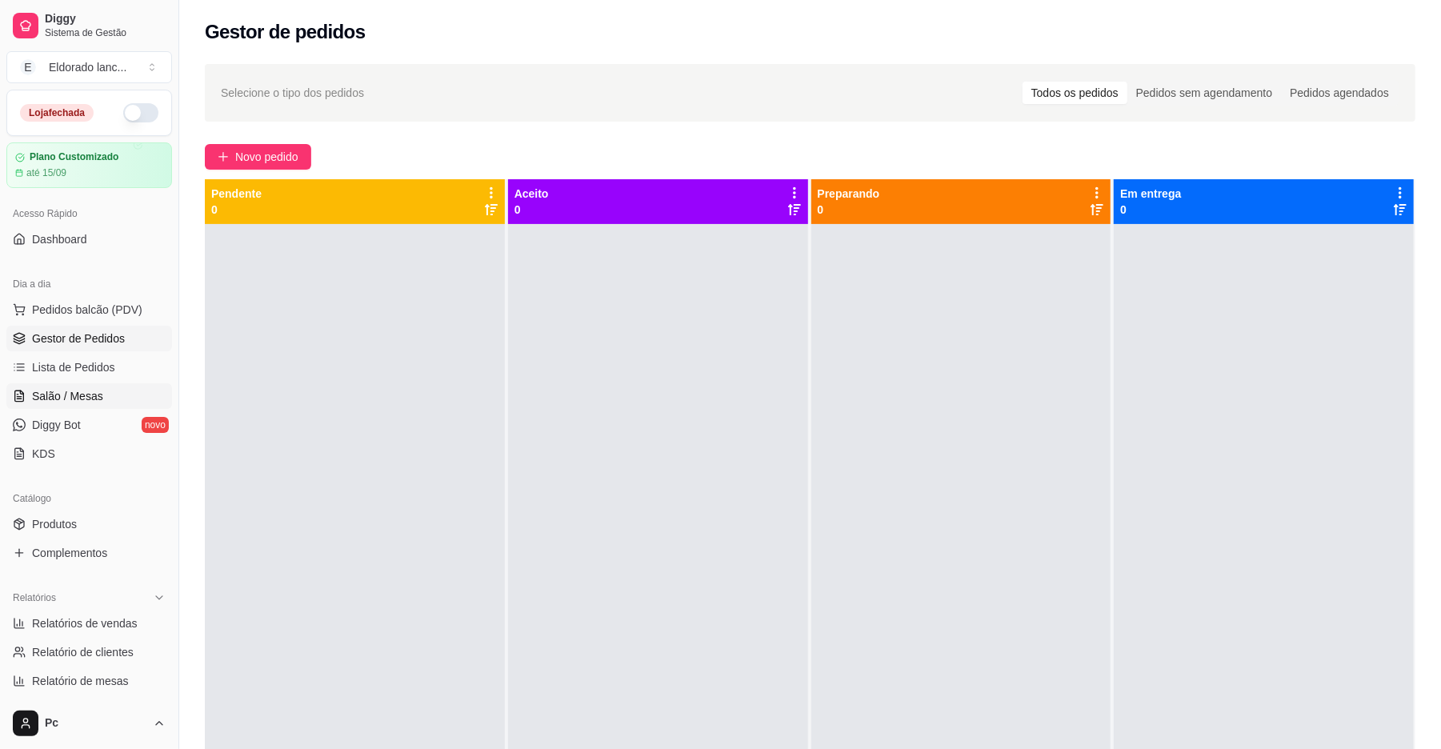
click at [40, 394] on span "Salão / Mesas" at bounding box center [67, 396] width 71 height 16
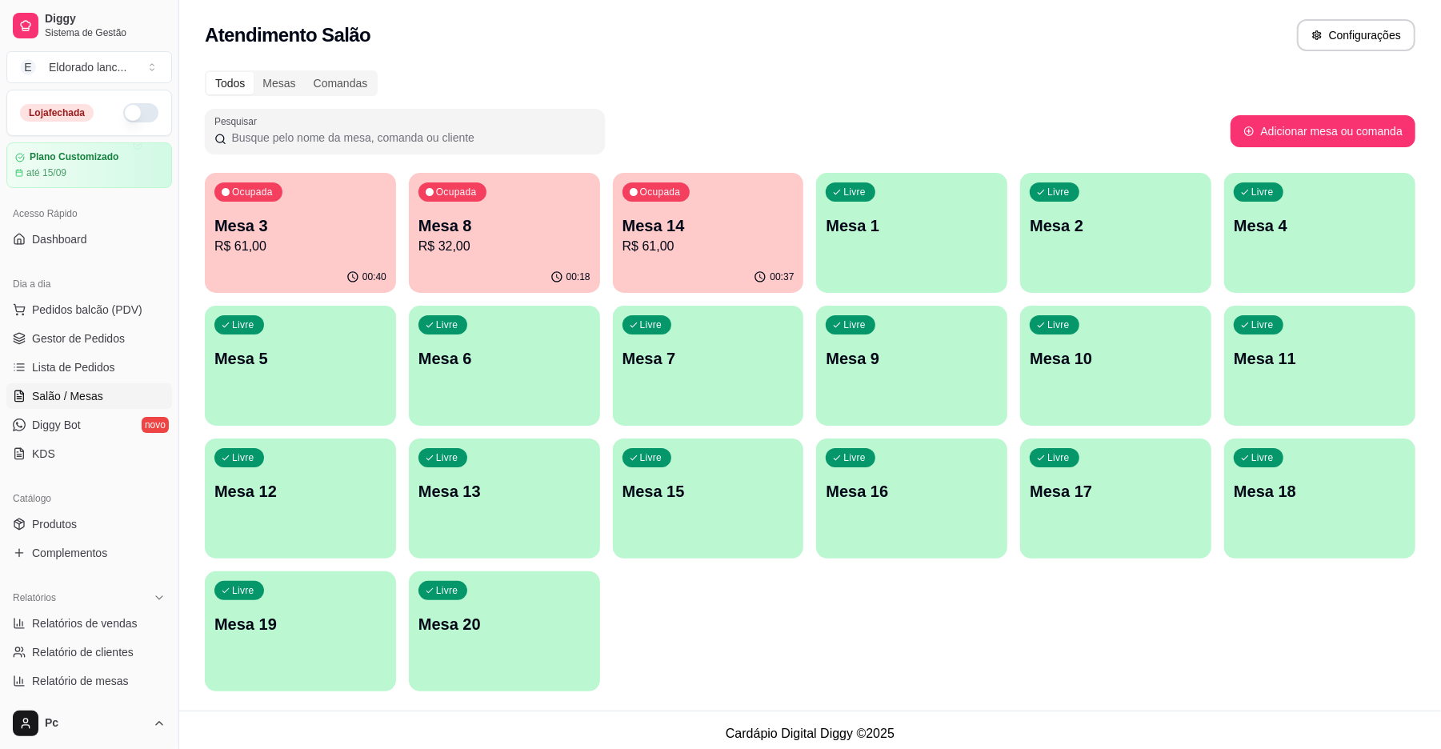
click at [341, 197] on div "Ocupada Mesa 3 R$ 61,00" at bounding box center [300, 217] width 191 height 89
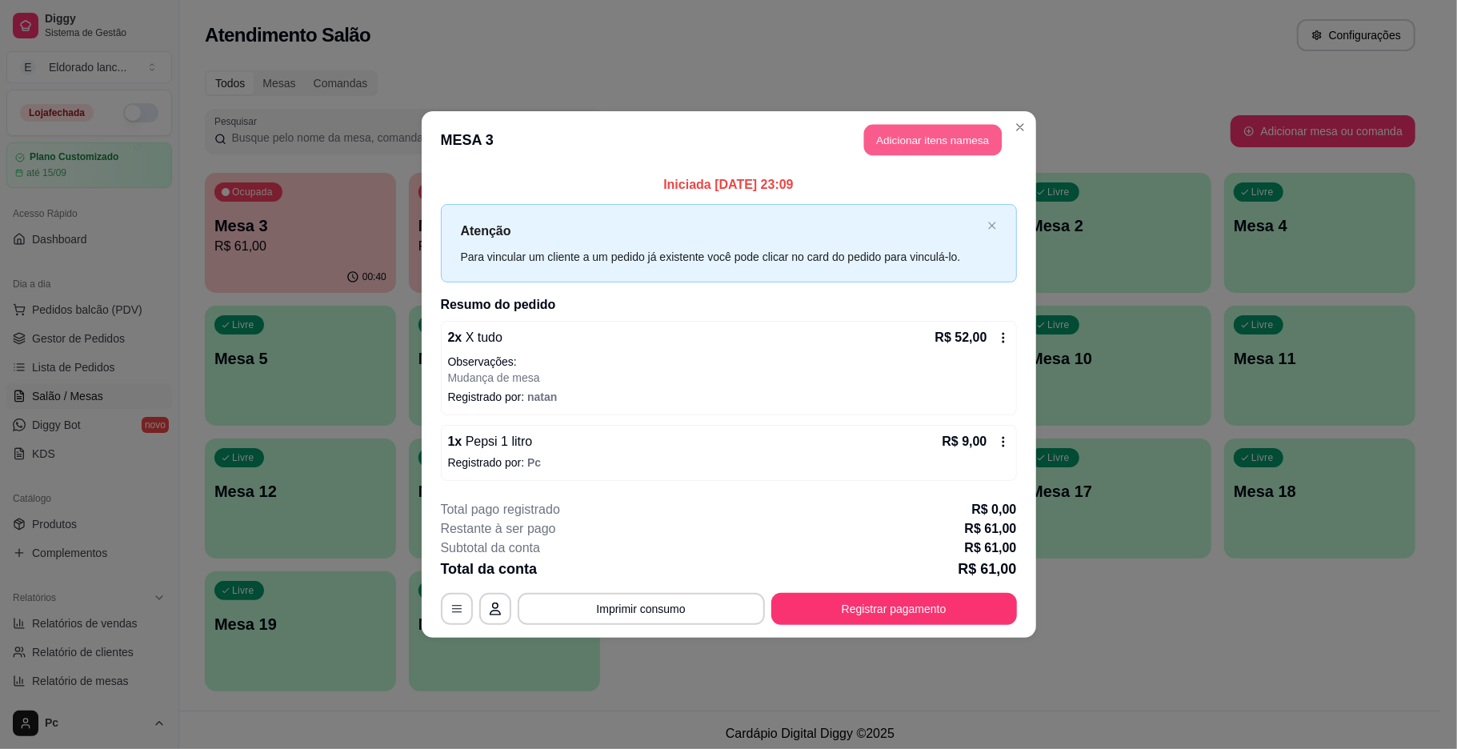
click at [955, 132] on button "Adicionar itens na mesa" at bounding box center [933, 140] width 138 height 31
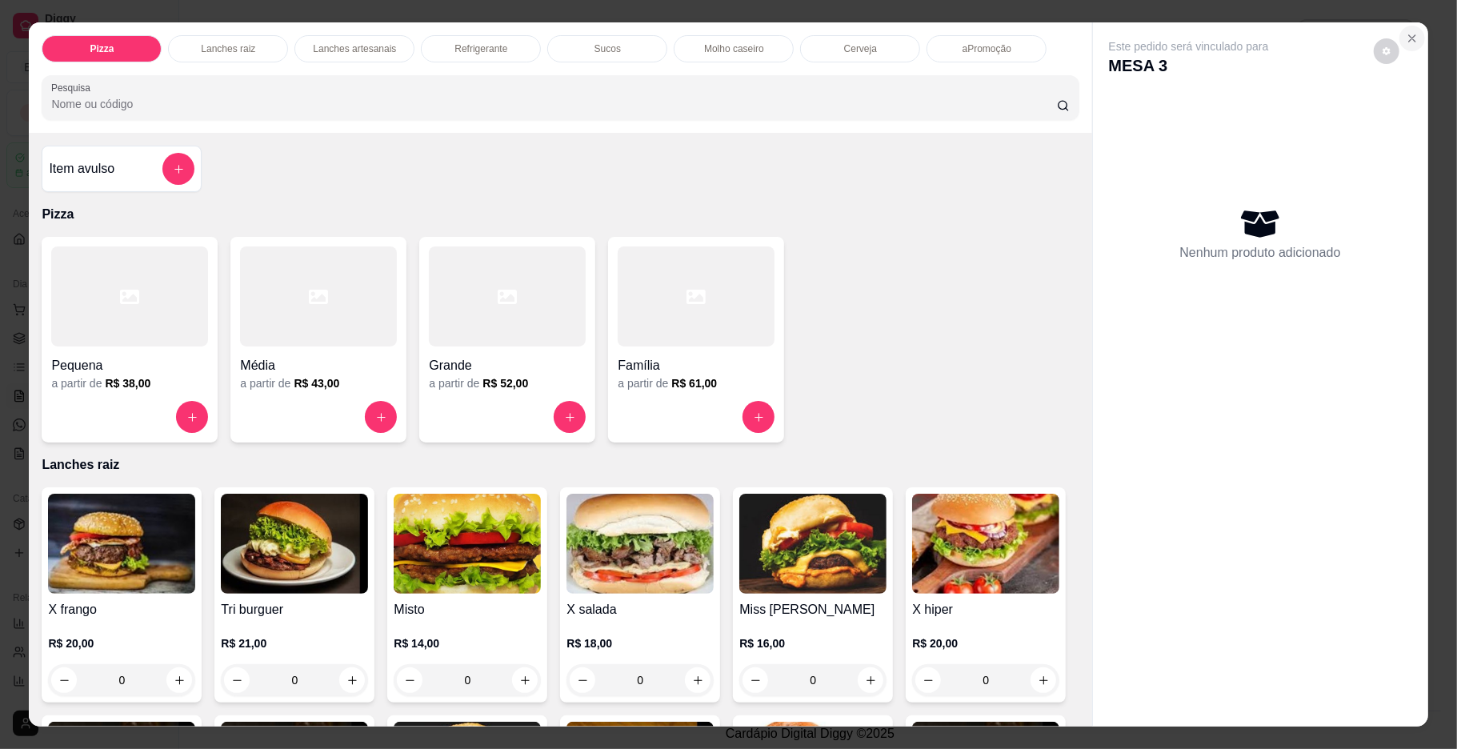
click at [1406, 43] on icon "Close" at bounding box center [1412, 38] width 13 height 13
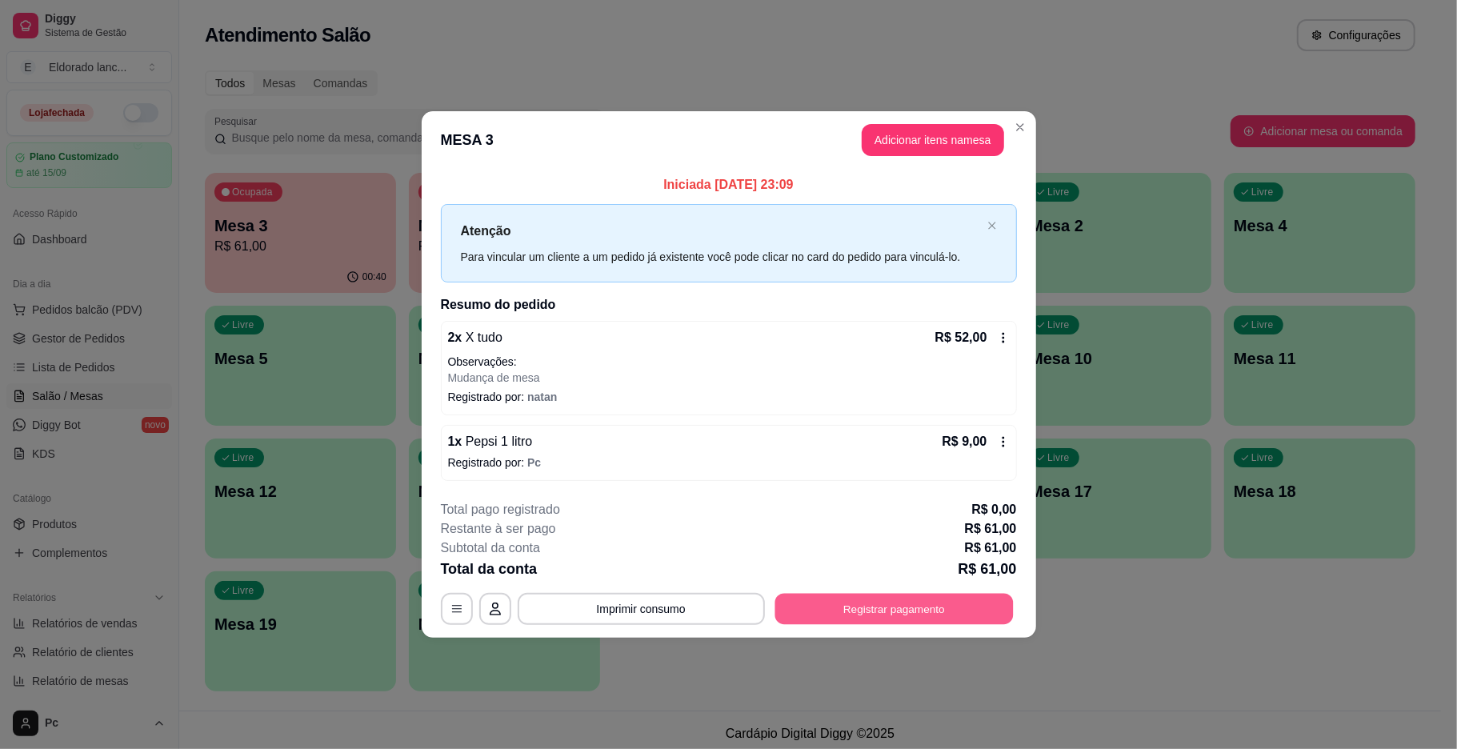
click at [945, 599] on button "Registrar pagamento" at bounding box center [893, 608] width 238 height 31
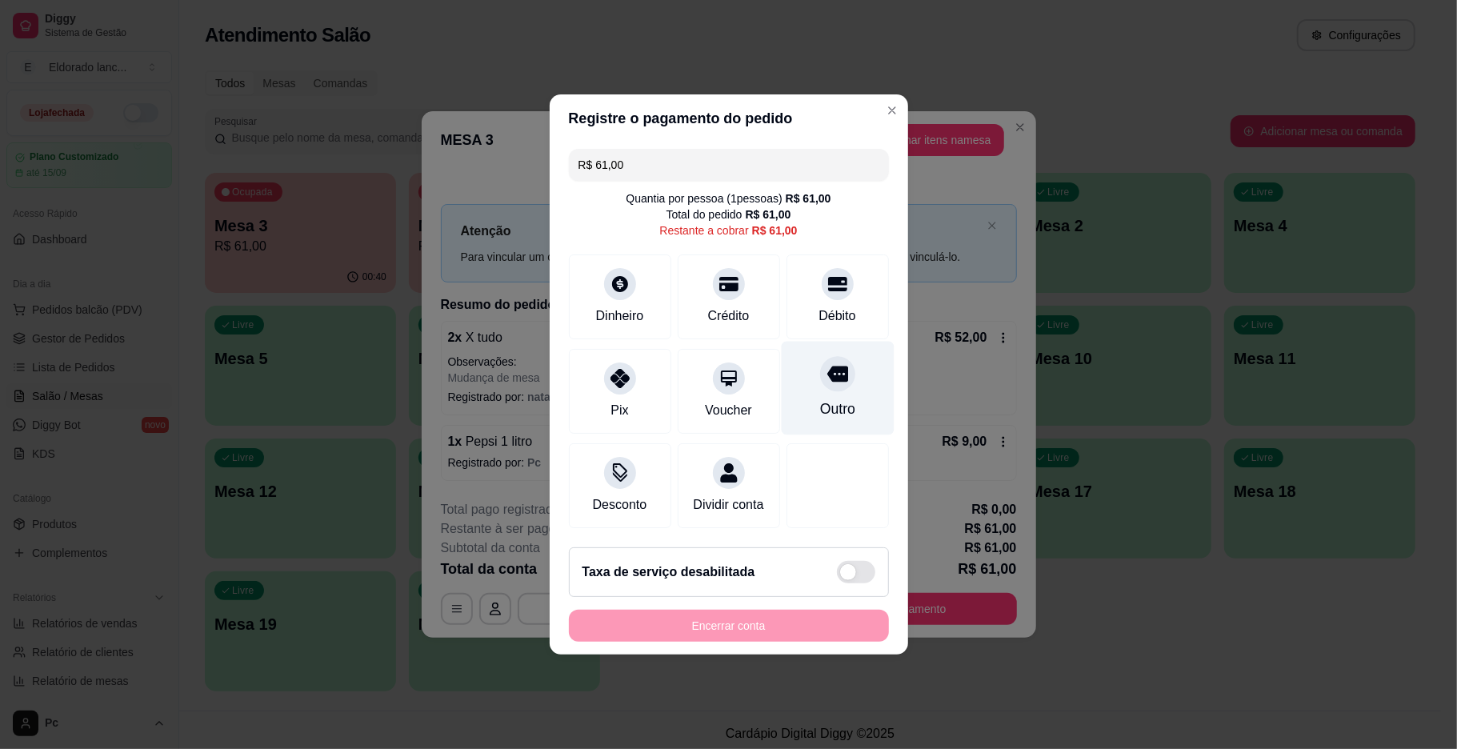
click at [819, 400] on div "Outro" at bounding box center [836, 408] width 35 height 21
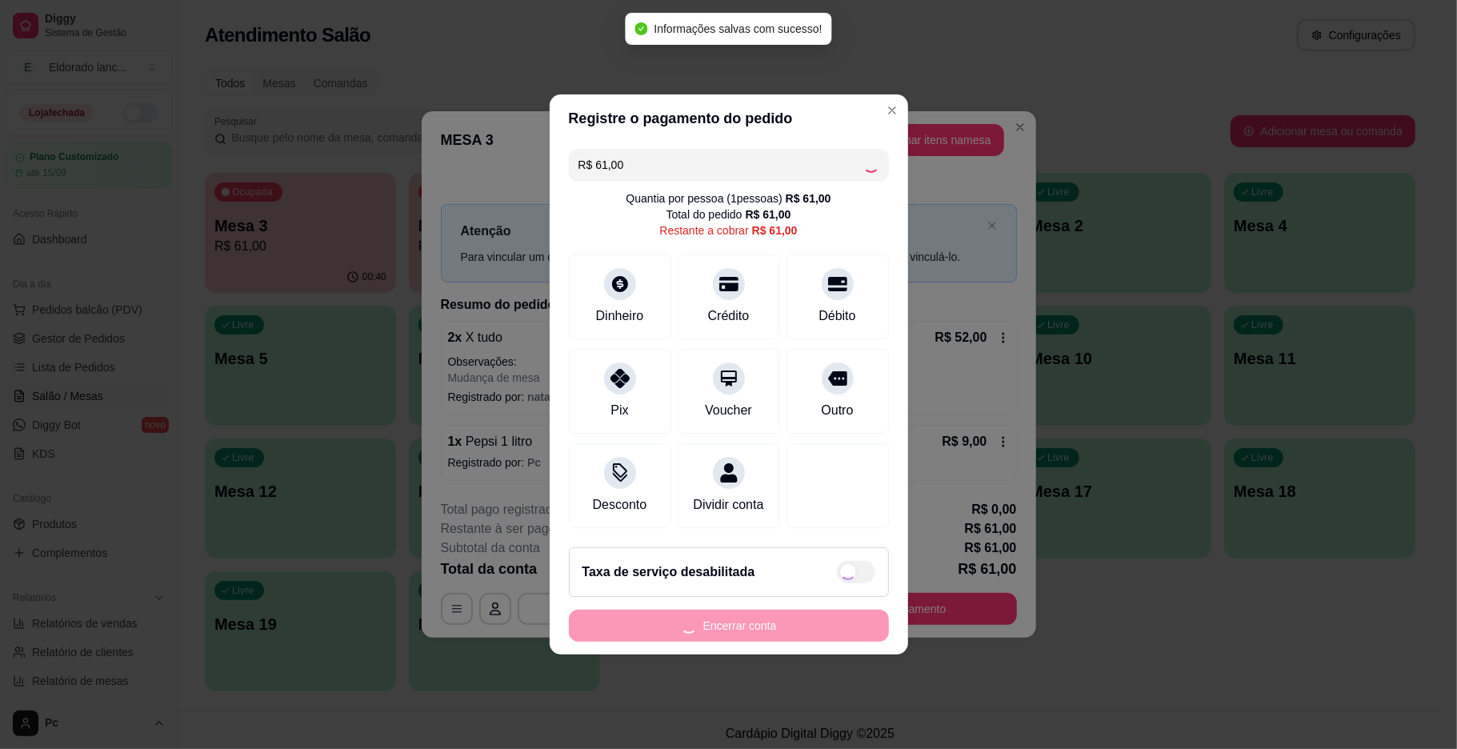
type input "R$ 0,00"
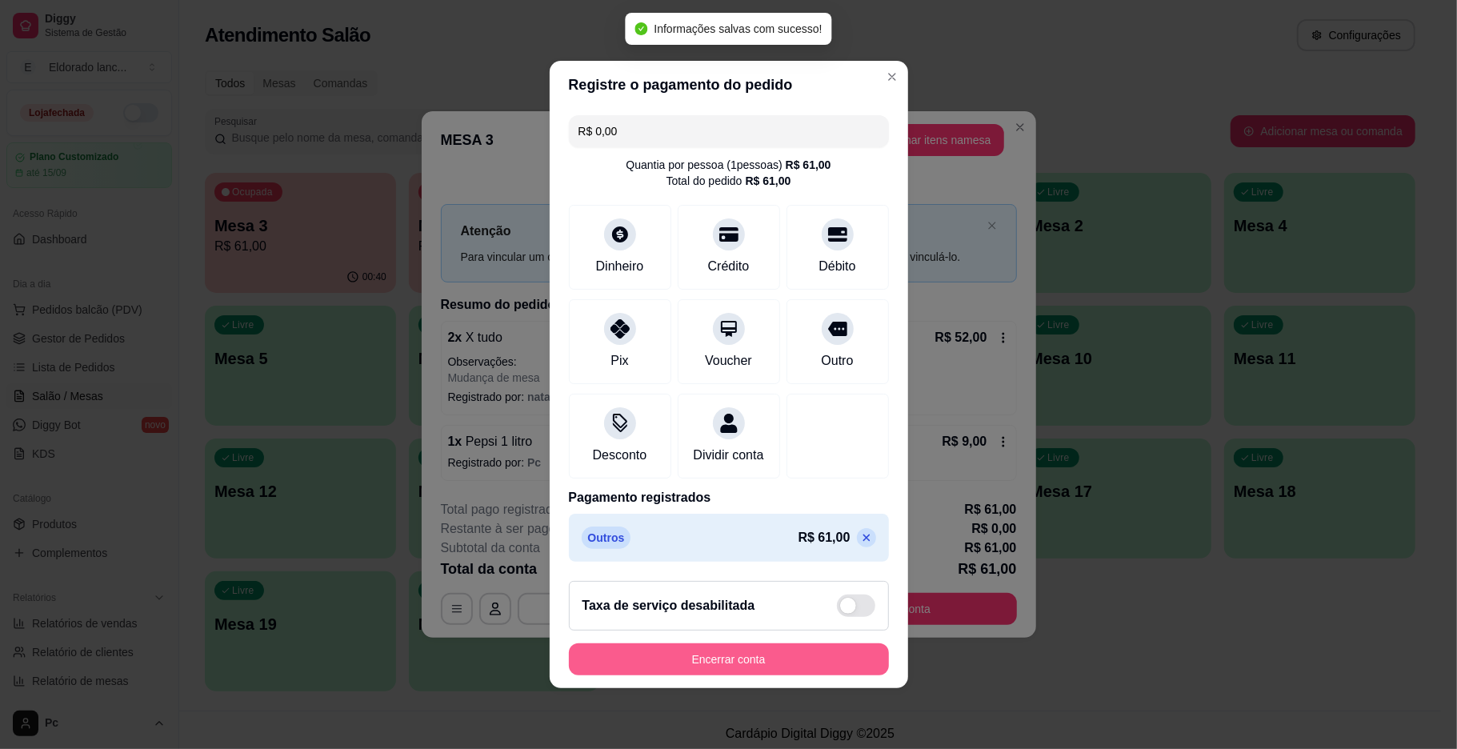
click at [791, 669] on button "Encerrar conta" at bounding box center [729, 659] width 320 height 32
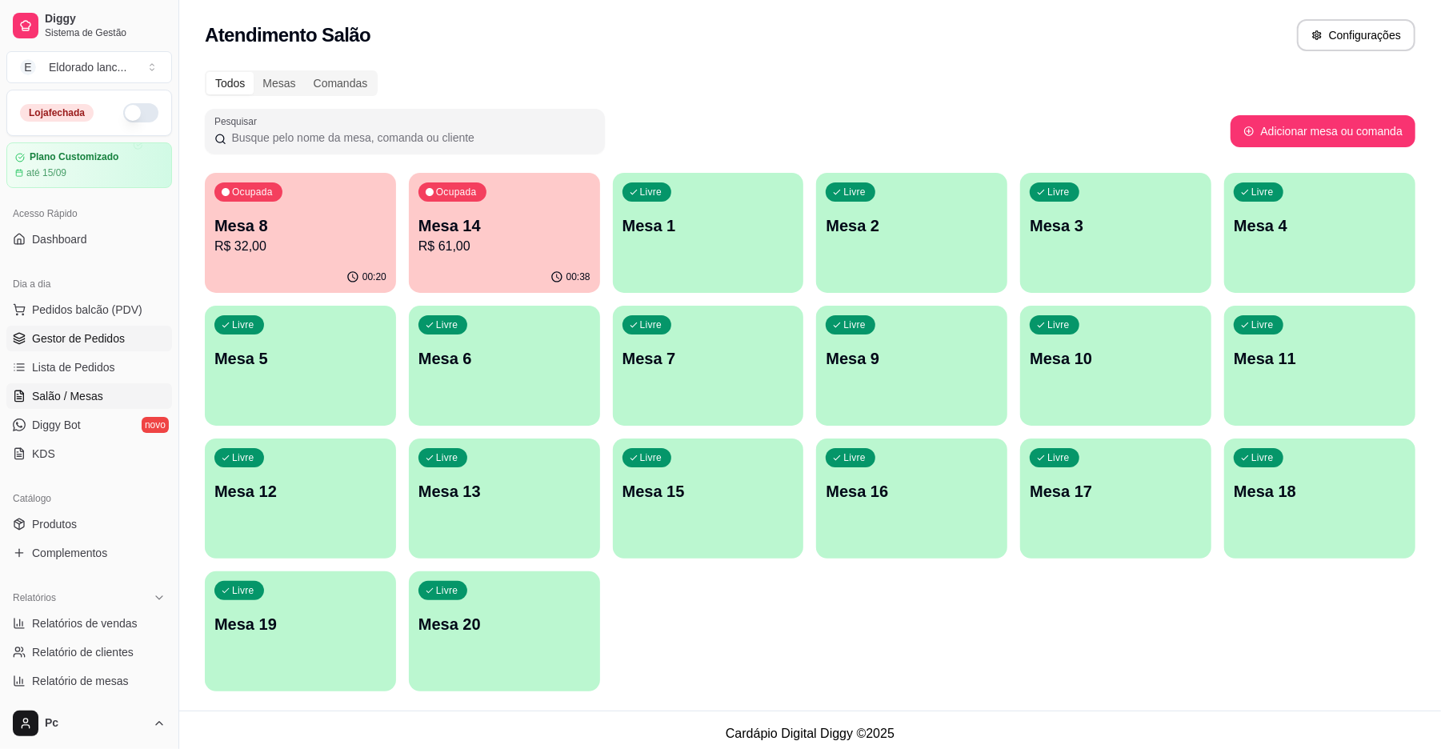
click at [75, 327] on link "Gestor de Pedidos" at bounding box center [89, 339] width 166 height 26
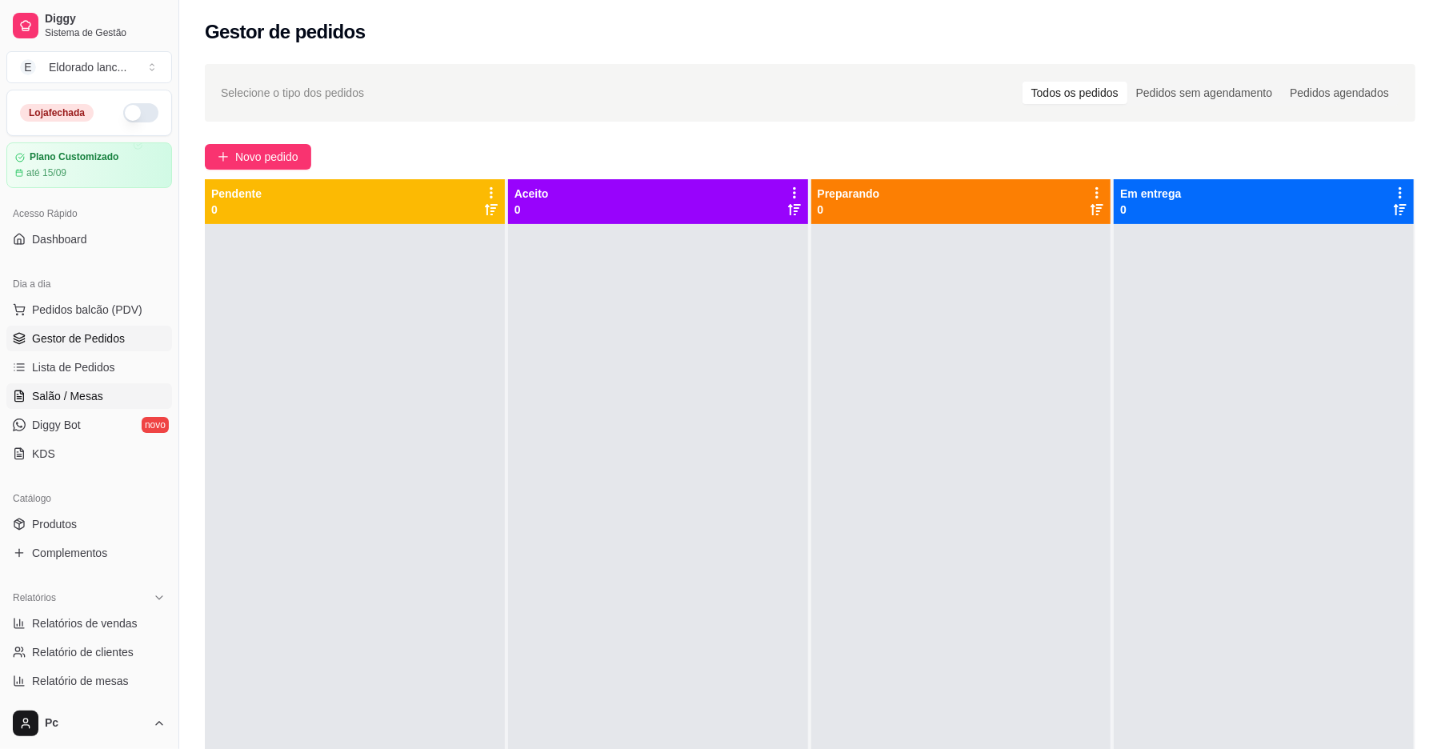
click at [104, 392] on link "Salão / Mesas" at bounding box center [89, 396] width 166 height 26
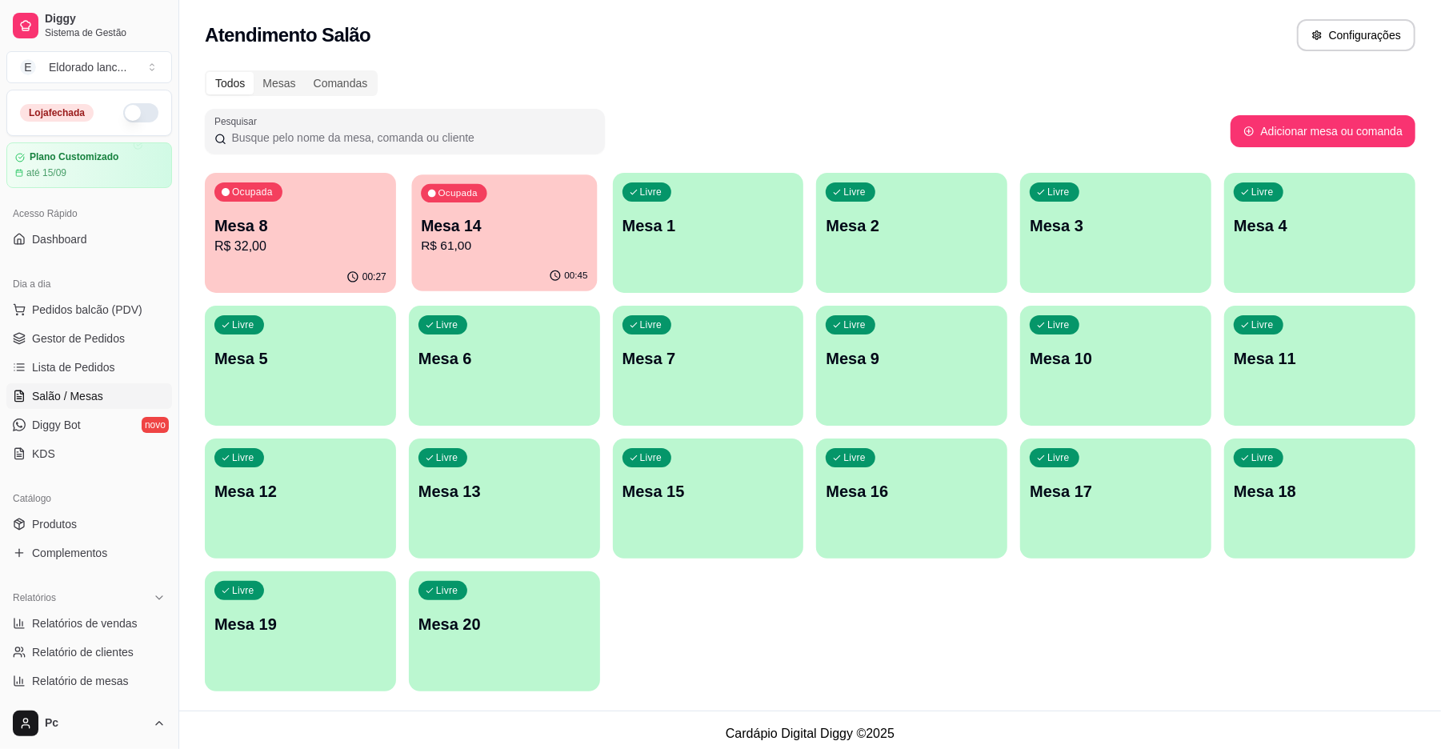
click at [453, 256] on div "Ocupada Mesa 14 R$ 61,00" at bounding box center [504, 217] width 186 height 86
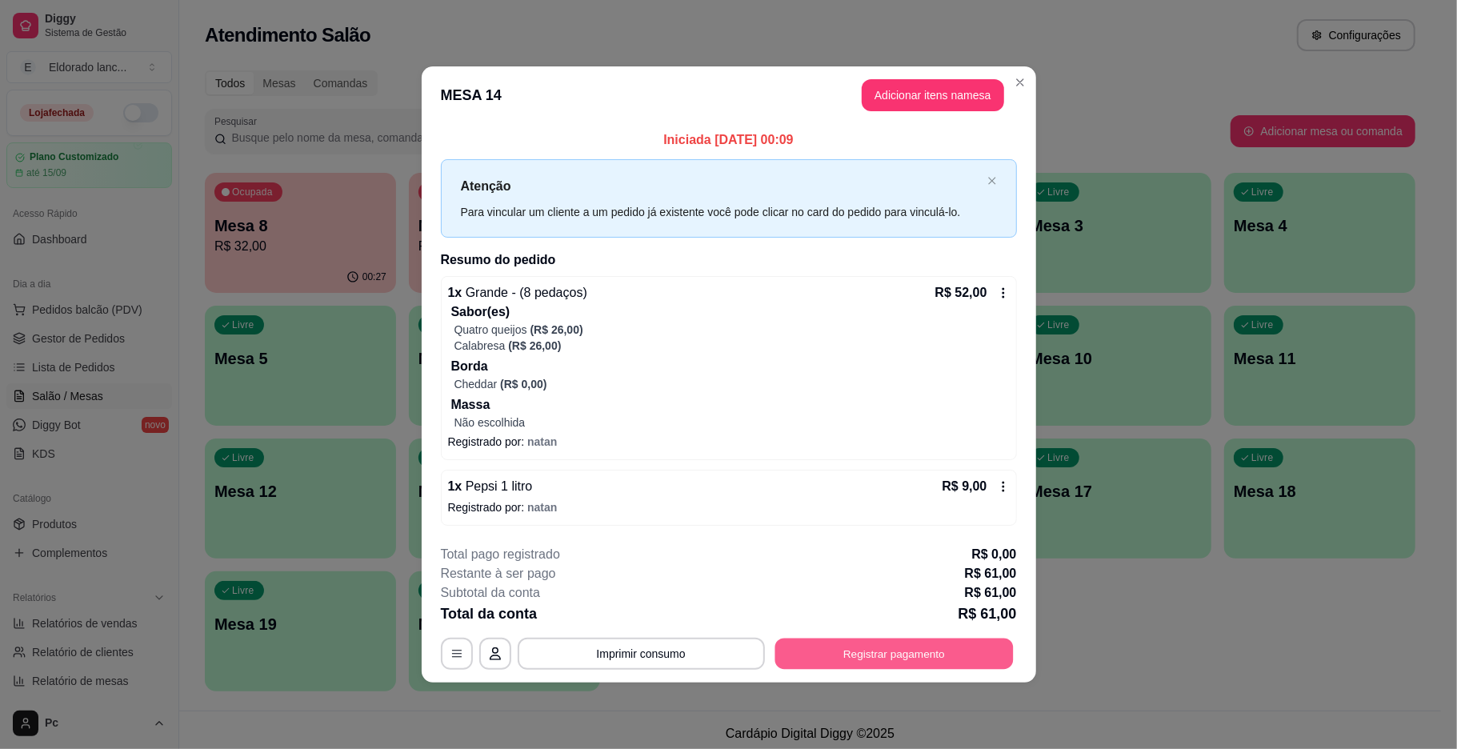
click at [884, 638] on button "Registrar pagamento" at bounding box center [893, 653] width 238 height 31
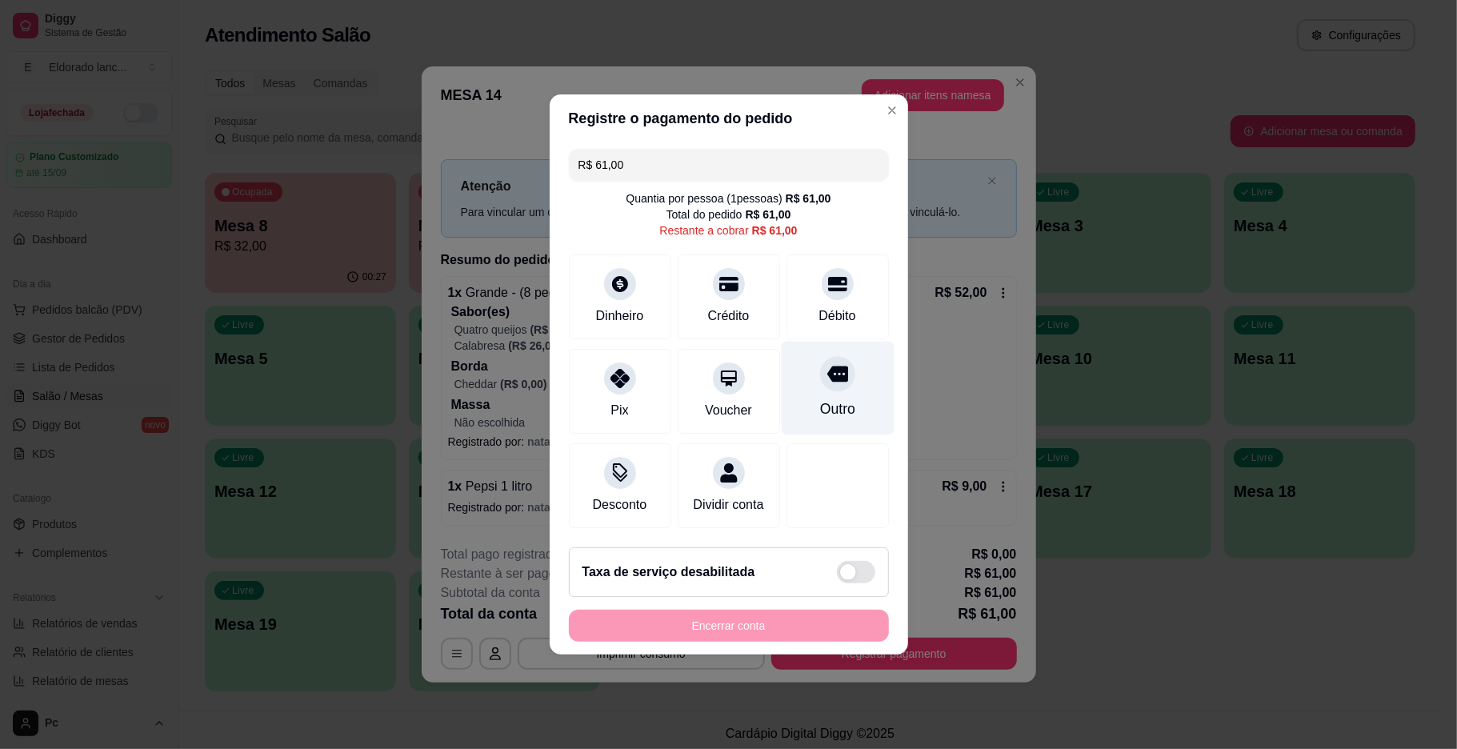
click at [822, 398] on div "Outro" at bounding box center [836, 408] width 35 height 21
type input "R$ 0,00"
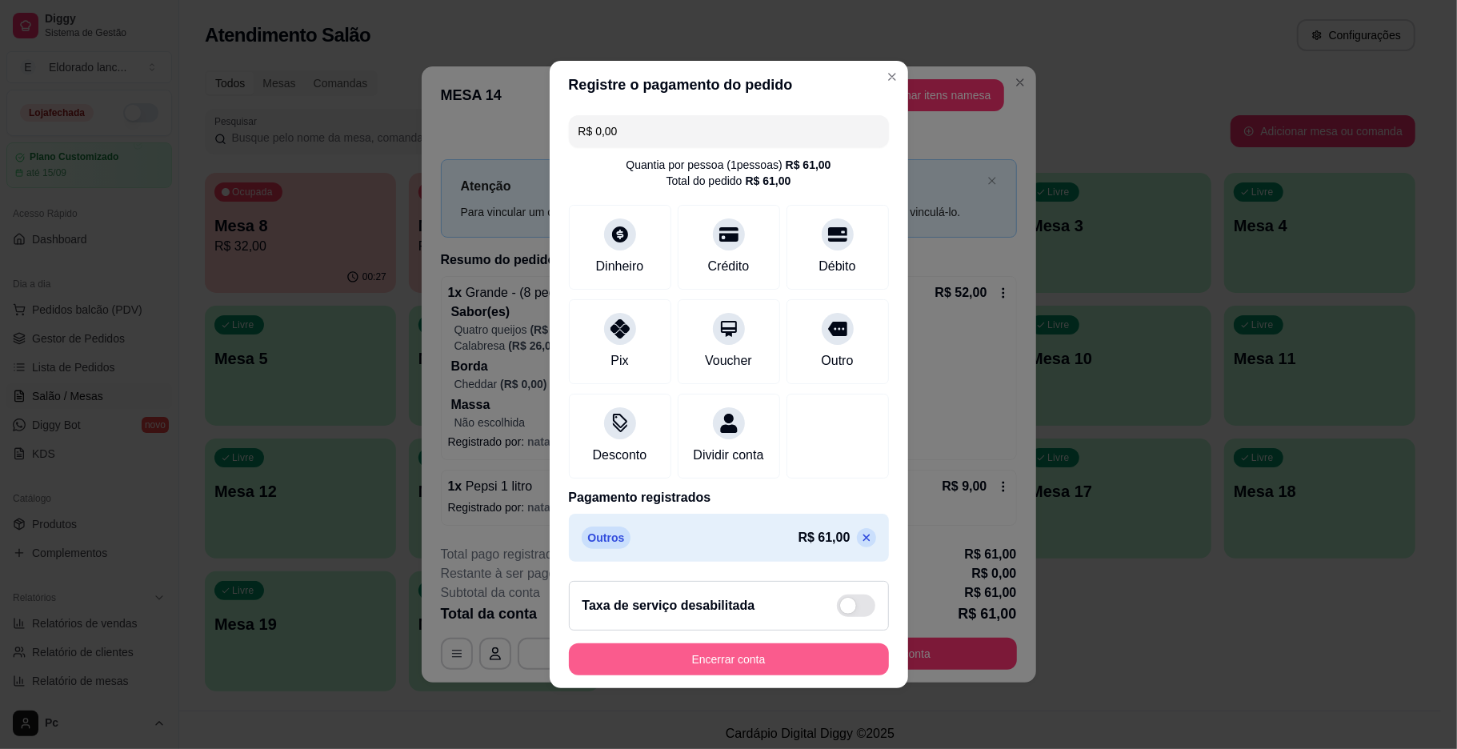
click at [824, 667] on button "Encerrar conta" at bounding box center [729, 659] width 320 height 32
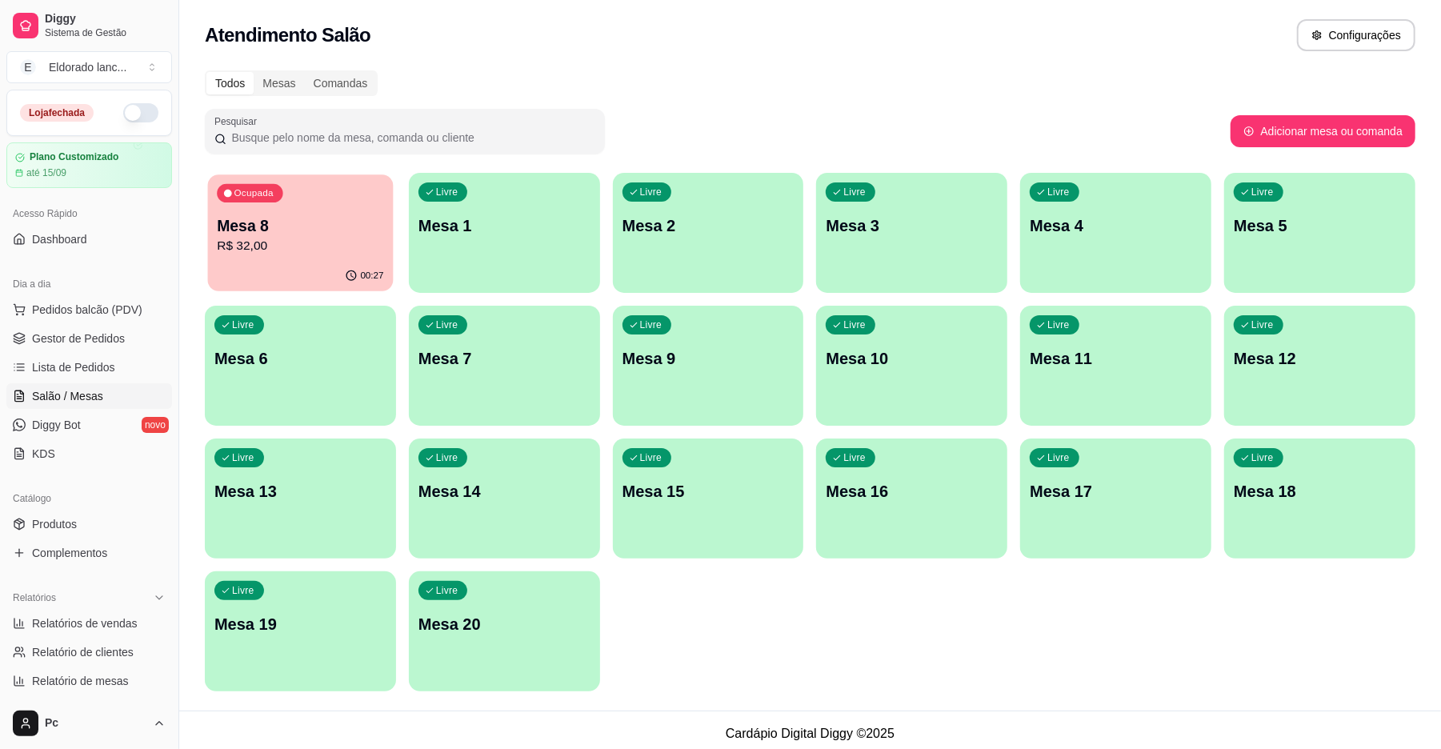
click at [306, 226] on p "Mesa 8" at bounding box center [300, 226] width 166 height 22
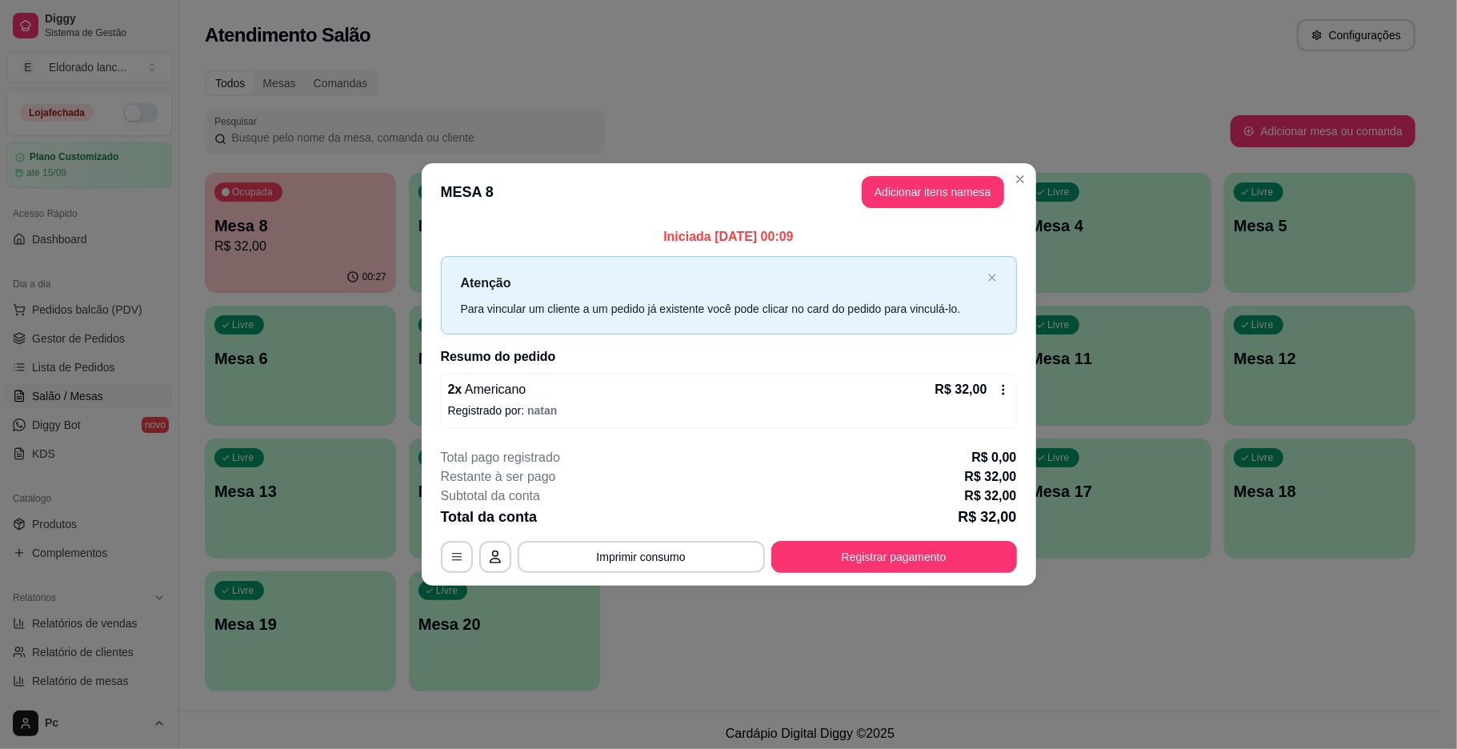
click at [886, 534] on div "**********" at bounding box center [729, 510] width 576 height 125
click at [886, 560] on button "Registrar pagamento" at bounding box center [893, 556] width 238 height 31
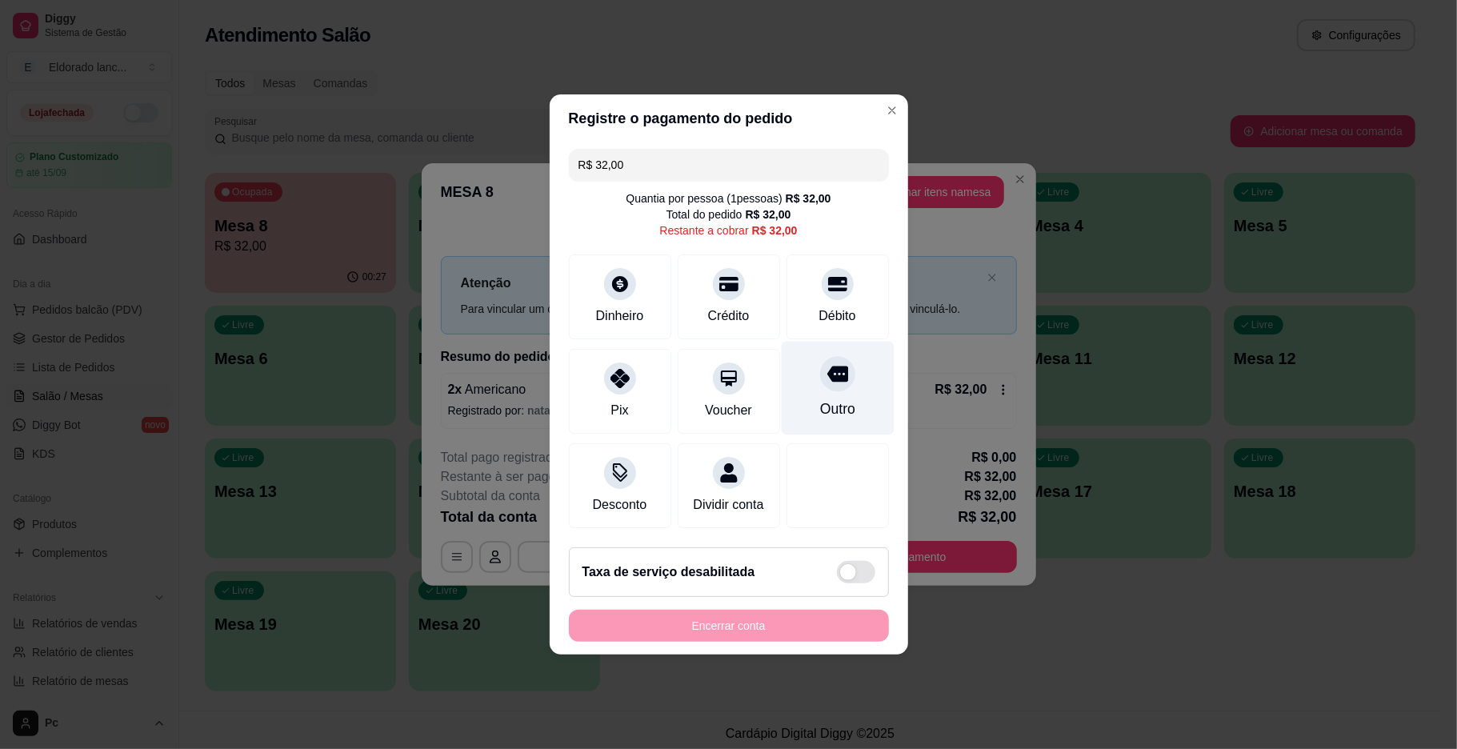
click at [827, 366] on icon at bounding box center [836, 374] width 21 height 16
type input "R$ 0,00"
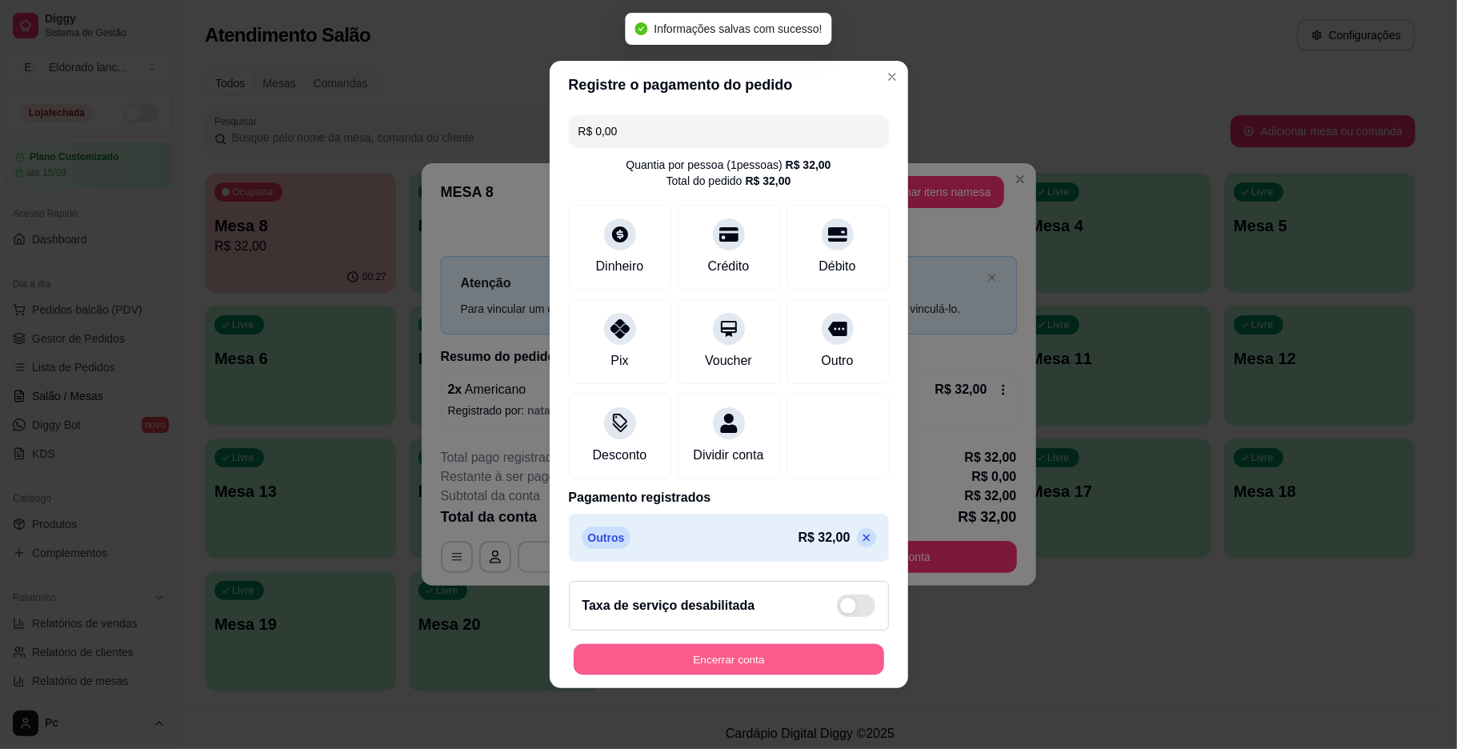
click at [810, 667] on button "Encerrar conta" at bounding box center [729, 659] width 310 height 31
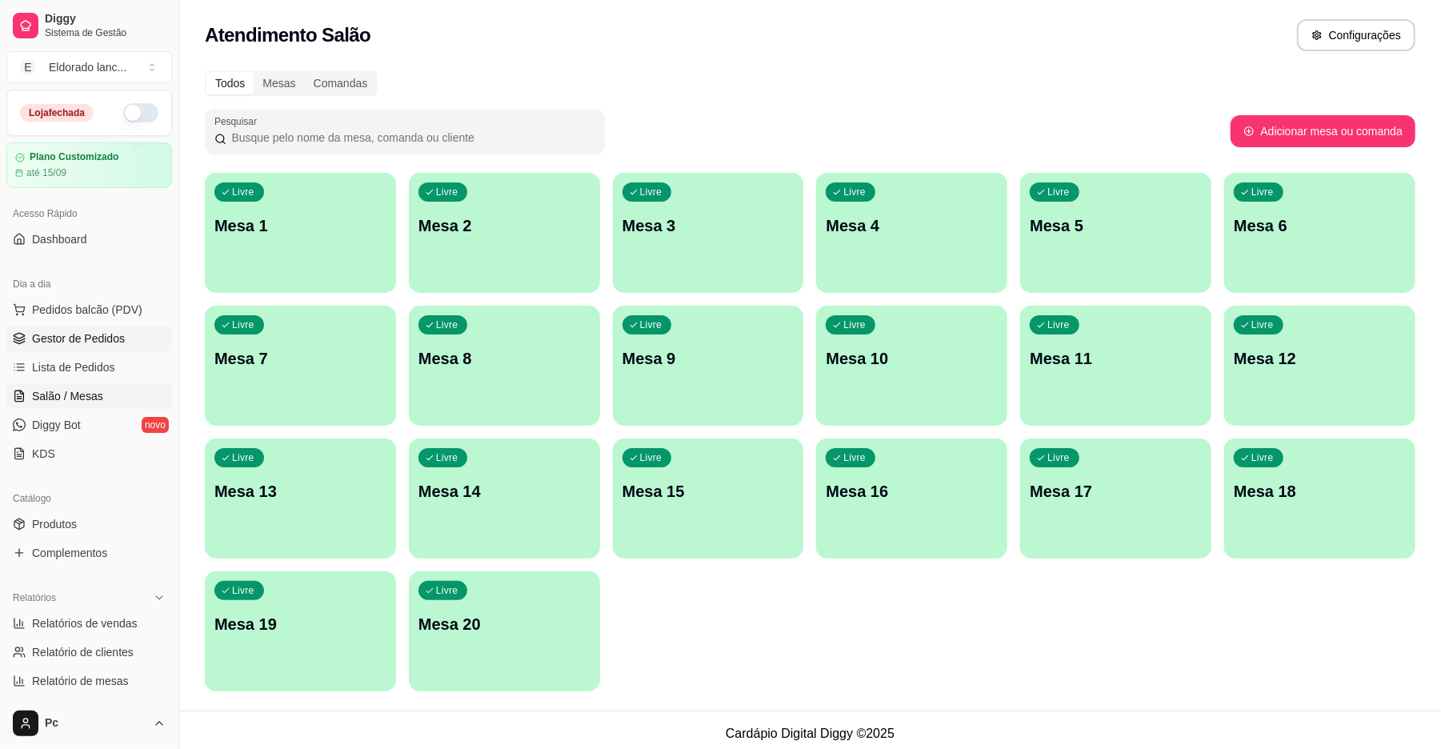
click at [40, 326] on link "Gestor de Pedidos" at bounding box center [89, 339] width 166 height 26
